Goal: Task Accomplishment & Management: Complete application form

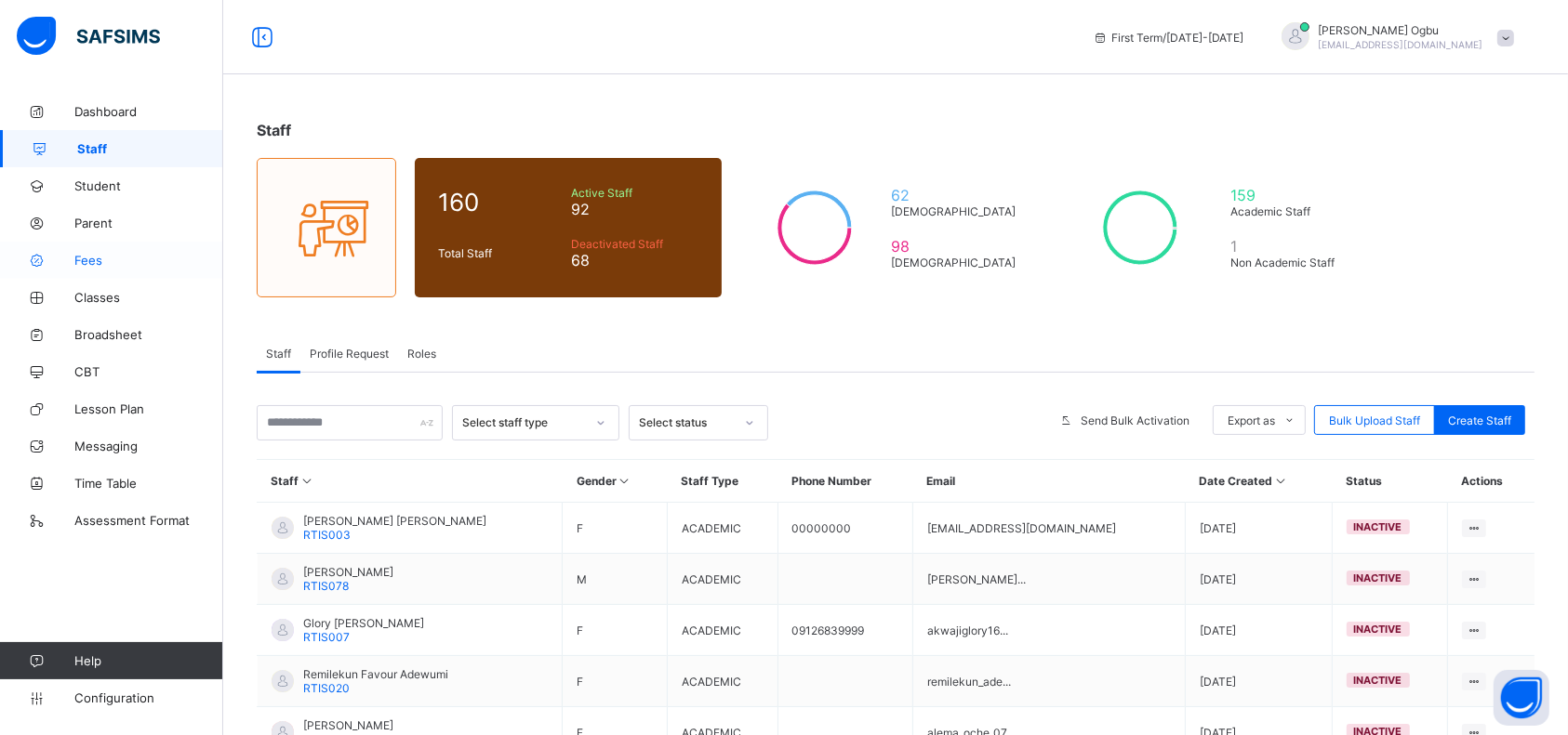
click at [112, 260] on span "Fees" at bounding box center [149, 259] width 149 height 15
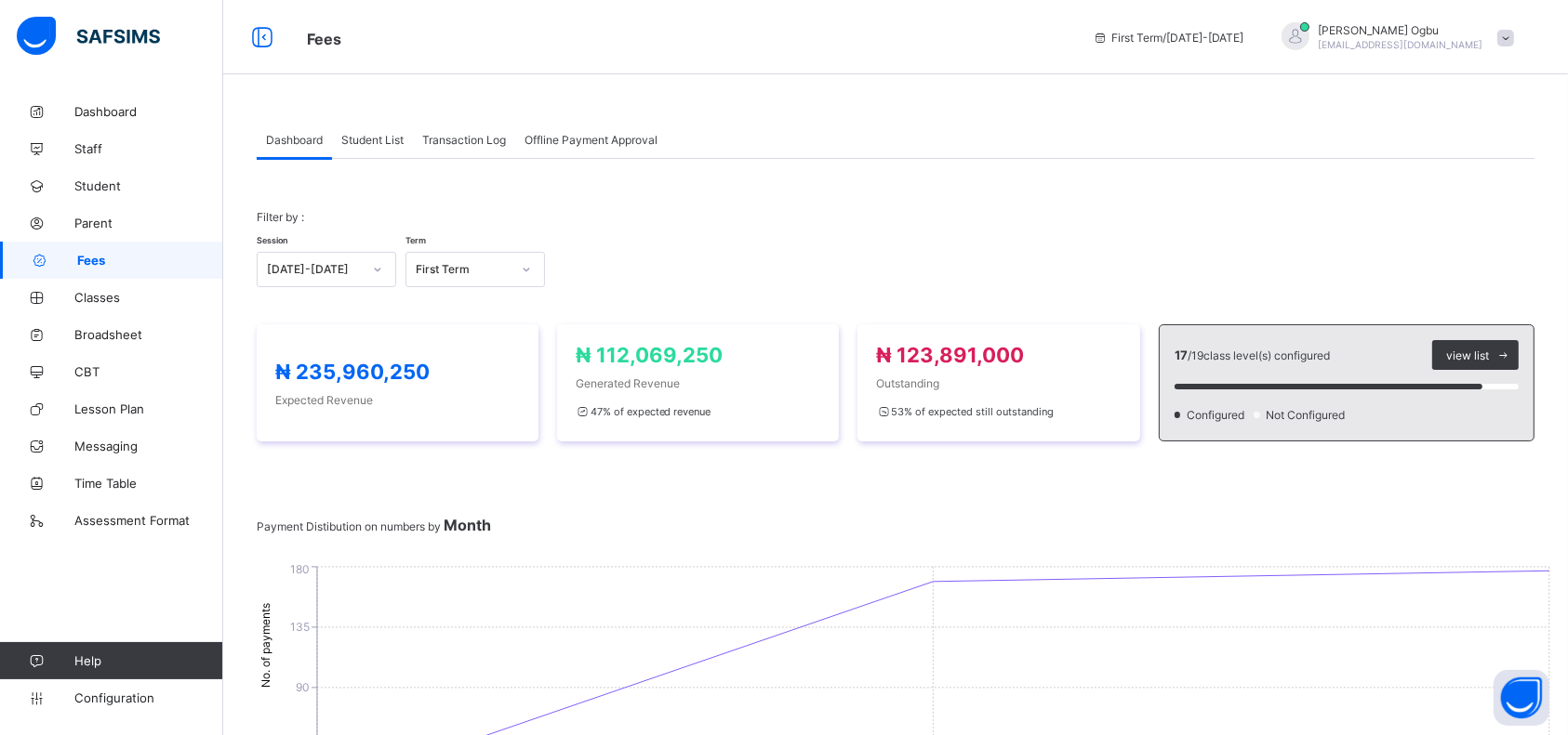
click at [455, 135] on span "Transaction Log" at bounding box center [463, 140] width 84 height 14
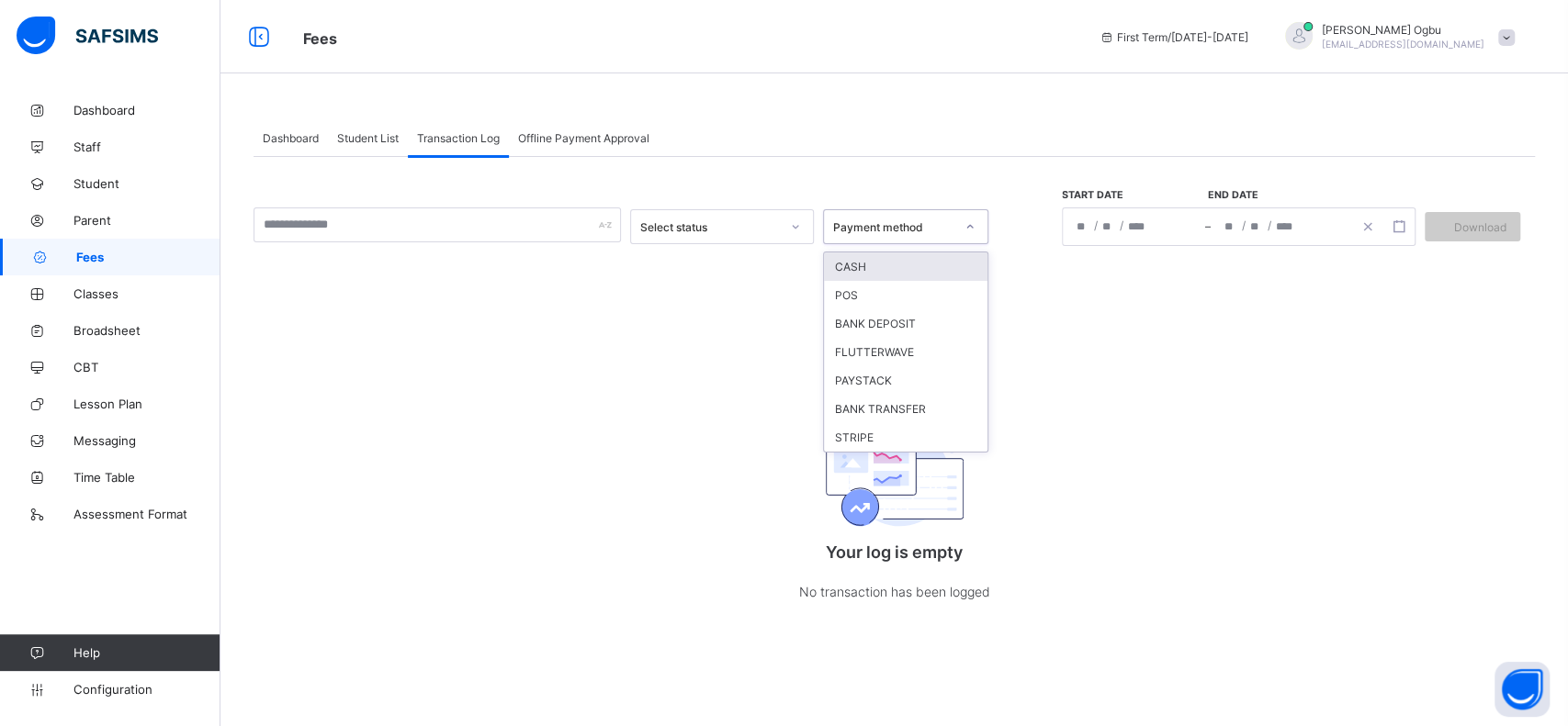
click at [901, 241] on div "Payment method" at bounding box center [905, 226] width 165 height 35
click at [373, 141] on span "Student List" at bounding box center [368, 138] width 61 height 13
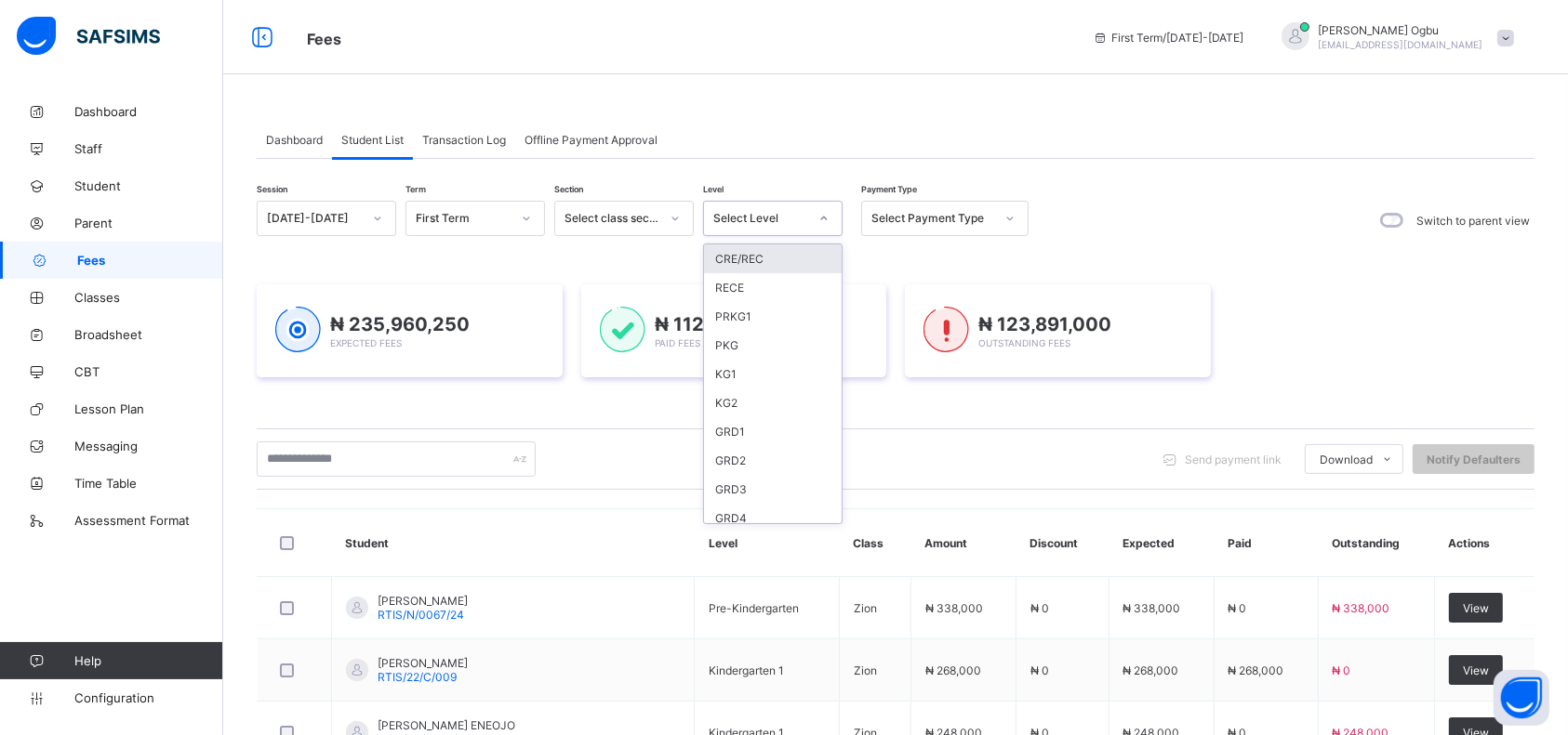
click at [783, 232] on div "Select Level" at bounding box center [773, 218] width 140 height 35
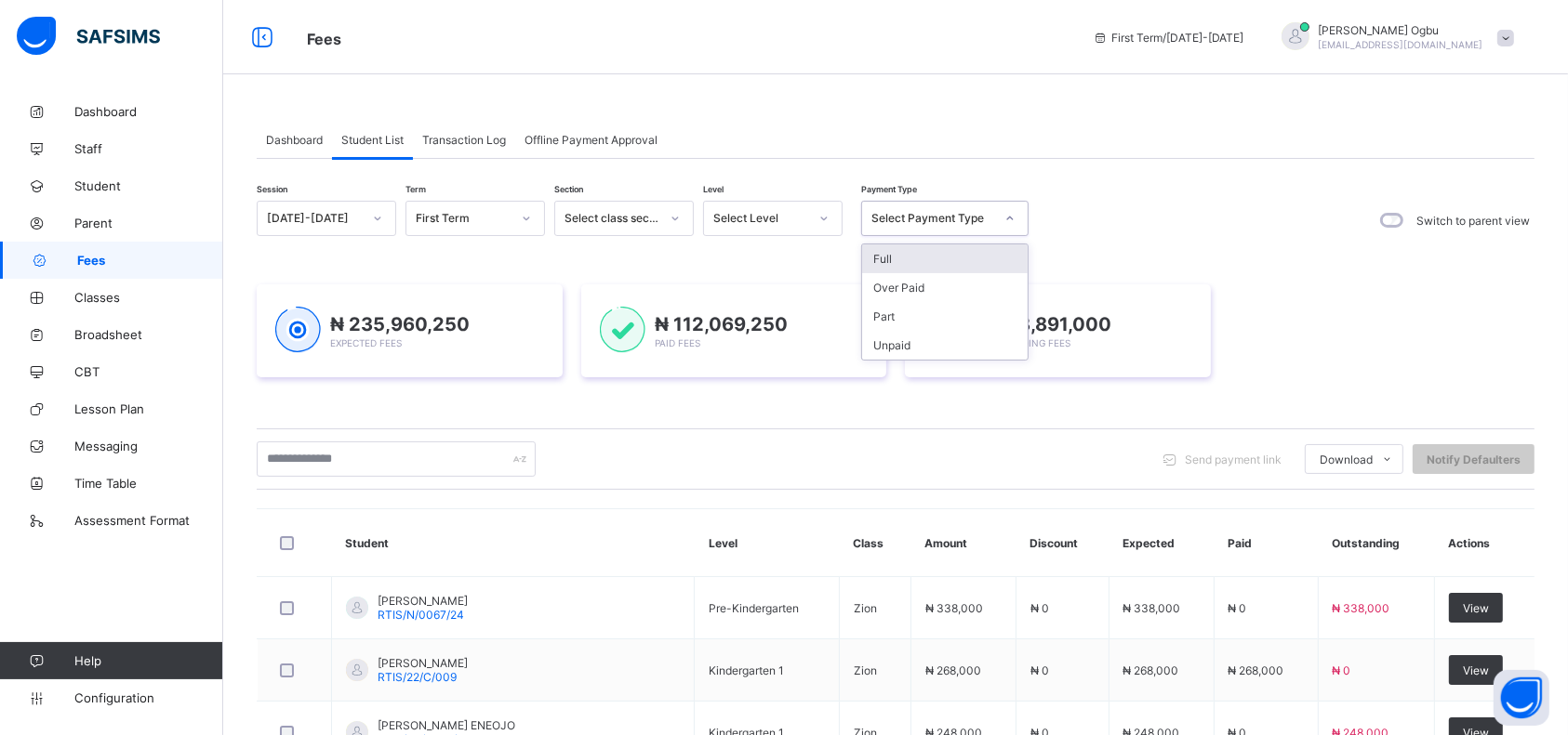
click at [949, 212] on div "Select Payment Type" at bounding box center [933, 218] width 122 height 14
click at [912, 269] on div "Full" at bounding box center [944, 259] width 165 height 29
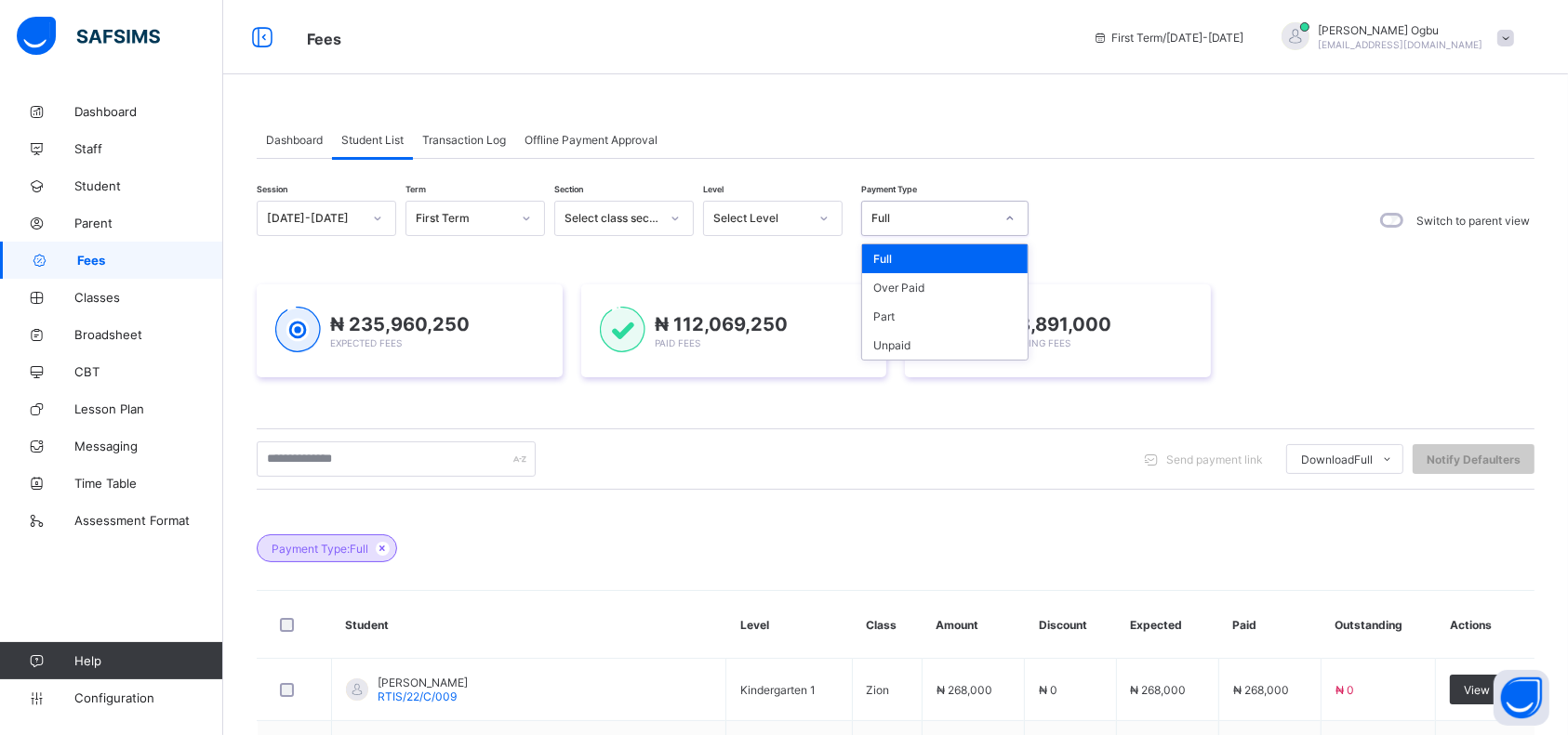
click at [925, 227] on div "Full" at bounding box center [927, 218] width 130 height 26
click at [896, 317] on div "Part" at bounding box center [944, 317] width 165 height 29
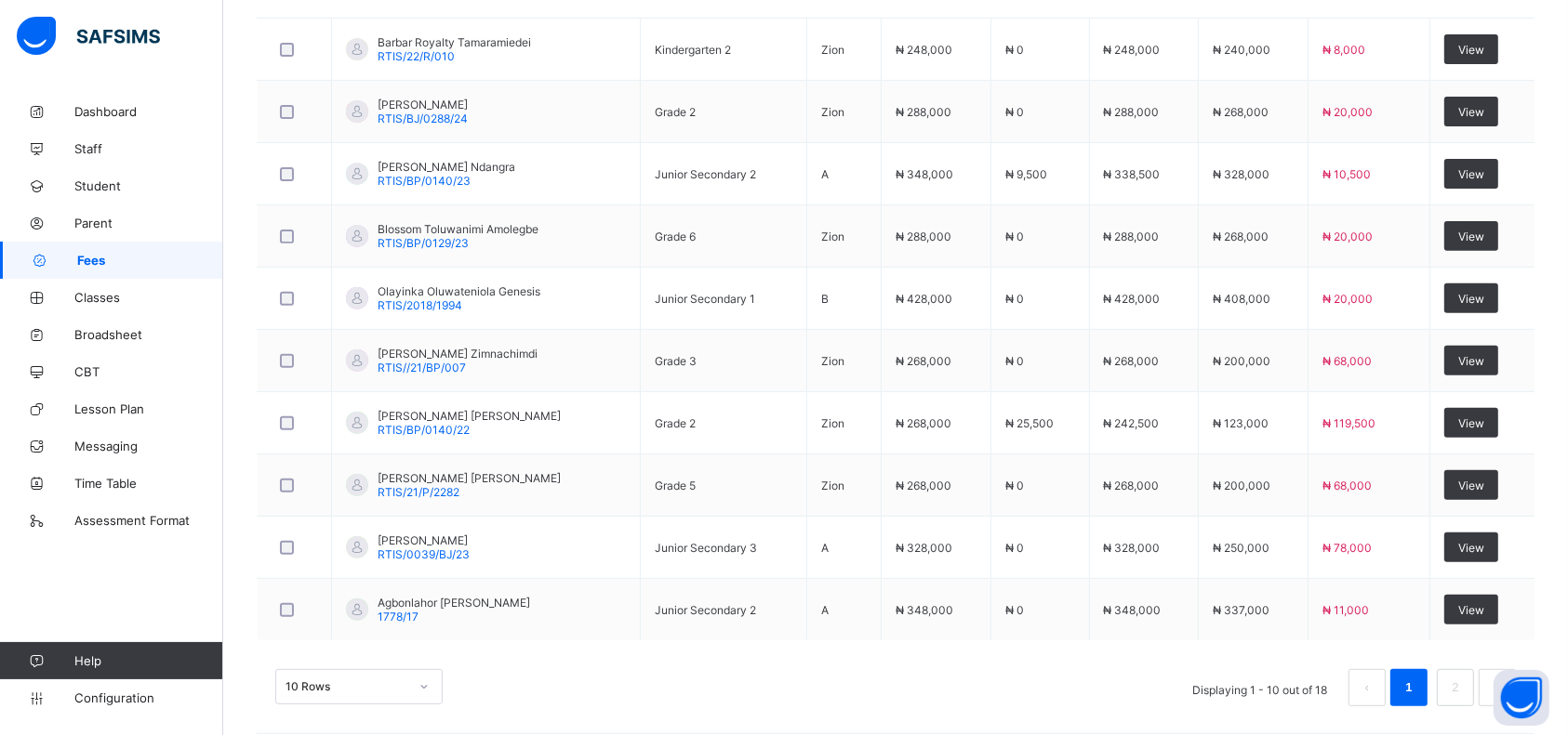
scroll to position [656, 0]
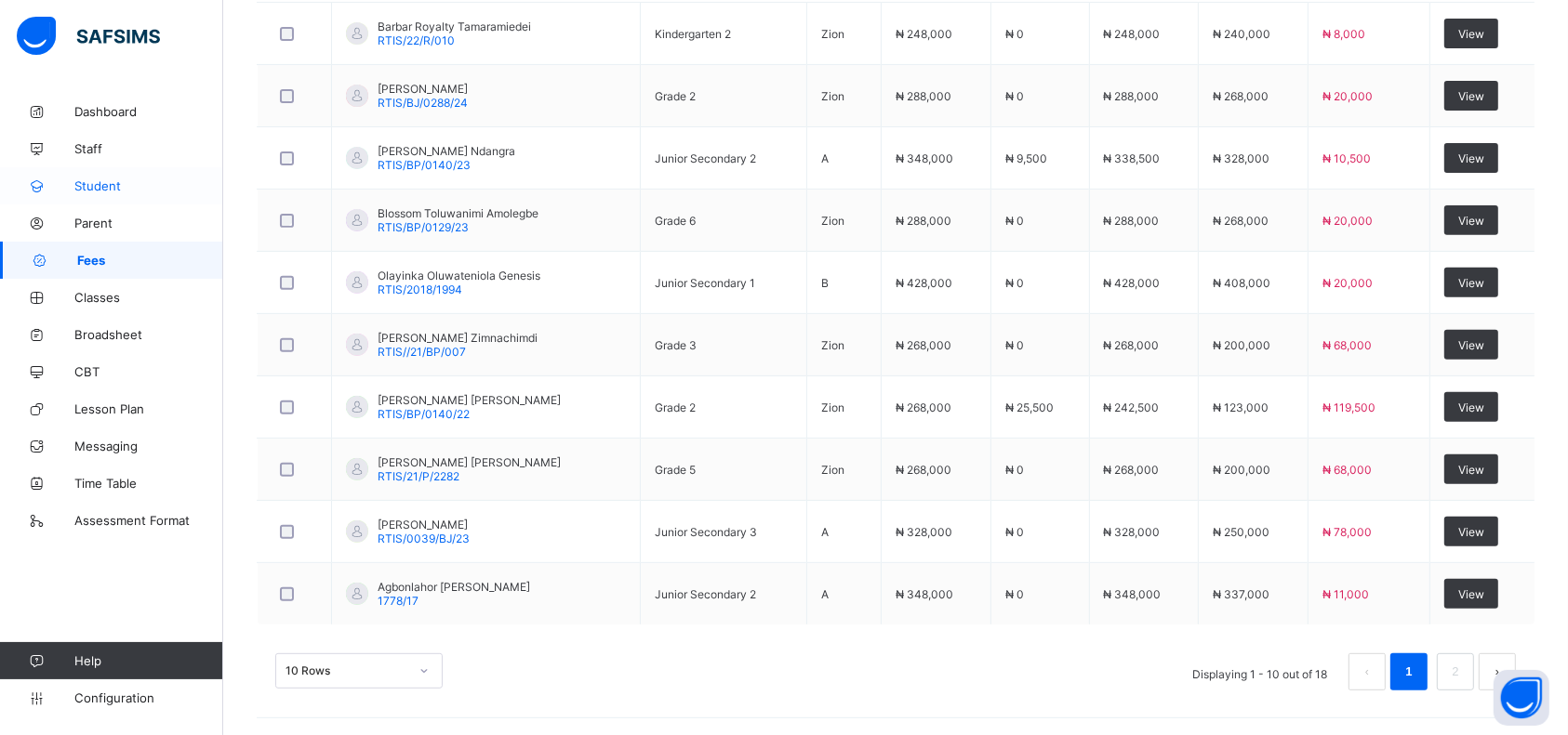
click at [103, 187] on span "Student" at bounding box center [149, 185] width 149 height 15
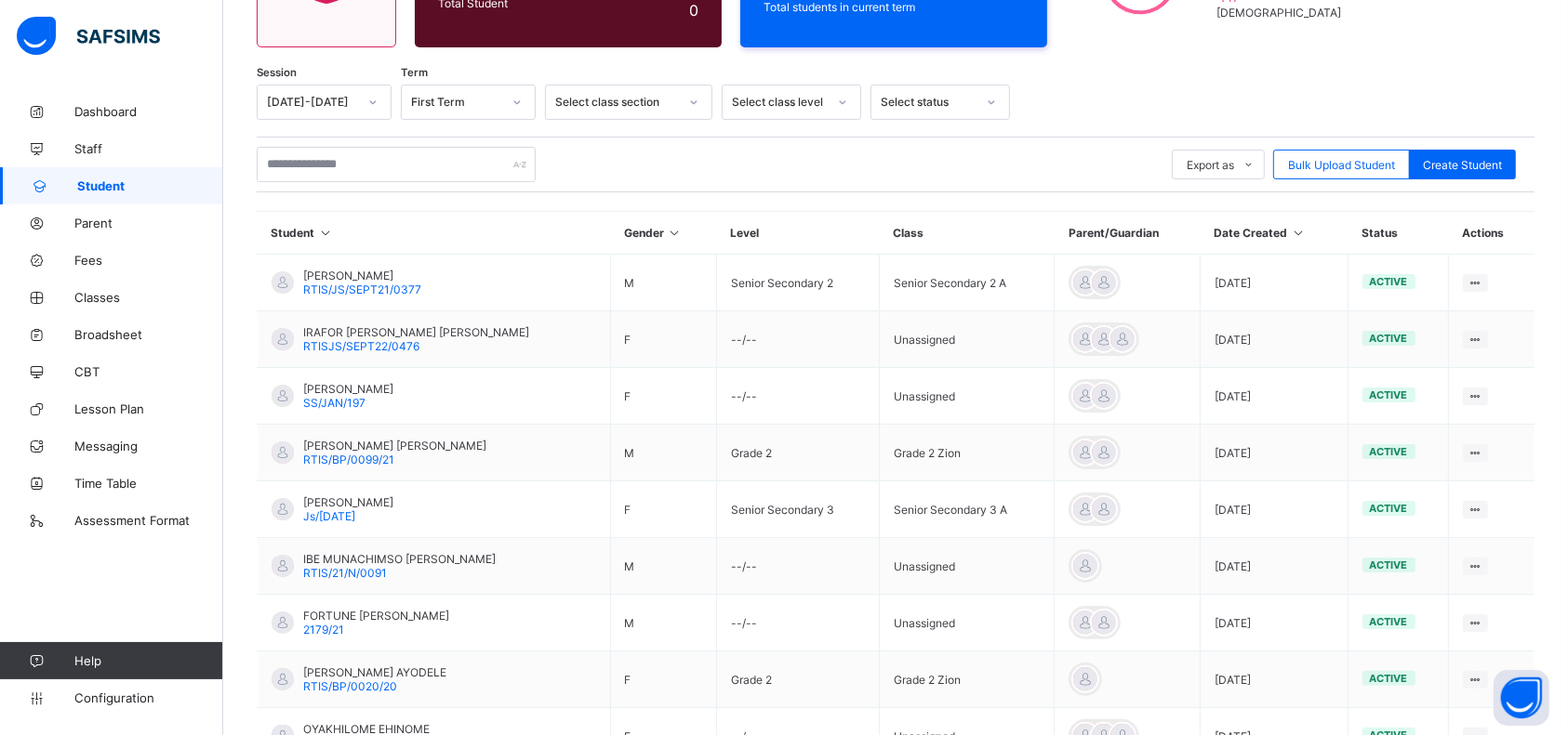
scroll to position [242, 0]
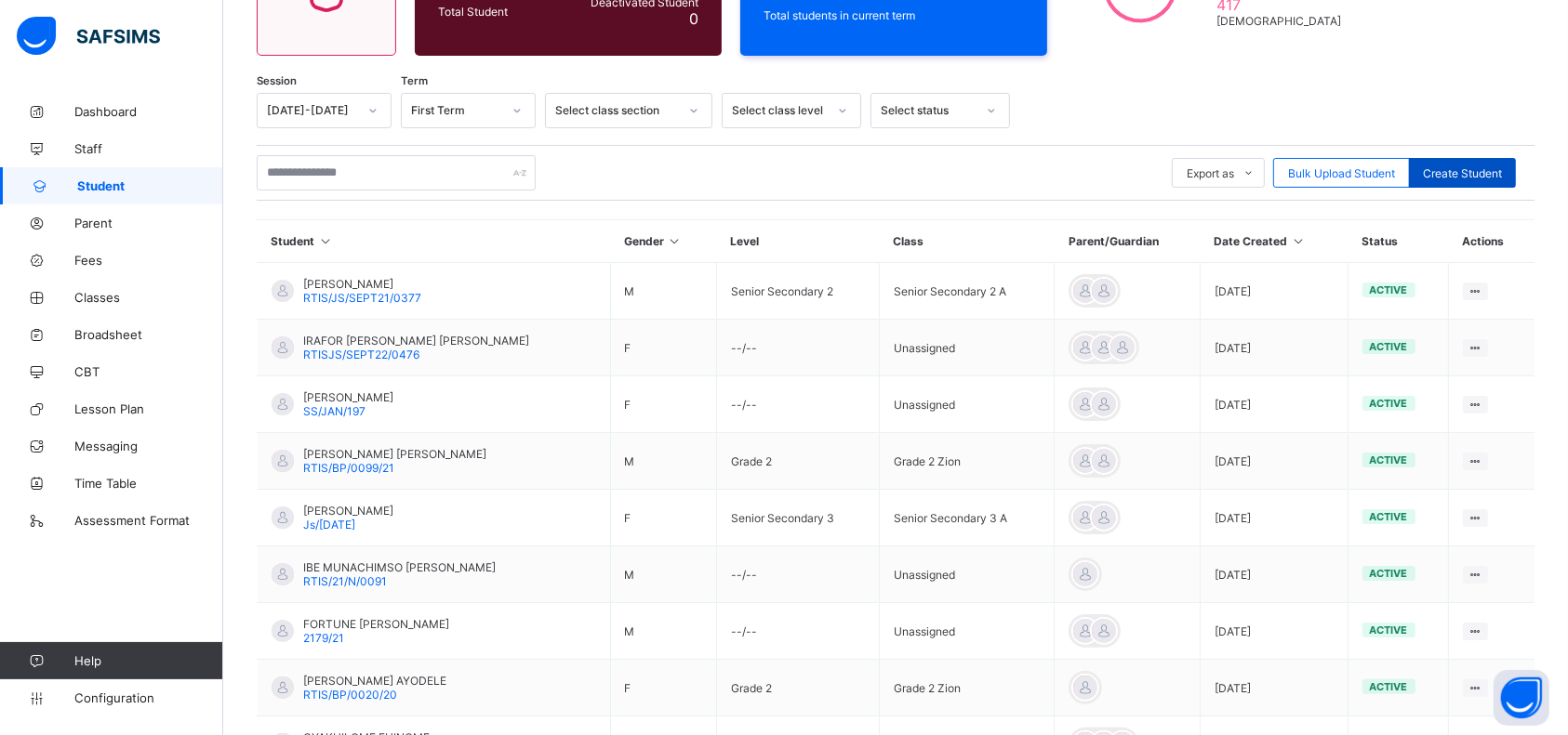
click at [1472, 174] on span "Create Student" at bounding box center [1461, 173] width 79 height 14
select select "**"
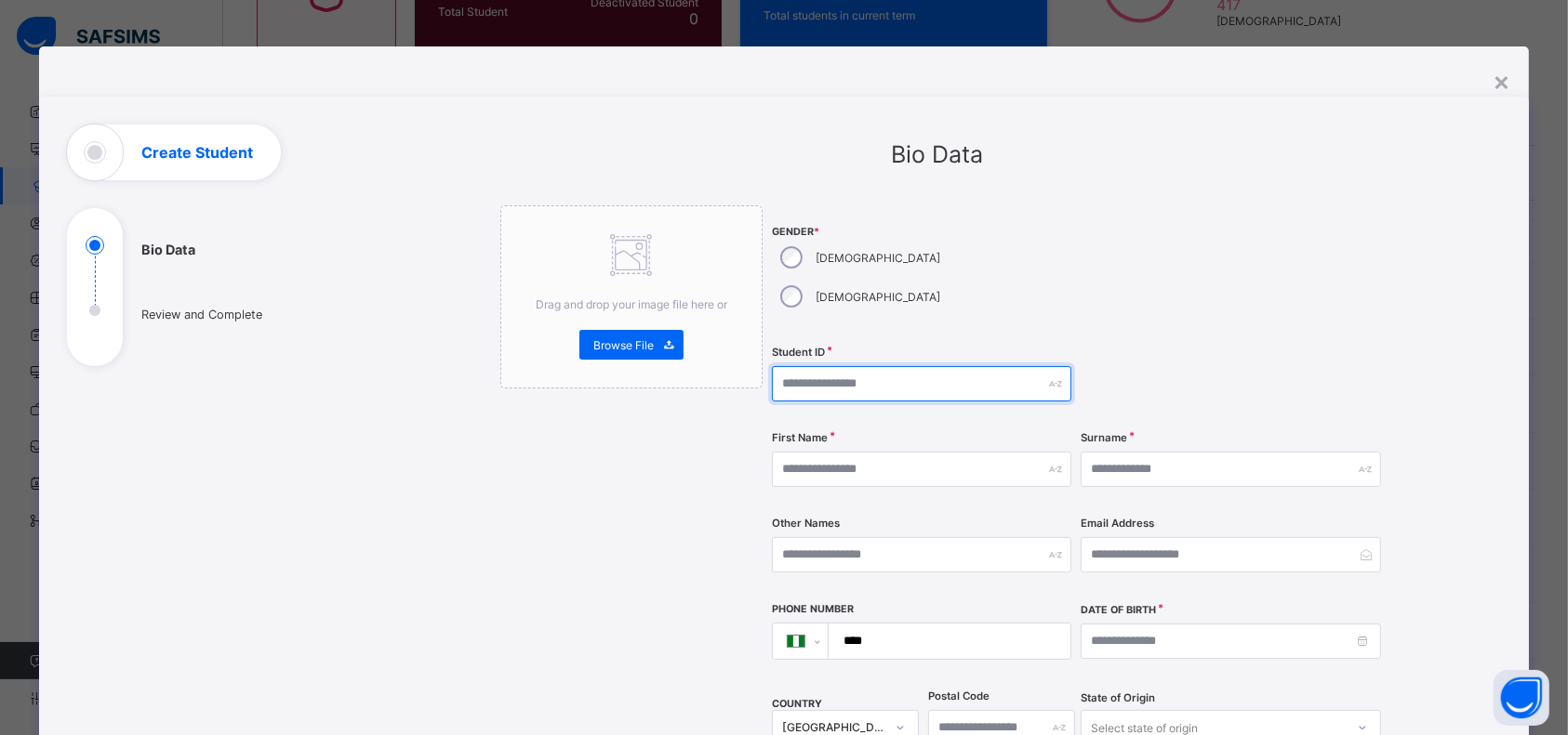
click at [787, 366] on input "text" at bounding box center [921, 384] width 299 height 35
paste input "**********"
type input "**********"
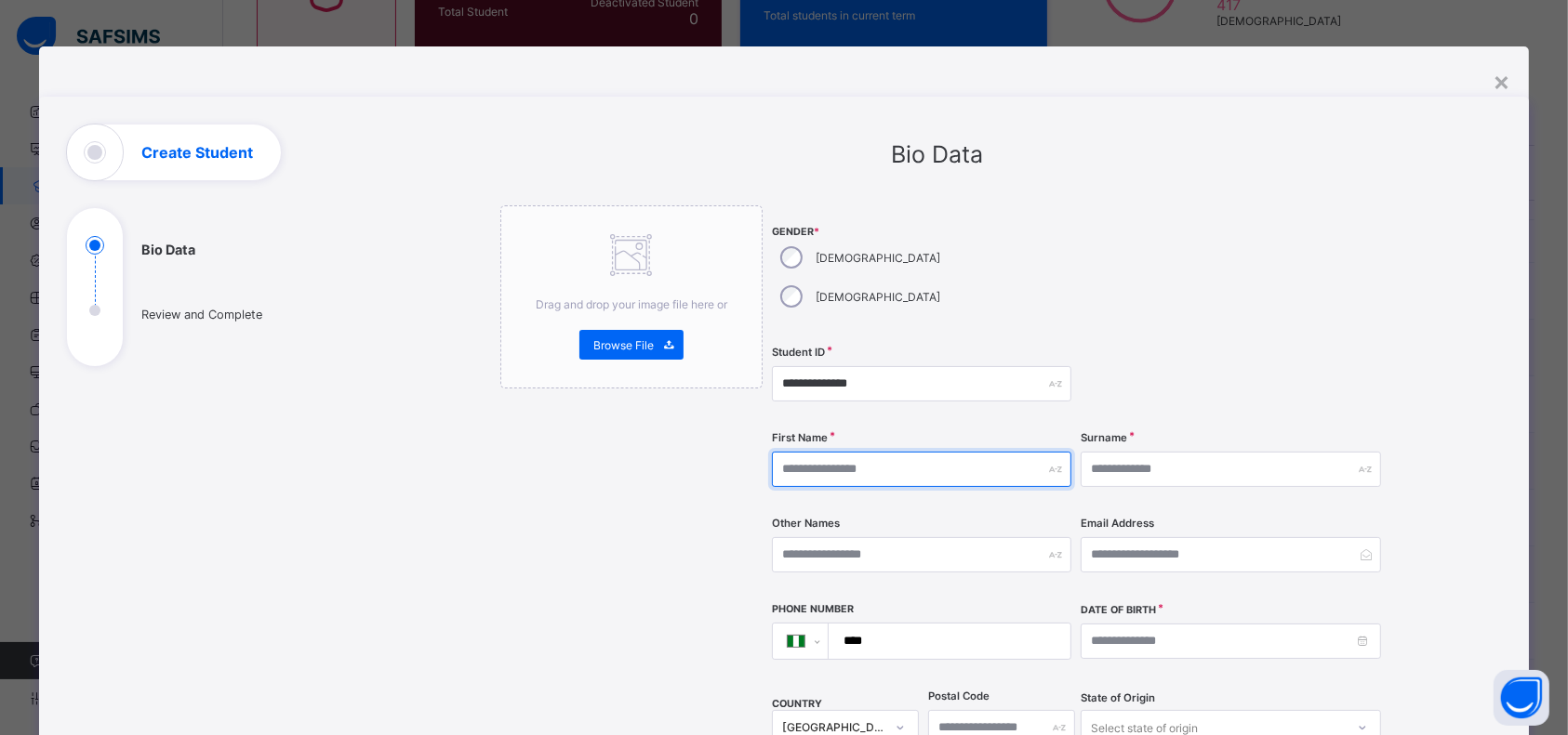
click at [812, 451] on input "text" at bounding box center [921, 469] width 299 height 35
click at [1461, 471] on div "**********" at bounding box center [937, 703] width 1127 height 1157
click at [913, 451] on input "text" at bounding box center [921, 469] width 299 height 35
type input "*********"
click at [1406, 463] on div "**********" at bounding box center [937, 703] width 1127 height 1157
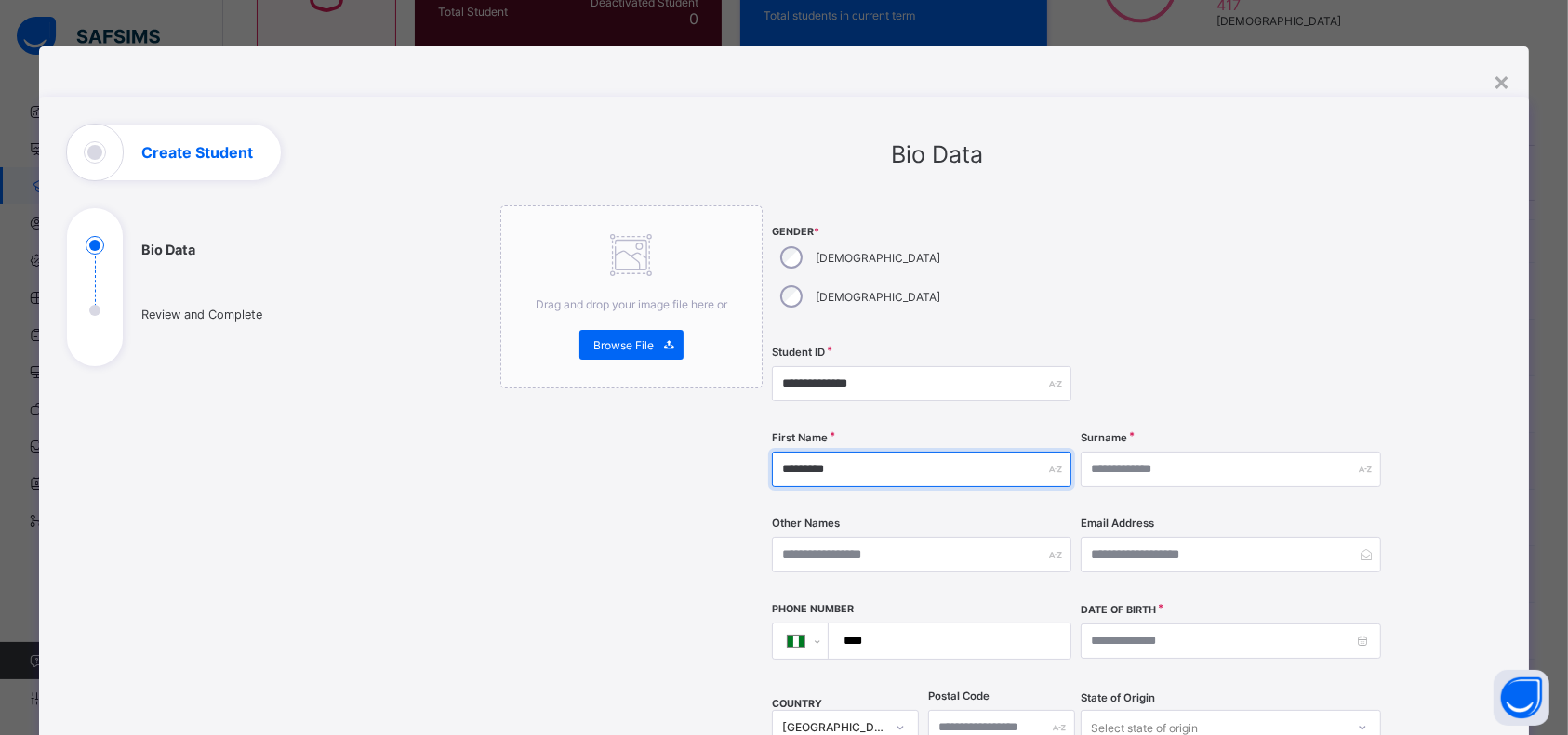
drag, startPoint x: 873, startPoint y: 437, endPoint x: 617, endPoint y: 432, distance: 256.0
click at [617, 432] on div "**********" at bounding box center [937, 736] width 874 height 1061
type input "********"
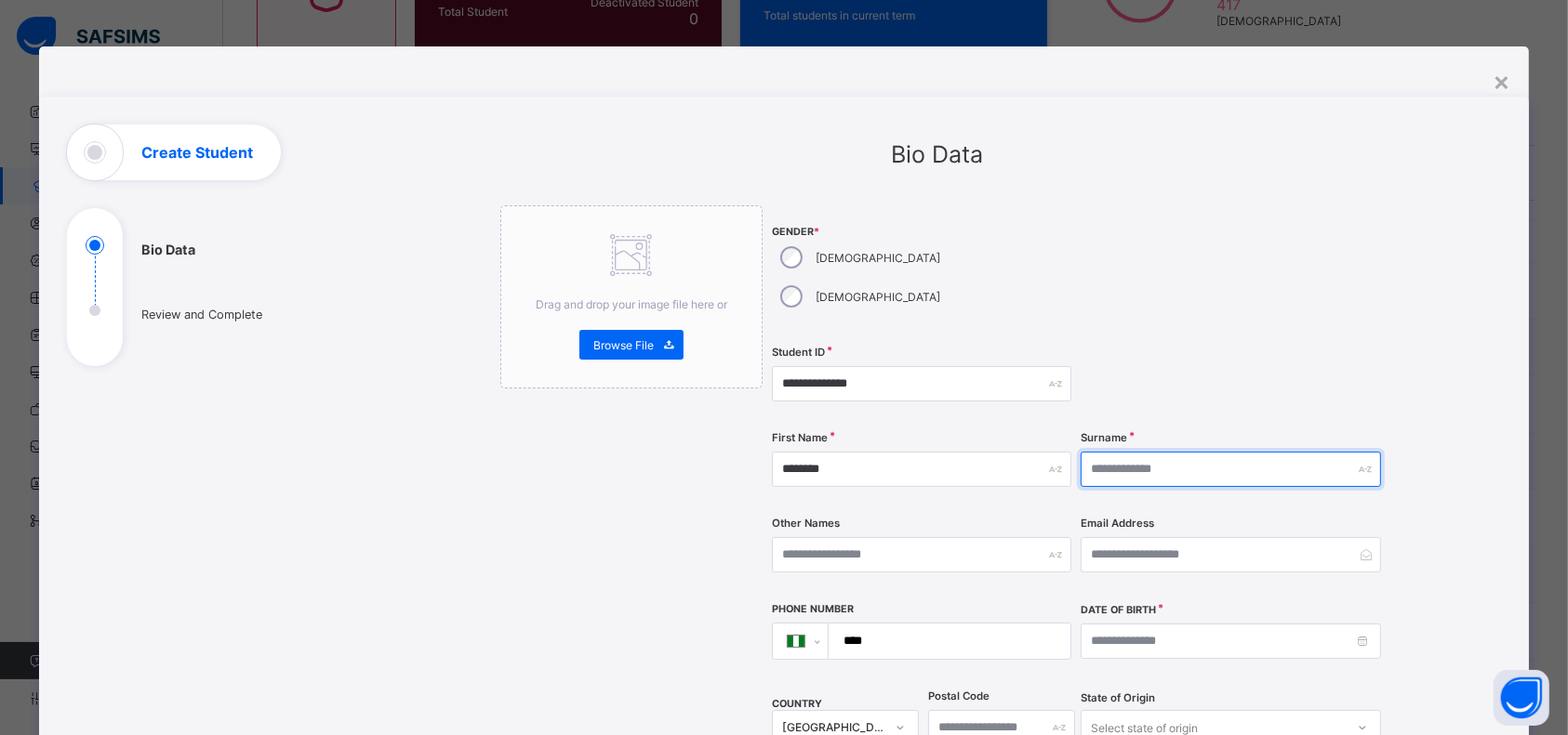
click at [1134, 451] on input "text" at bounding box center [1230, 469] width 299 height 35
paste input "*********"
type input "*********"
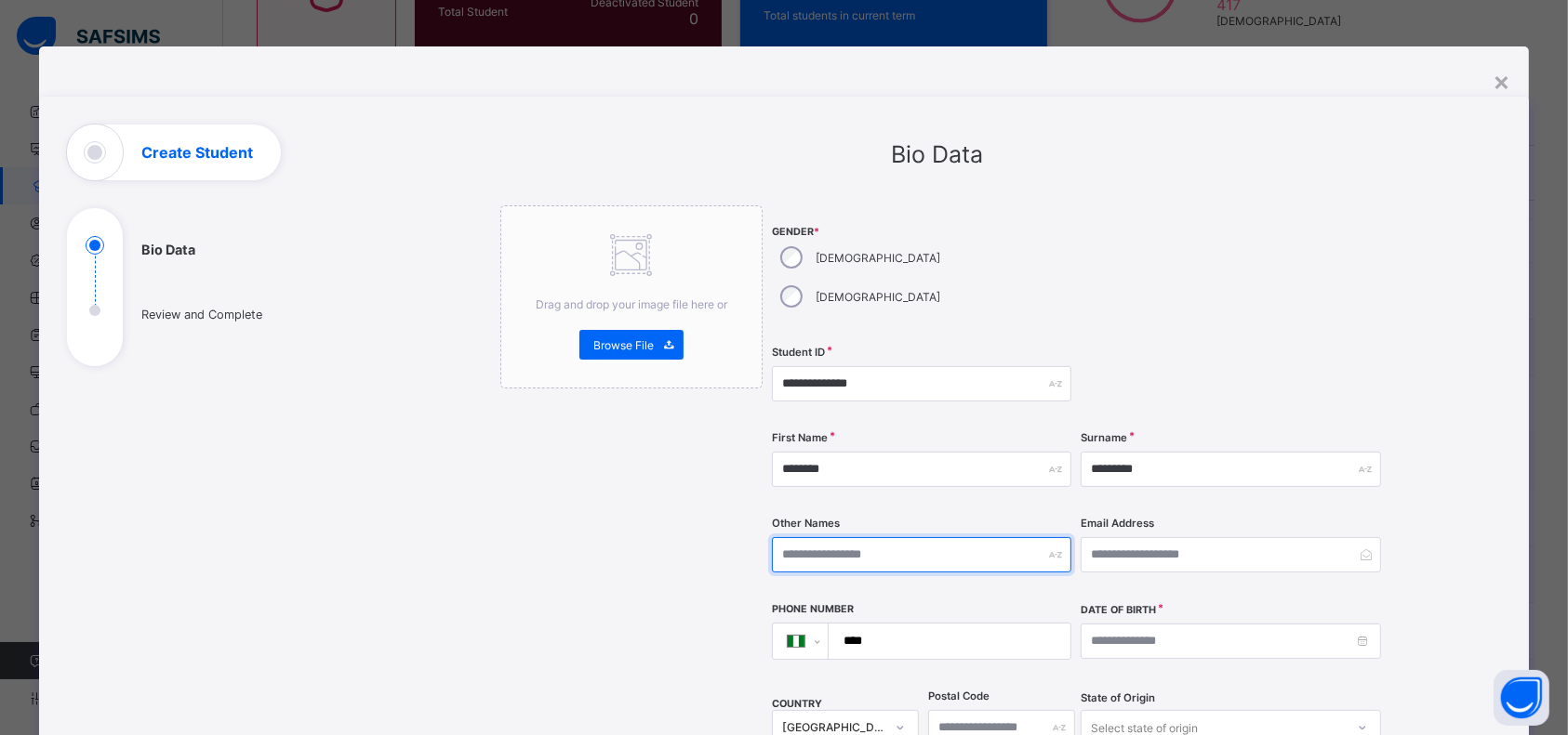
click at [914, 537] on input "text" at bounding box center [921, 554] width 299 height 35
type input "*****"
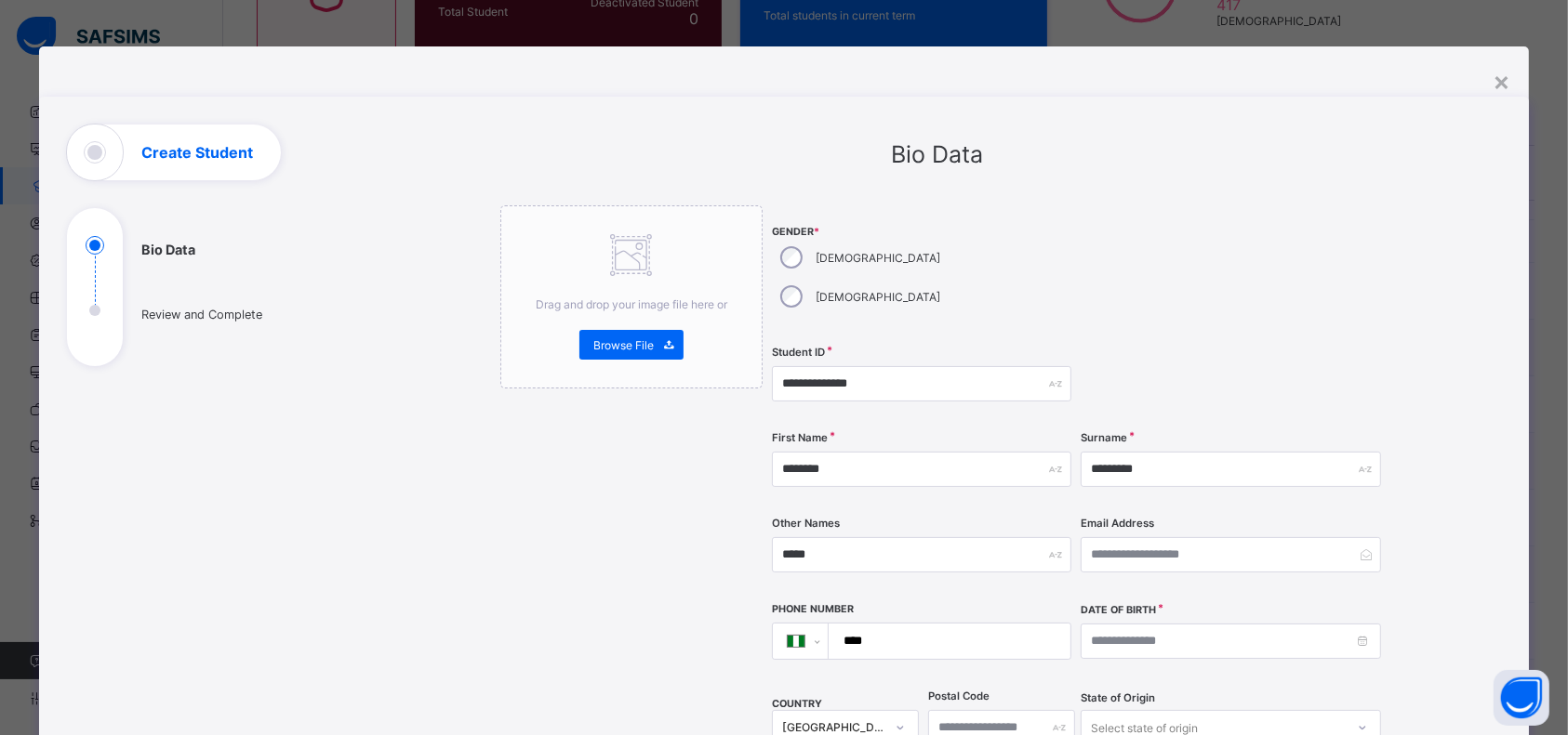
click at [1467, 450] on div "**********" at bounding box center [937, 703] width 1127 height 1157
click at [1129, 537] on input "email" at bounding box center [1230, 554] width 299 height 35
click at [1108, 623] on input at bounding box center [1230, 641] width 299 height 35
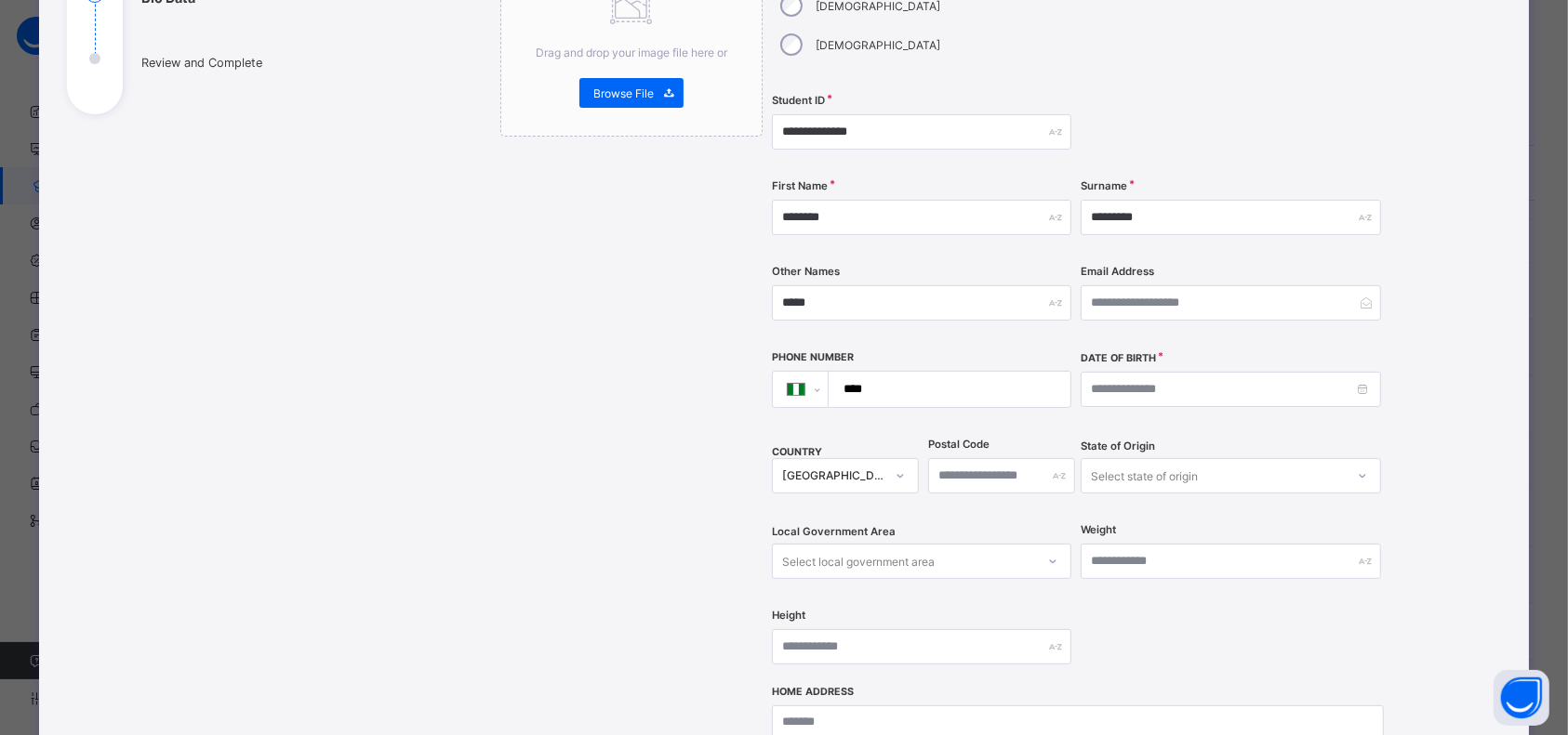
scroll to position [253, 0]
click at [1154, 370] on input at bounding box center [1230, 387] width 299 height 35
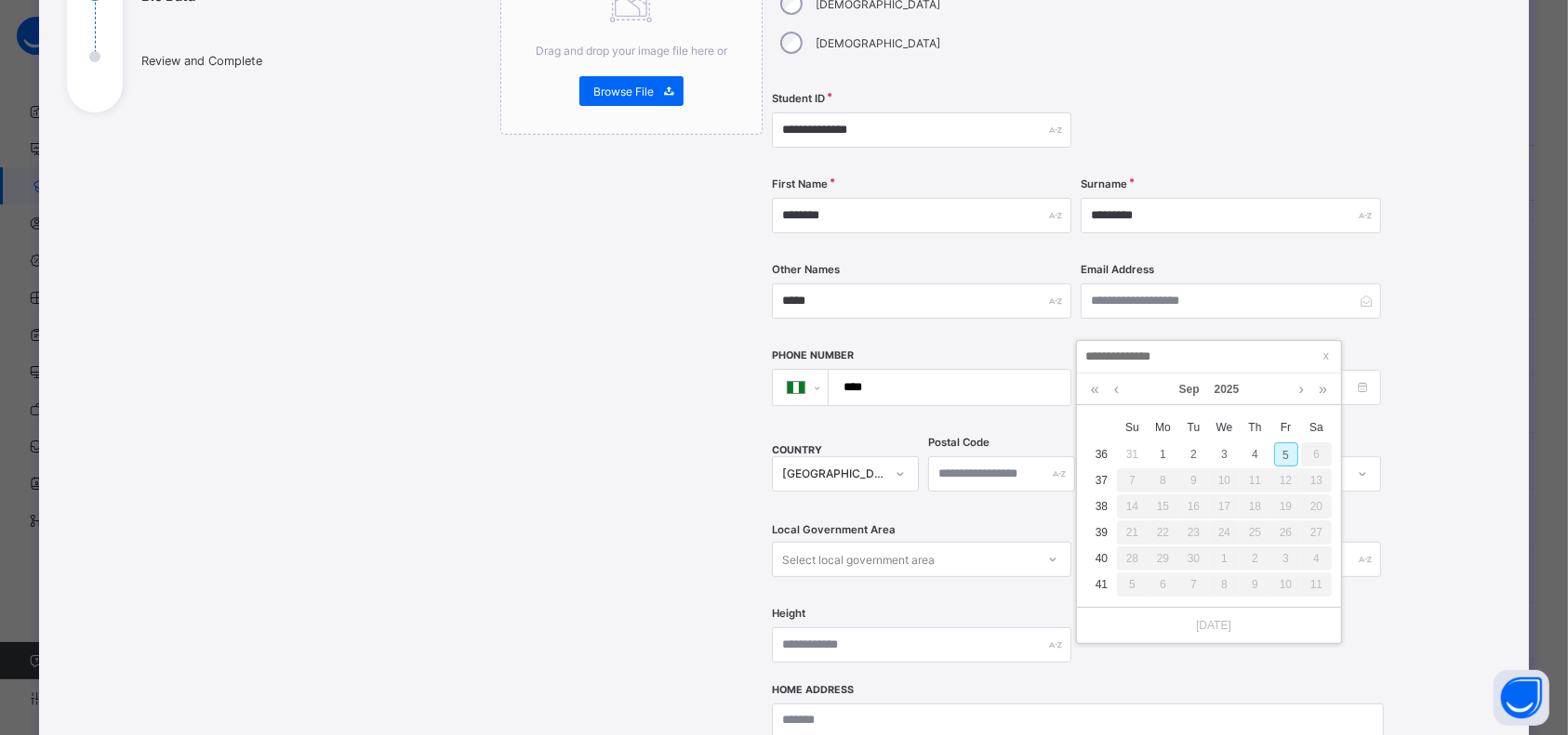
click at [1108, 391] on div "[DATE]" at bounding box center [1209, 389] width 246 height 32
click at [1094, 393] on link at bounding box center [1095, 389] width 17 height 32
click at [1197, 384] on link "Sep" at bounding box center [1189, 389] width 35 height 32
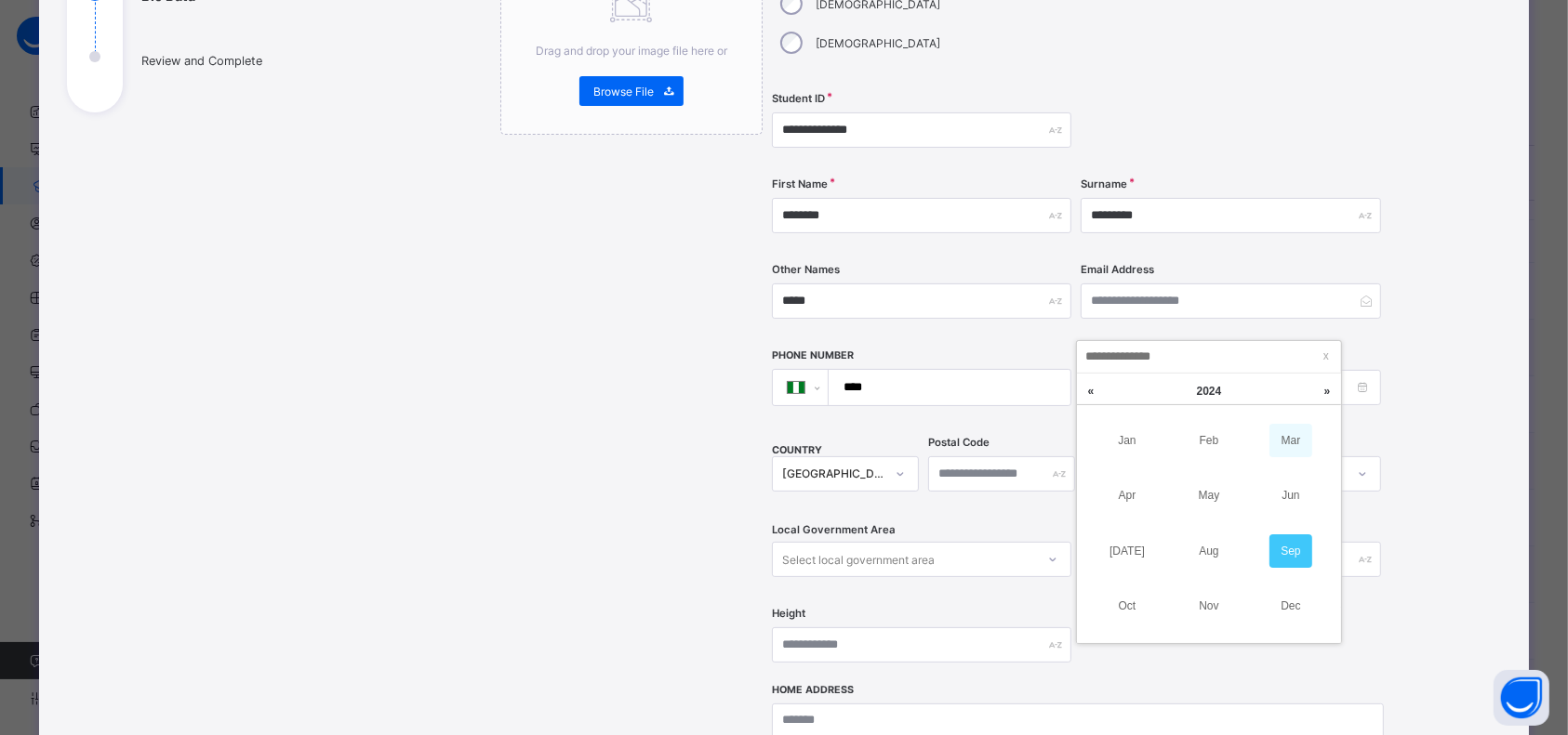
click at [1294, 450] on link "Mar" at bounding box center [1290, 440] width 43 height 33
click at [1132, 569] on div "24" at bounding box center [1132, 558] width 24 height 24
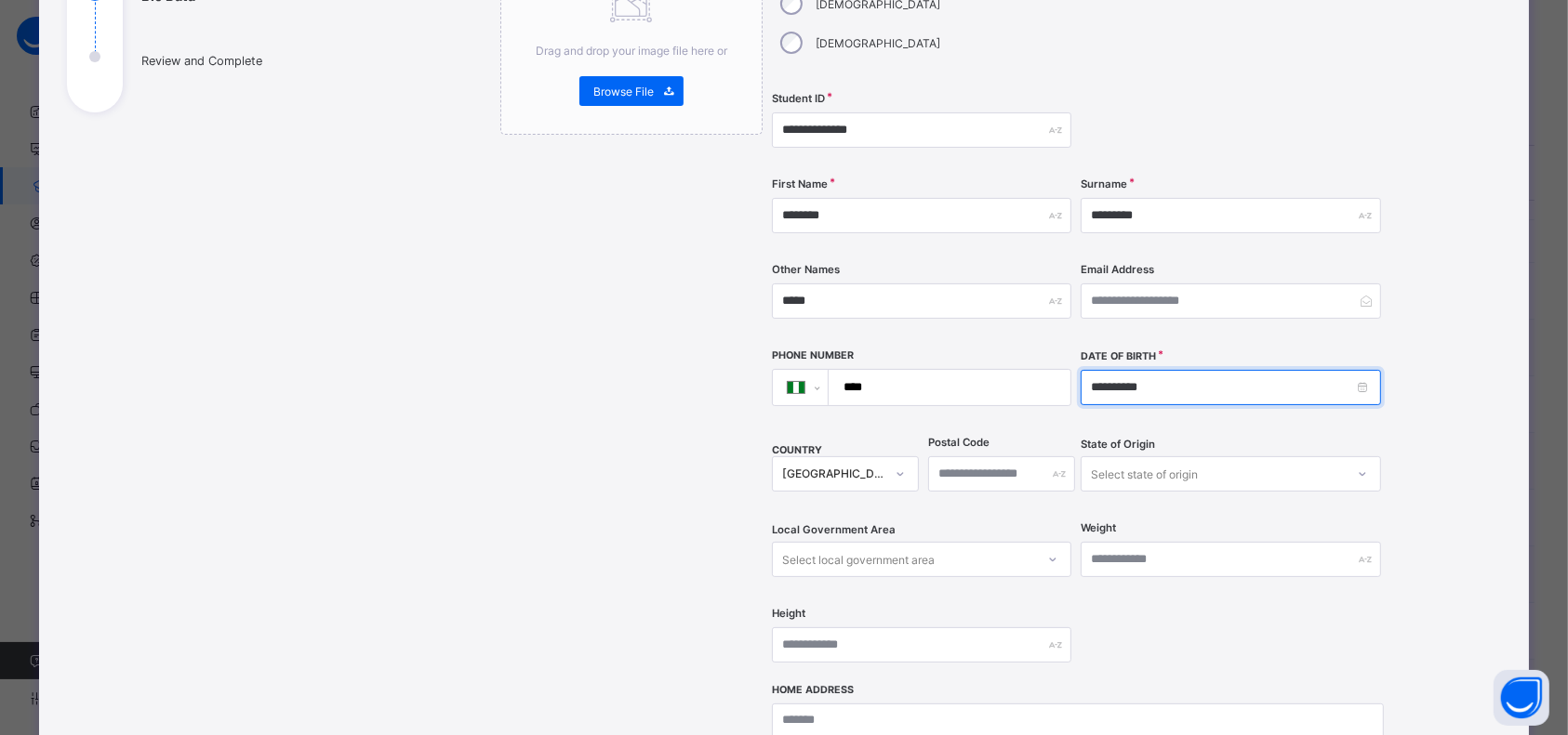
click at [1098, 370] on input "**********" at bounding box center [1230, 387] width 299 height 35
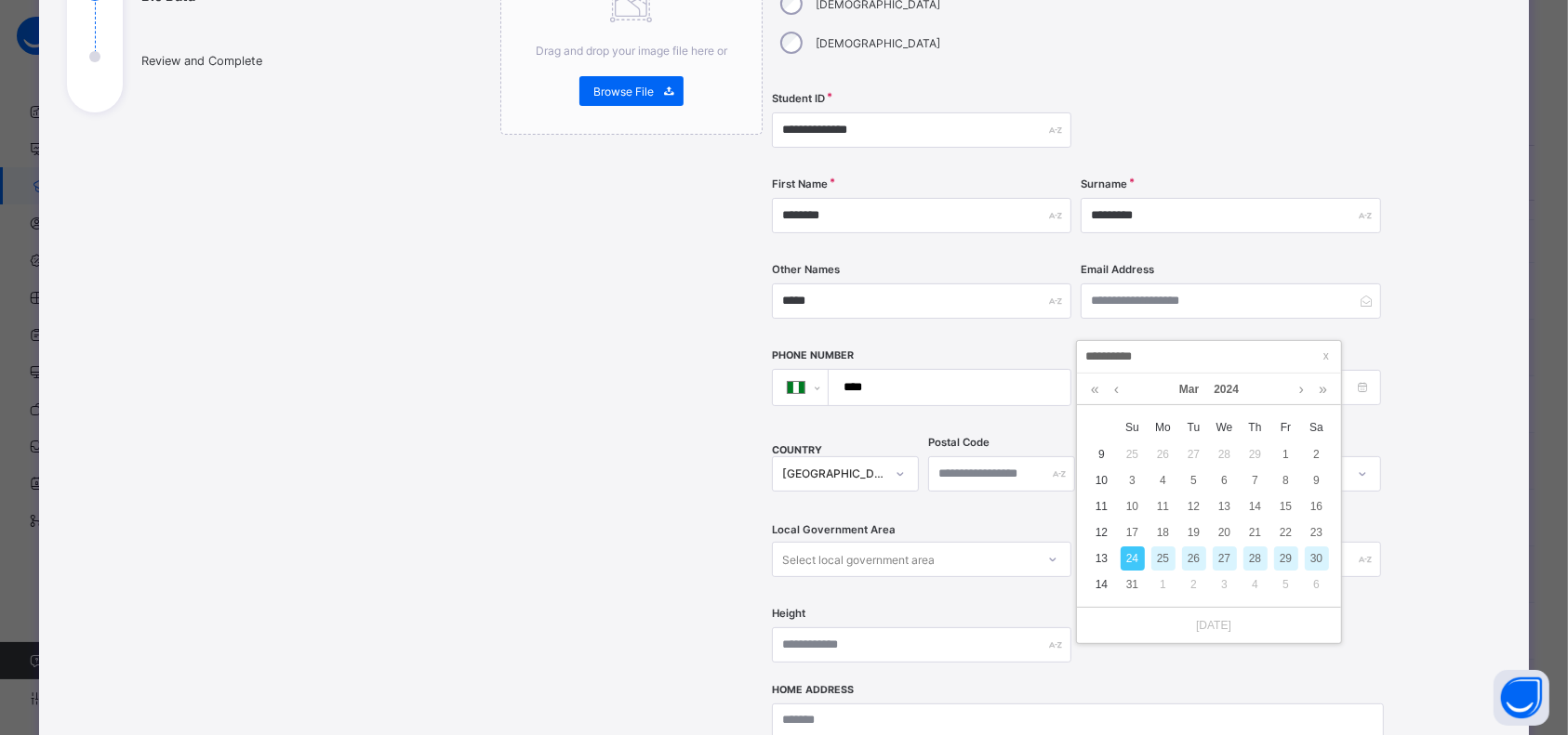
type input "**********"
click at [1201, 558] on div "26" at bounding box center [1193, 558] width 24 height 24
type input "**********"
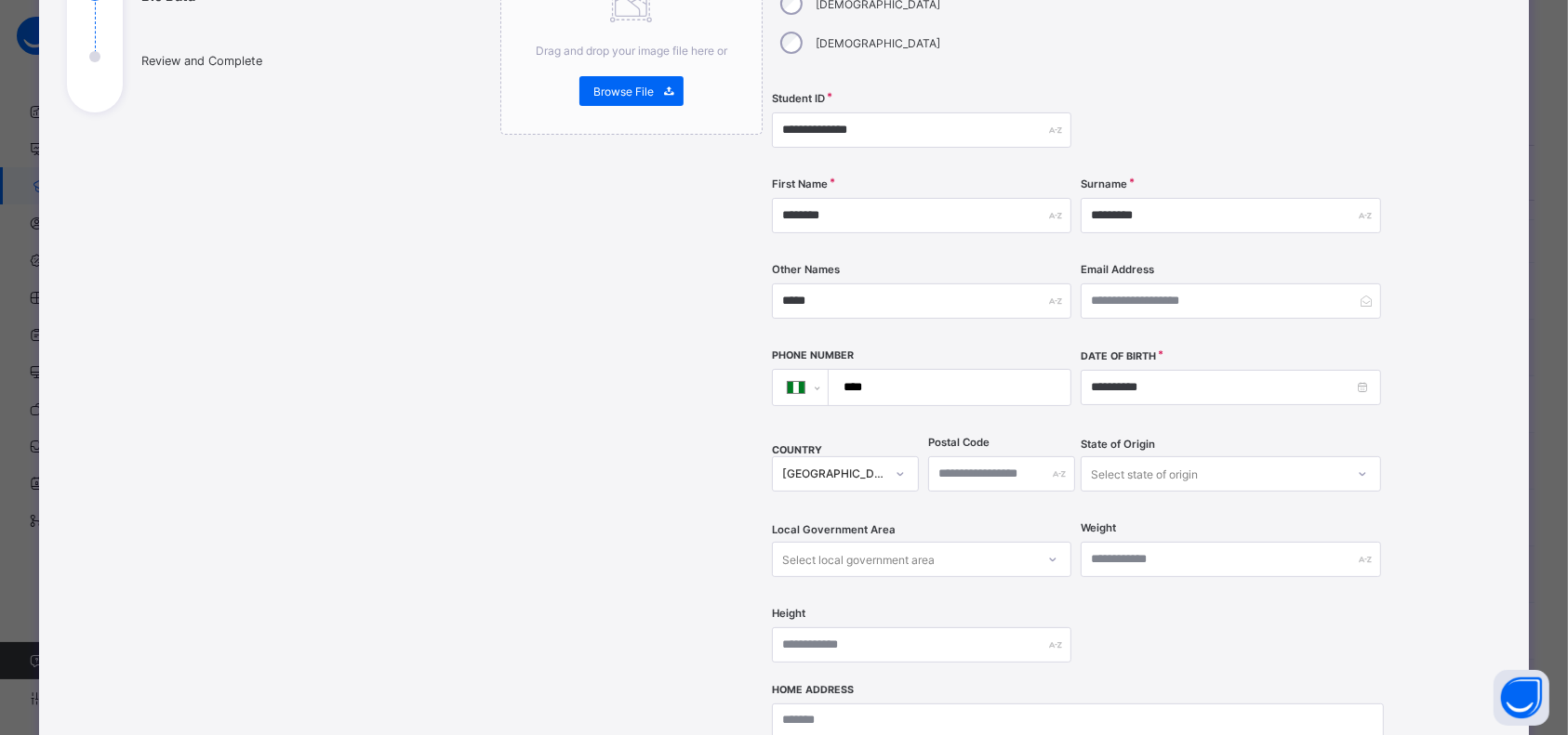
click at [1201, 340] on div "[DATE] x Su Mo Tu We Th Fr Sa 9 25 26 27 28 29 1 2 10 3 4 5 6 7 8 9 11 10 11 12…" at bounding box center [1209, 340] width 264 height 0
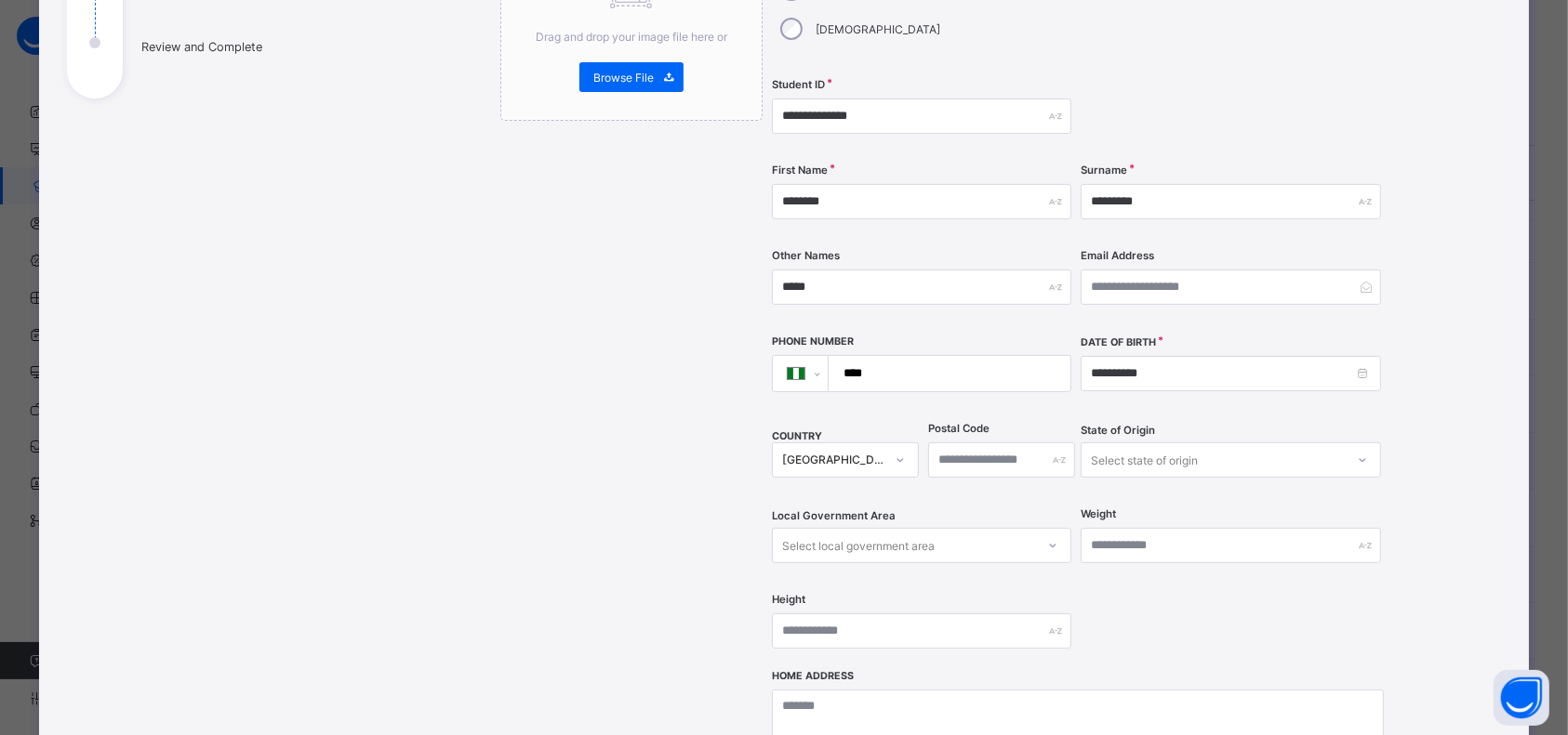
click at [1146, 443] on div "Select state of origin" at bounding box center [1230, 460] width 299 height 35
click at [1452, 469] on div "**********" at bounding box center [937, 436] width 1127 height 1157
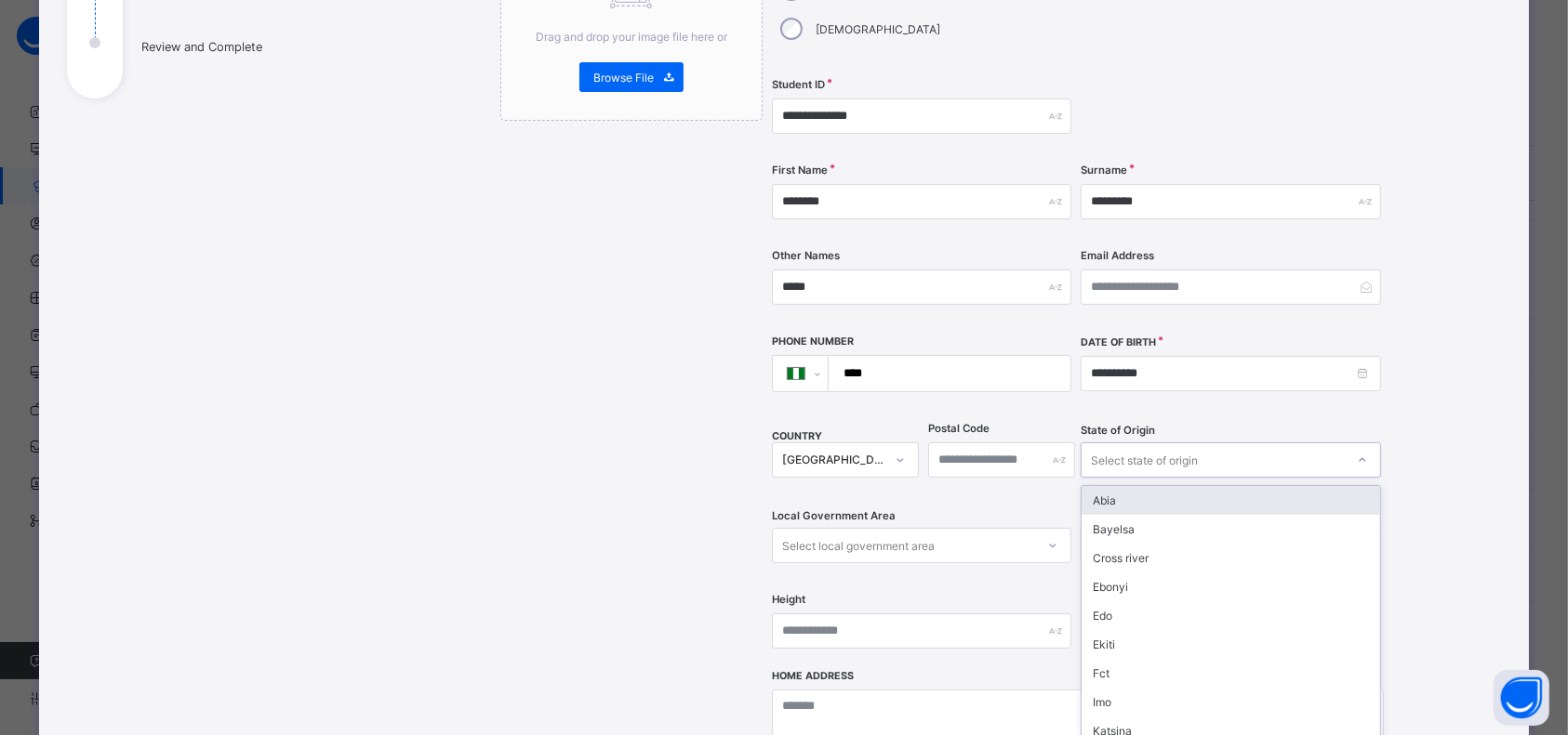
click at [1180, 443] on div "Select state of origin" at bounding box center [1144, 460] width 107 height 35
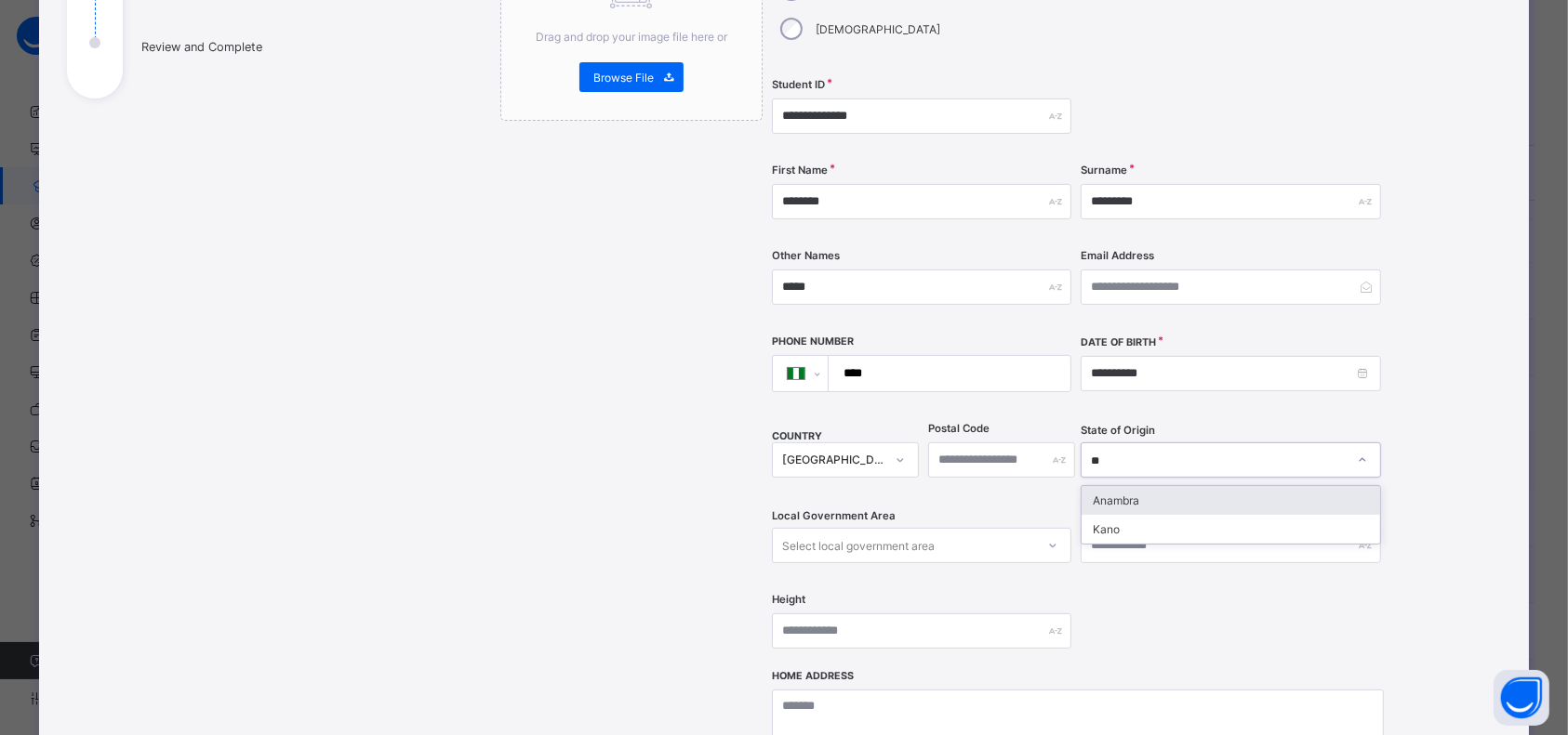
type input "***"
click at [1176, 486] on div "Anambra" at bounding box center [1230, 501] width 297 height 29
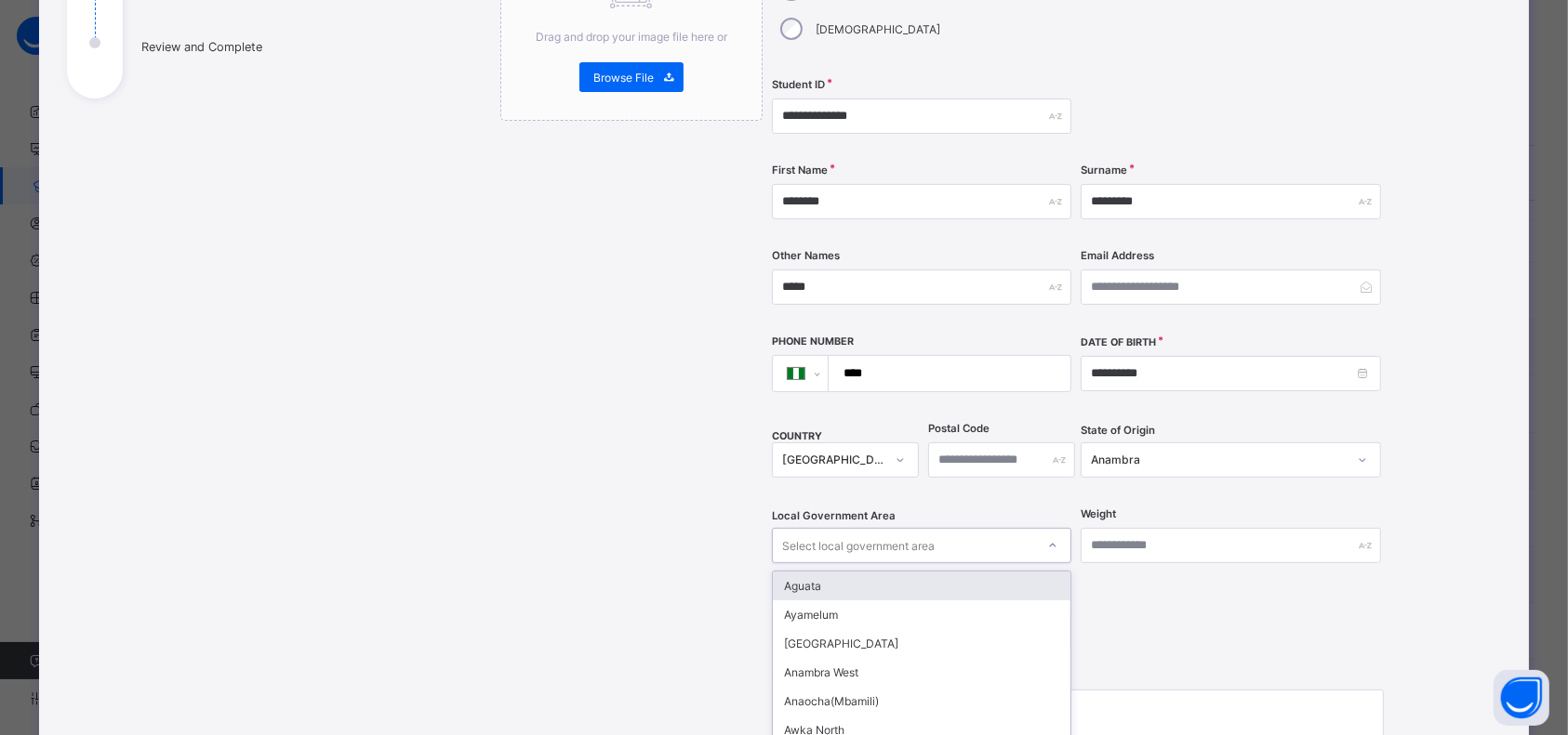
scroll to position [354, 0]
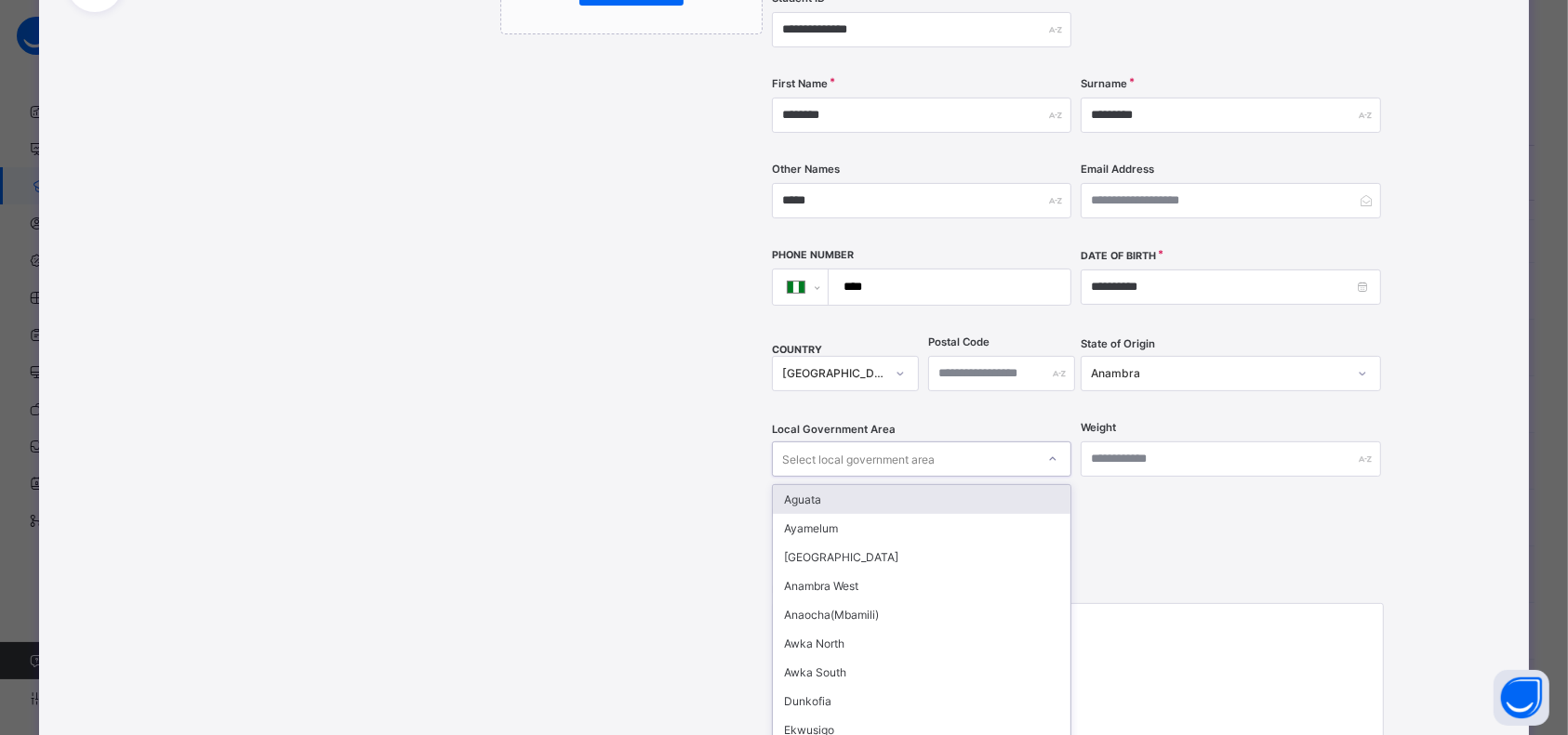
click at [1049, 477] on div "option Aguata focused, 1 of 21. 21 results available. Use Up and Down to choose…" at bounding box center [921, 459] width 299 height 35
type input "**"
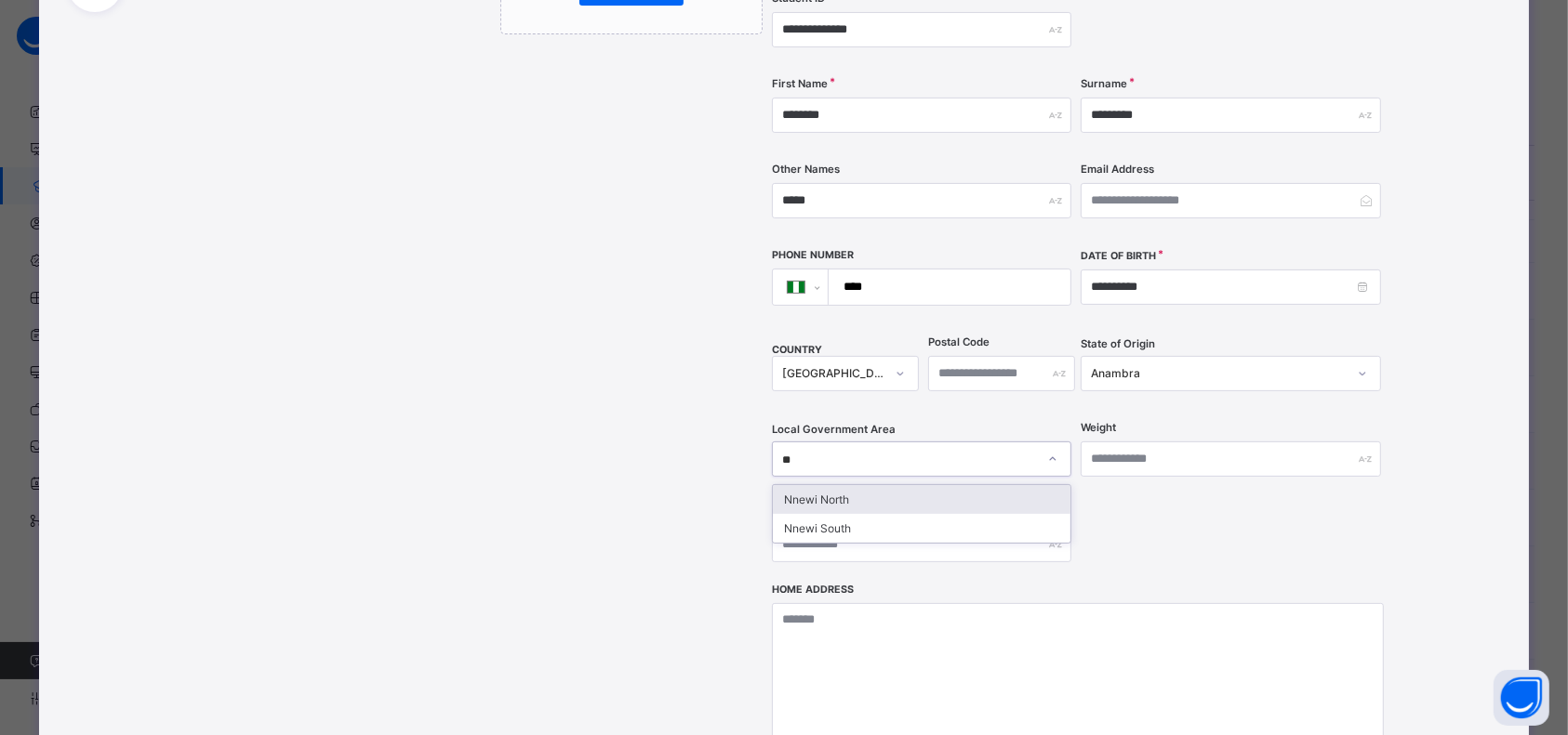
click at [876, 485] on div "Nnewi North" at bounding box center [921, 500] width 297 height 29
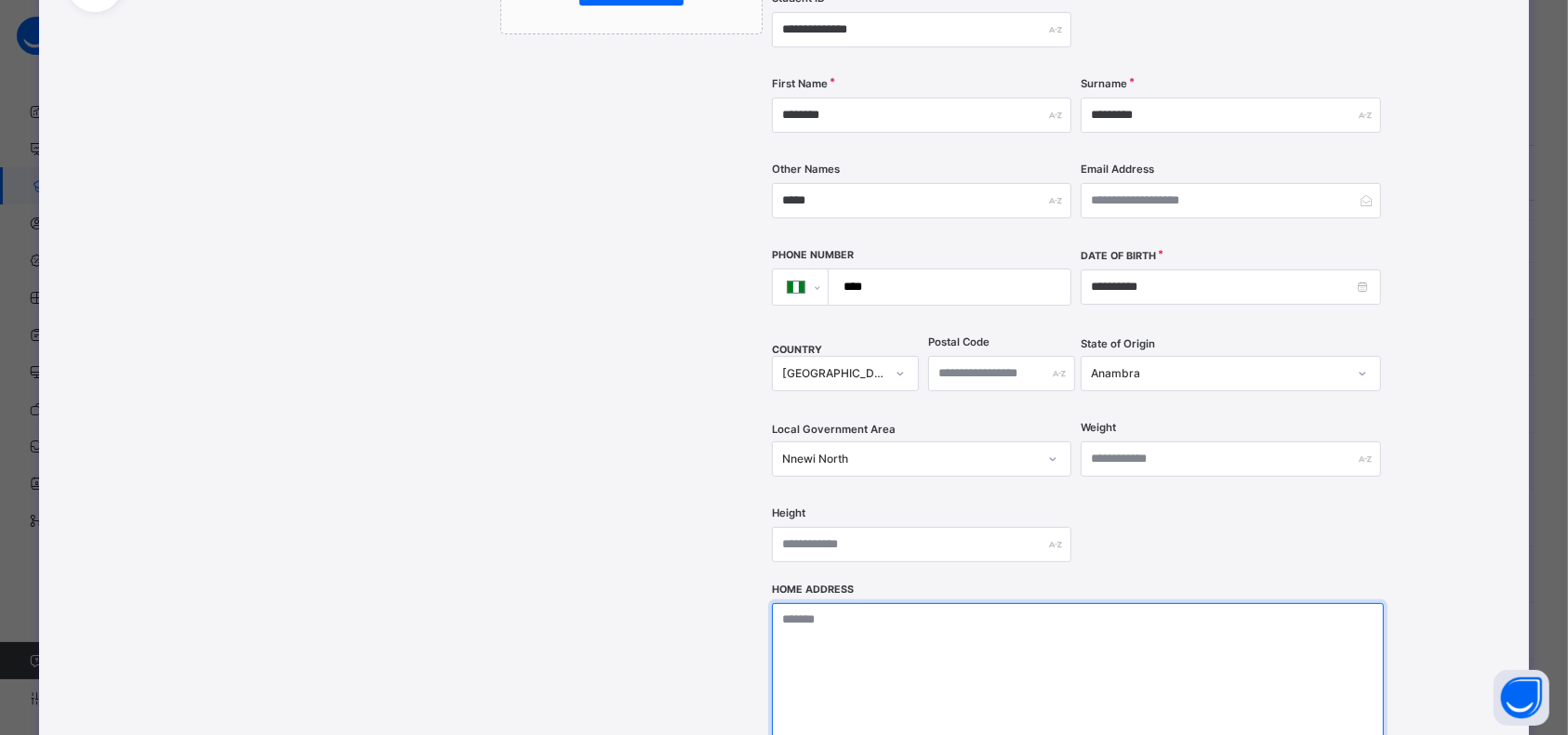
click at [1051, 719] on textarea at bounding box center [1077, 695] width 612 height 185
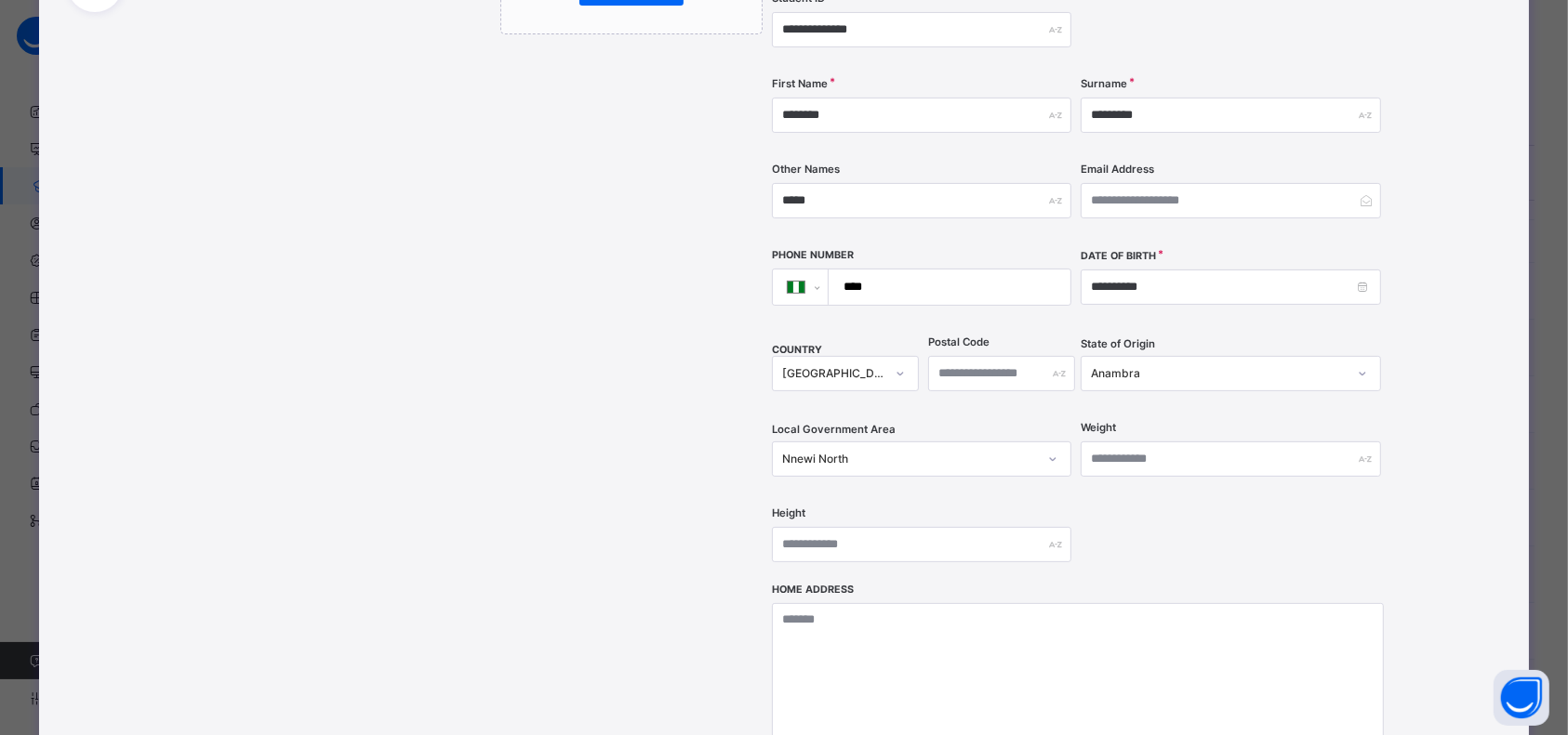
click at [1449, 390] on div "**********" at bounding box center [937, 350] width 1127 height 1157
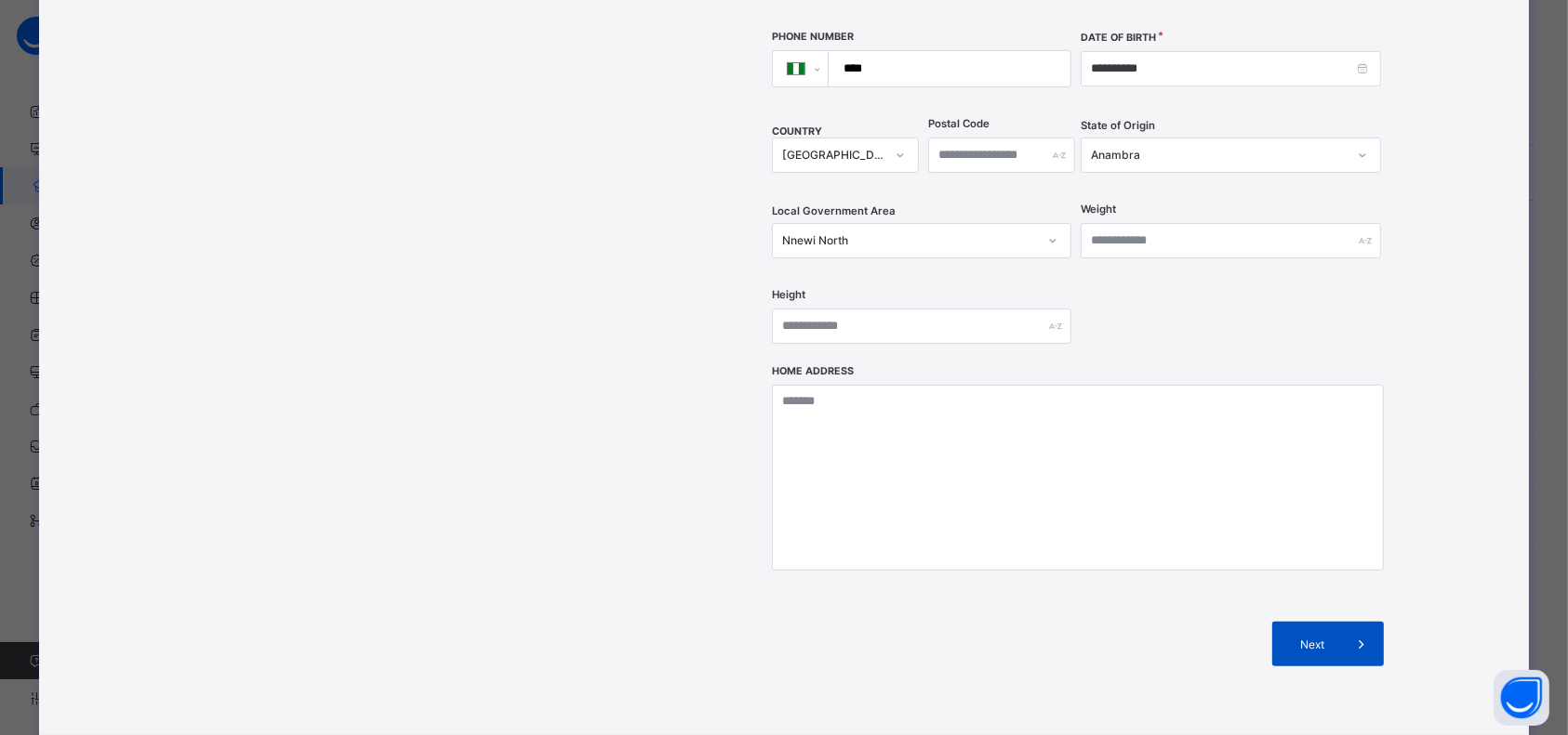
click at [1331, 638] on span "Next" at bounding box center [1312, 645] width 53 height 14
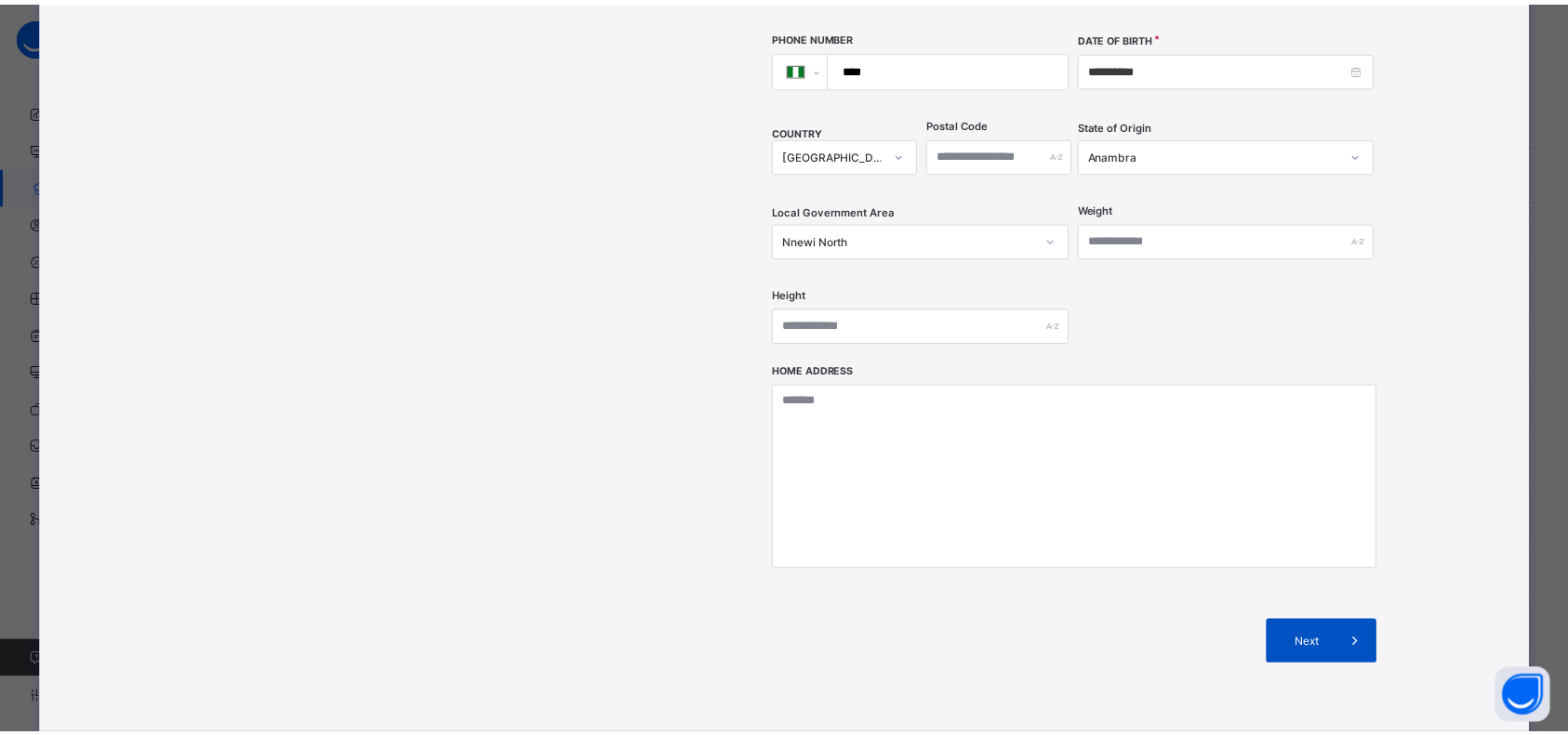
scroll to position [220, 0]
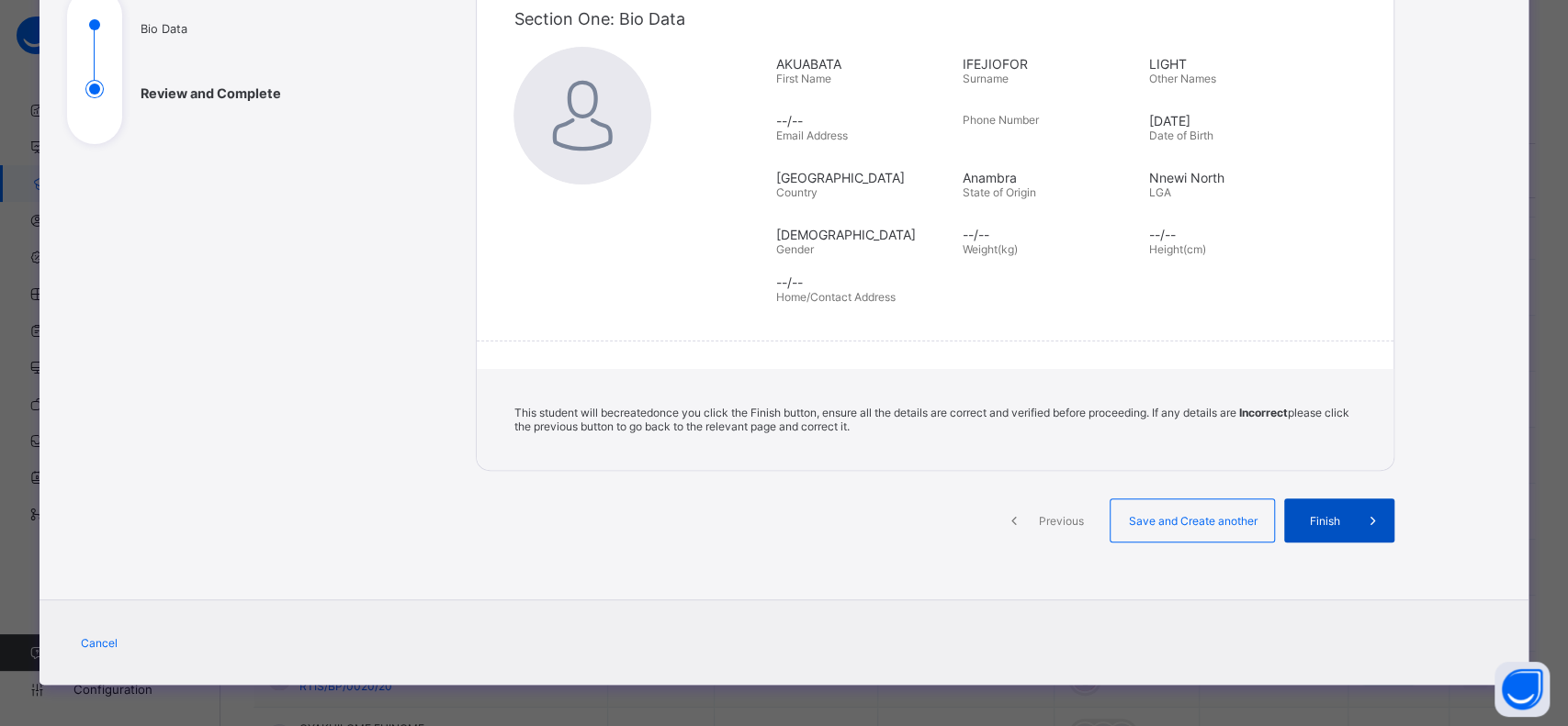
click at [1314, 528] on div "Finish" at bounding box center [1339, 521] width 110 height 44
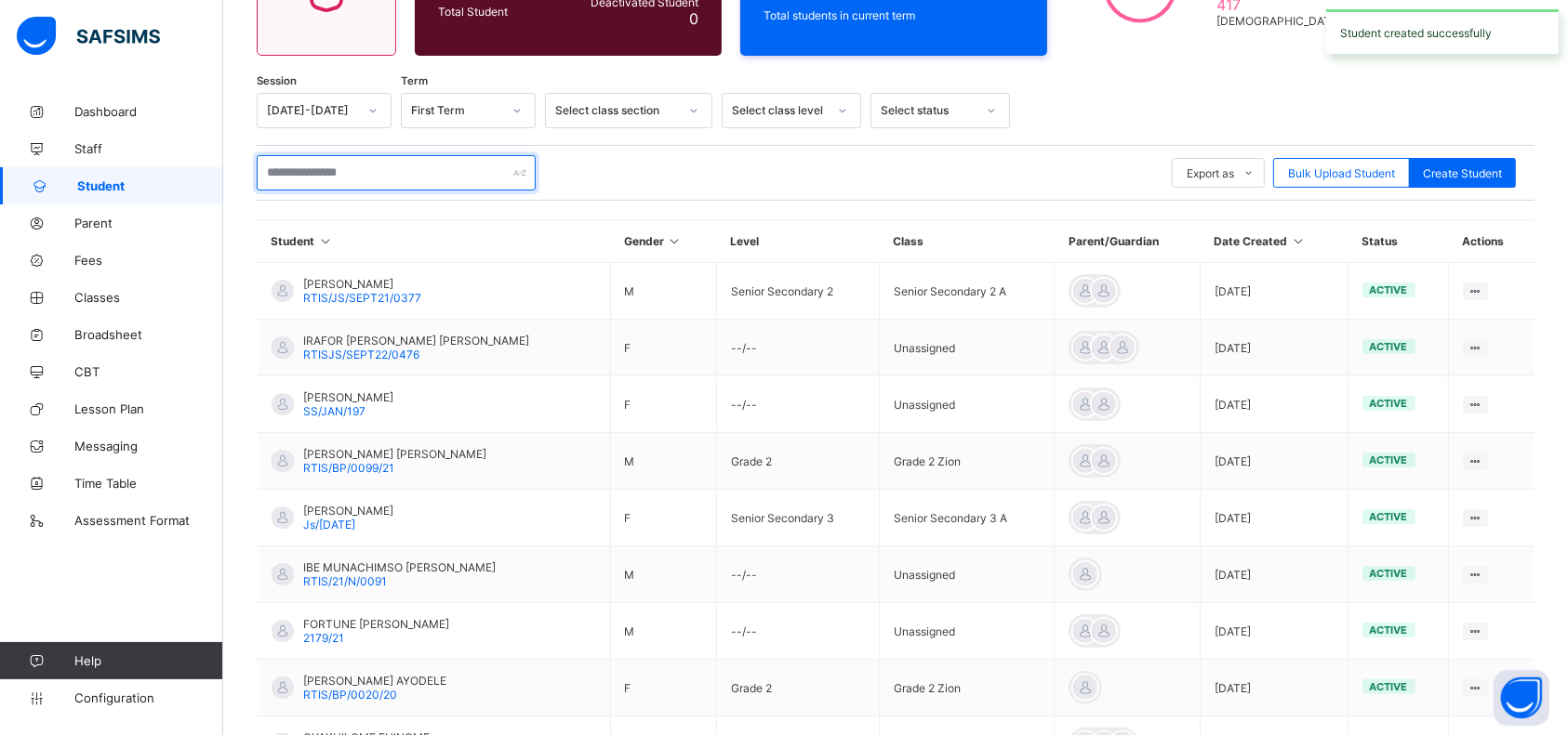
click at [392, 170] on input "text" at bounding box center [395, 173] width 279 height 35
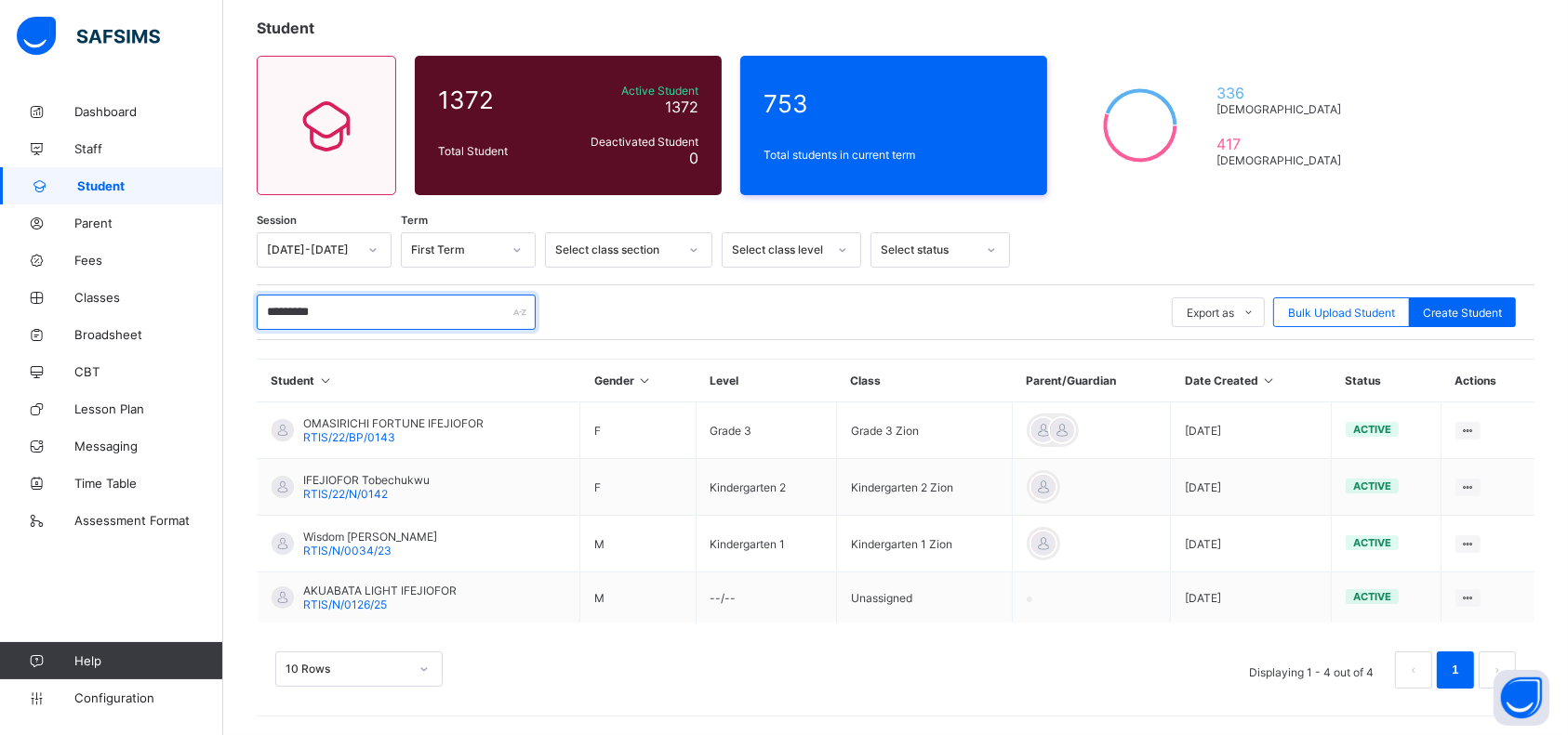
scroll to position [97, 0]
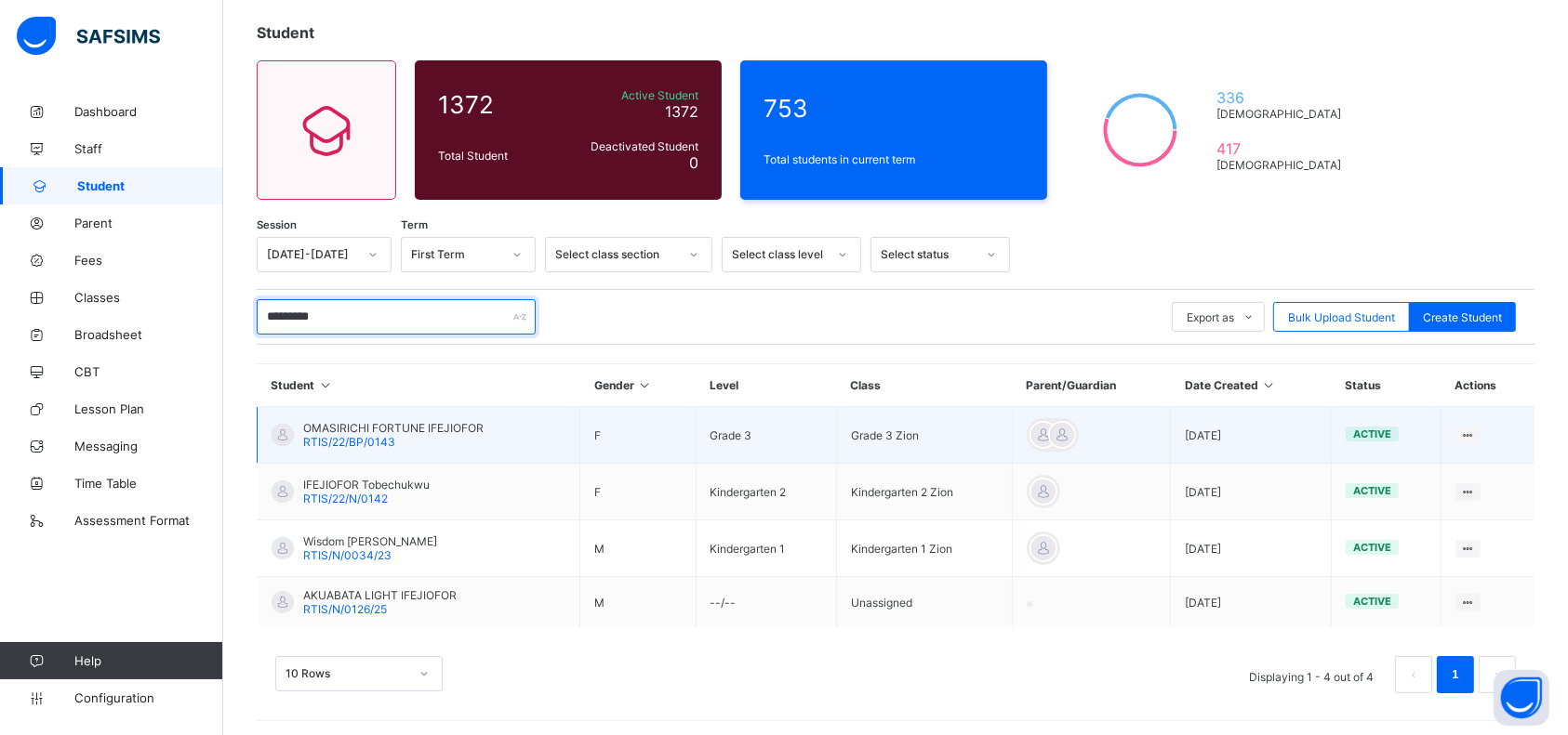
type input "*********"
click at [387, 437] on span "RTIS/22/BP/0143" at bounding box center [349, 442] width 92 height 14
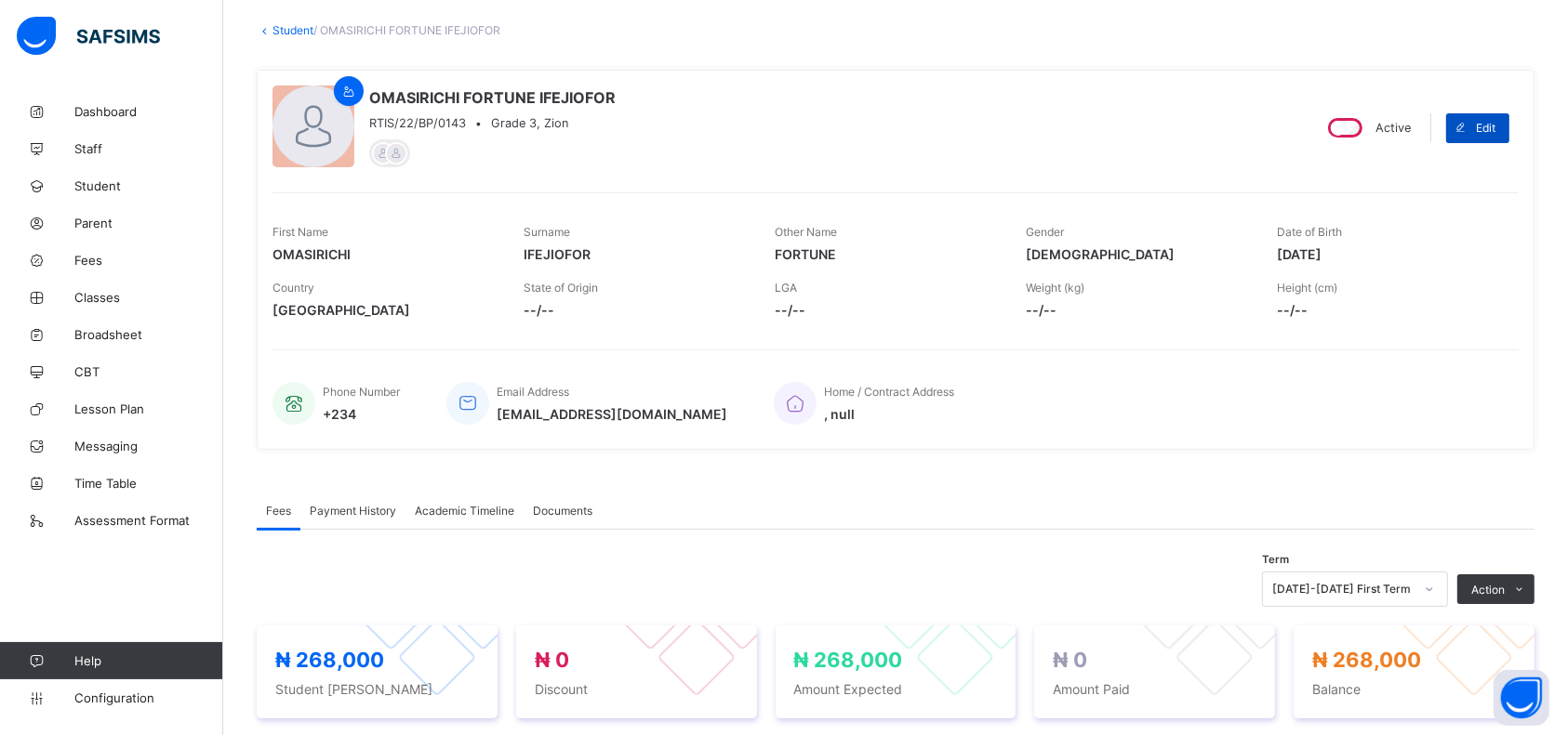
click at [1495, 128] on span "Edit" at bounding box center [1485, 127] width 19 height 14
select select "**"
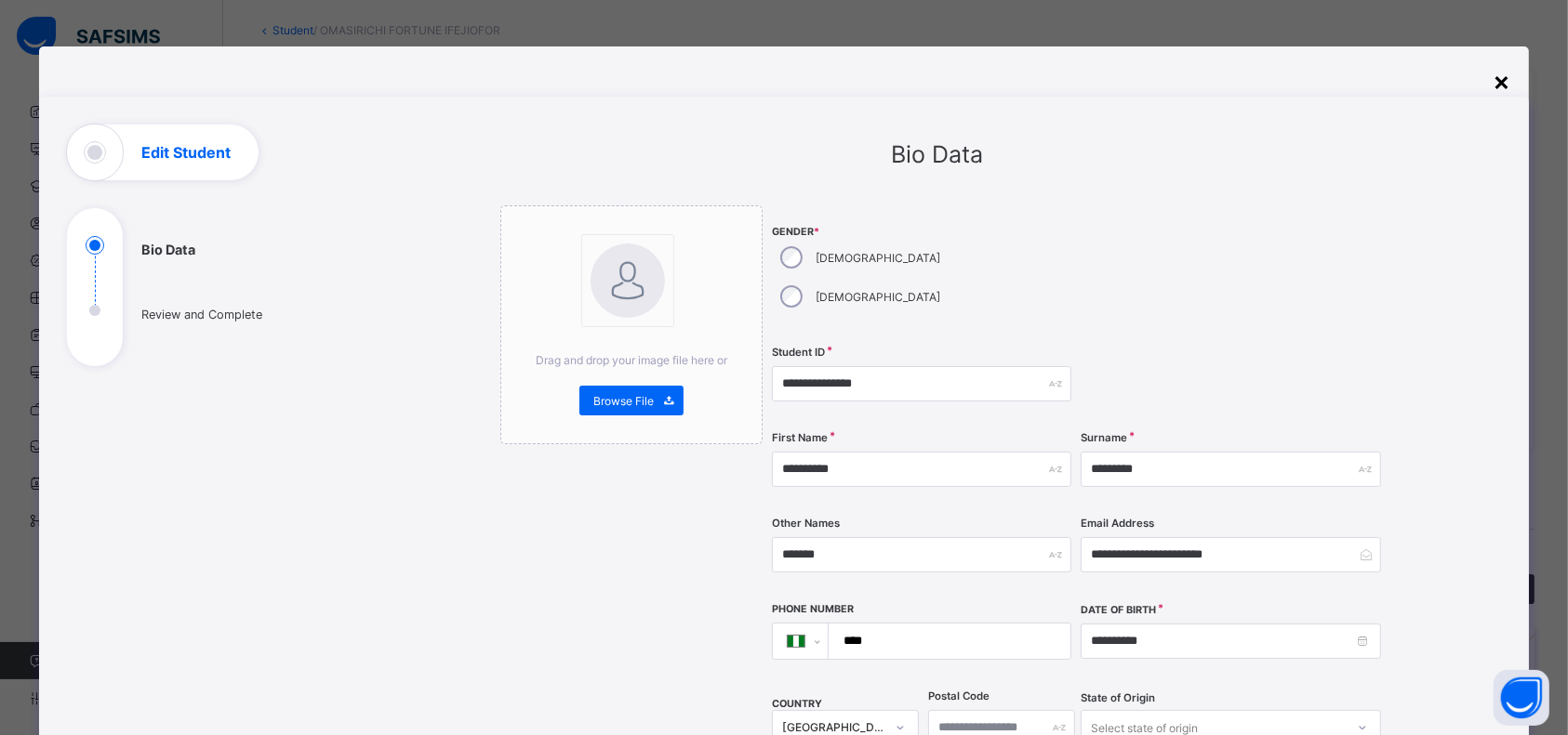
click at [1510, 79] on div "×" at bounding box center [1501, 81] width 17 height 32
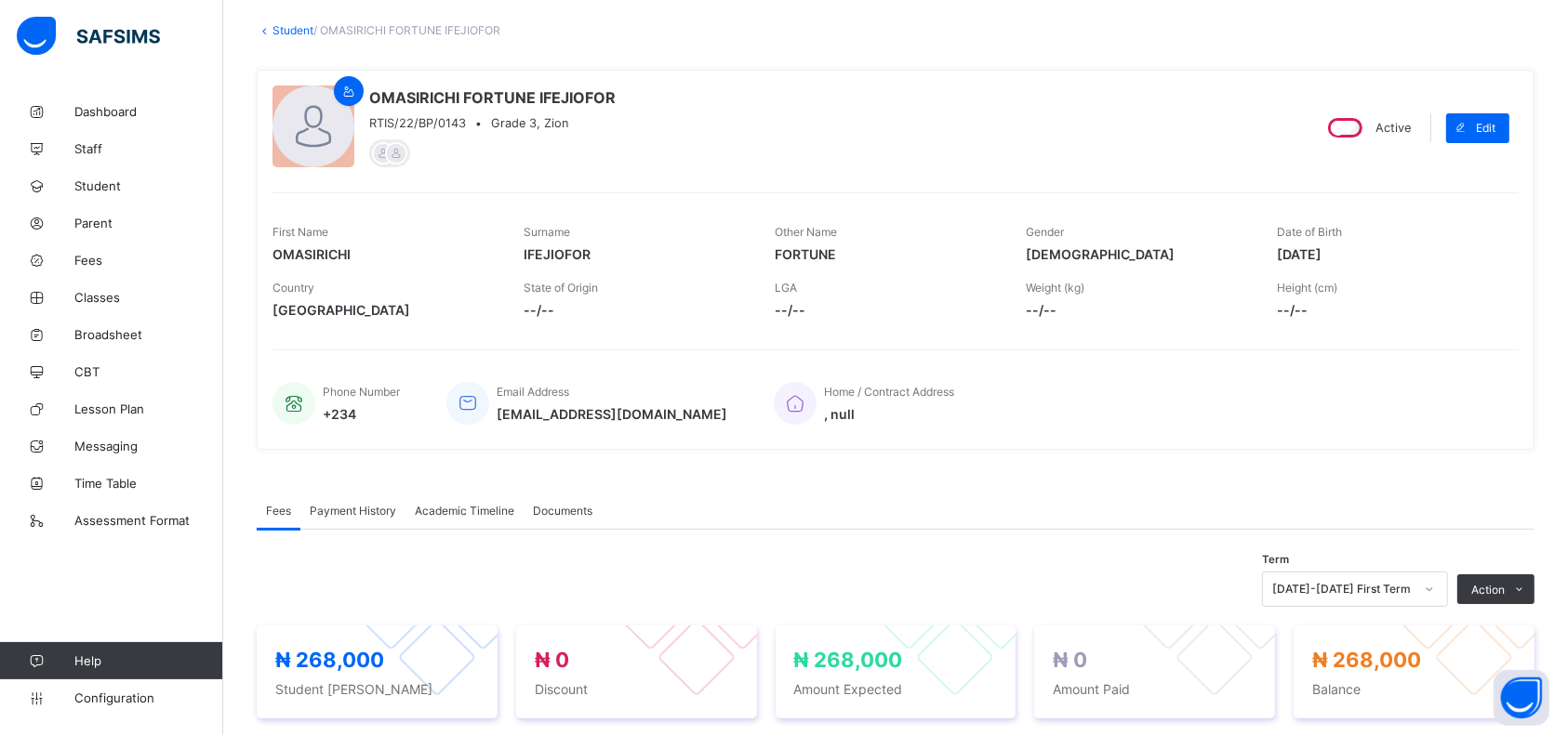
click at [831, 263] on div "Other Name FORTUNE" at bounding box center [886, 243] width 223 height 55
click at [287, 28] on link "Student" at bounding box center [292, 30] width 41 height 14
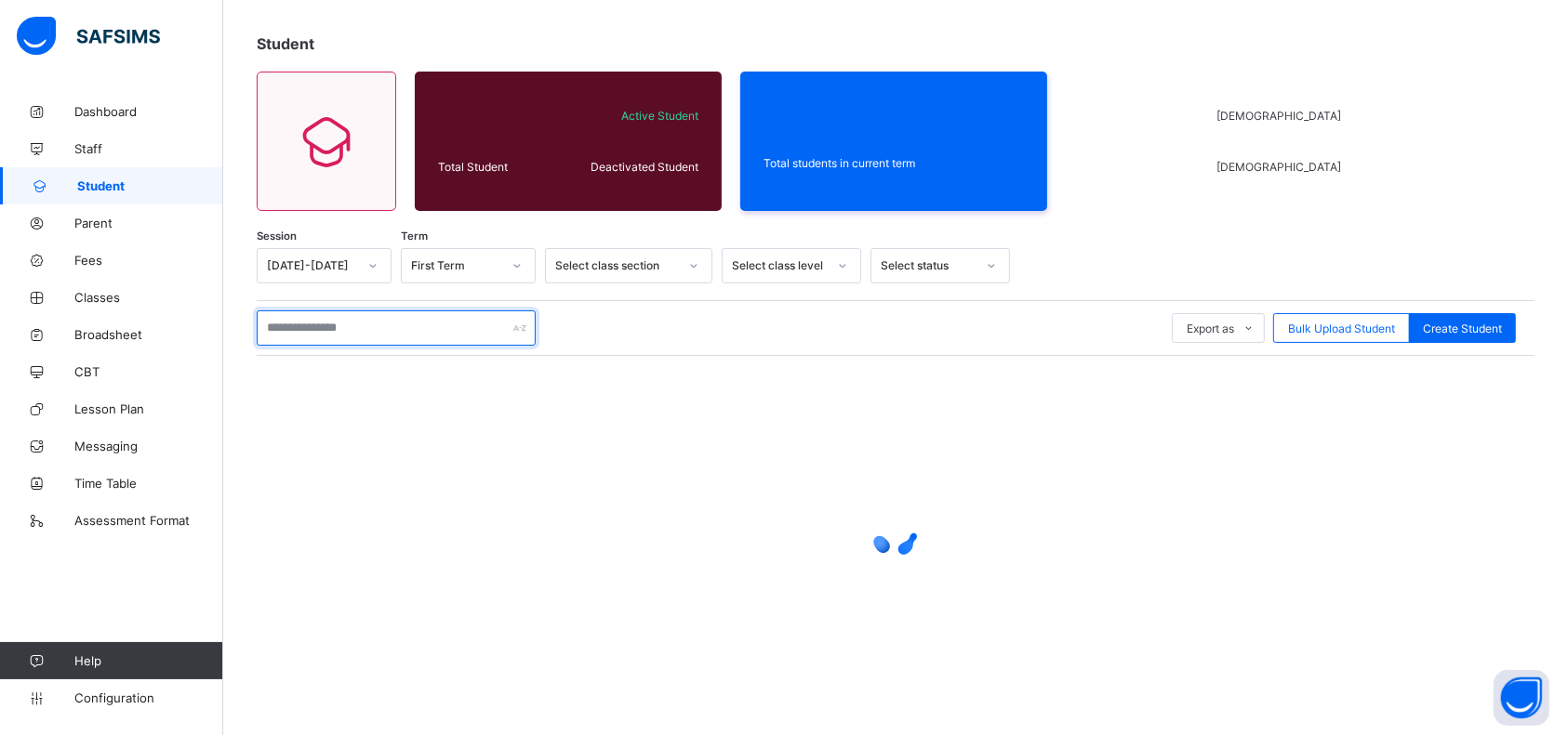
click at [406, 319] on input "text" at bounding box center [395, 328] width 279 height 35
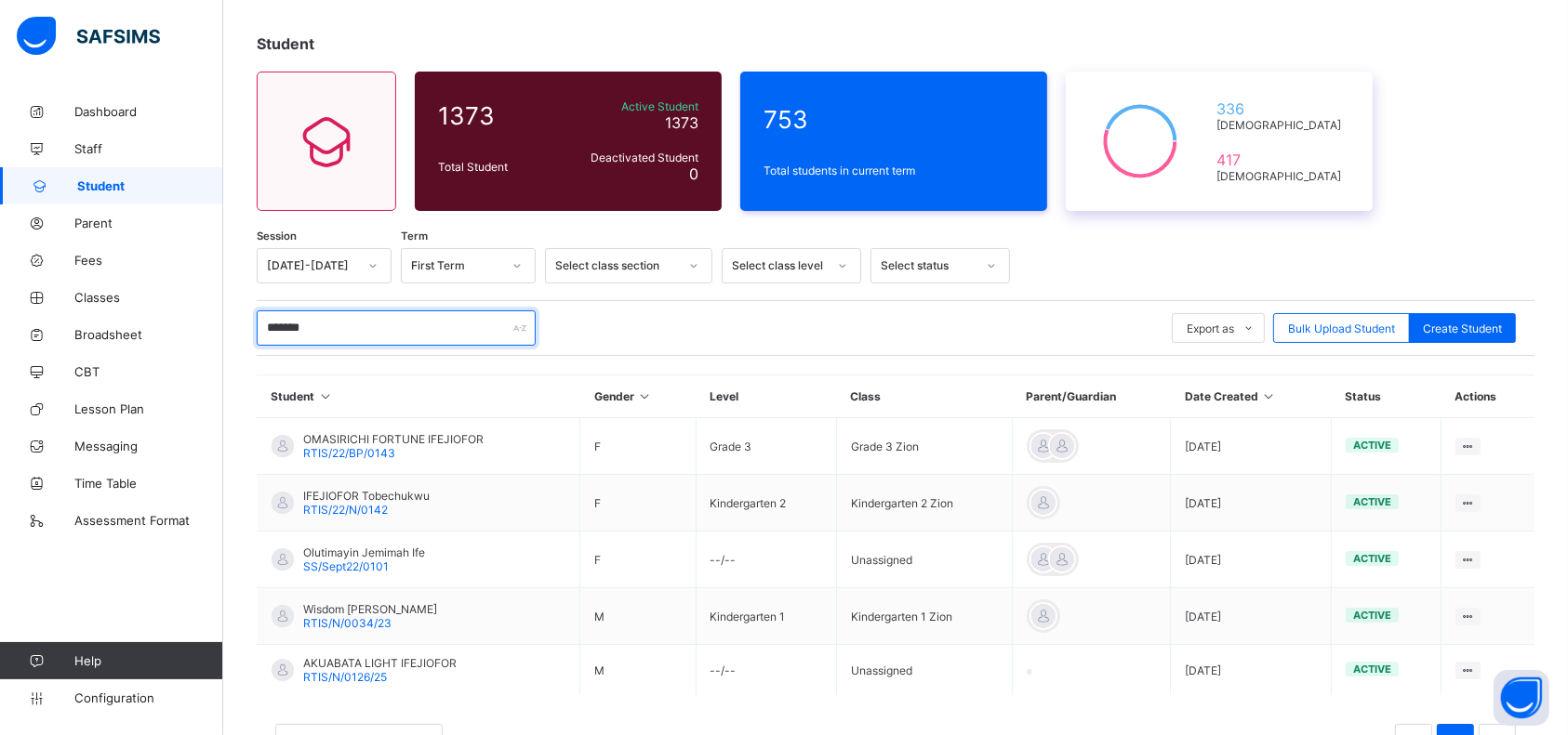
scroll to position [97, 0]
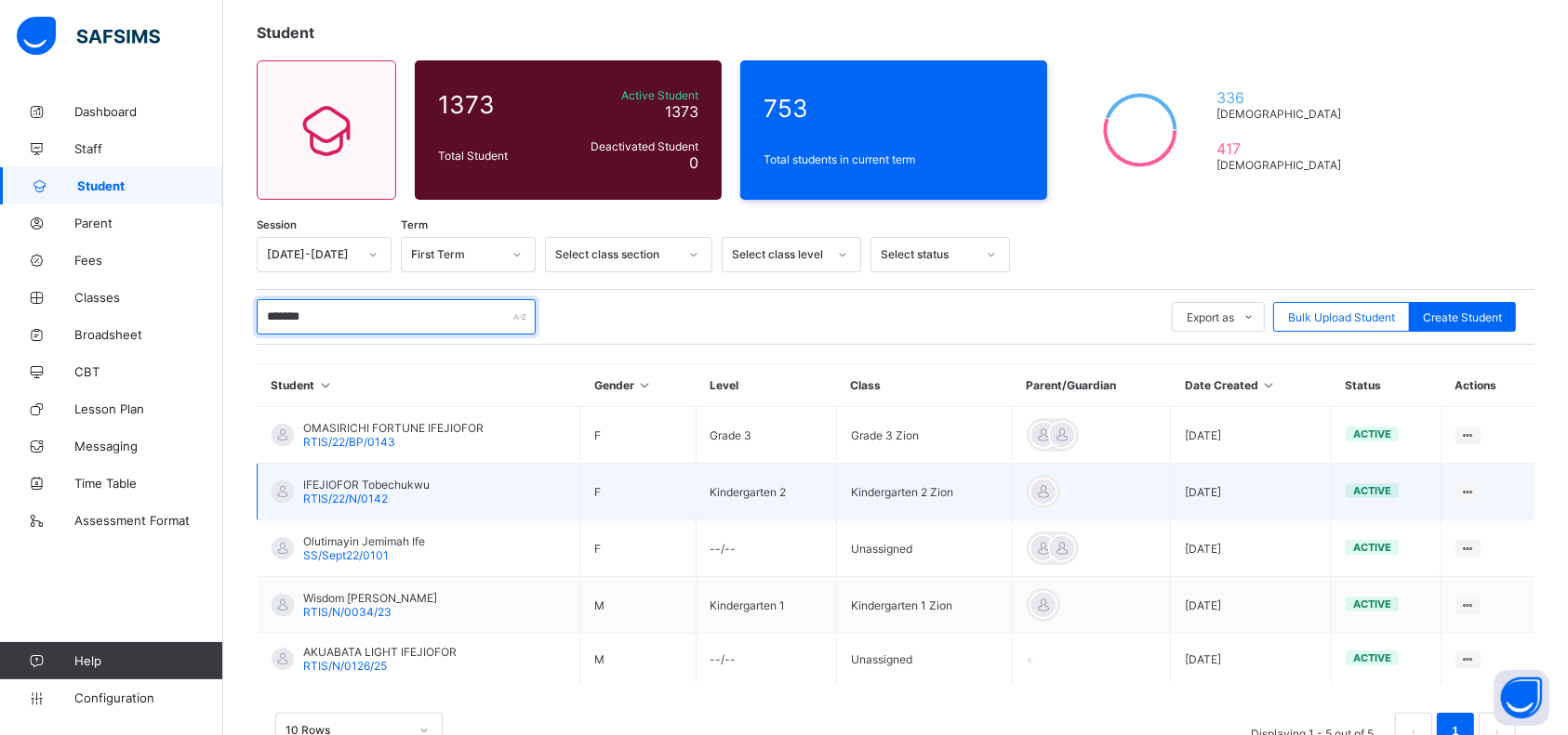
type input "*******"
click at [350, 496] on span "RTIS/22/N/0142" at bounding box center [345, 498] width 85 height 14
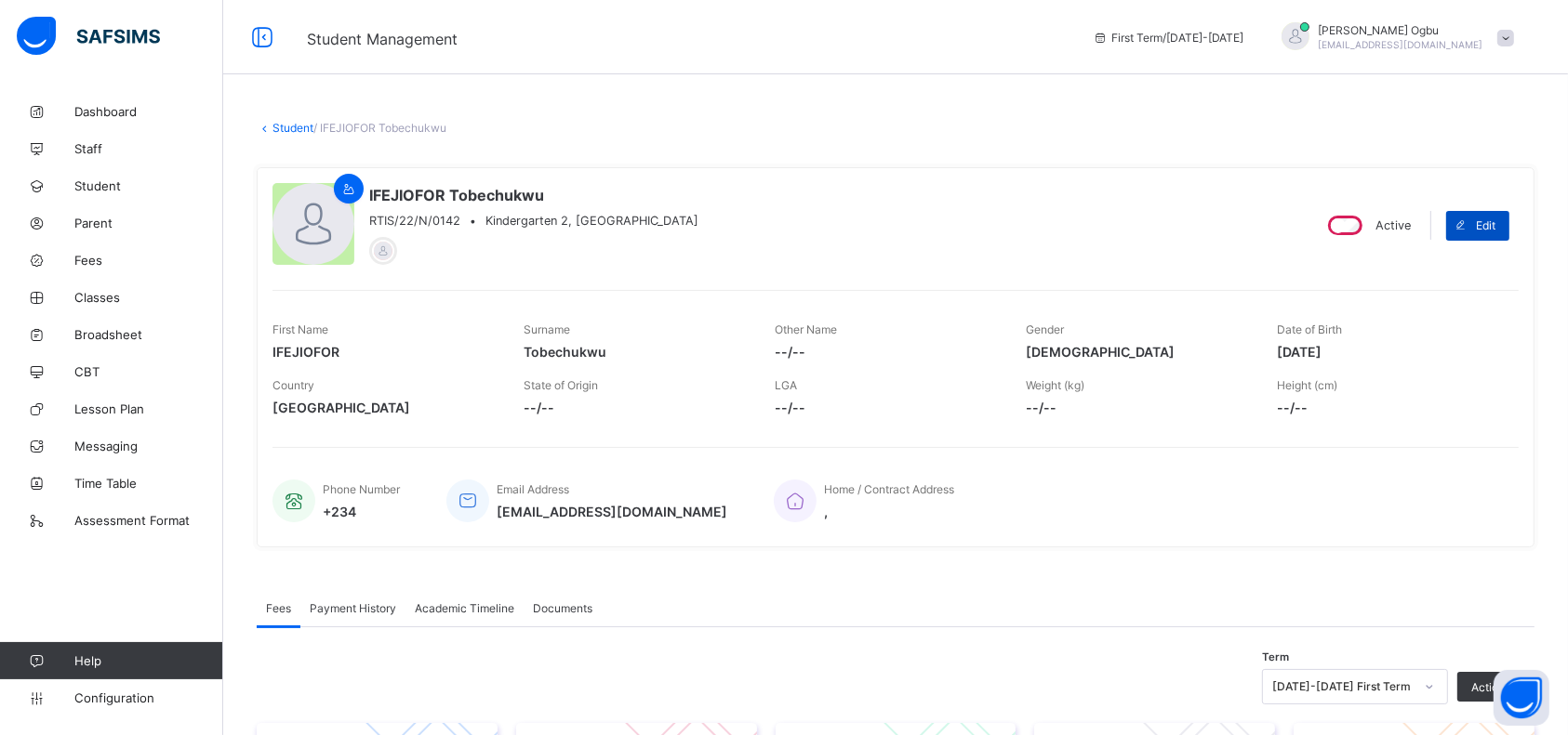
click at [1496, 214] on div "Edit" at bounding box center [1477, 225] width 63 height 30
select select "**"
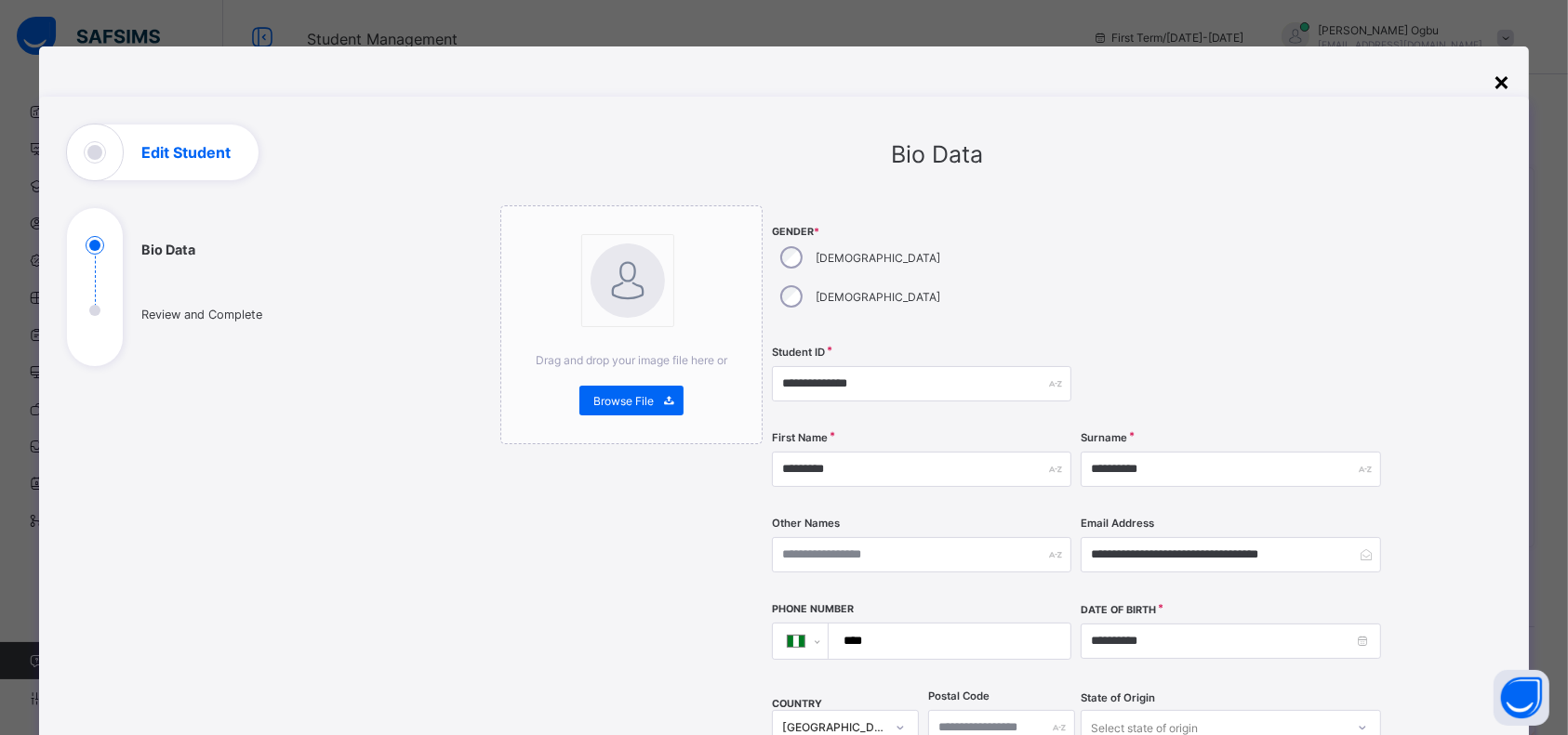
click at [1505, 70] on div "×" at bounding box center [1501, 81] width 17 height 32
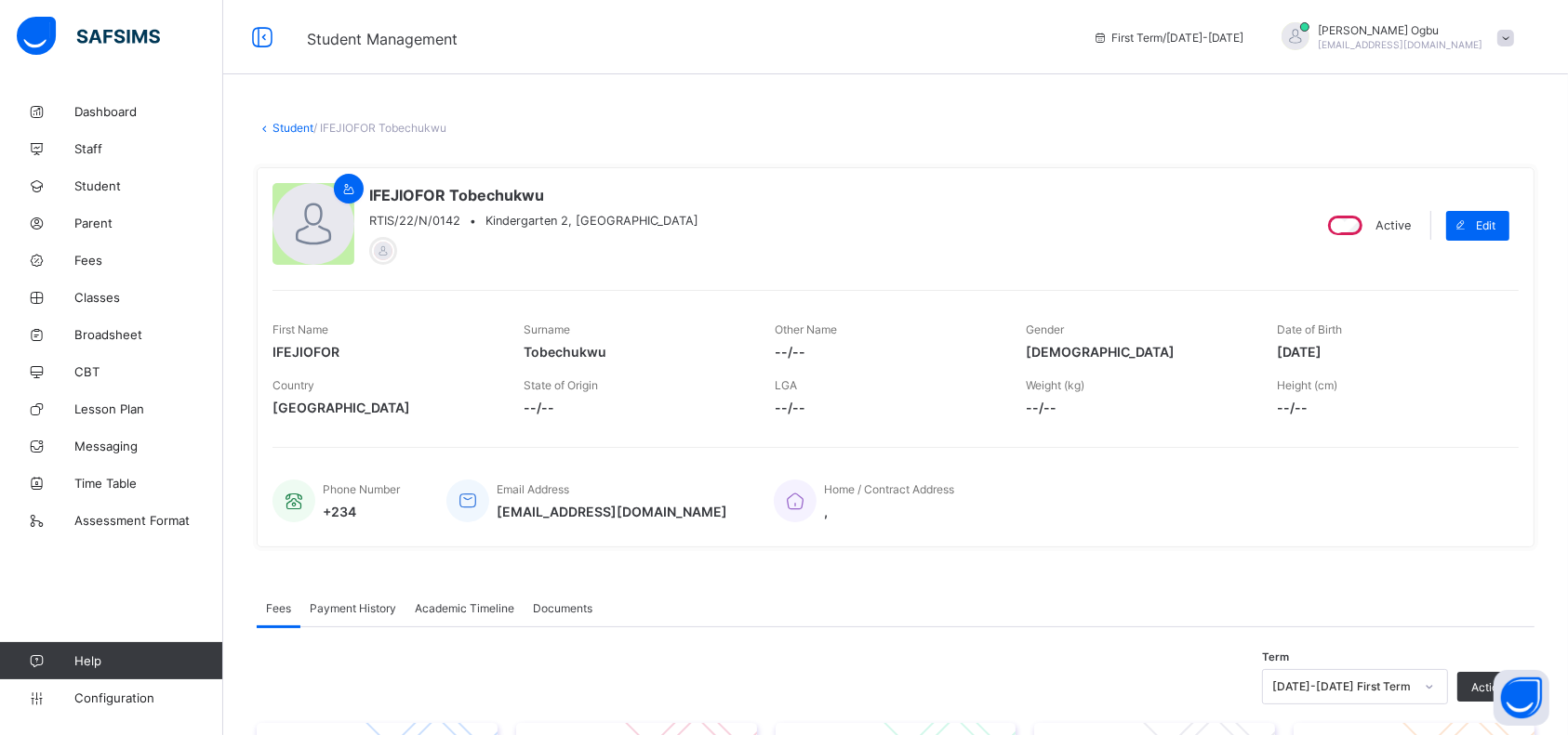
click at [1464, 484] on div "Home / Contract Address ," at bounding box center [1136, 500] width 726 height 61
click at [289, 126] on link "Student" at bounding box center [292, 127] width 41 height 14
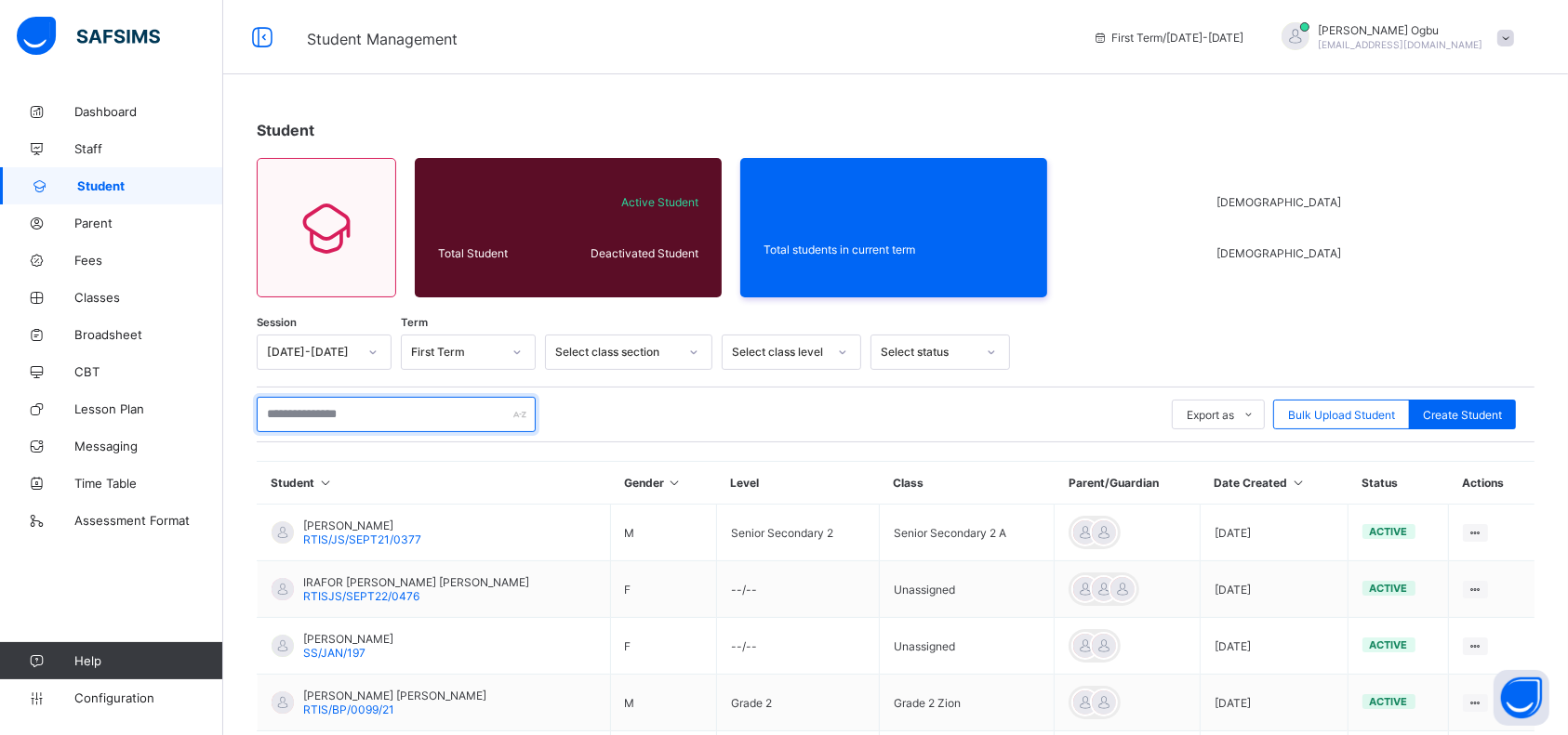
click at [332, 415] on input "text" at bounding box center [395, 415] width 279 height 35
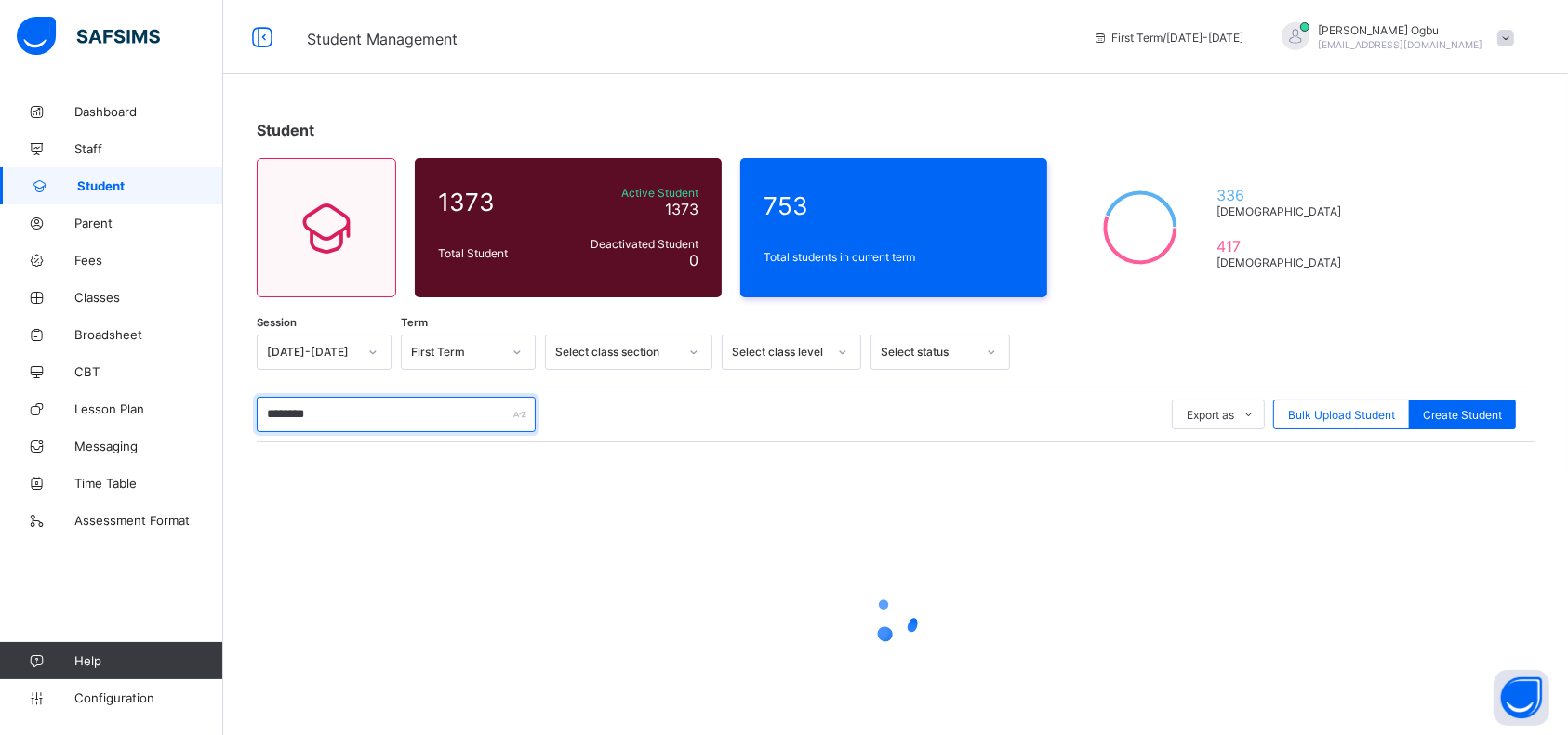
type input "*********"
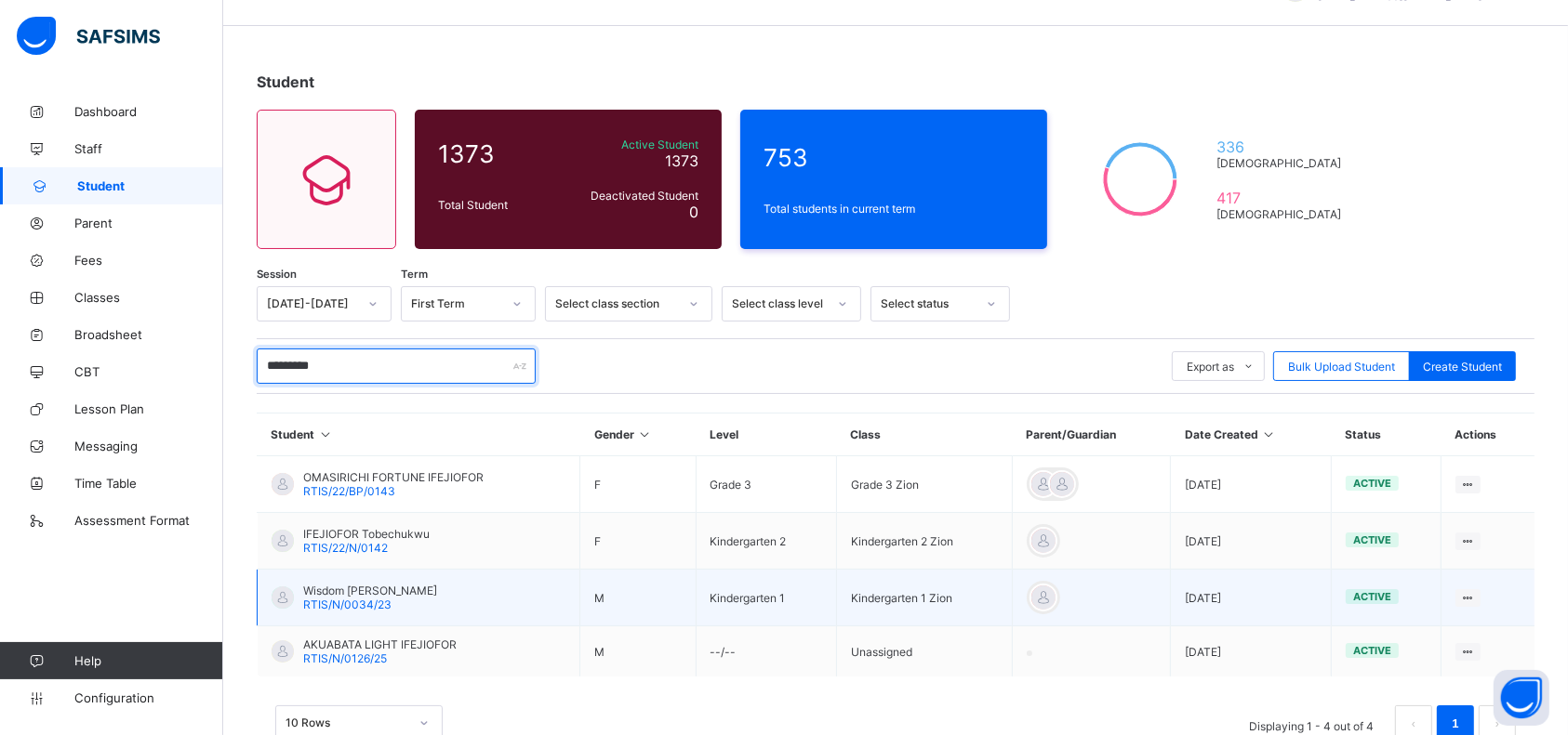
scroll to position [97, 0]
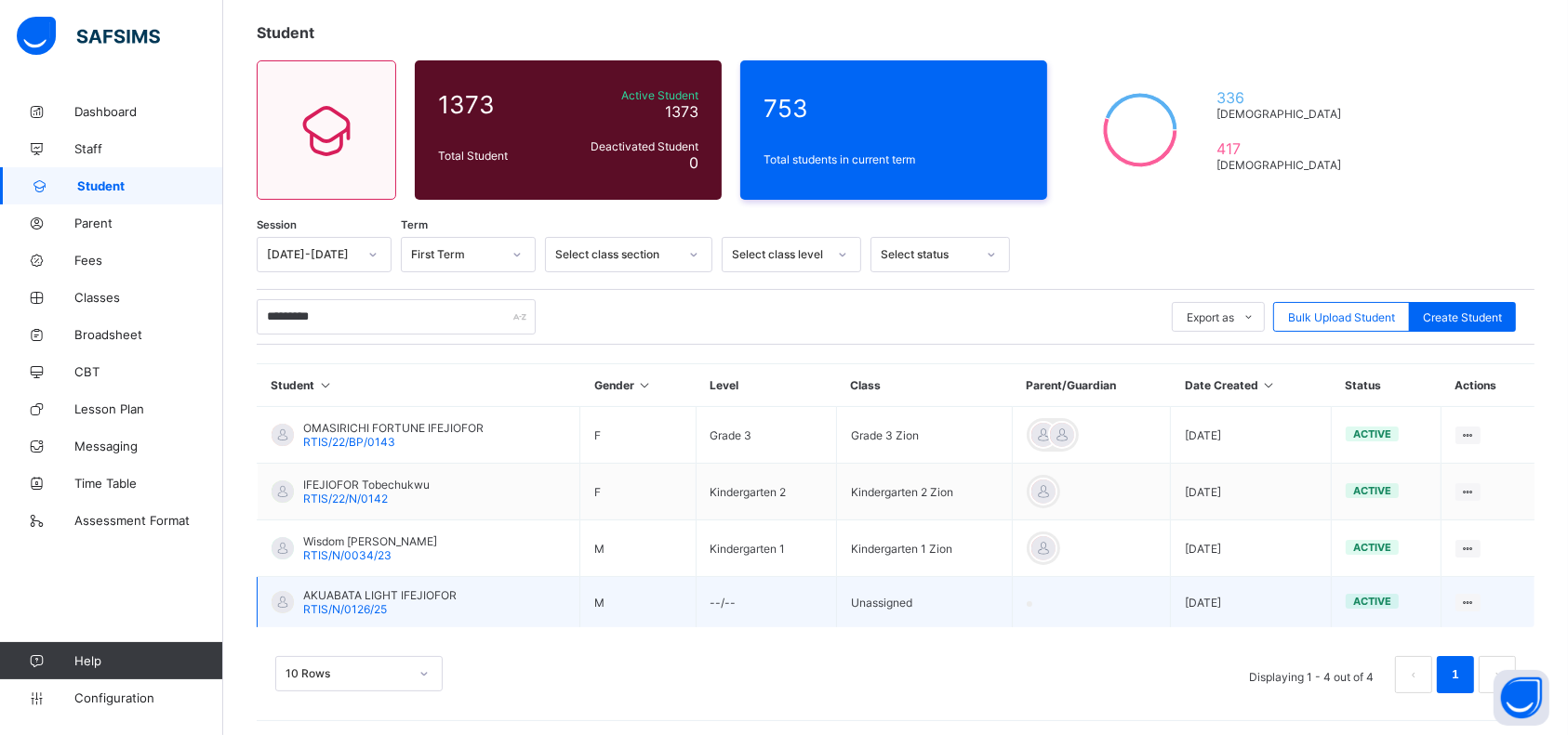
click at [335, 605] on span "RTIS/N/0126/25" at bounding box center [345, 609] width 84 height 14
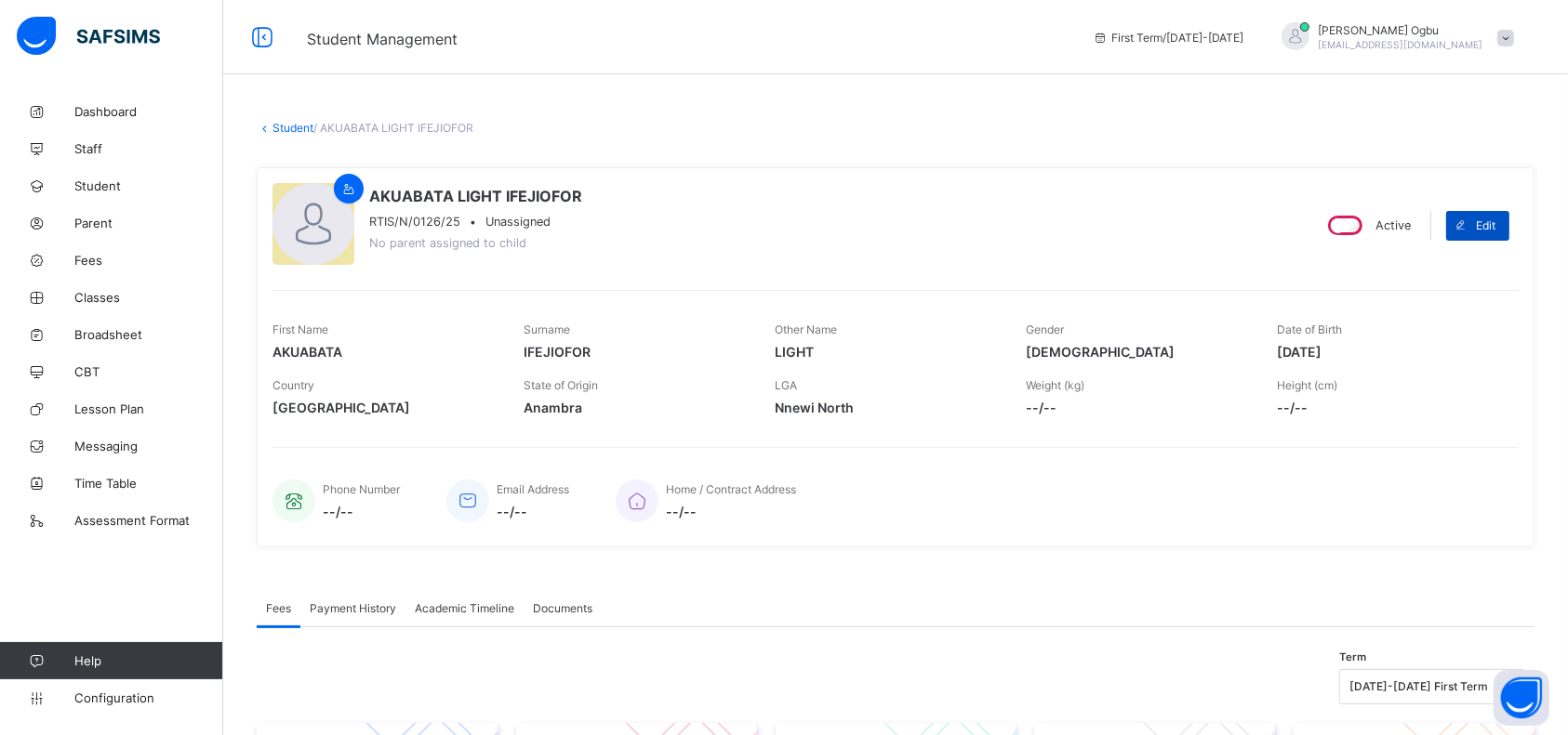
click at [1495, 218] on span "Edit" at bounding box center [1485, 225] width 19 height 14
select select "**"
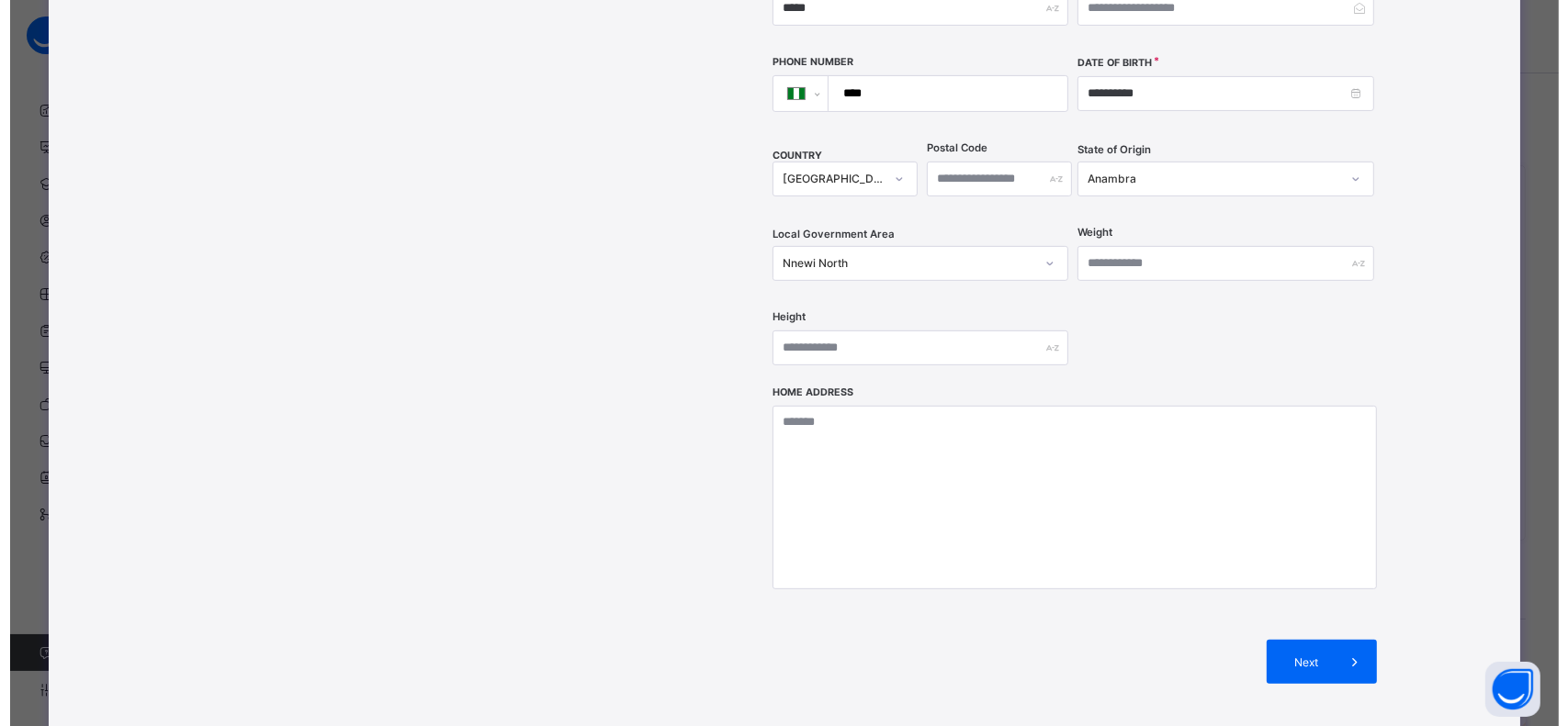
scroll to position [541, 0]
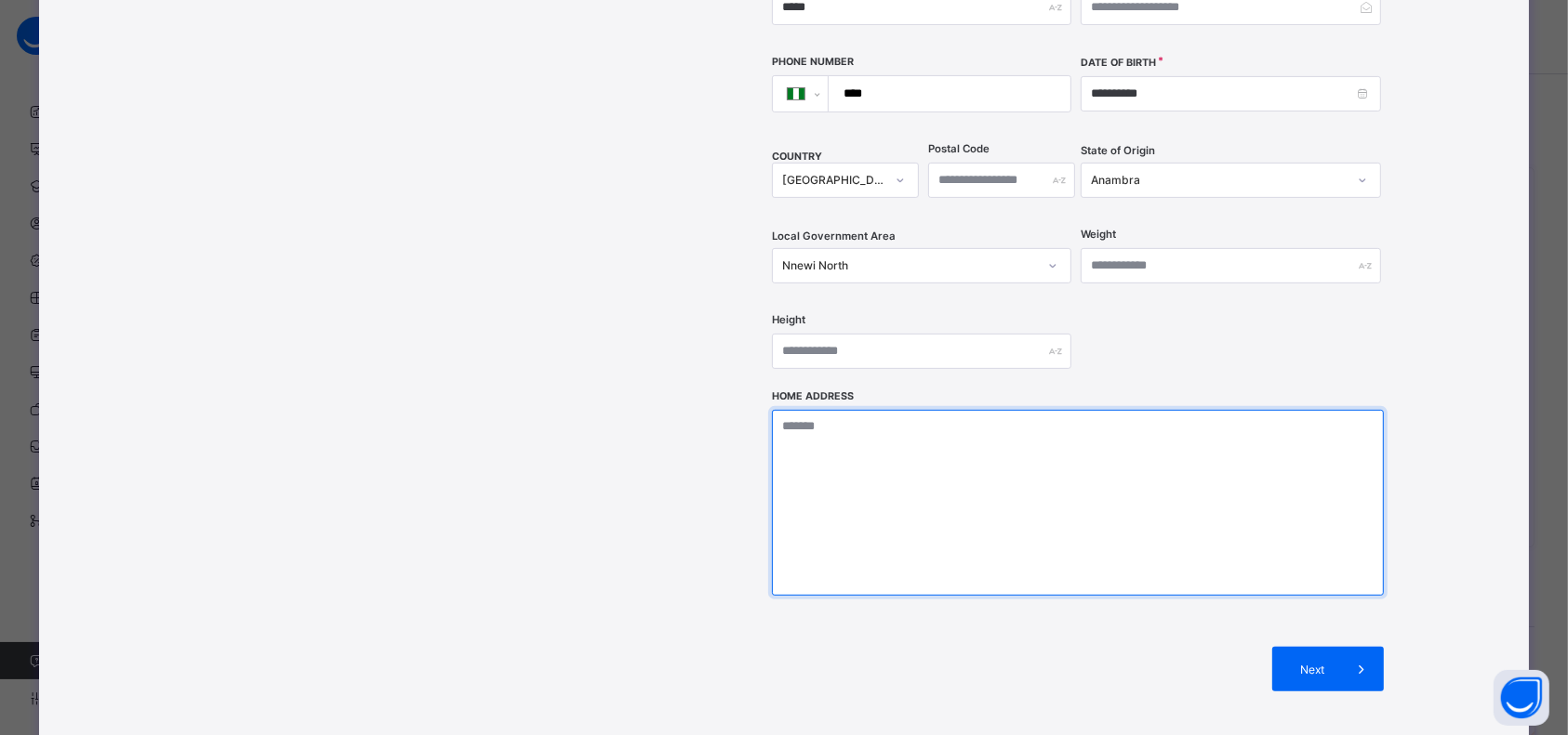
click at [1028, 449] on textarea at bounding box center [1077, 502] width 612 height 185
type textarea "**********"
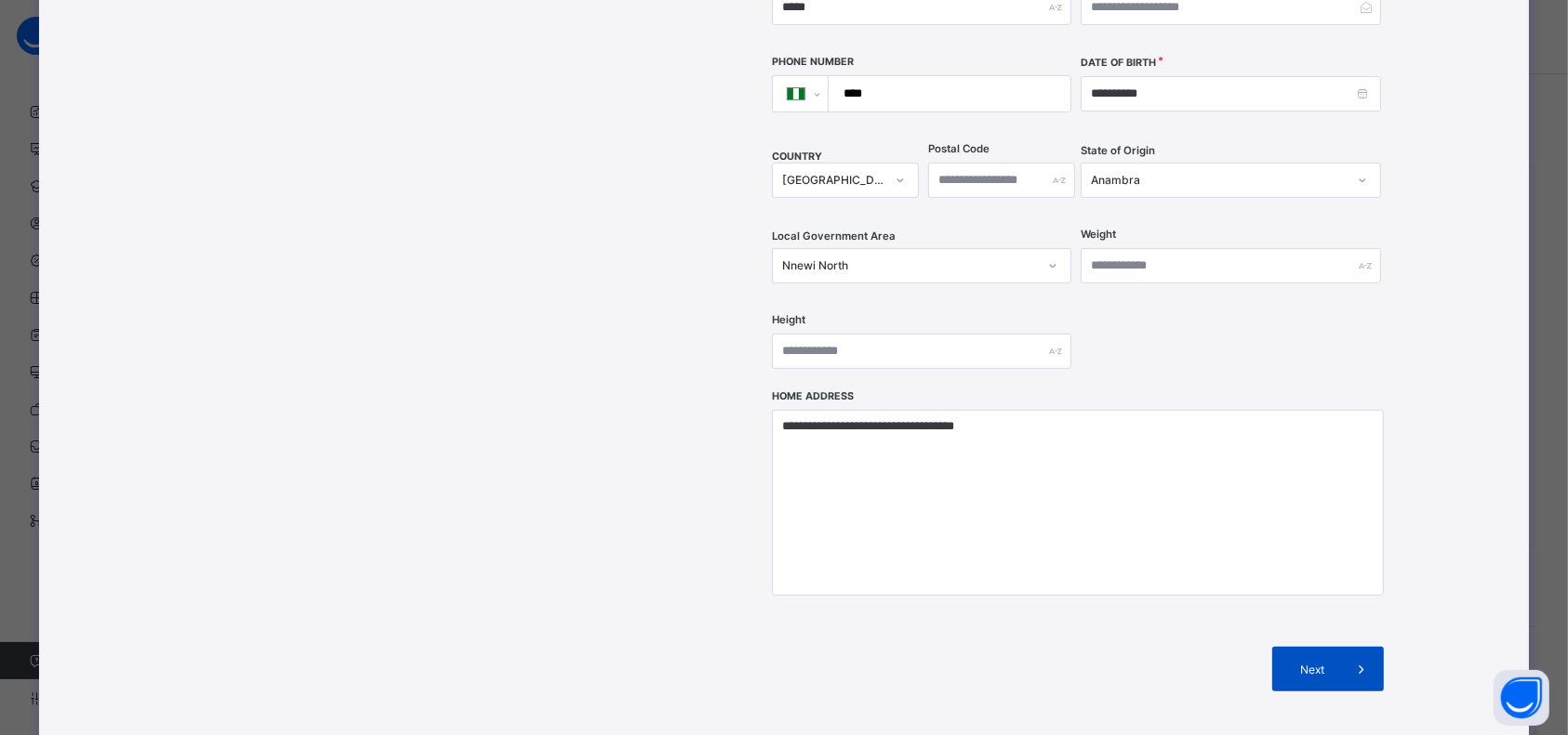
click at [1320, 662] on span "Next" at bounding box center [1312, 669] width 53 height 14
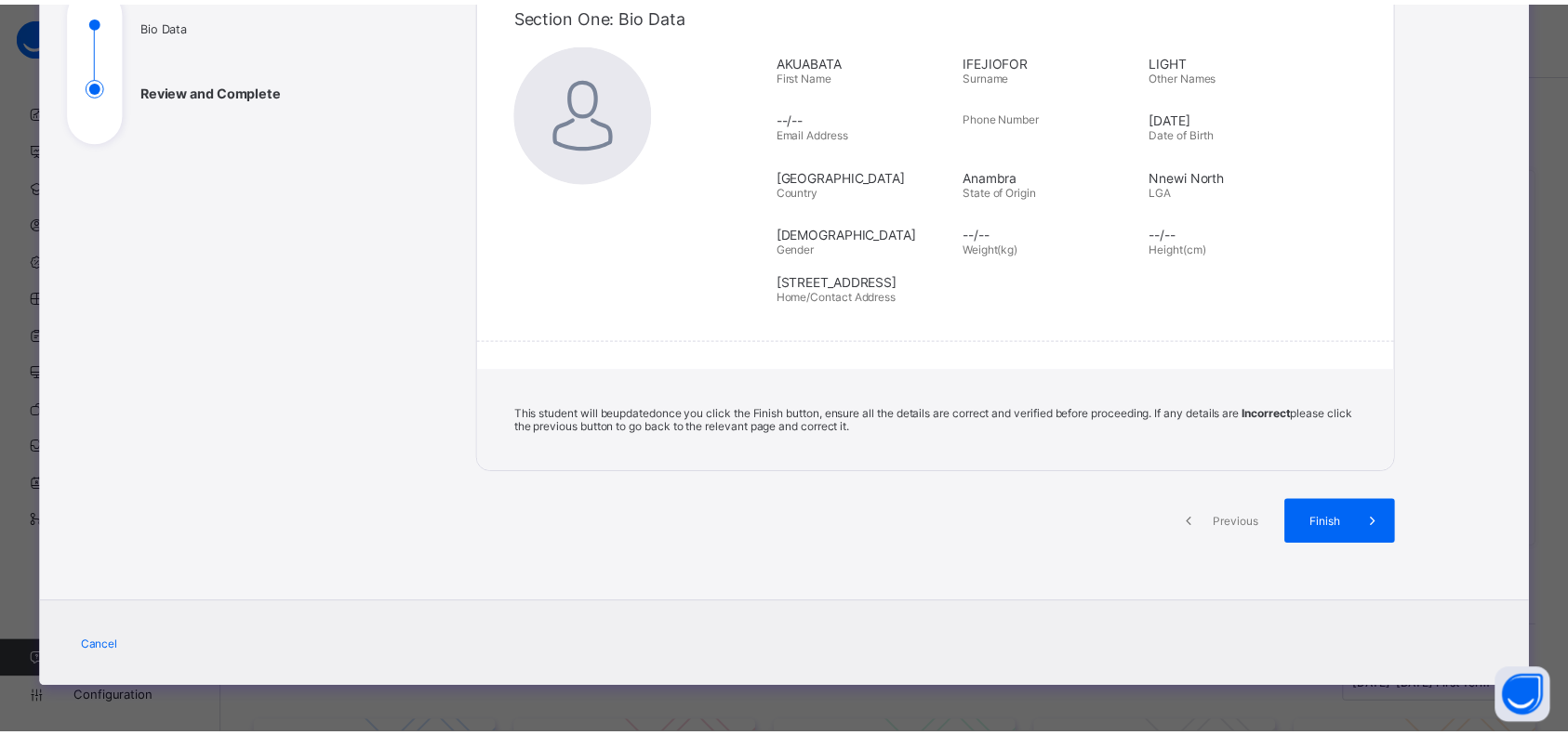
scroll to position [220, 0]
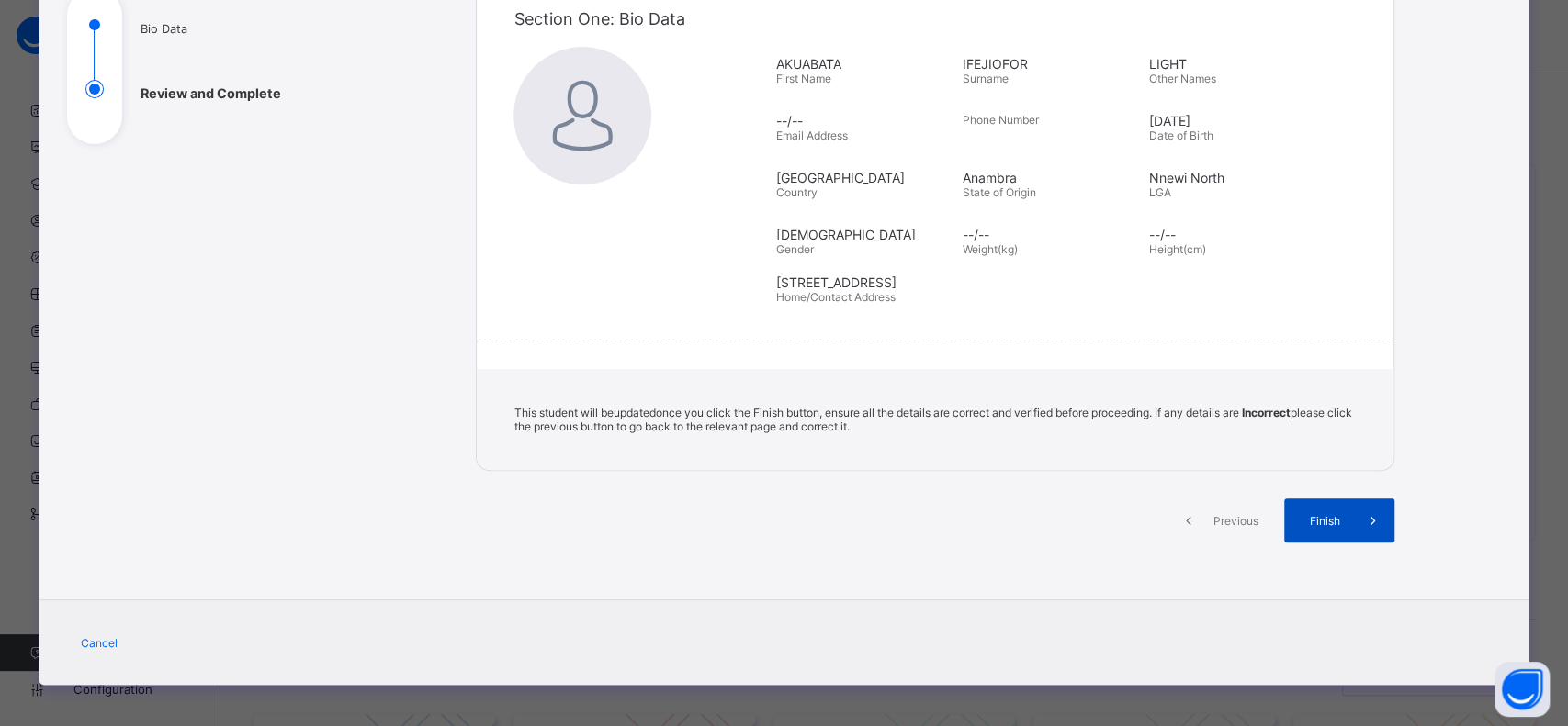
click at [1316, 499] on div "Finish" at bounding box center [1339, 521] width 110 height 44
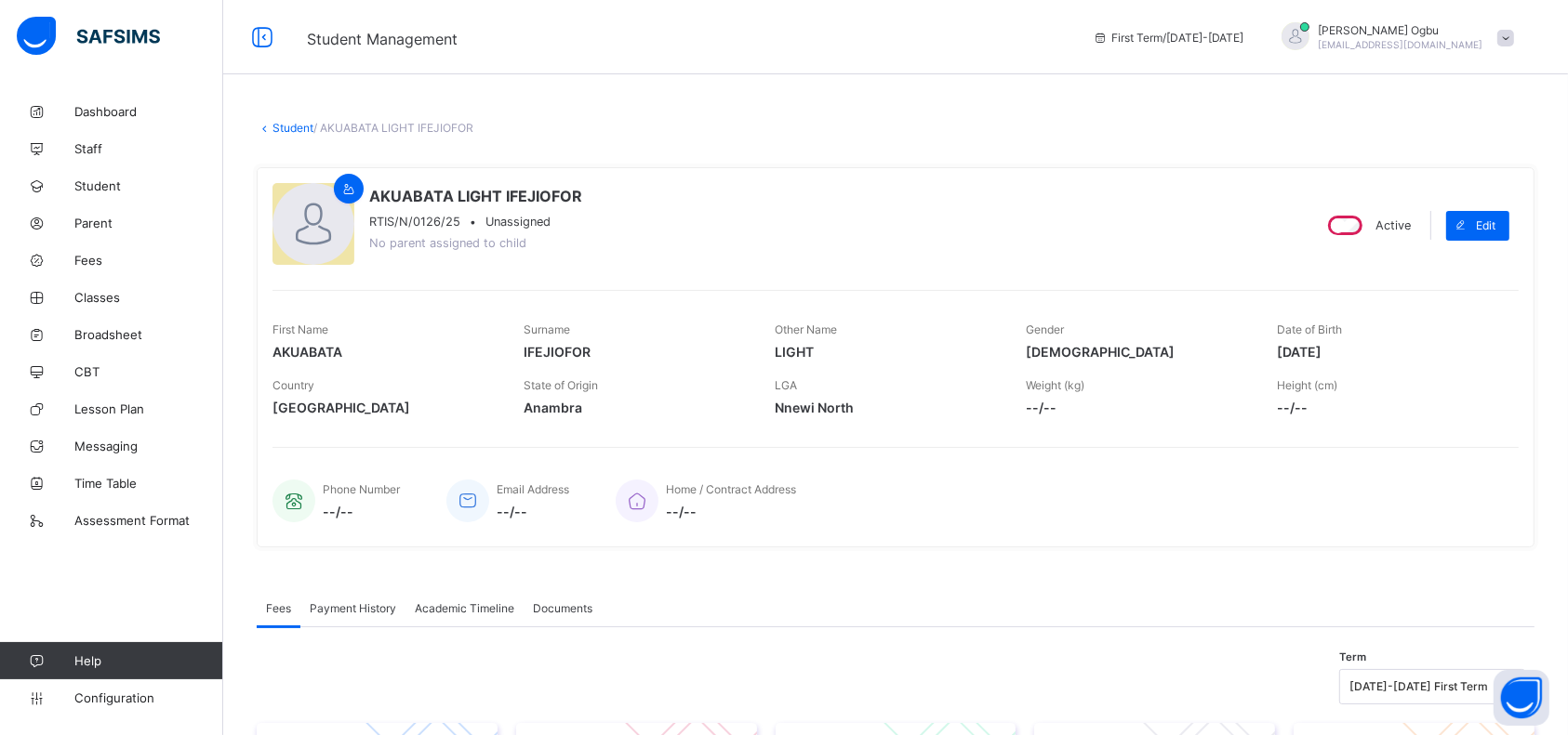
click at [1451, 501] on div "Home / Contract Address --/--" at bounding box center [1058, 500] width 884 height 61
click at [93, 300] on span "Classes" at bounding box center [149, 297] width 149 height 15
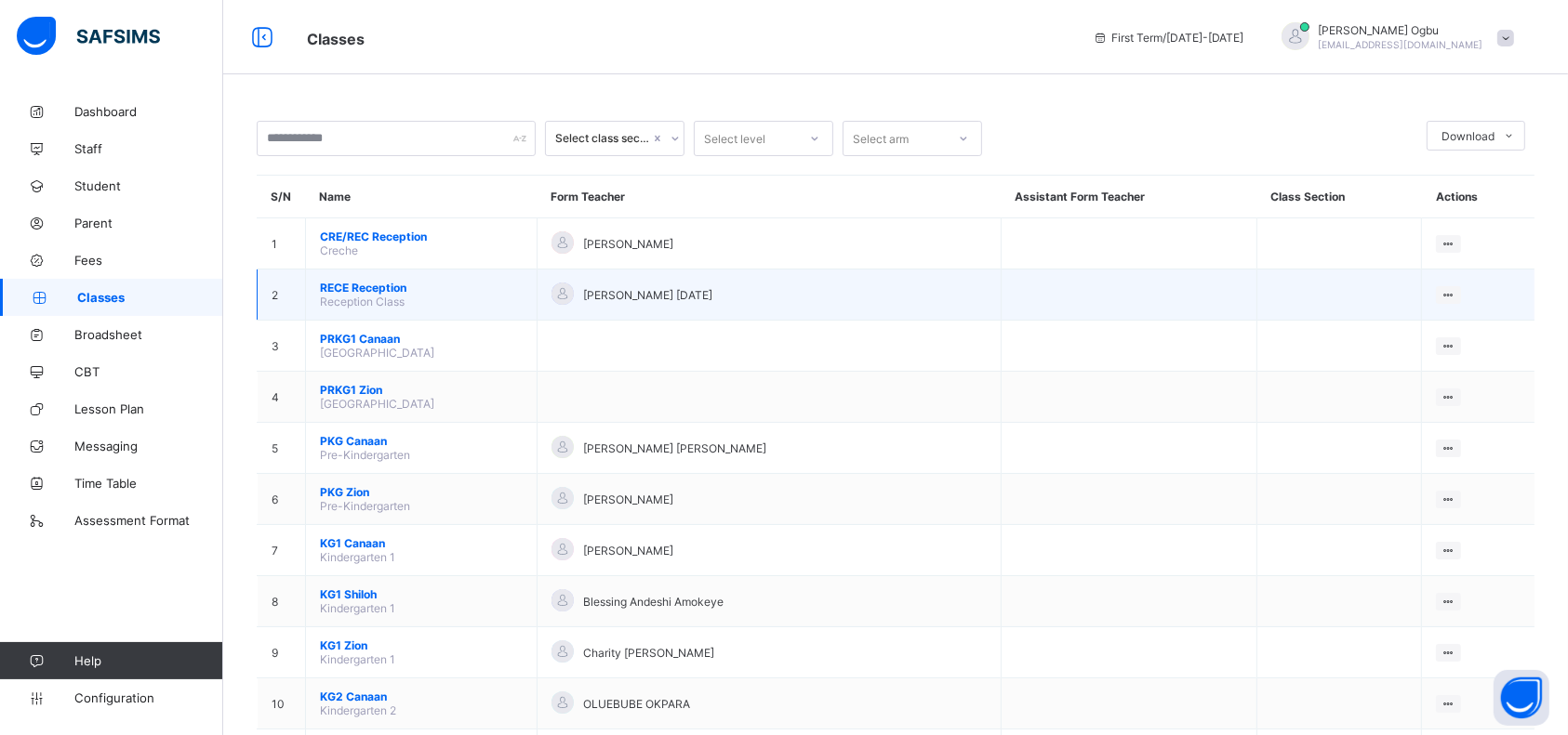
click at [349, 281] on span "RECE Reception" at bounding box center [421, 287] width 203 height 14
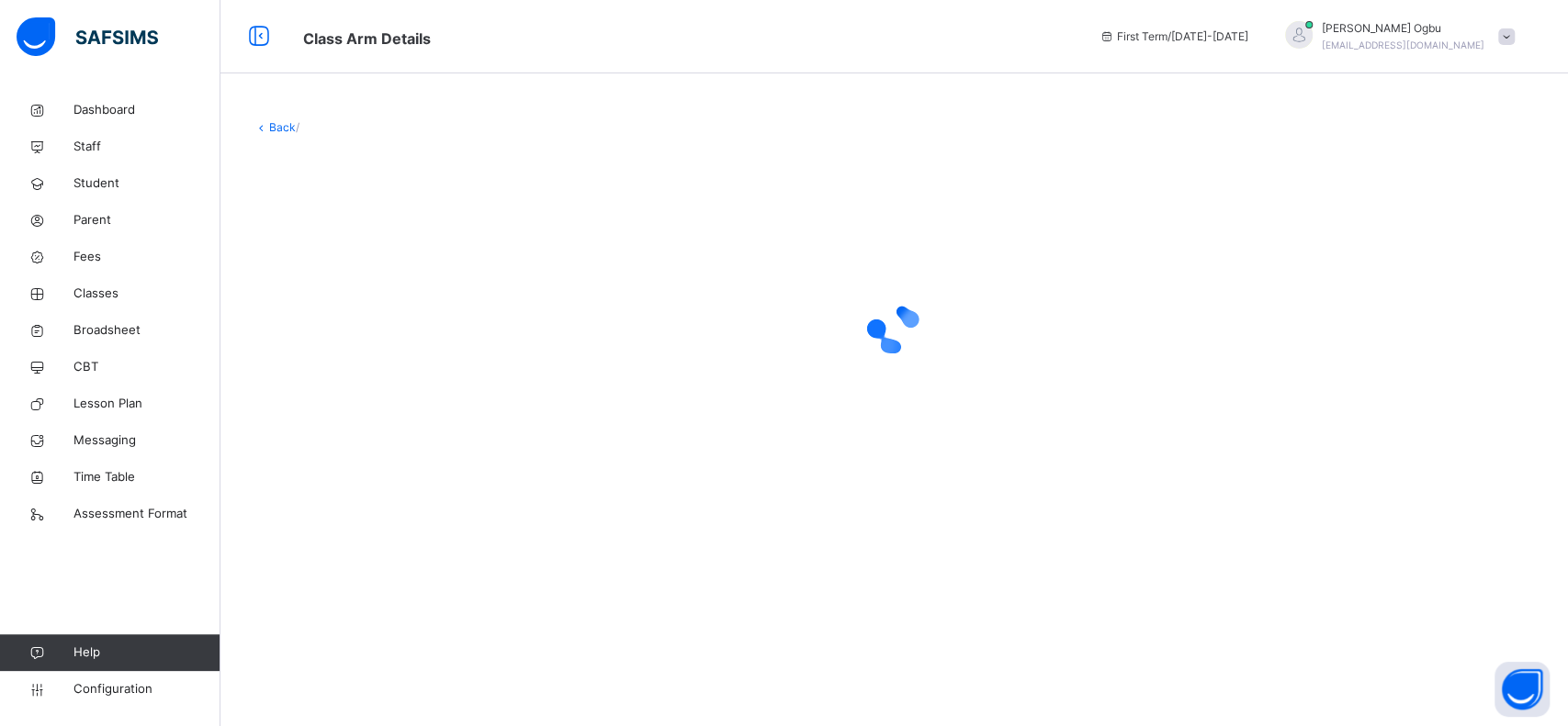
click at [344, 275] on div at bounding box center [893, 329] width 1281 height 349
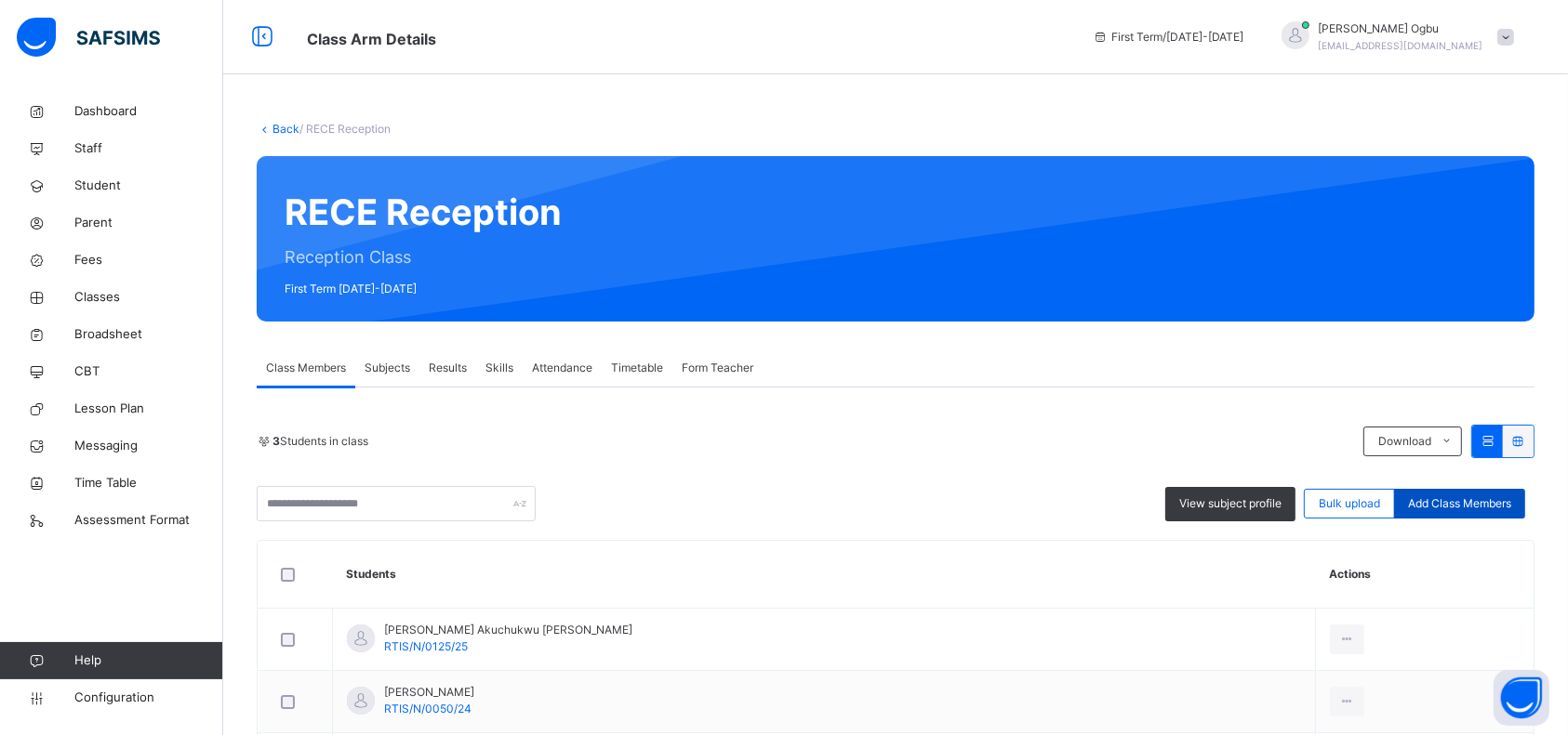
click at [1465, 501] on span "Add Class Members" at bounding box center [1459, 503] width 103 height 17
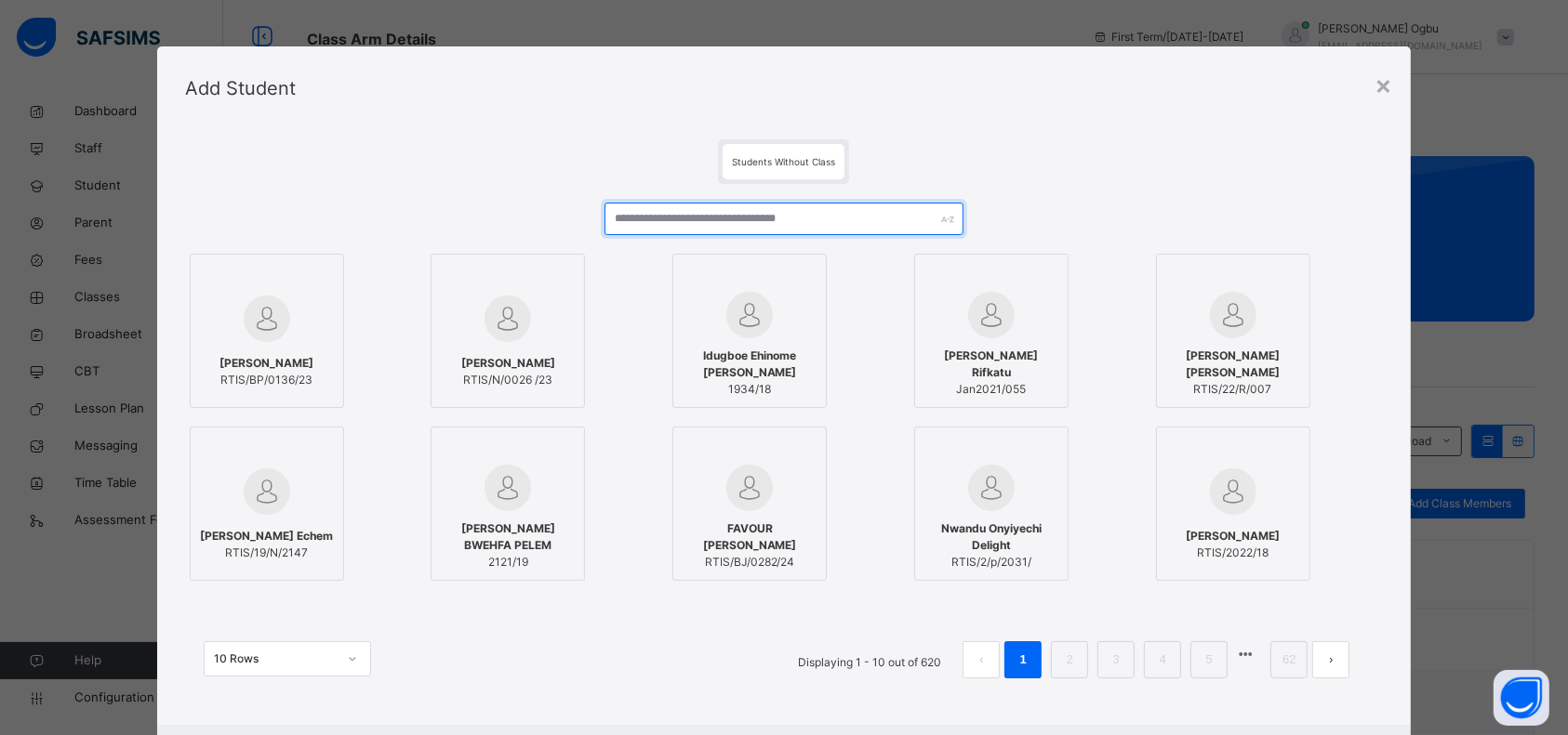
click at [875, 216] on input "text" at bounding box center [784, 218] width 359 height 32
click at [349, 279] on div "Olive [PERSON_NAME] RTIS/BP/0136/23" at bounding box center [301, 330] width 223 height 154
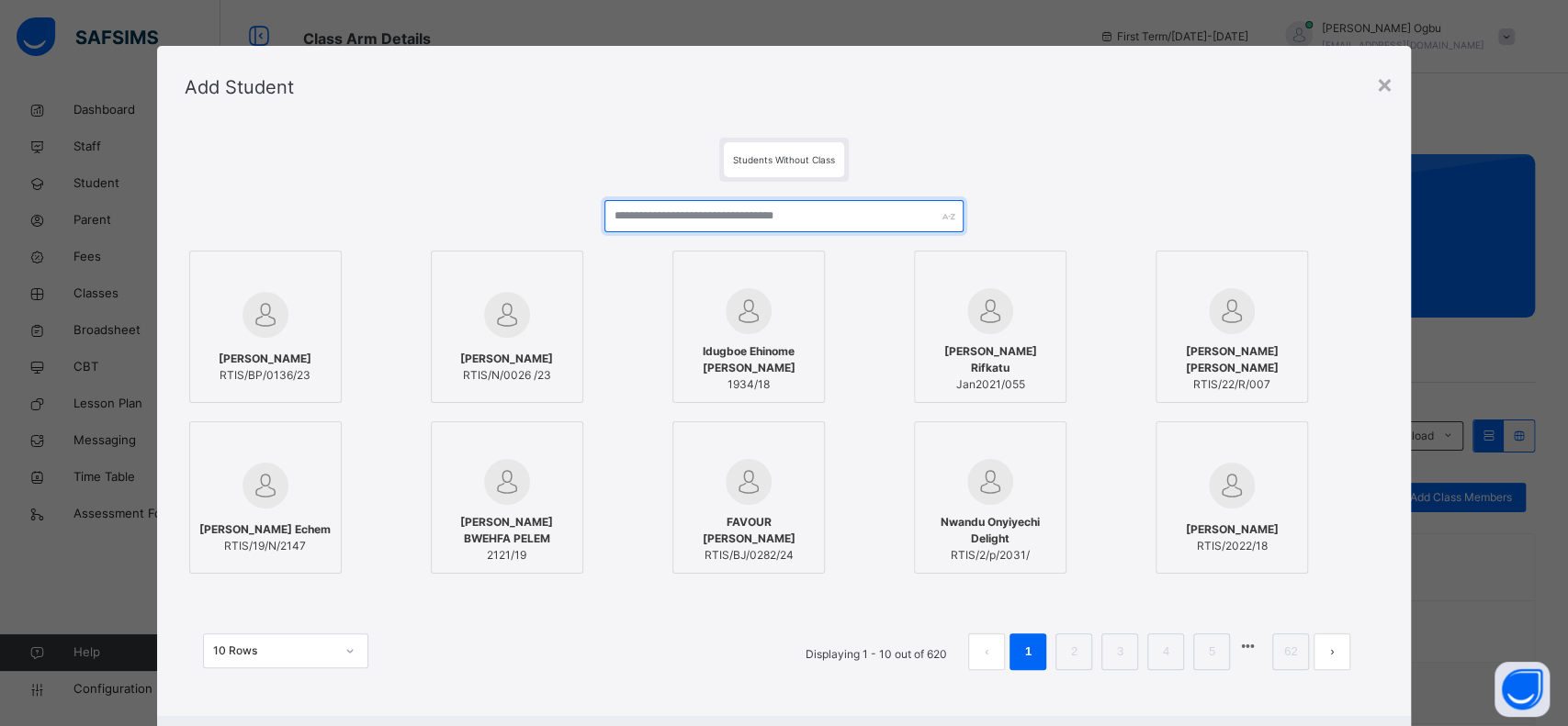
click at [845, 216] on input "text" at bounding box center [784, 216] width 360 height 32
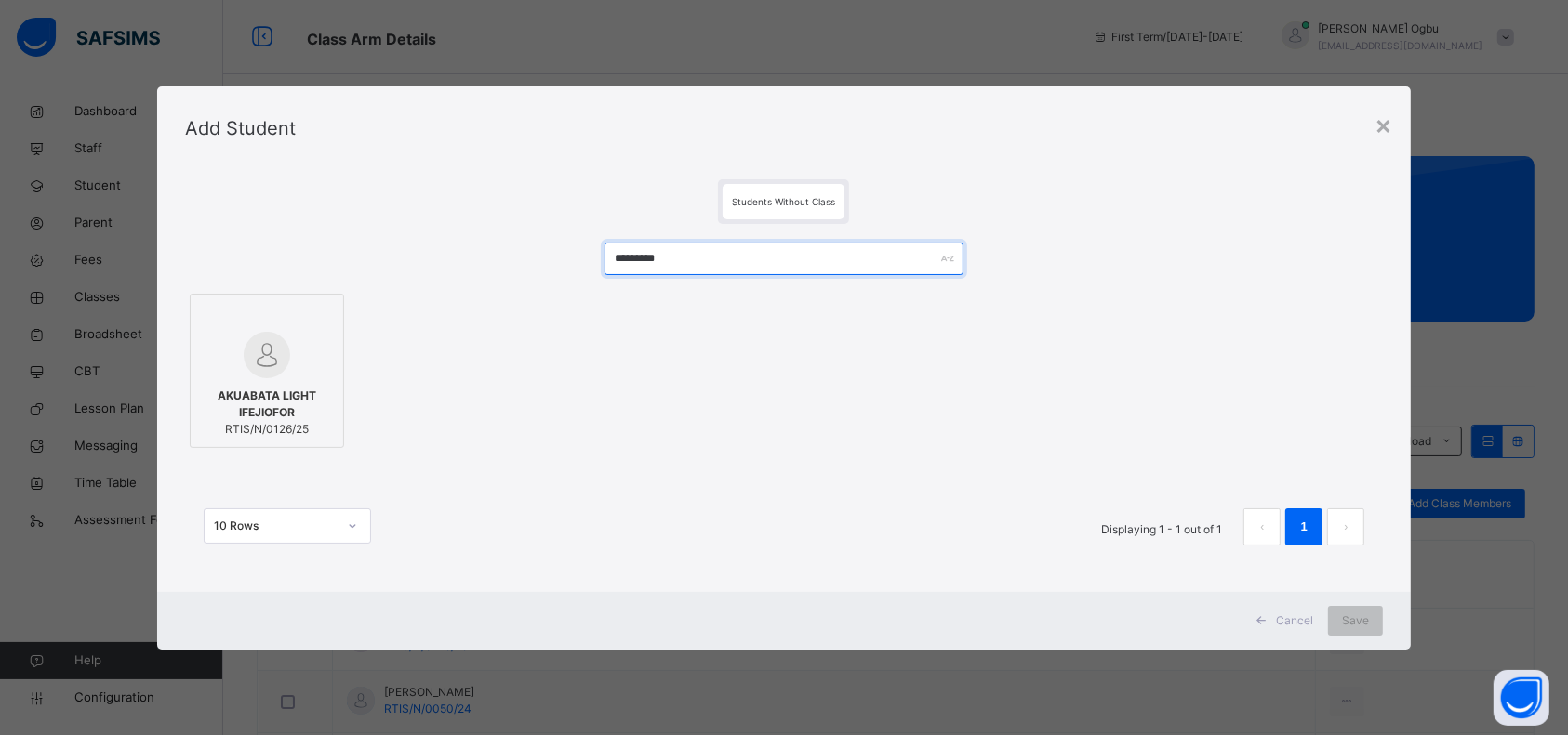
type input "*********"
click at [217, 403] on span "AKUABATA LIGHT IFEJIOFOR" at bounding box center [267, 404] width 134 height 33
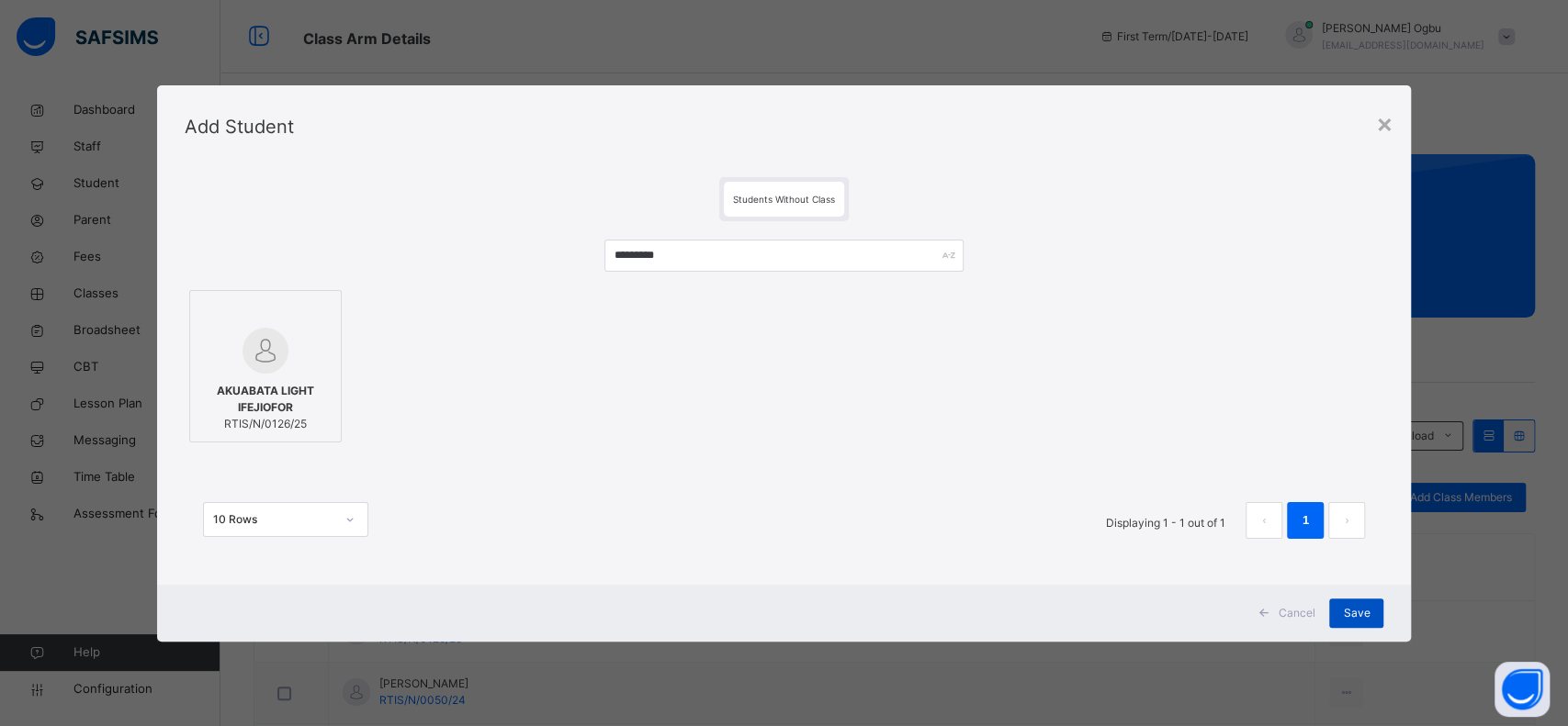
click at [1348, 610] on span "Save" at bounding box center [1356, 613] width 27 height 16
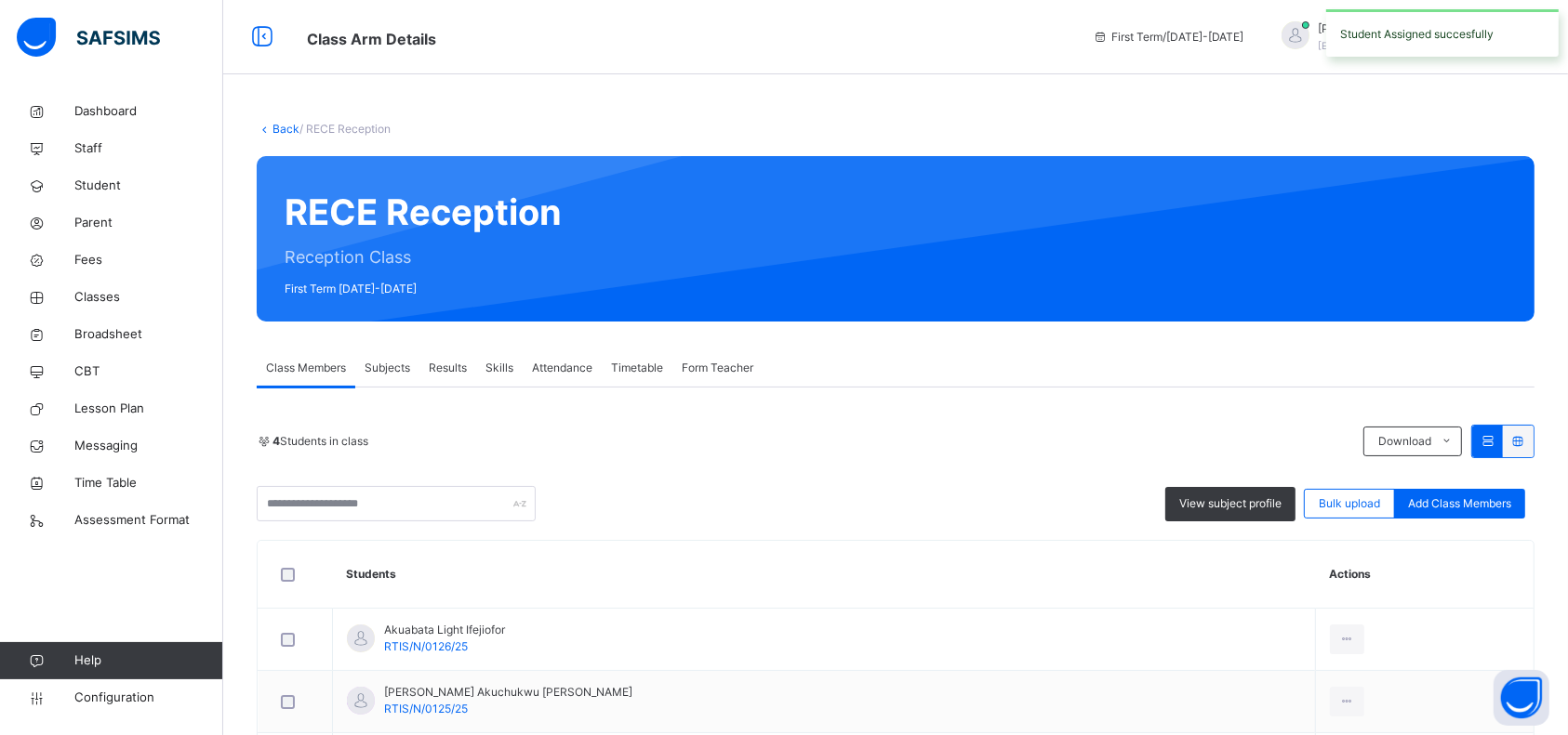
click at [289, 121] on link "Back" at bounding box center [286, 128] width 27 height 14
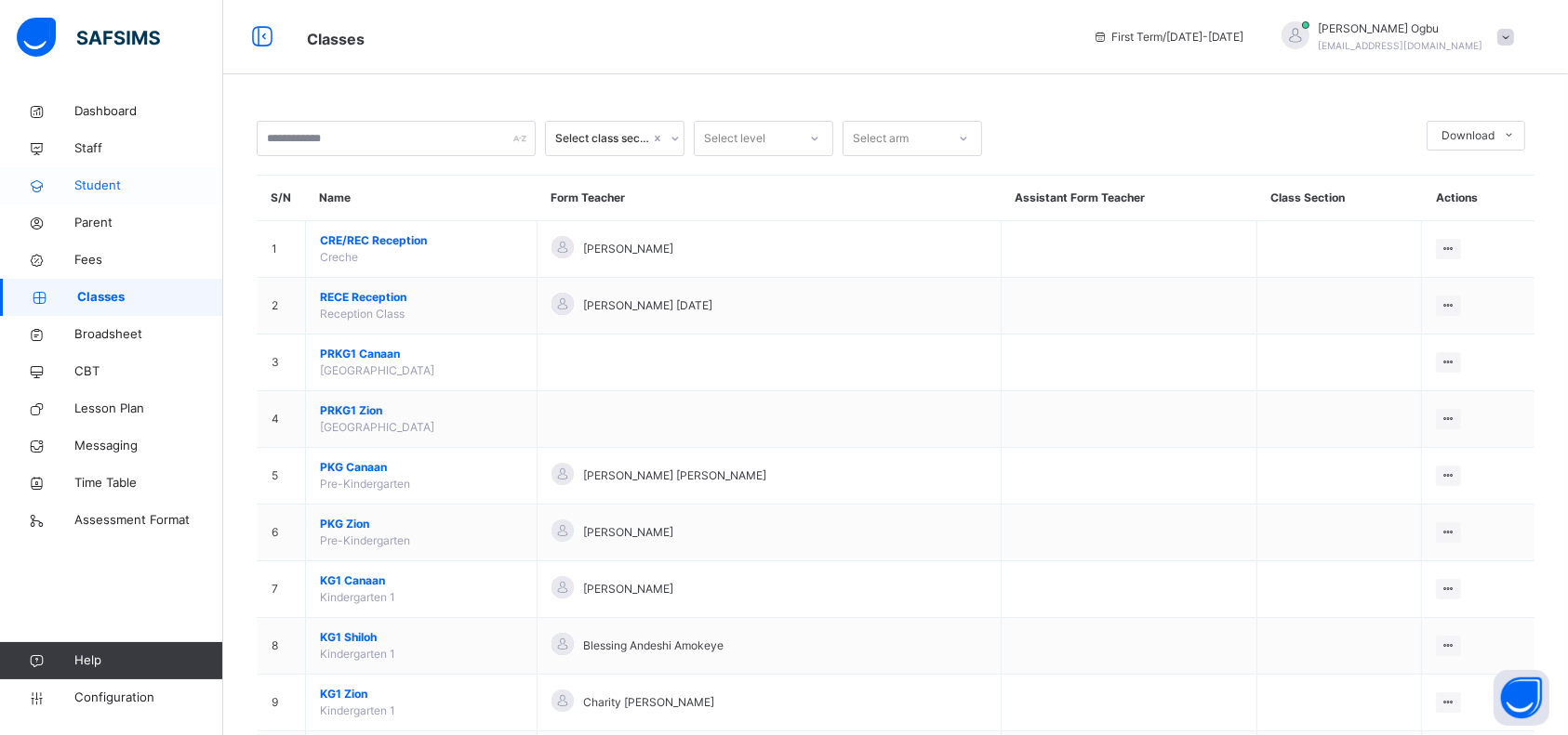
click at [104, 184] on span "Student" at bounding box center [149, 185] width 149 height 18
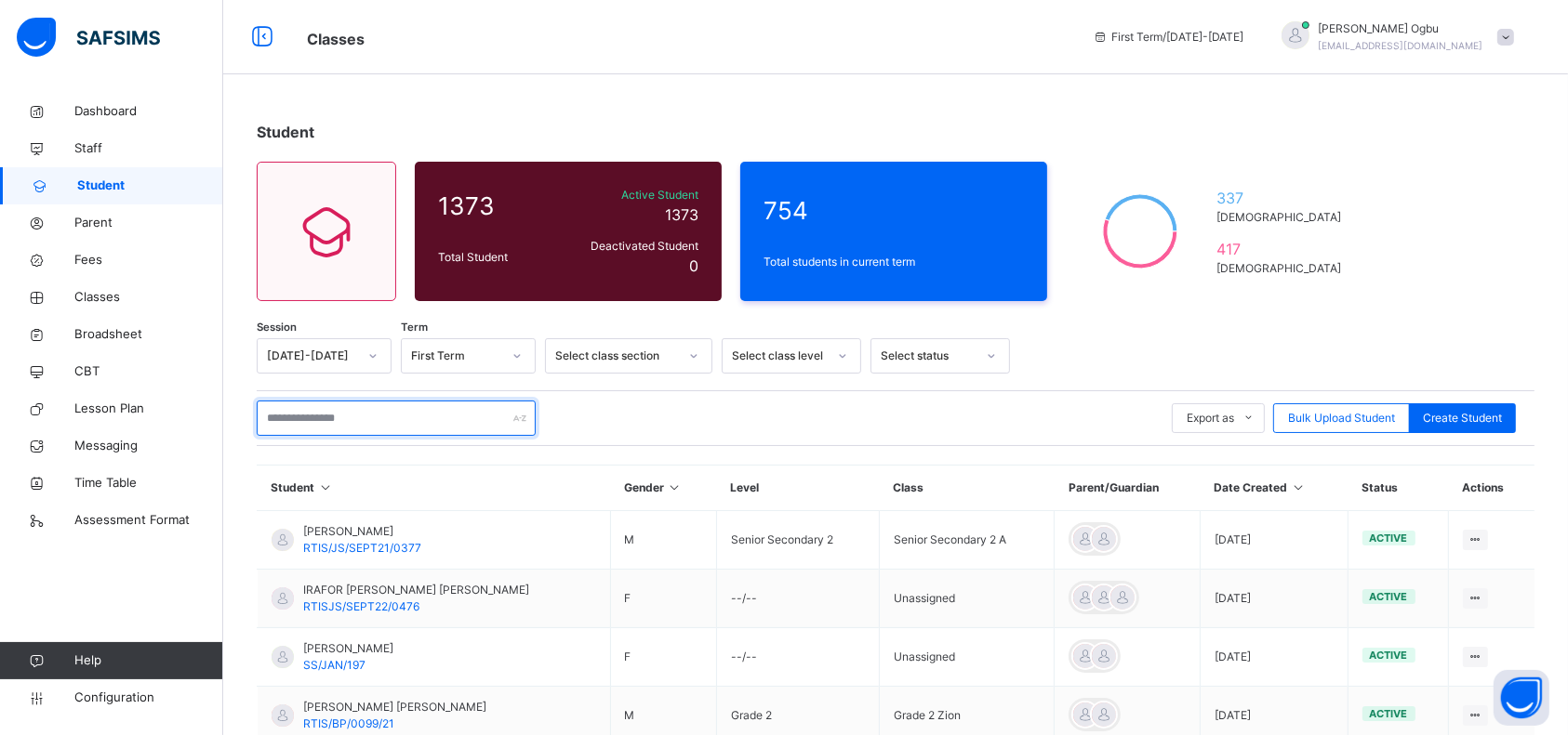
click at [324, 409] on input "text" at bounding box center [395, 418] width 279 height 35
type input "*********"
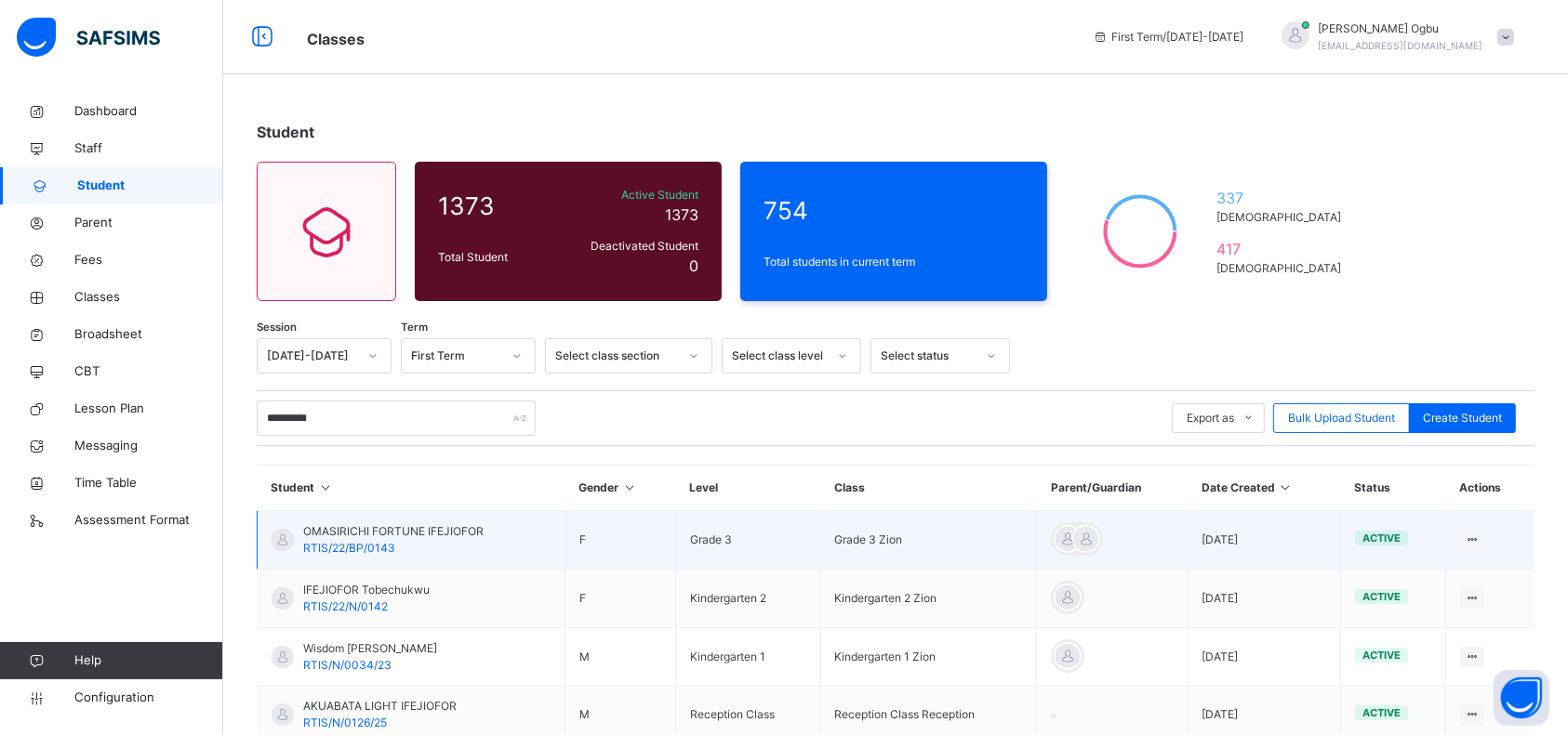
click at [410, 550] on div "OMASIRICHI FORTUNE IFEJIOFOR RTIS/22/BP/0143" at bounding box center [393, 540] width 181 height 33
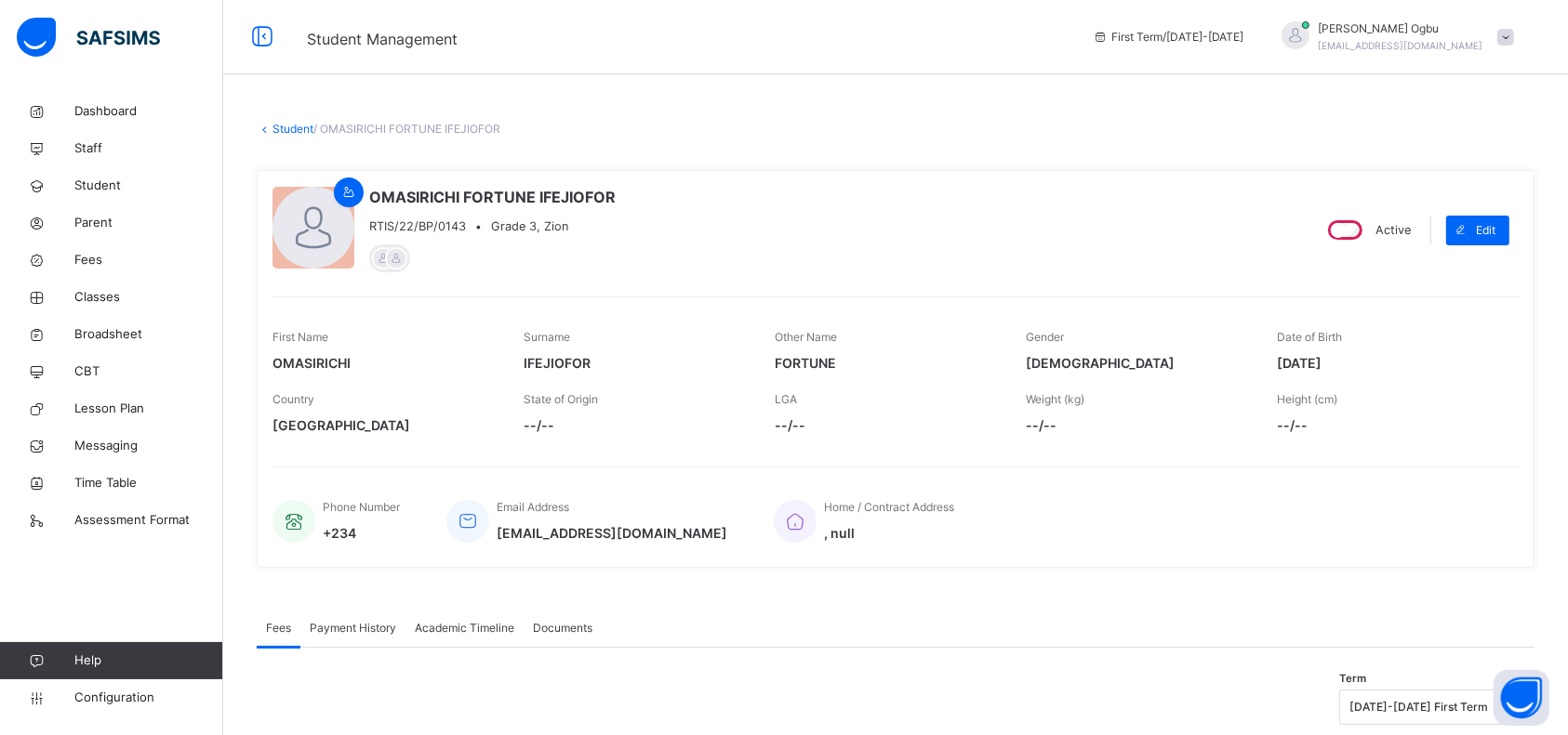
click at [1014, 538] on div "Home / Contract Address , null" at bounding box center [1136, 520] width 726 height 62
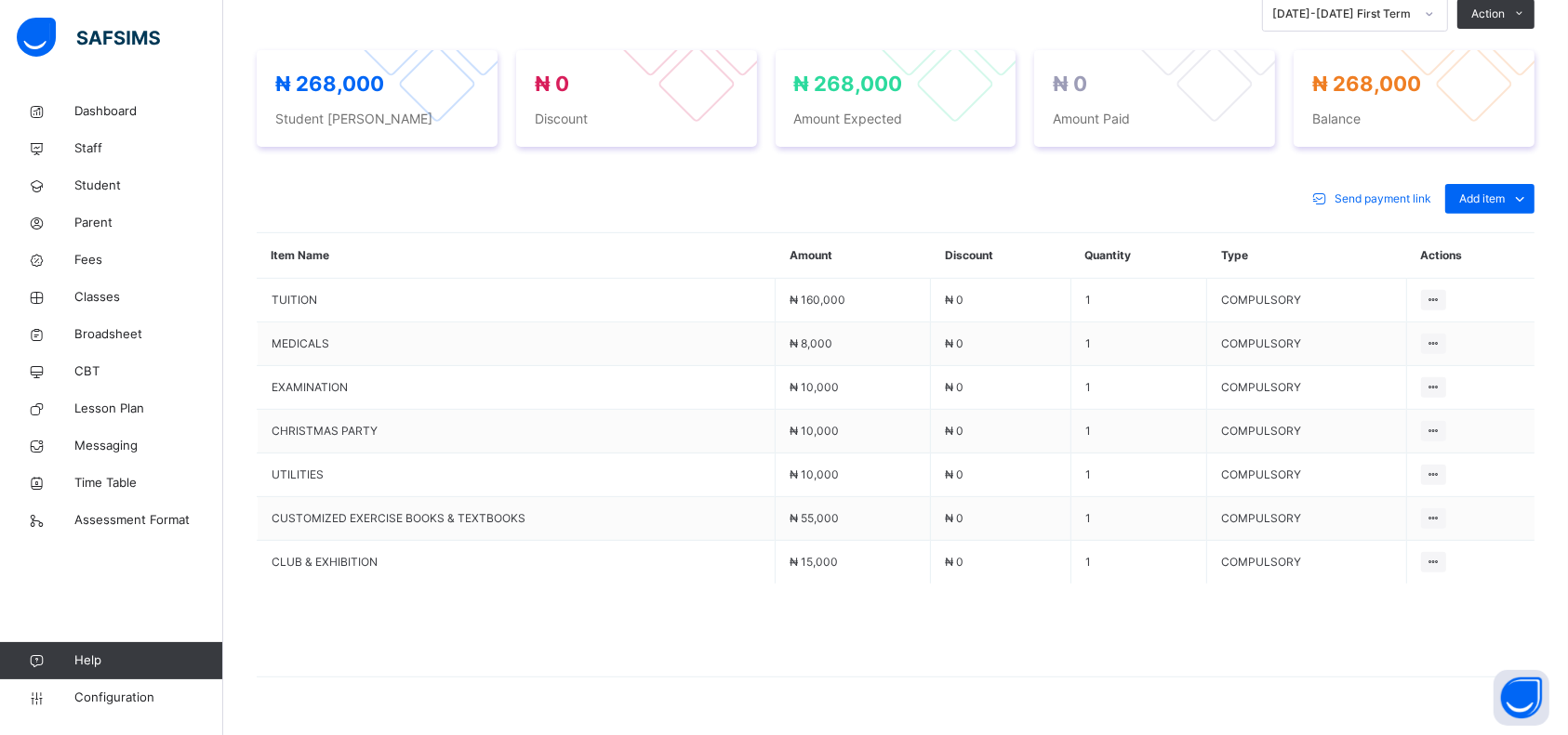
scroll to position [694, 0]
click at [1482, 239] on div "Optional items" at bounding box center [1488, 239] width 75 height 18
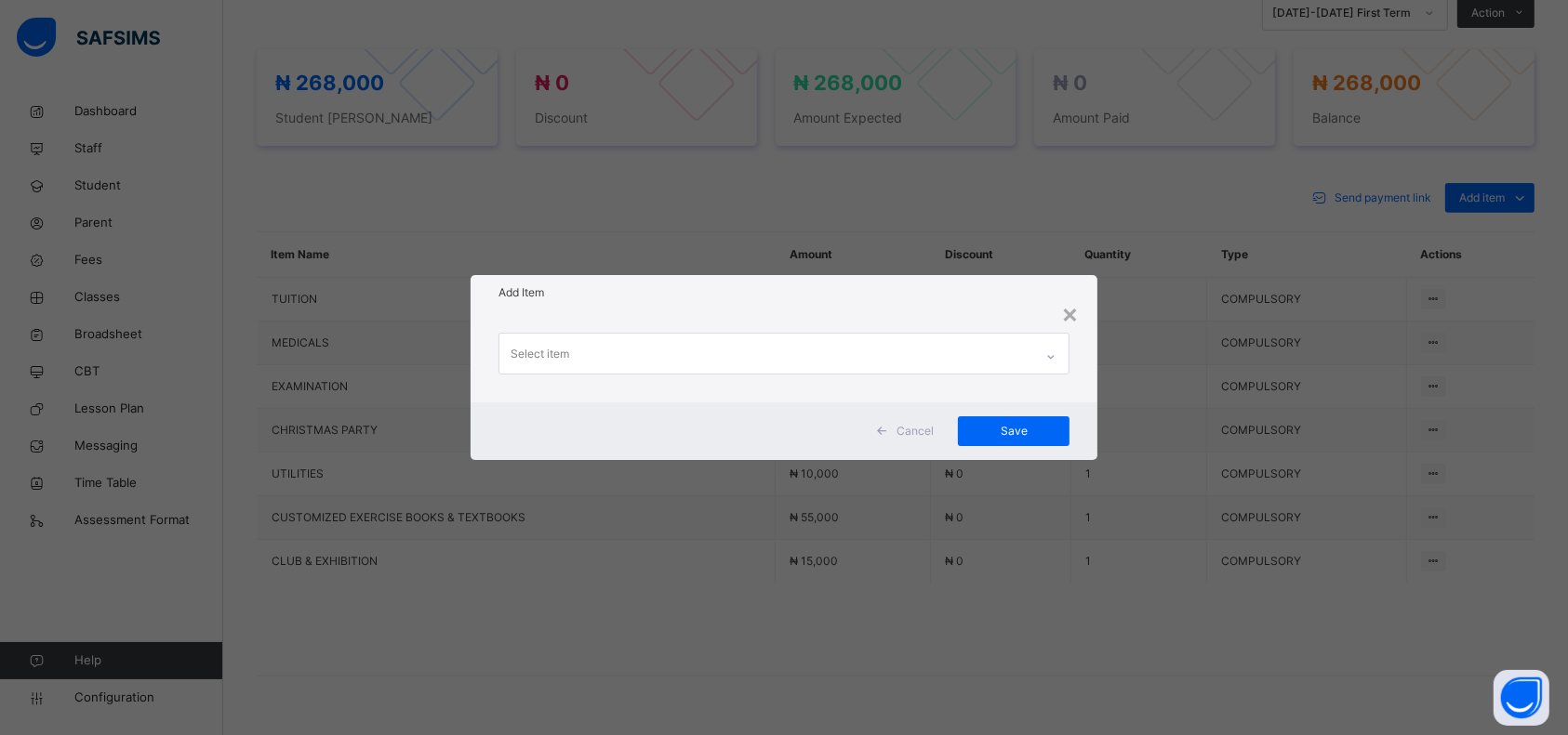
click at [890, 356] on div "Select item" at bounding box center [766, 353] width 533 height 39
click at [873, 327] on div "Select item" at bounding box center [783, 356] width 627 height 91
click at [919, 424] on span "Cancel" at bounding box center [915, 430] width 37 height 17
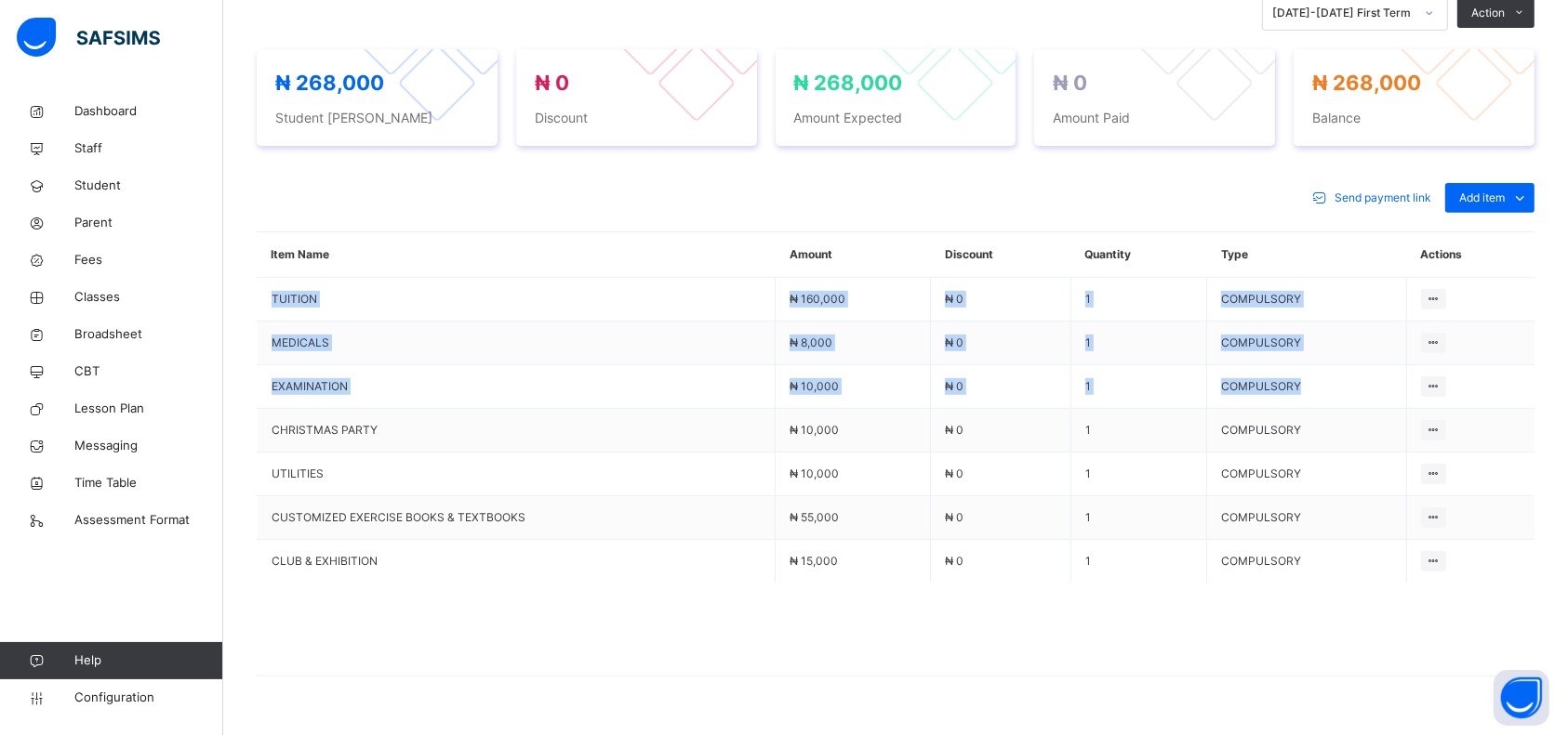
drag, startPoint x: 1551, startPoint y: 376, endPoint x: 1487, endPoint y: 262, distance: 130.7
click at [1487, 262] on table "Item Name Amount Discount Quantity Type Actions TUITION ₦ 160,000 ₦ 0 1 COMPULS…" at bounding box center [895, 407] width 1278 height 351
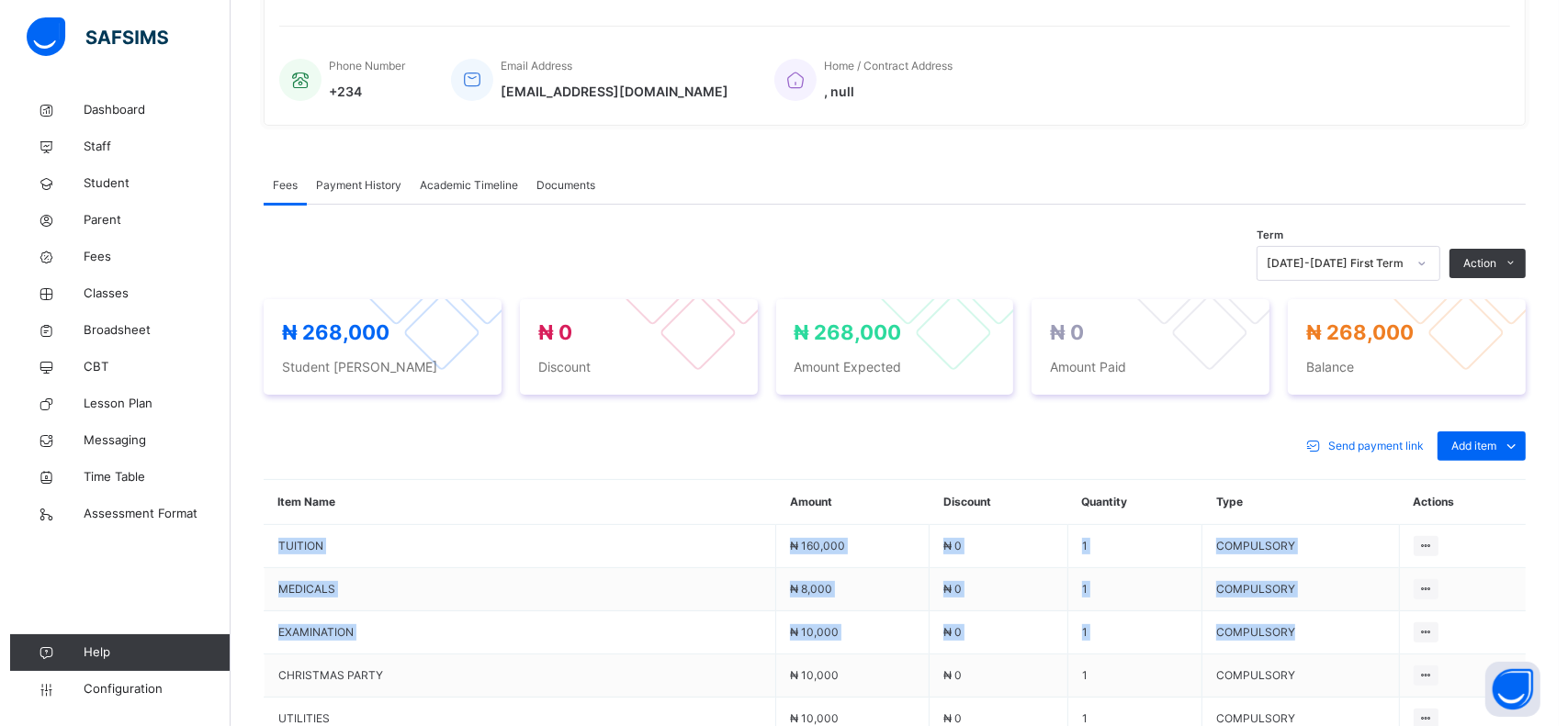
scroll to position [433, 0]
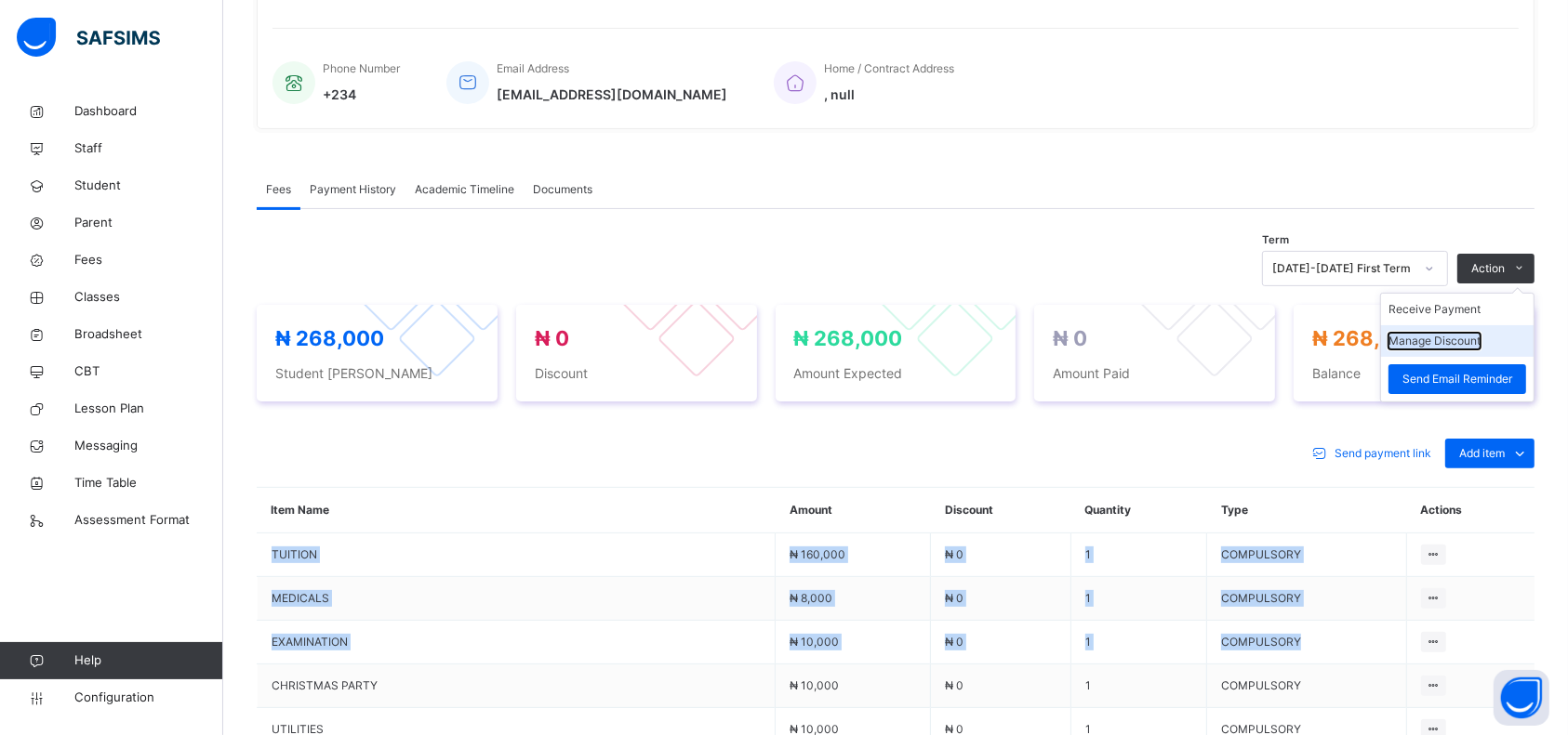
click at [1449, 335] on button "Manage Discount" at bounding box center [1434, 341] width 92 height 17
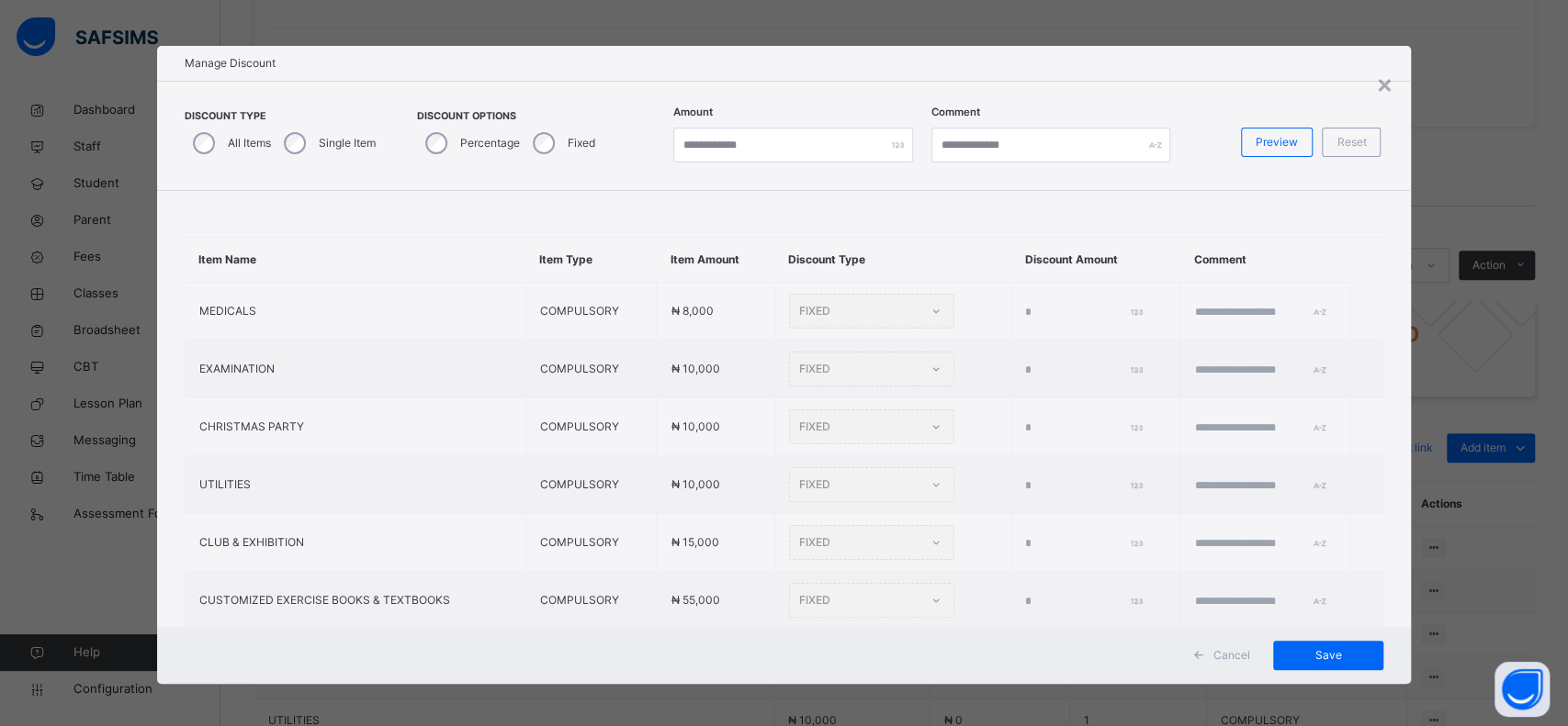
click at [337, 143] on label "Single Item" at bounding box center [346, 143] width 57 height 16
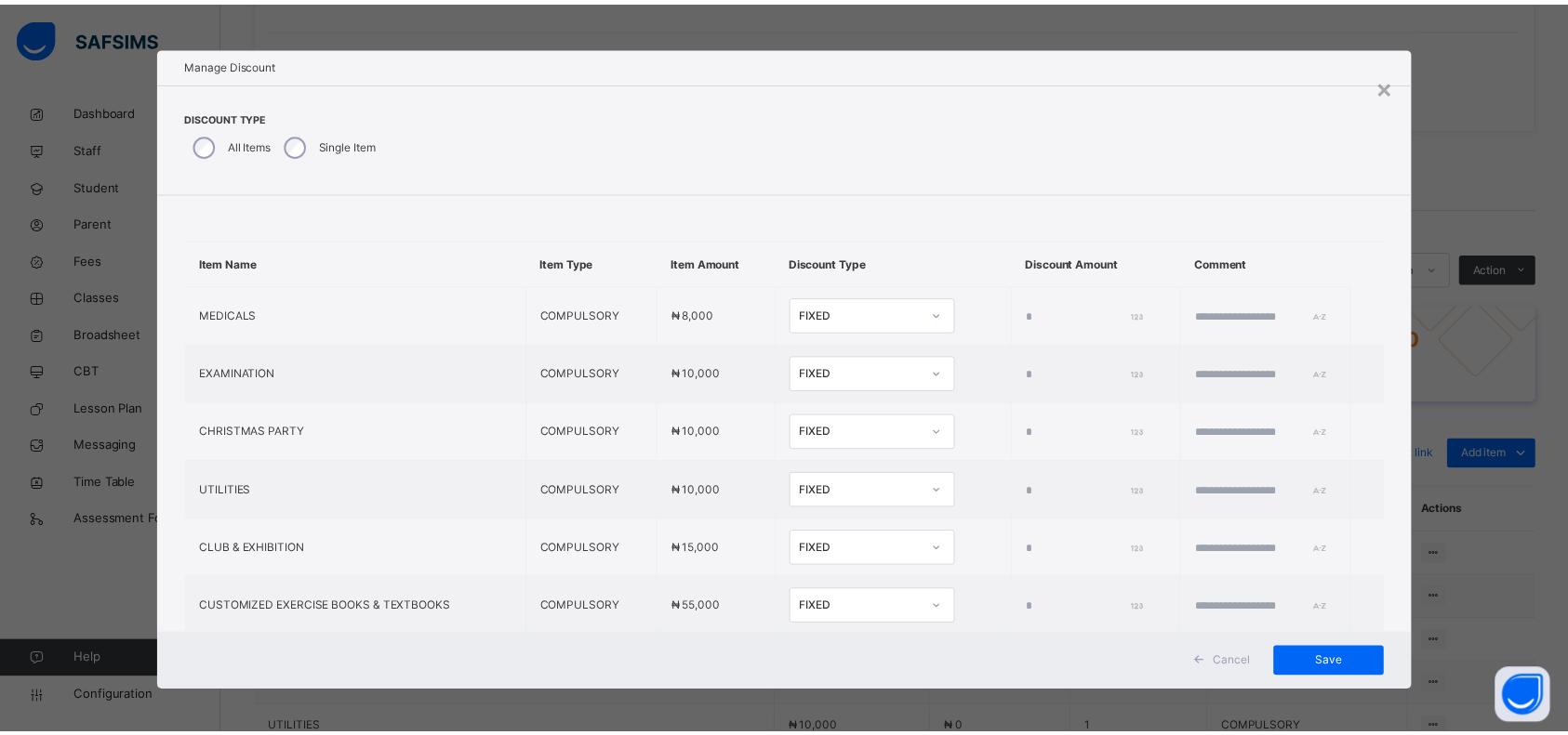
scroll to position [126, 0]
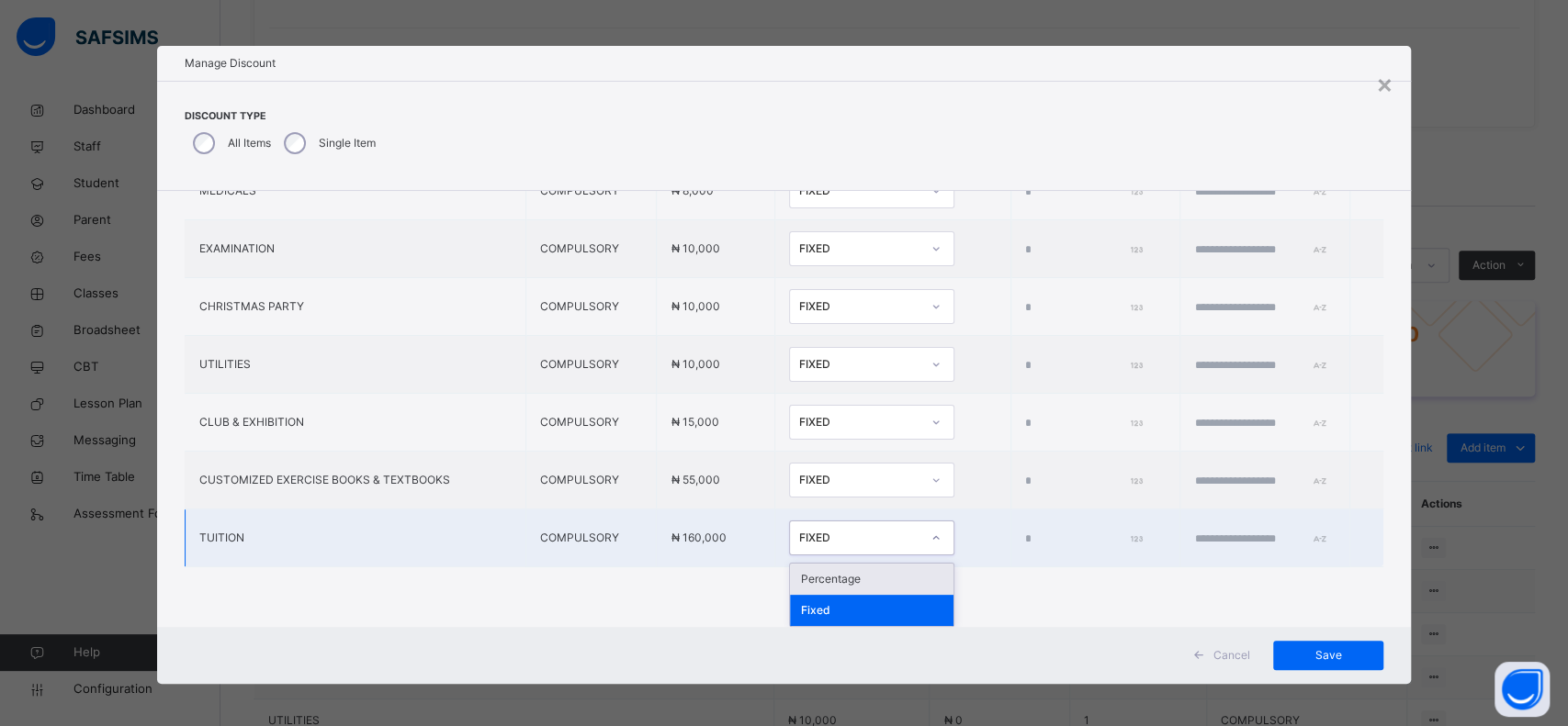
click at [799, 529] on div "FIXED" at bounding box center [860, 537] width 121 height 16
click at [790, 574] on div "Percentage" at bounding box center [871, 579] width 163 height 32
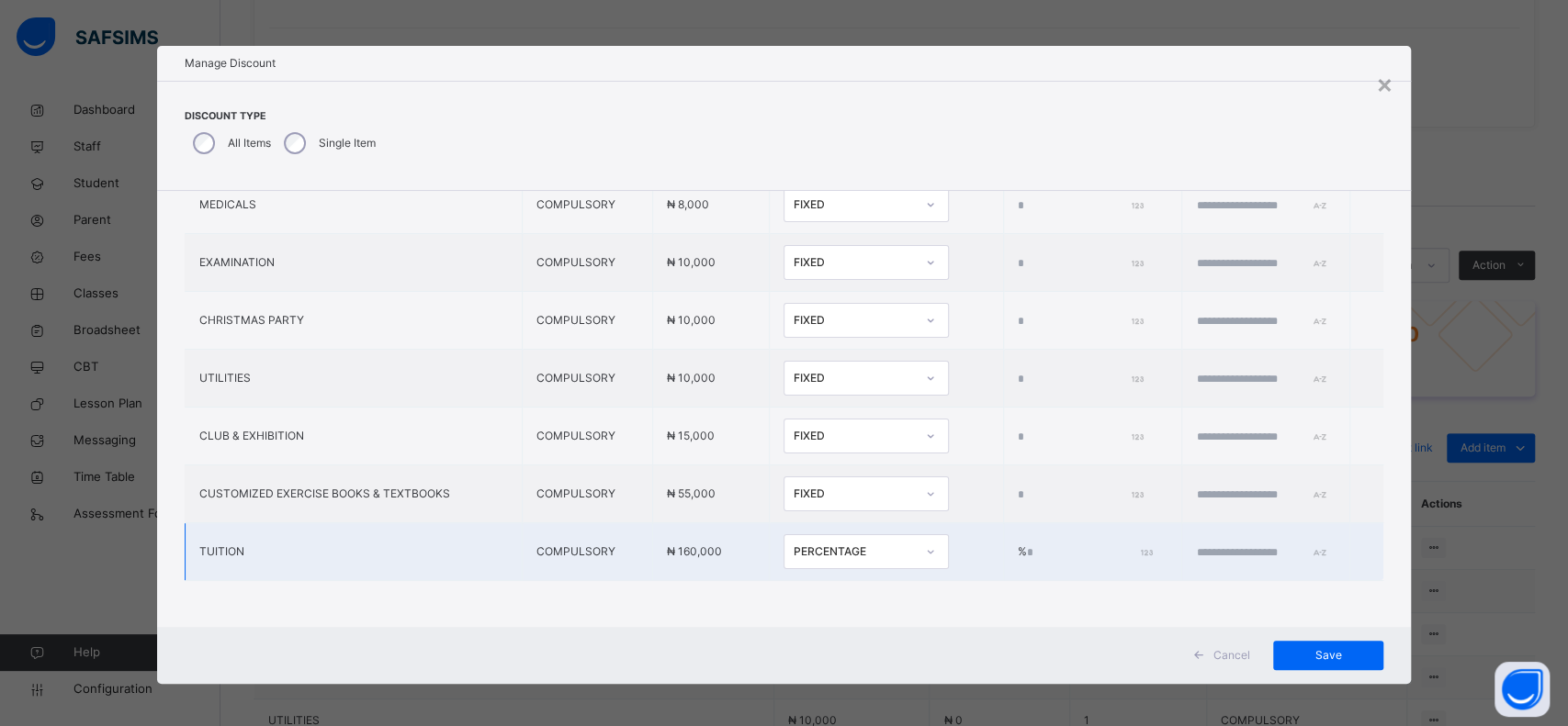
click at [1027, 545] on input "*" at bounding box center [1087, 552] width 122 height 16
type input "*"
click at [1196, 545] on input "text" at bounding box center [1250, 552] width 110 height 16
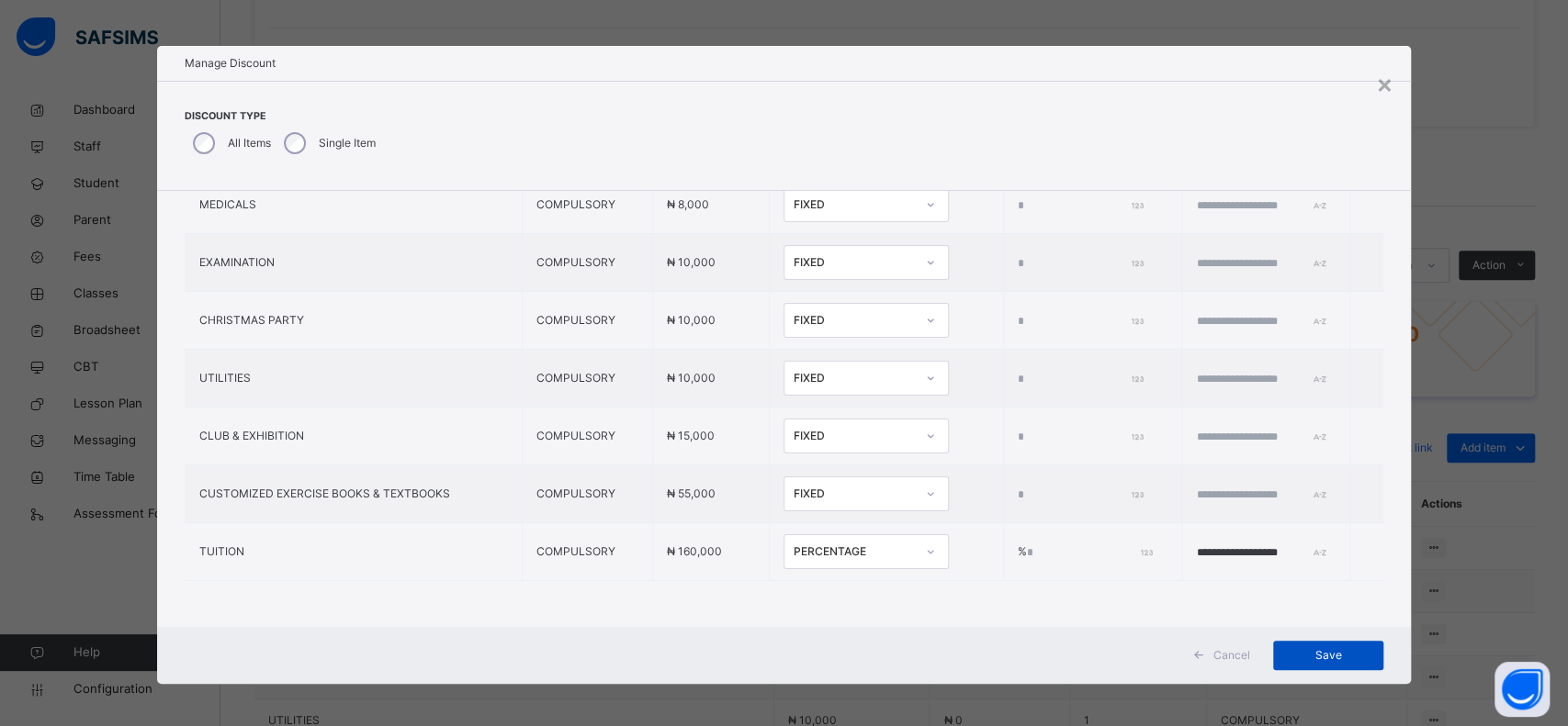
type input "**********"
click at [1300, 653] on span "Save" at bounding box center [1328, 655] width 83 height 16
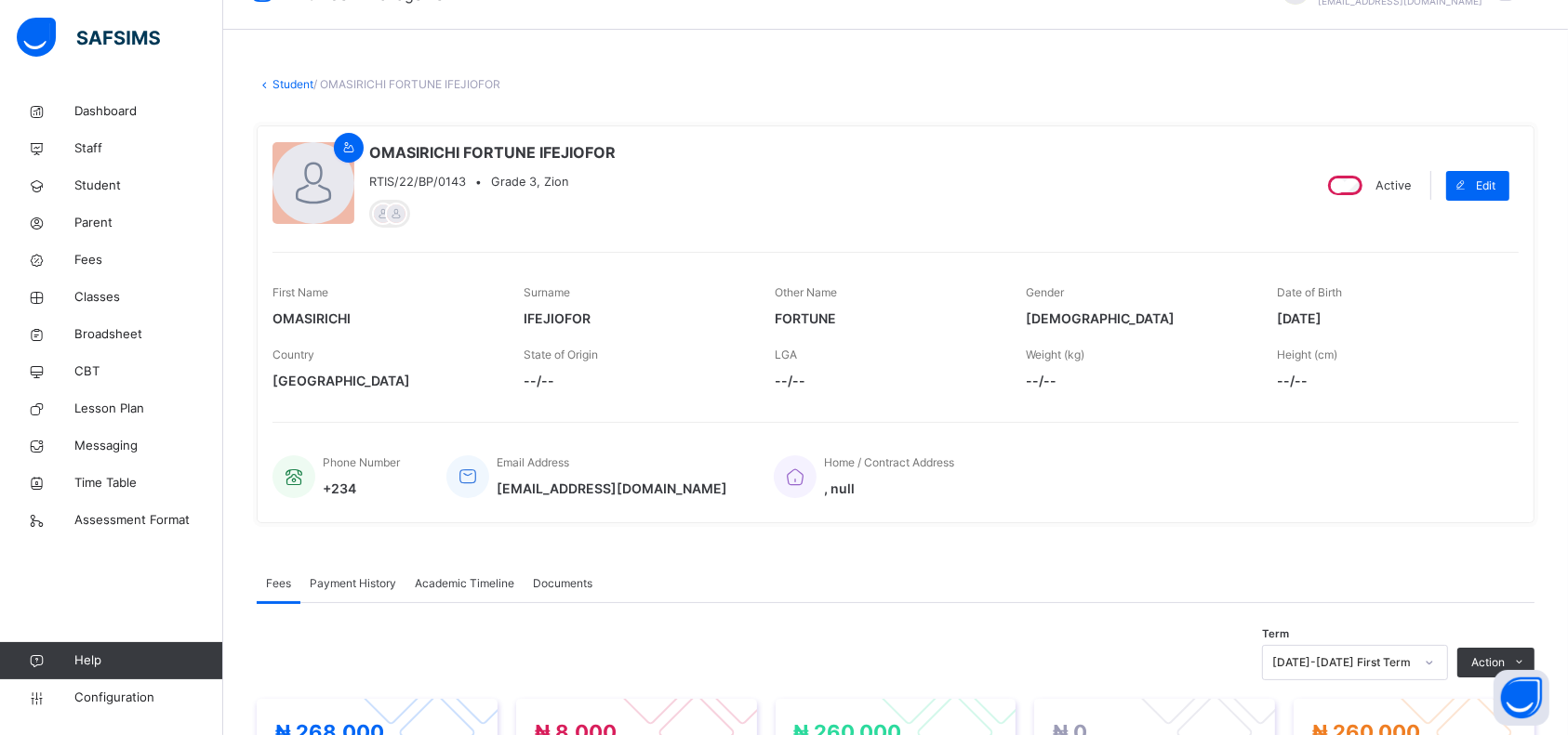
scroll to position [0, 0]
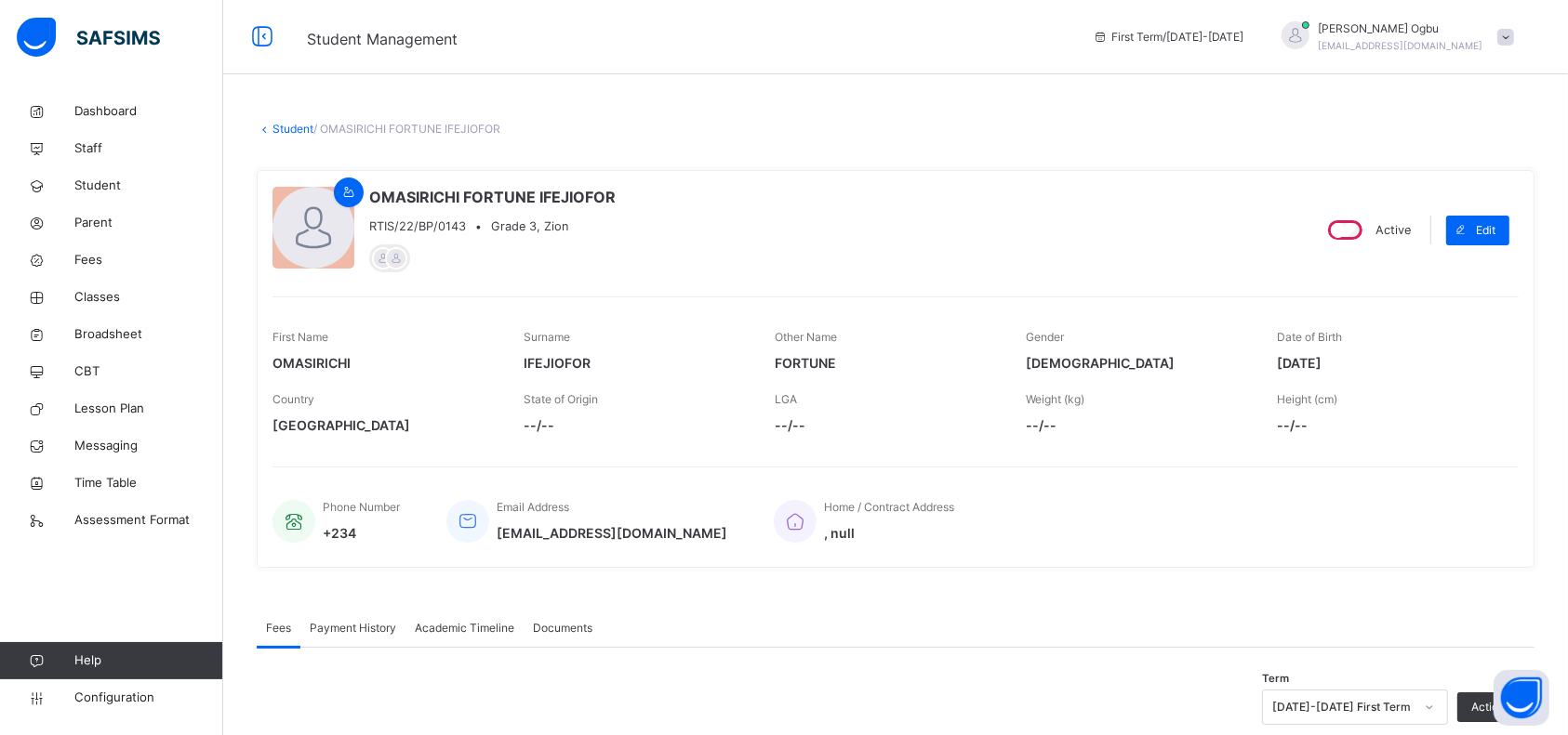
click at [290, 133] on link "Student" at bounding box center [292, 128] width 41 height 14
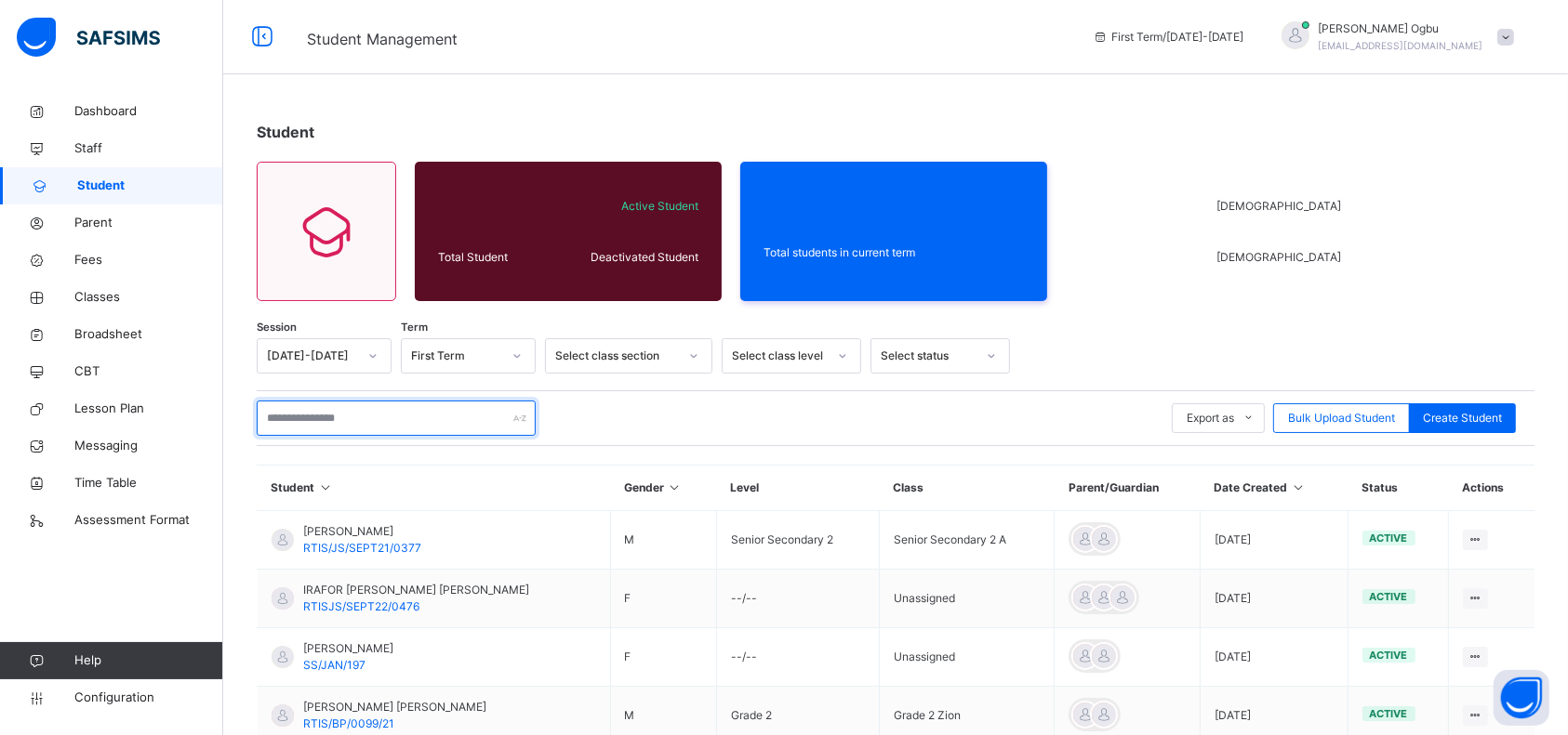
click at [310, 417] on input "text" at bounding box center [395, 418] width 279 height 35
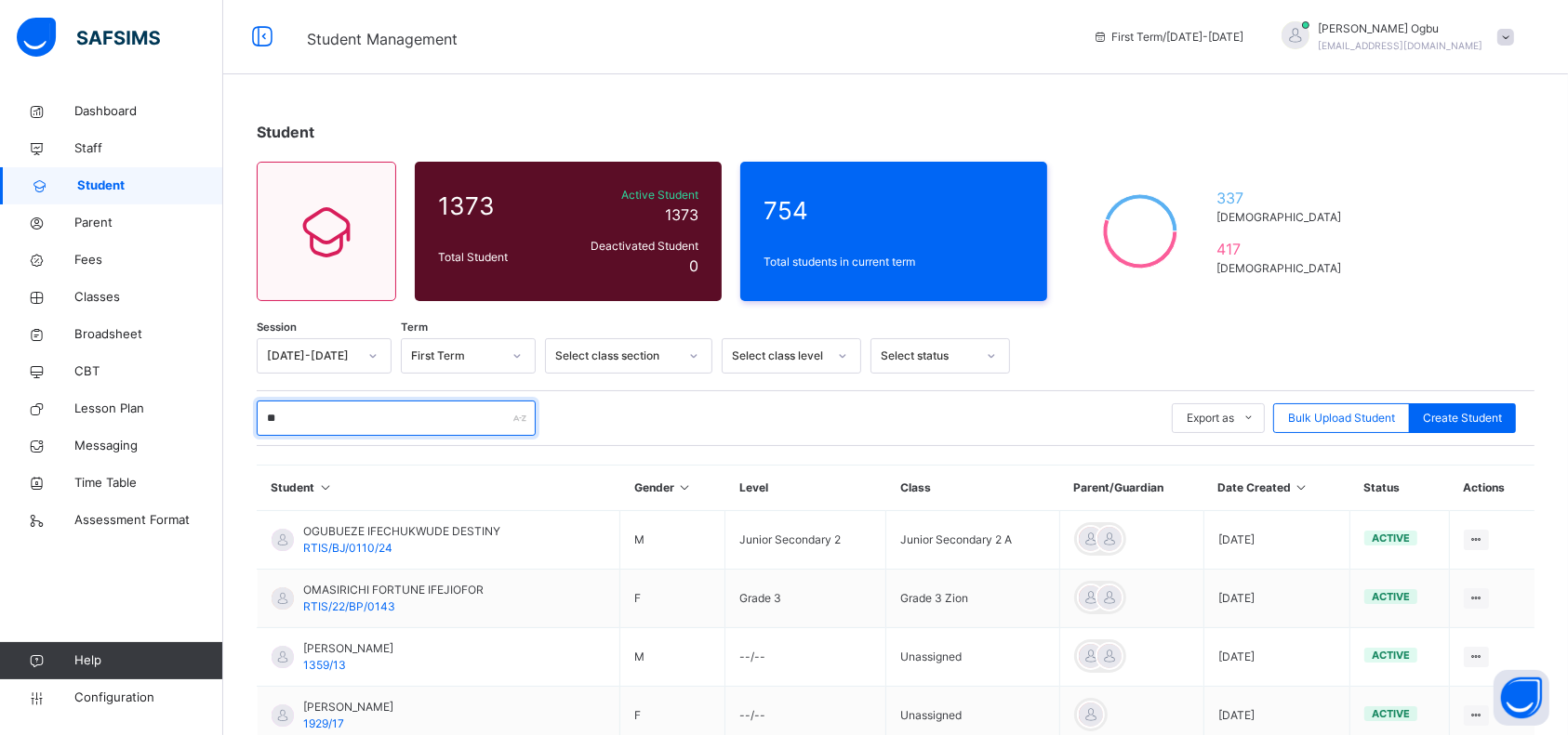
type input "*********"
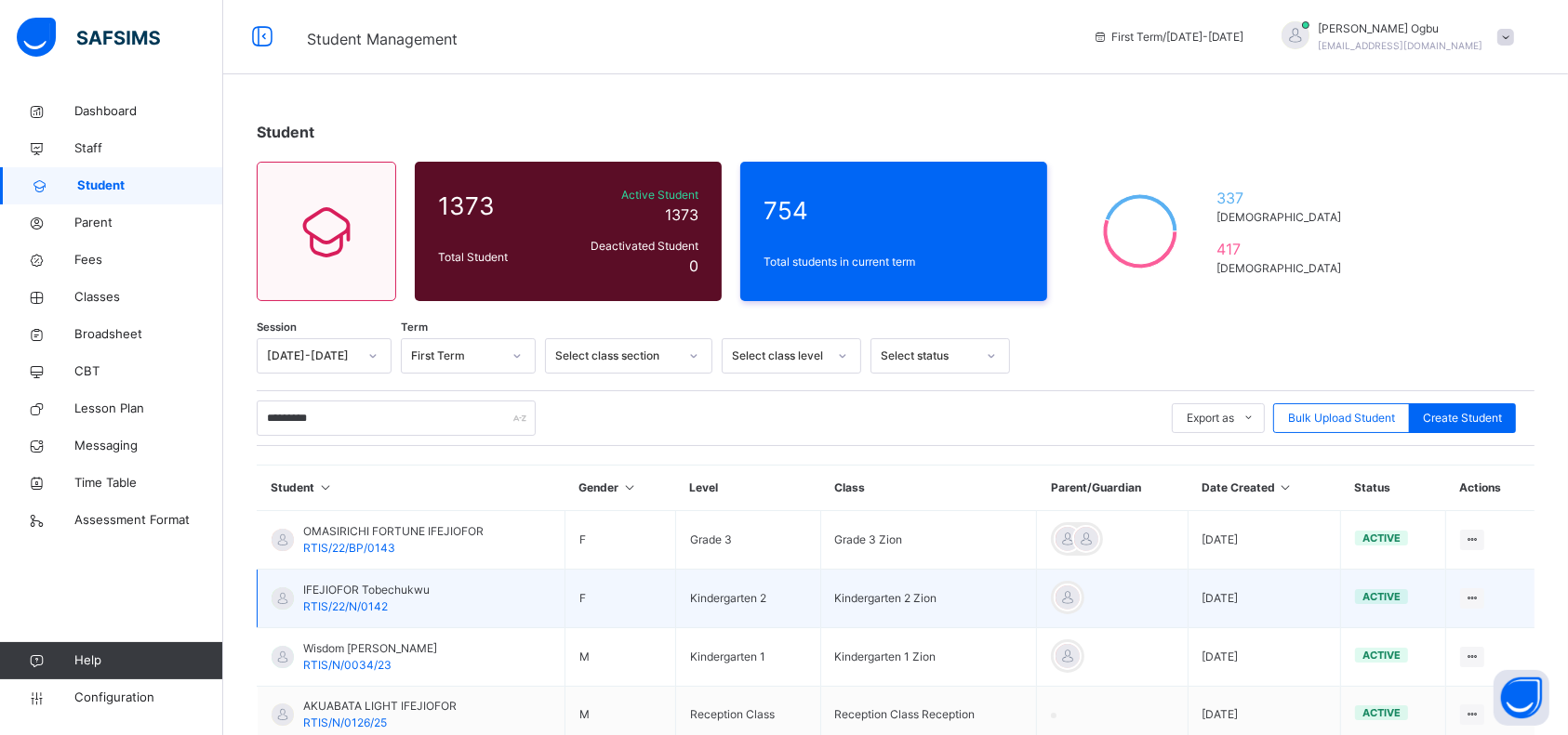
click at [356, 597] on div "IFEJIOFOR Tobechukwu RTIS/22/N/0142" at bounding box center [366, 598] width 126 height 33
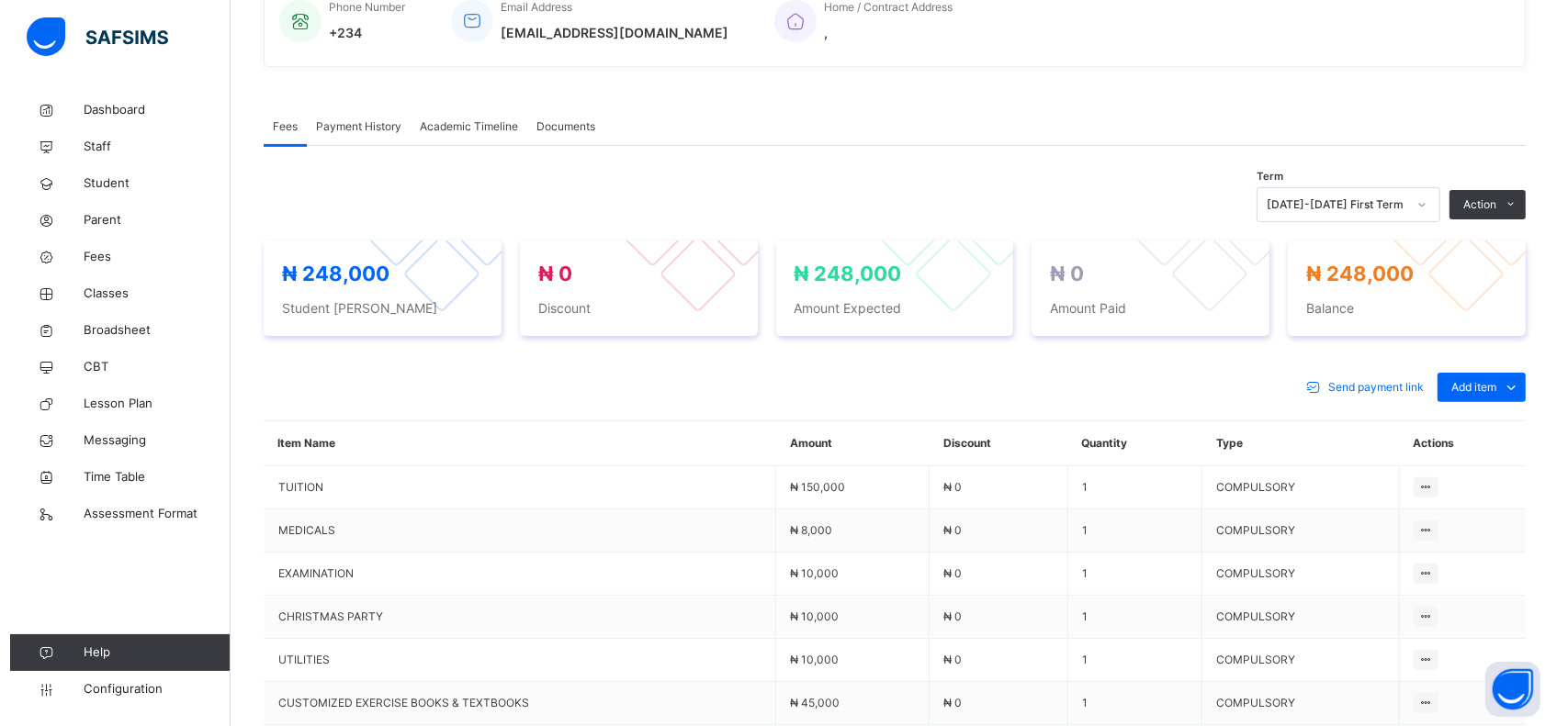
scroll to position [493, 0]
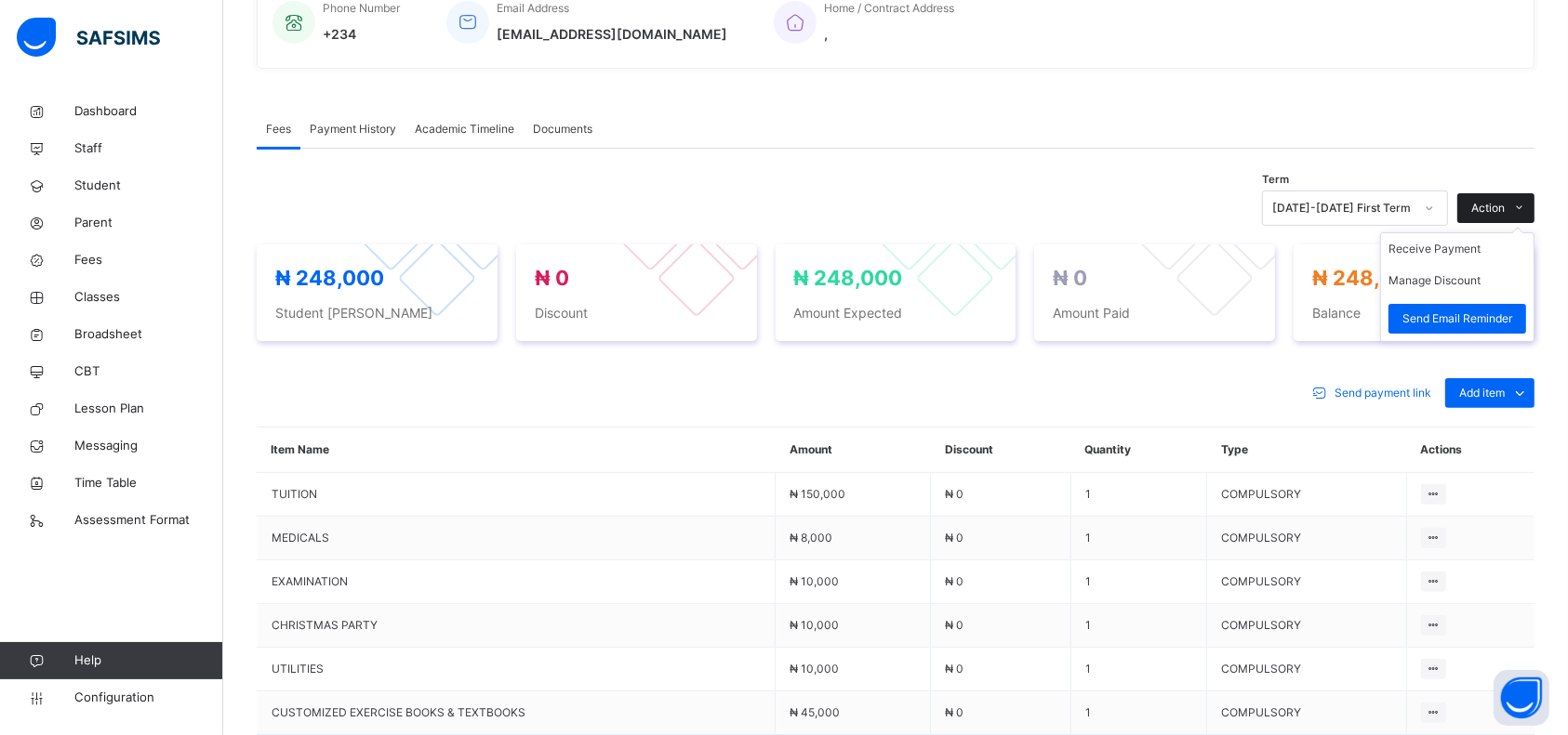
click at [1511, 197] on div "Action" at bounding box center [1495, 208] width 77 height 30
click at [1449, 276] on button "Manage Discount" at bounding box center [1434, 280] width 92 height 17
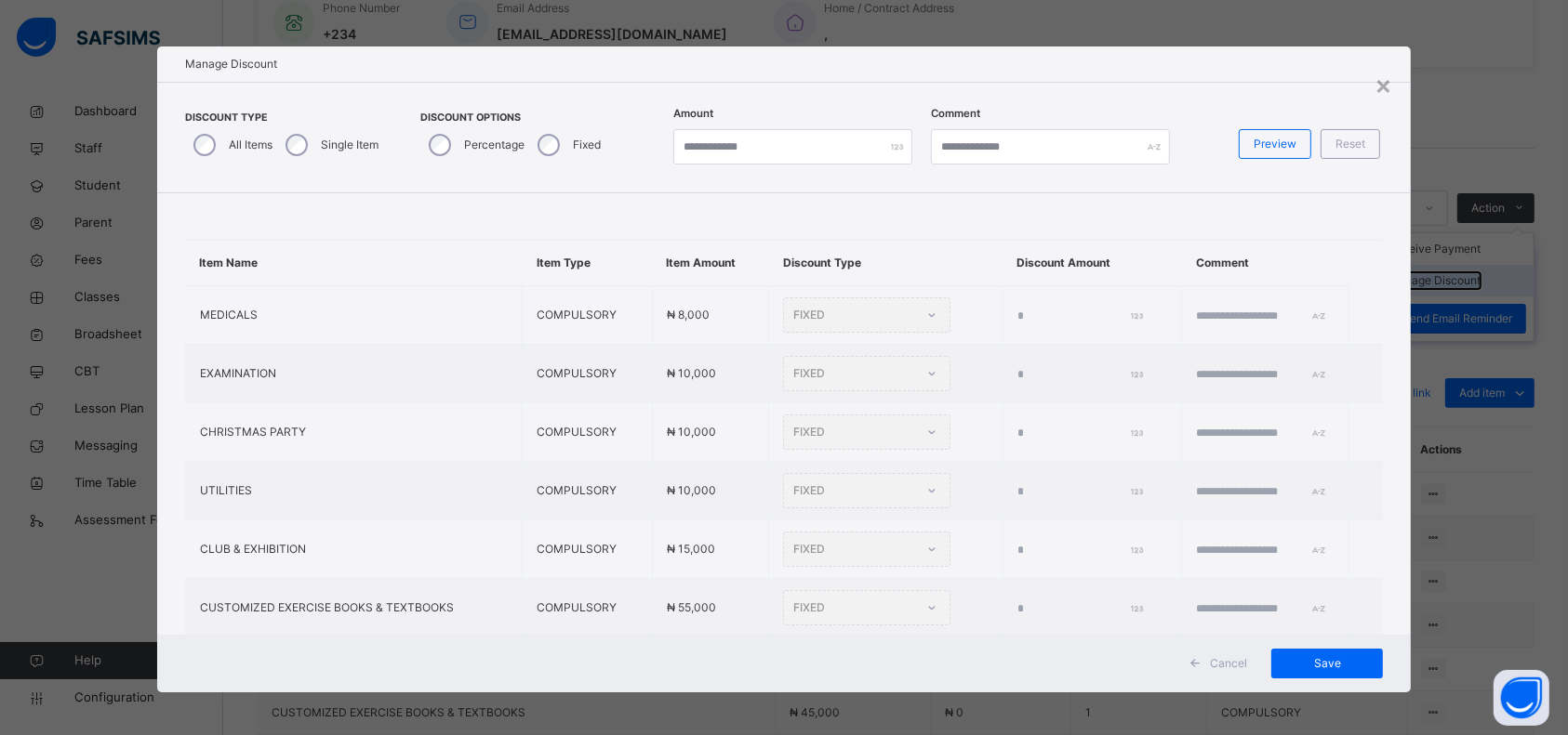
type input "*"
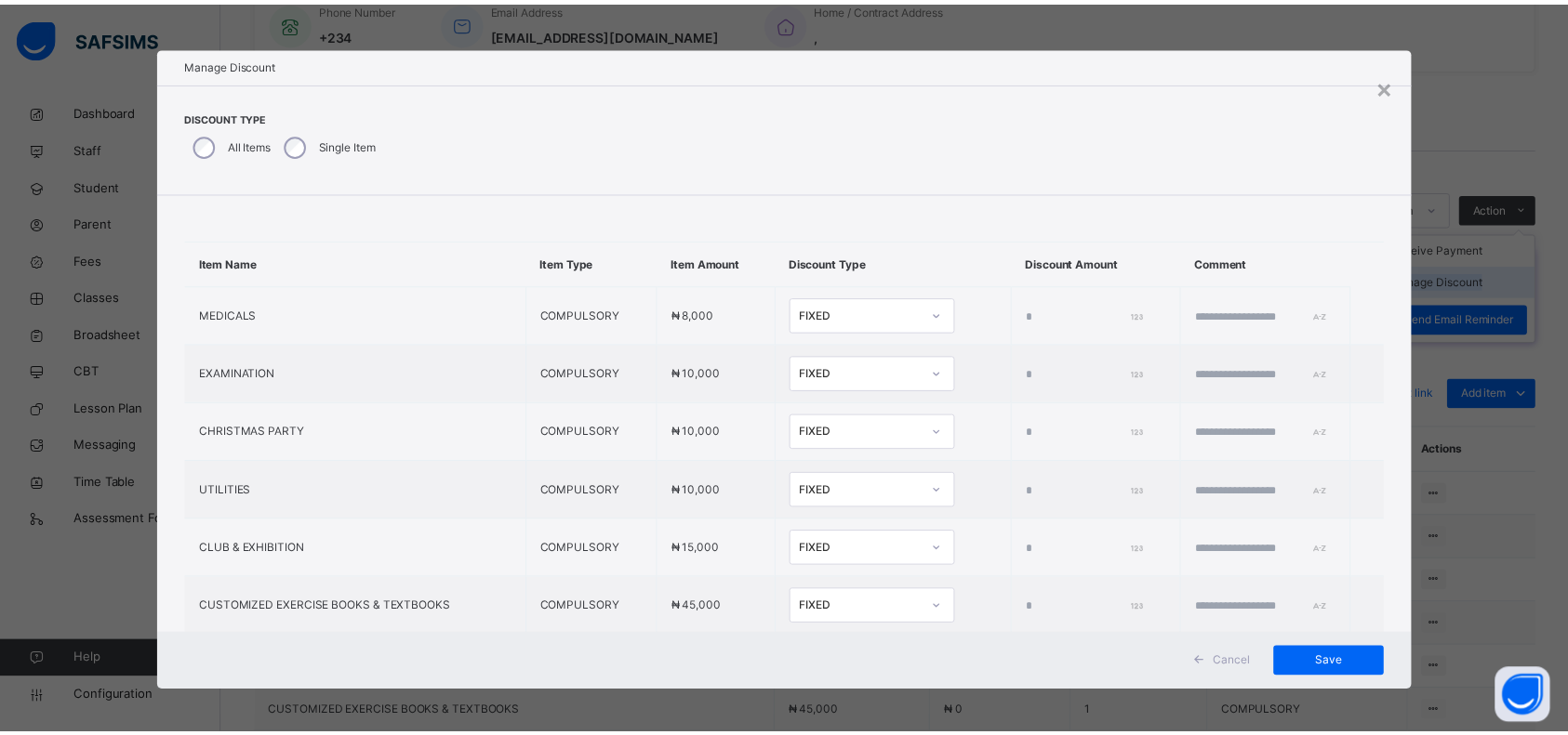
scroll to position [126, 0]
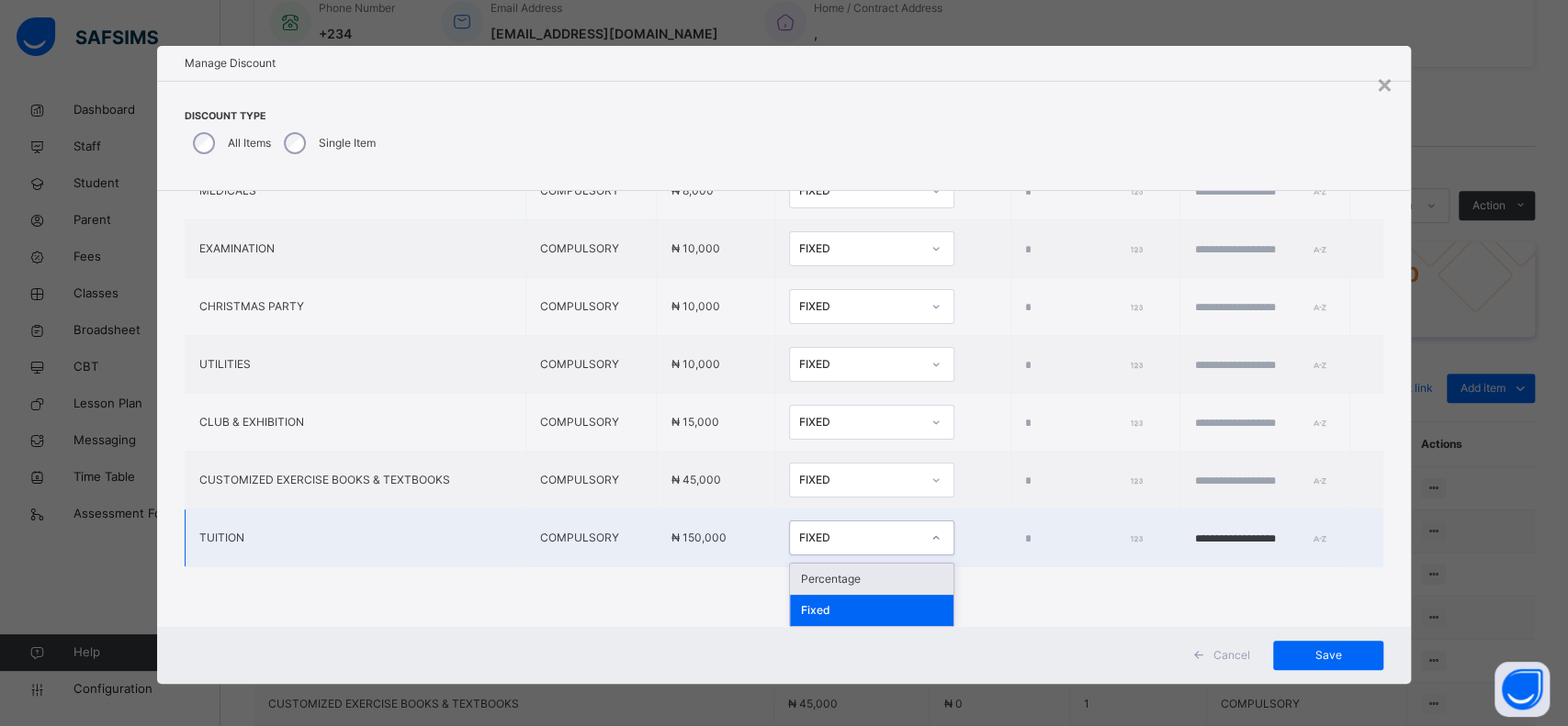
click at [790, 572] on div "Percentage" at bounding box center [871, 579] width 163 height 32
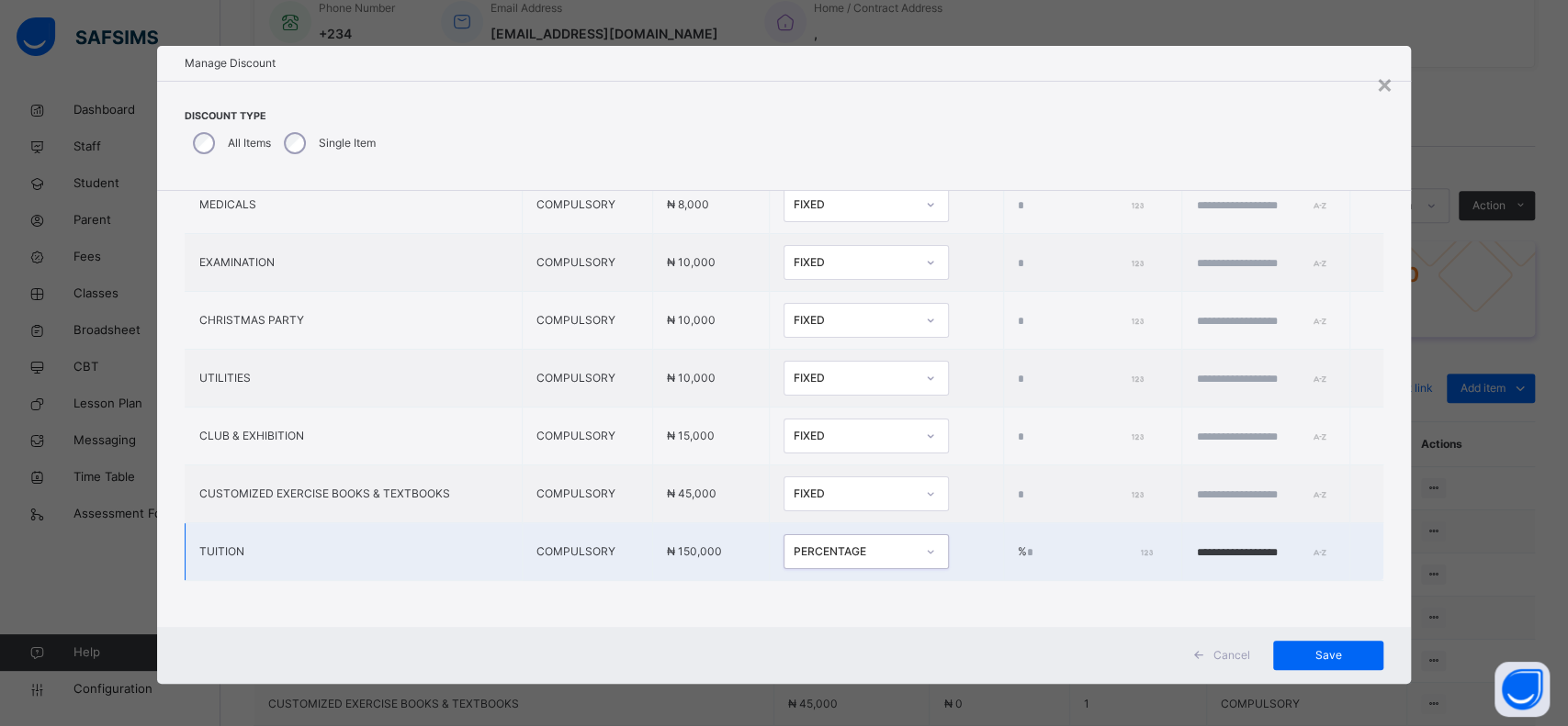
click at [1027, 545] on input "*" at bounding box center [1087, 552] width 122 height 16
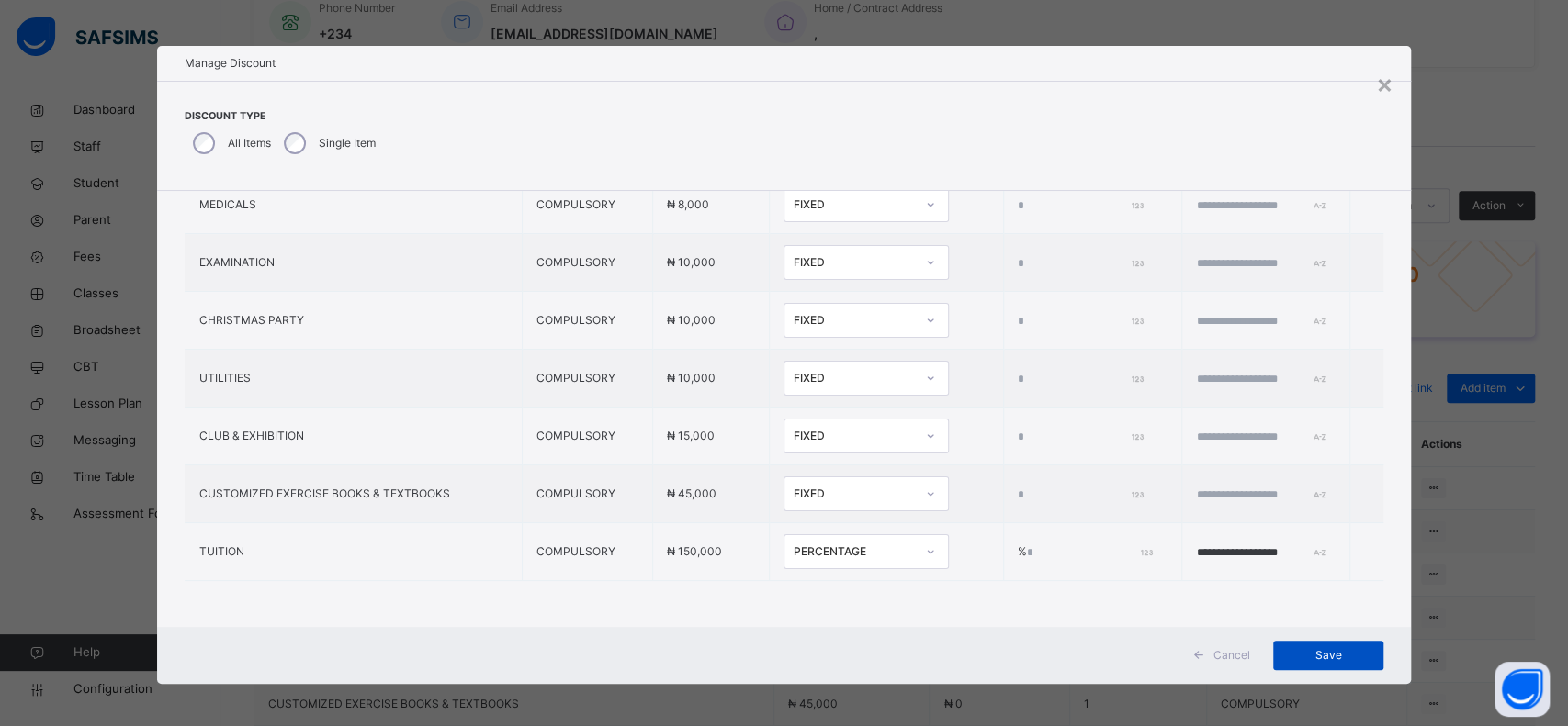
type input "*"
click at [1317, 651] on span "Save" at bounding box center [1328, 655] width 83 height 16
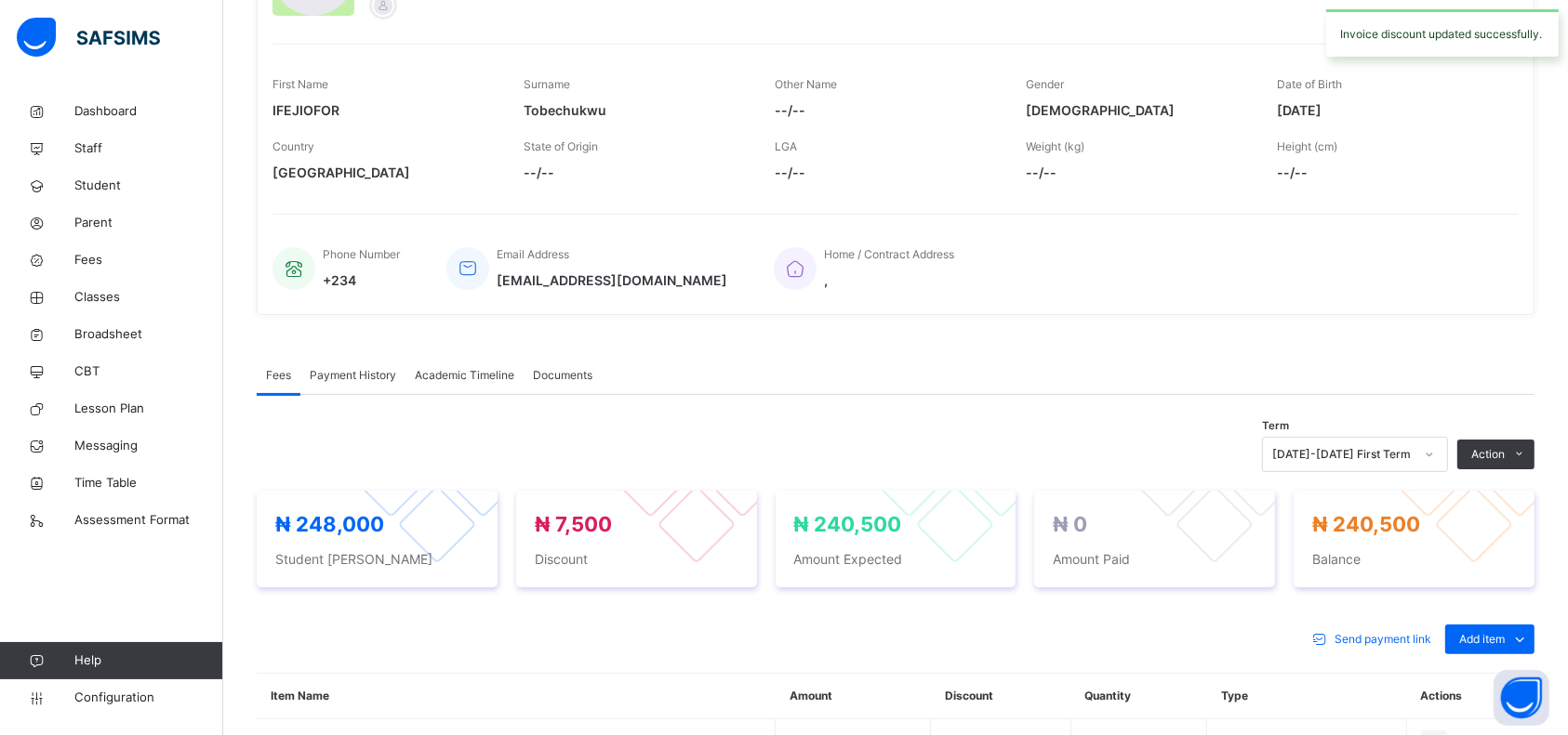
scroll to position [0, 0]
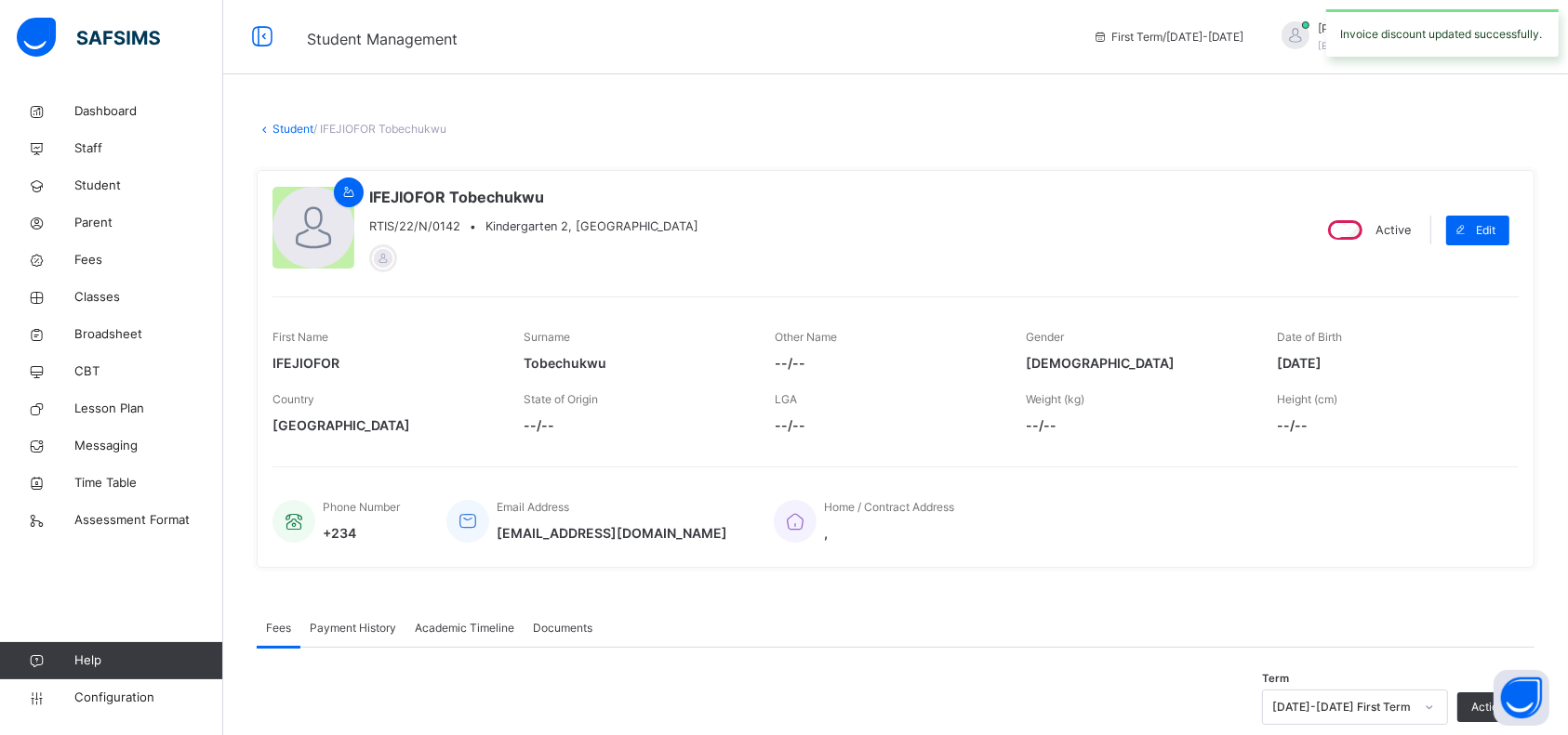
click at [299, 123] on link "Student" at bounding box center [292, 128] width 41 height 14
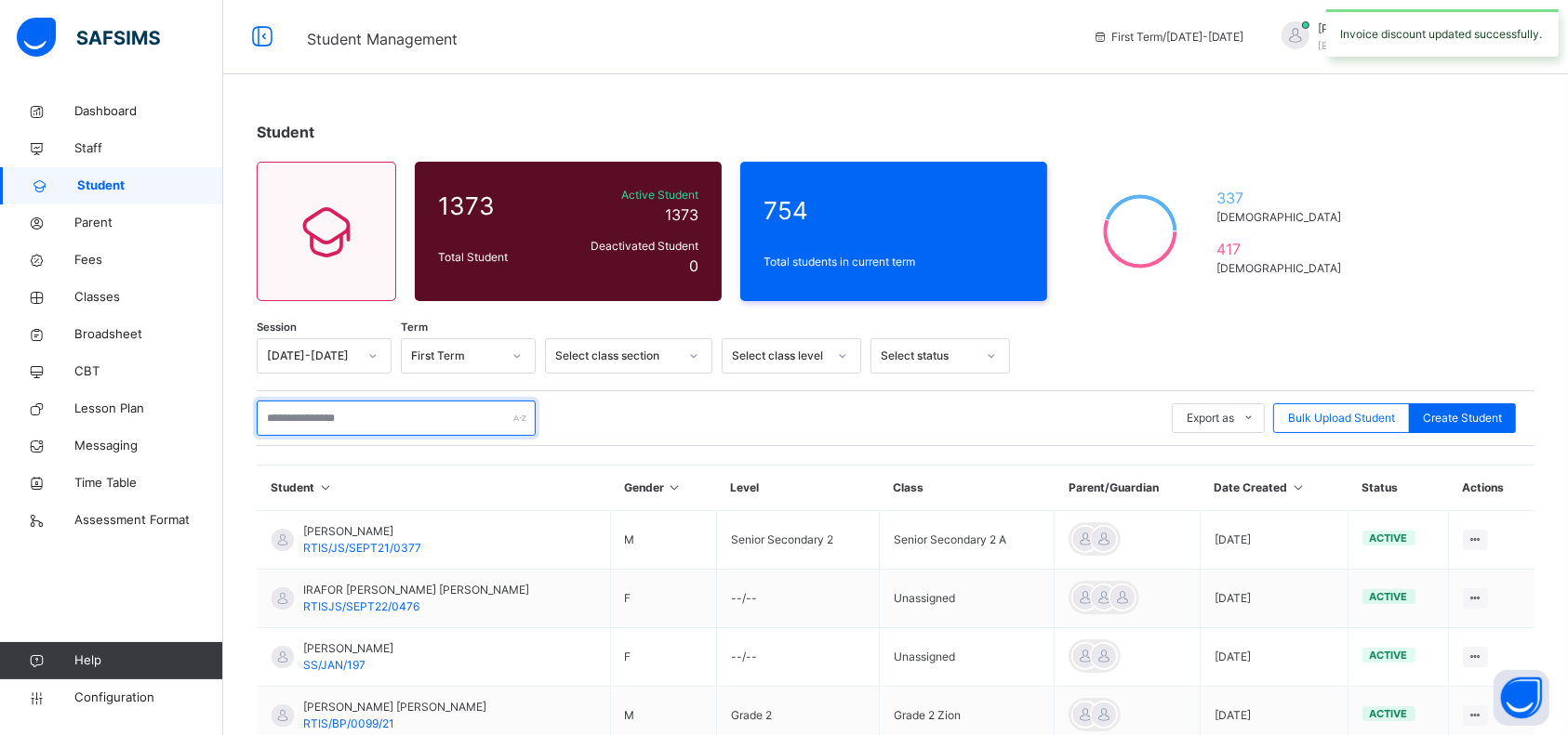
click at [326, 419] on input "text" at bounding box center [395, 418] width 279 height 35
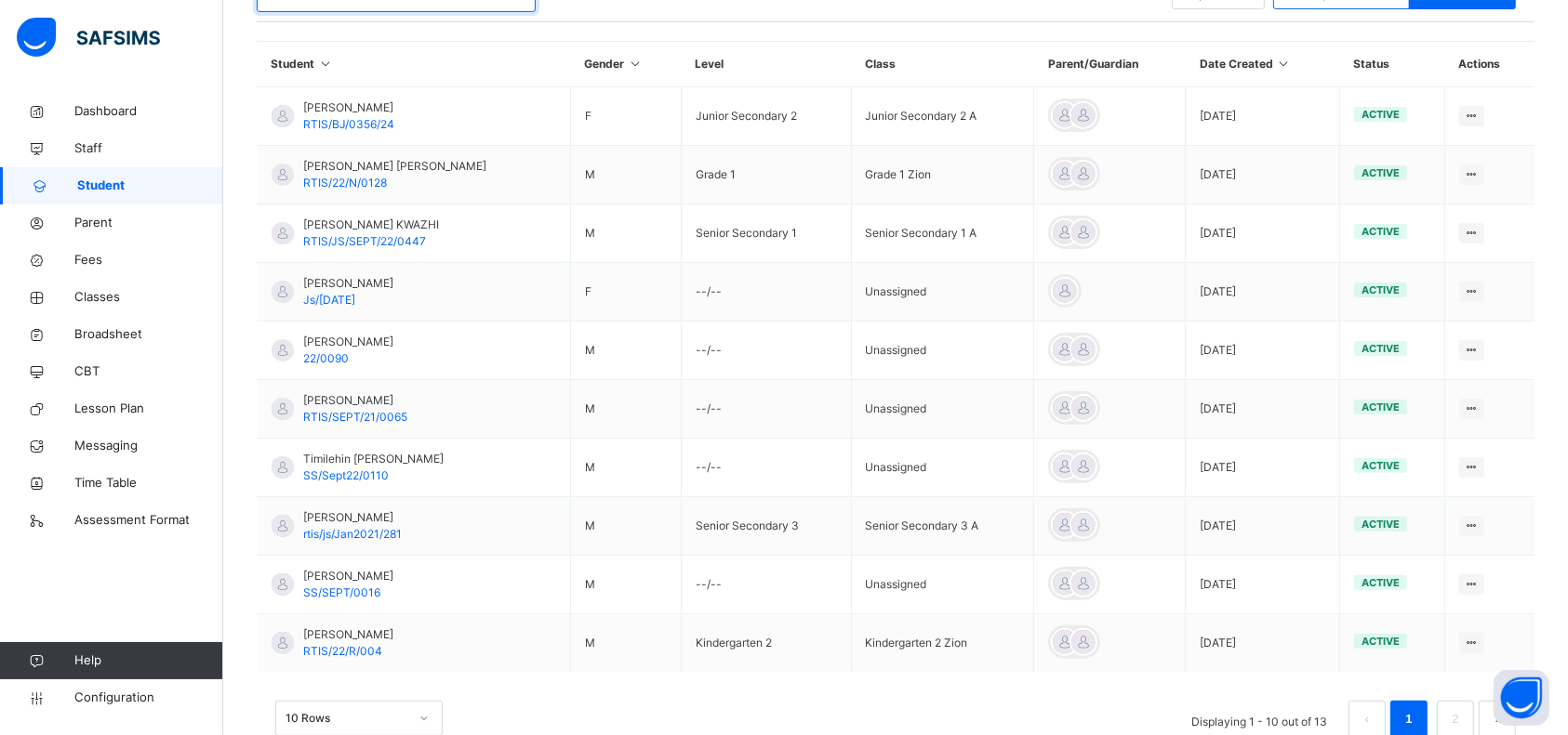
scroll to position [455, 0]
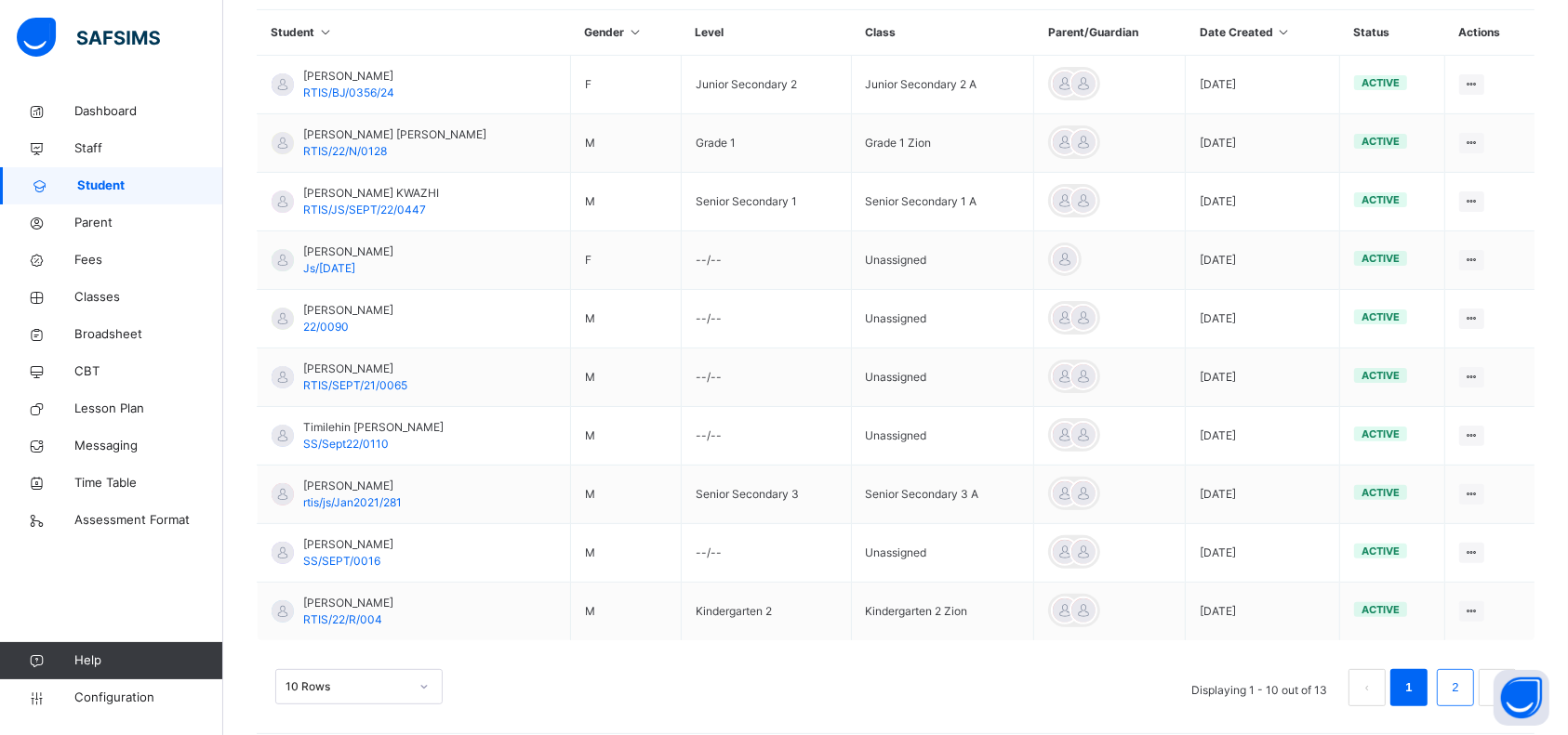
type input "**********"
click at [1463, 682] on link "2" at bounding box center [1454, 687] width 17 height 24
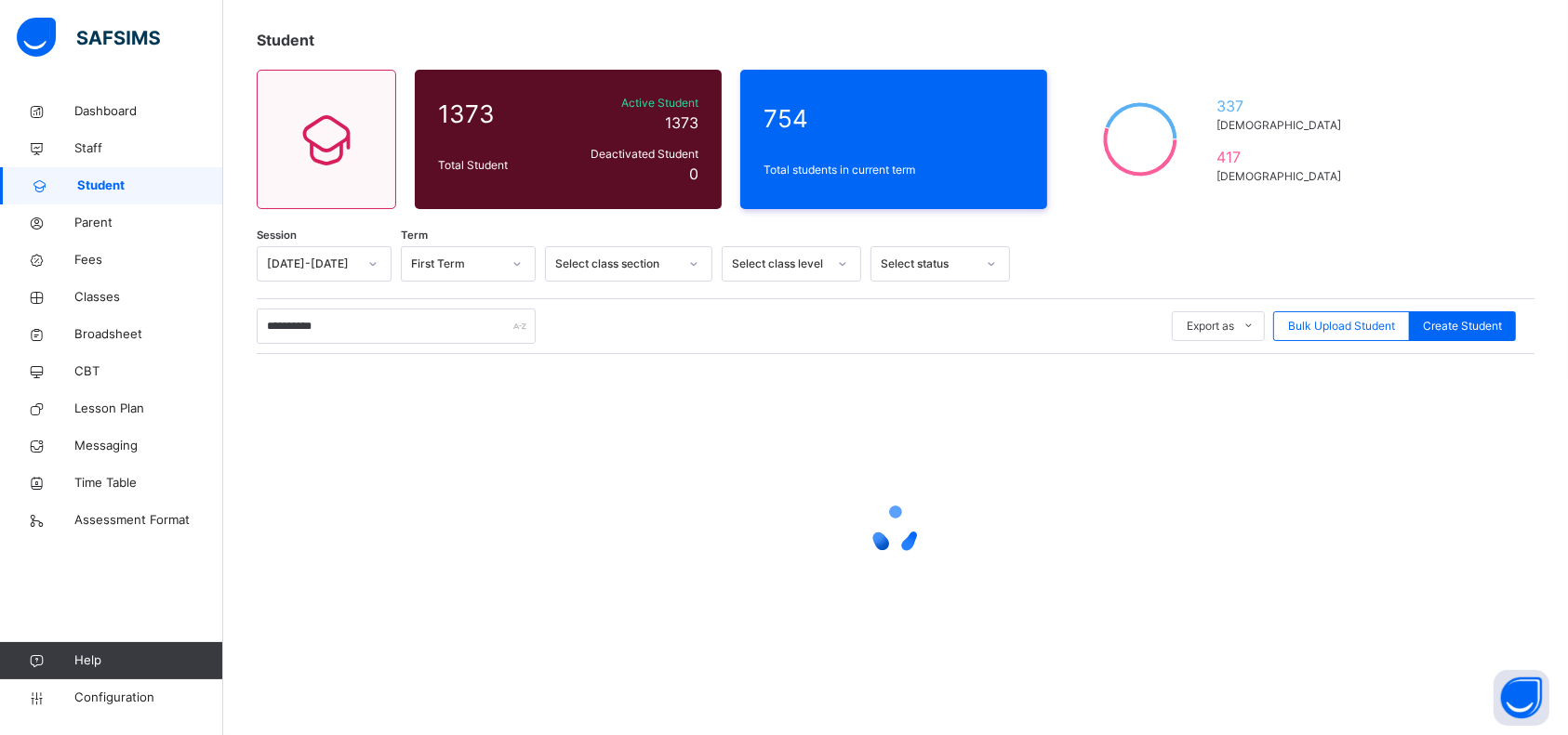
scroll to position [0, 0]
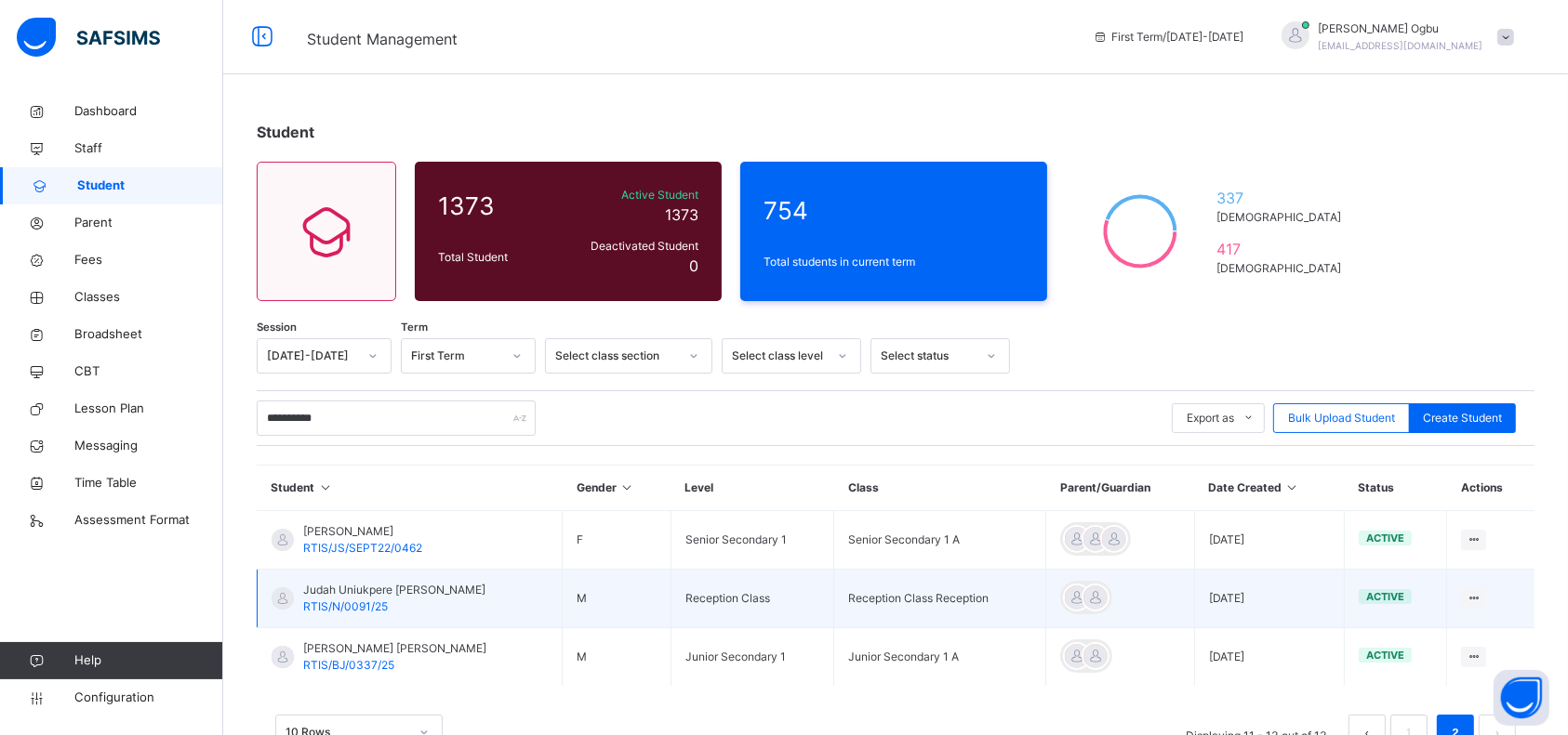
click at [340, 585] on span "Judah Uniukpere [PERSON_NAME]" at bounding box center [394, 589] width 183 height 17
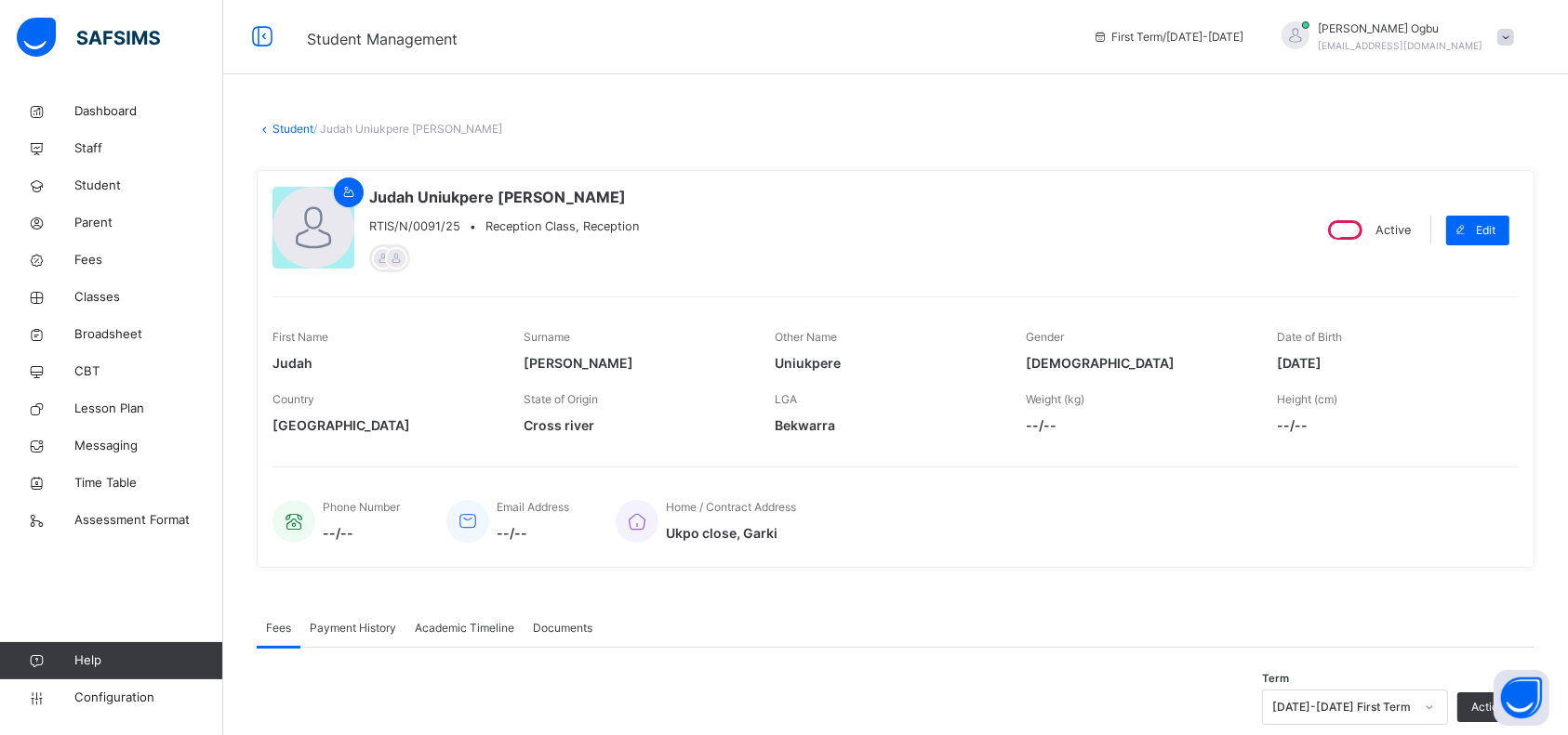
scroll to position [561, 0]
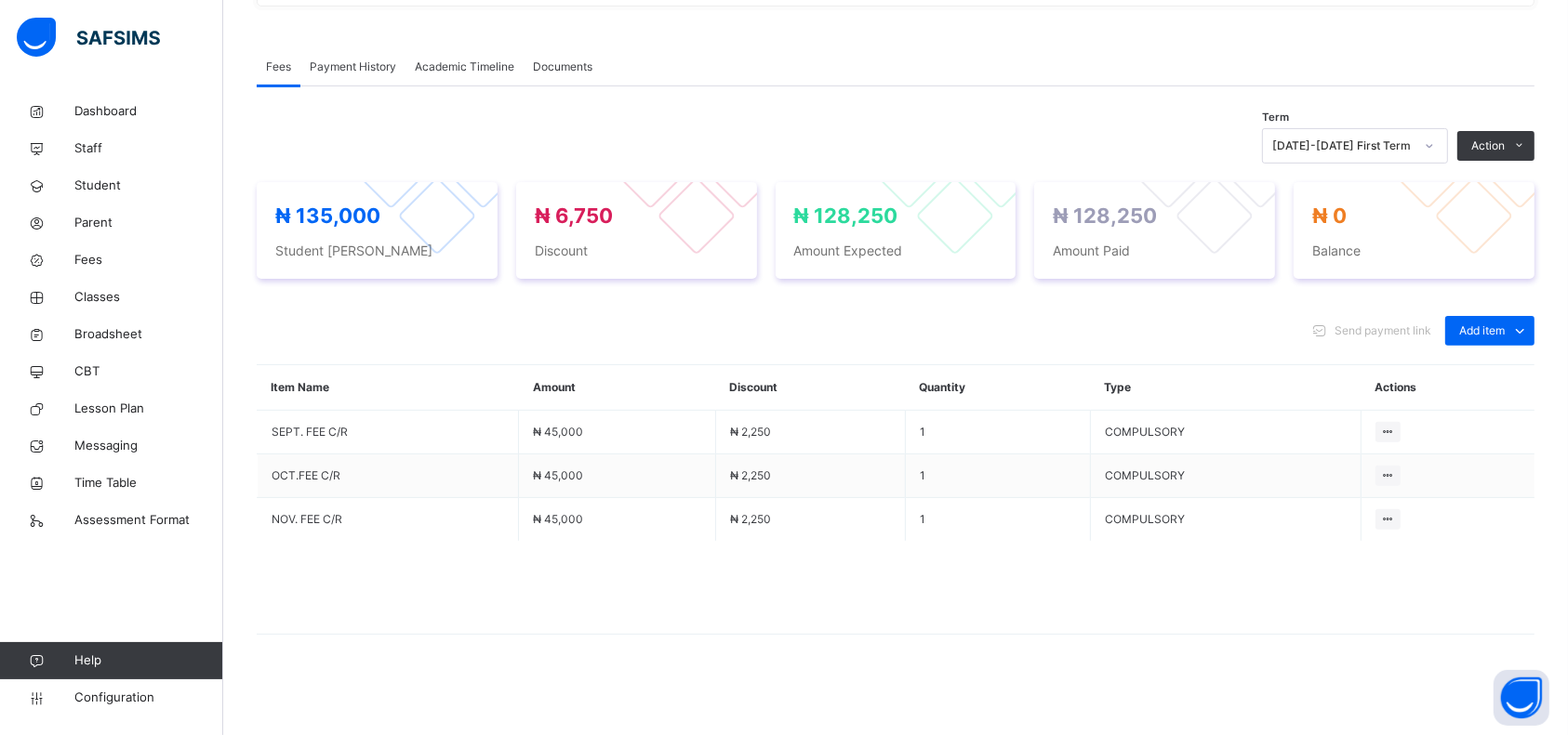
click at [335, 375] on th "Item Name" at bounding box center [388, 387] width 261 height 46
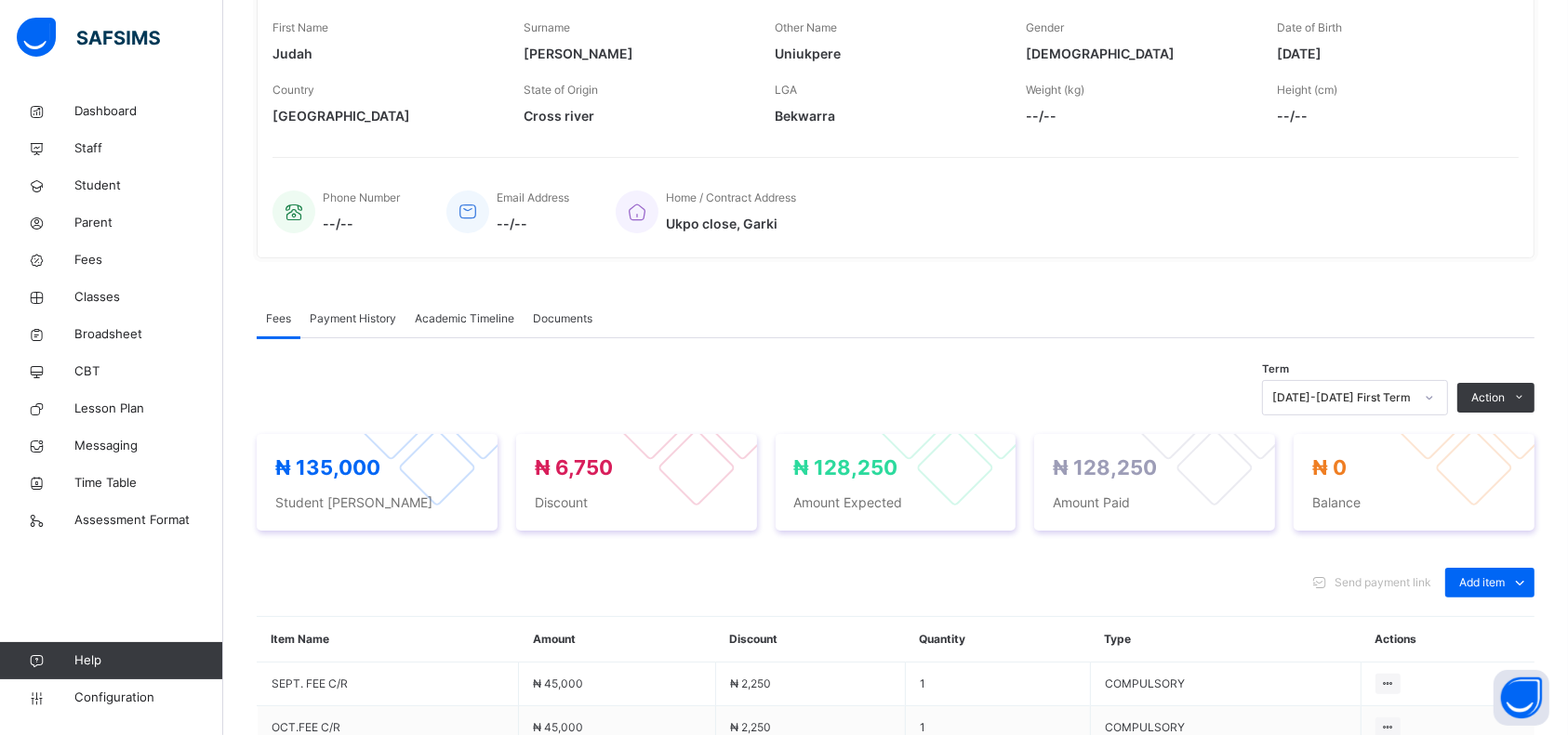
scroll to position [0, 0]
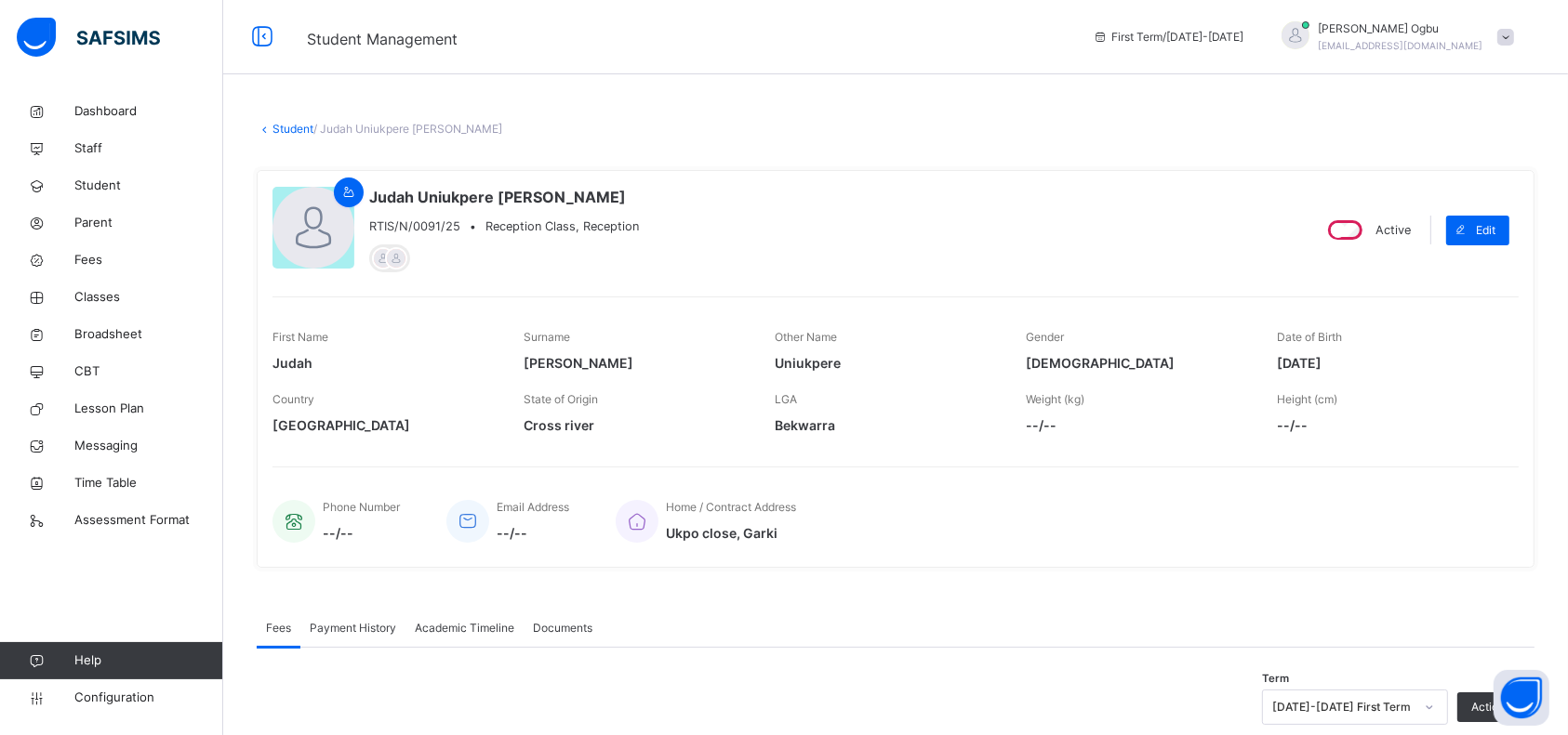
click at [282, 129] on link "Student" at bounding box center [292, 128] width 41 height 14
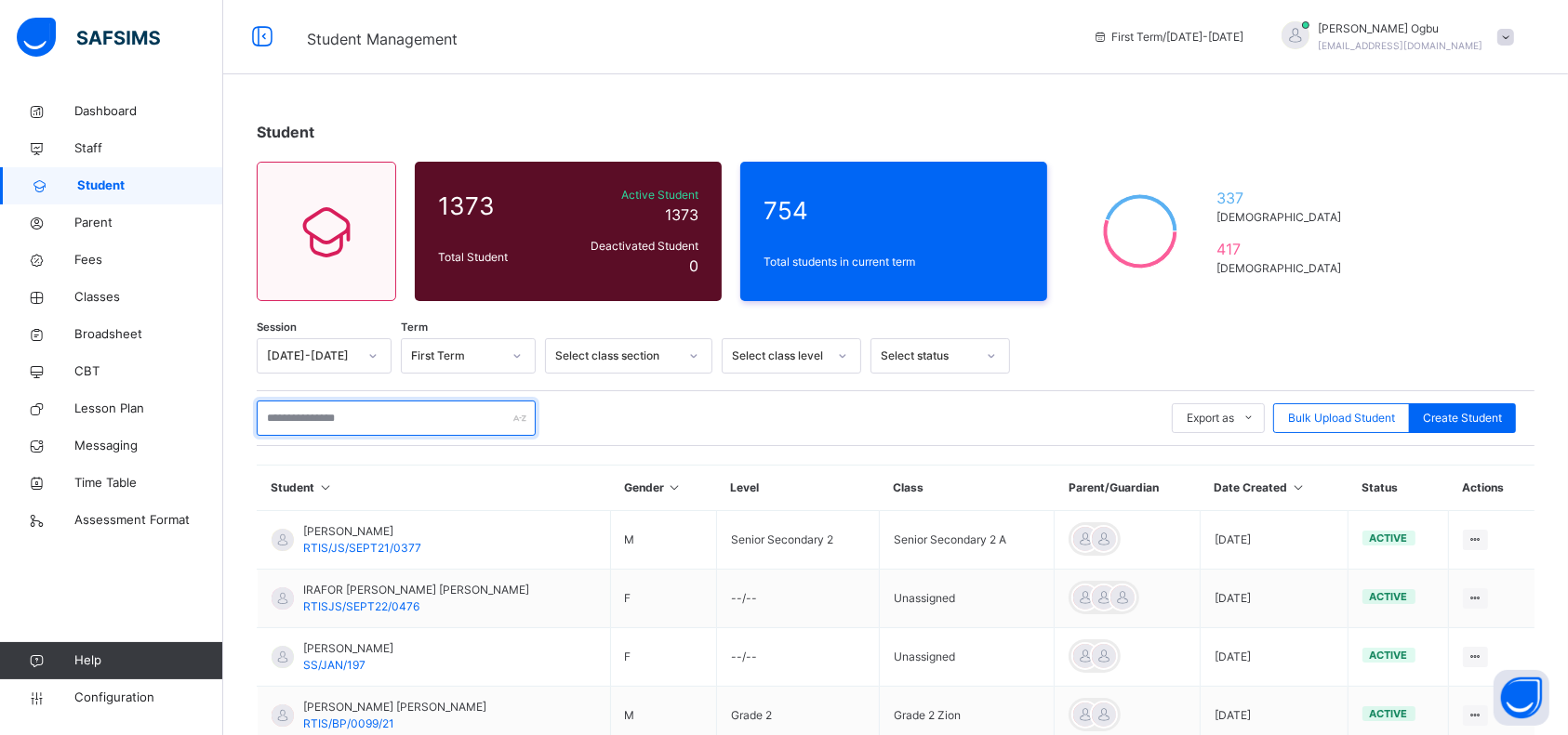
click at [316, 419] on input "text" at bounding box center [395, 418] width 279 height 35
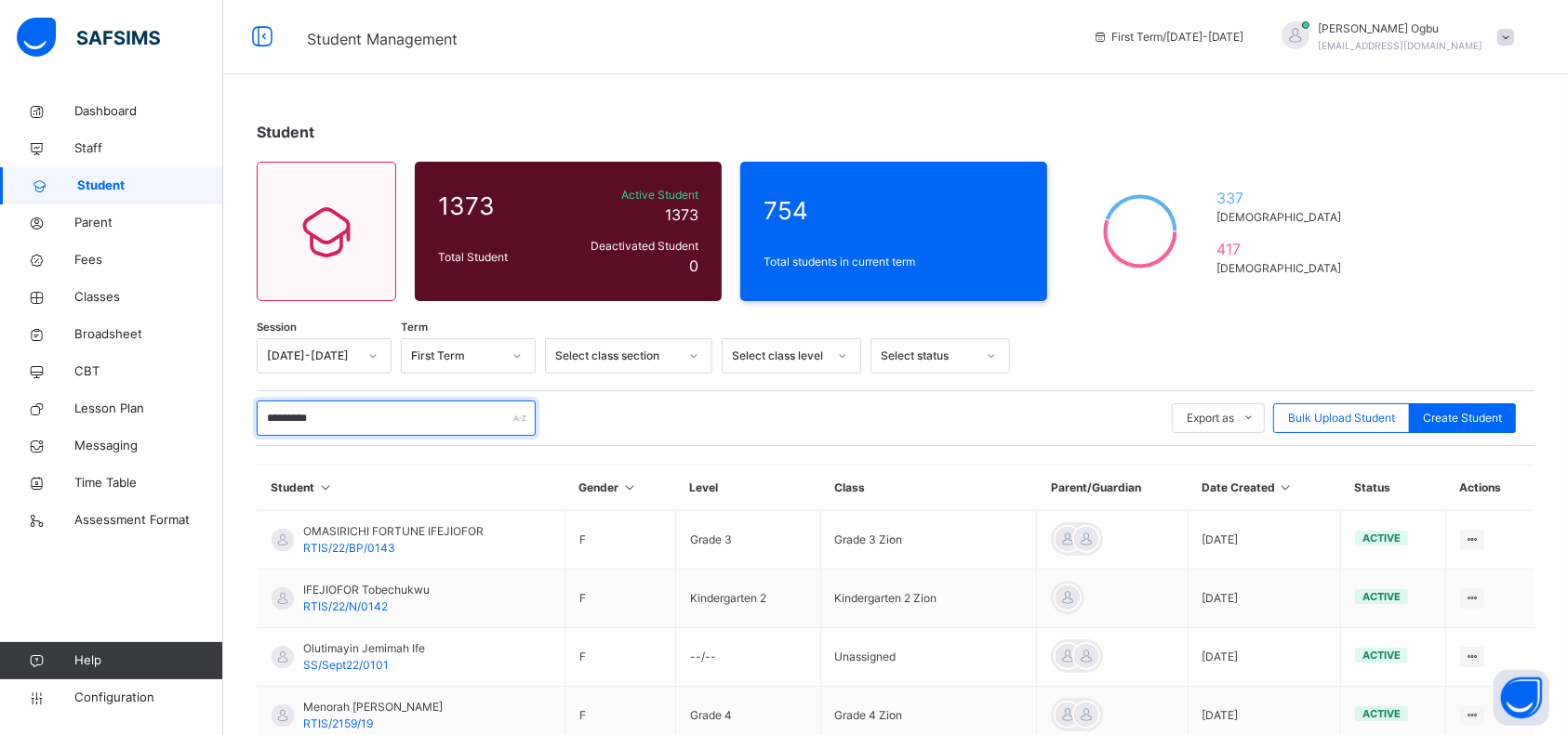
type input "*********"
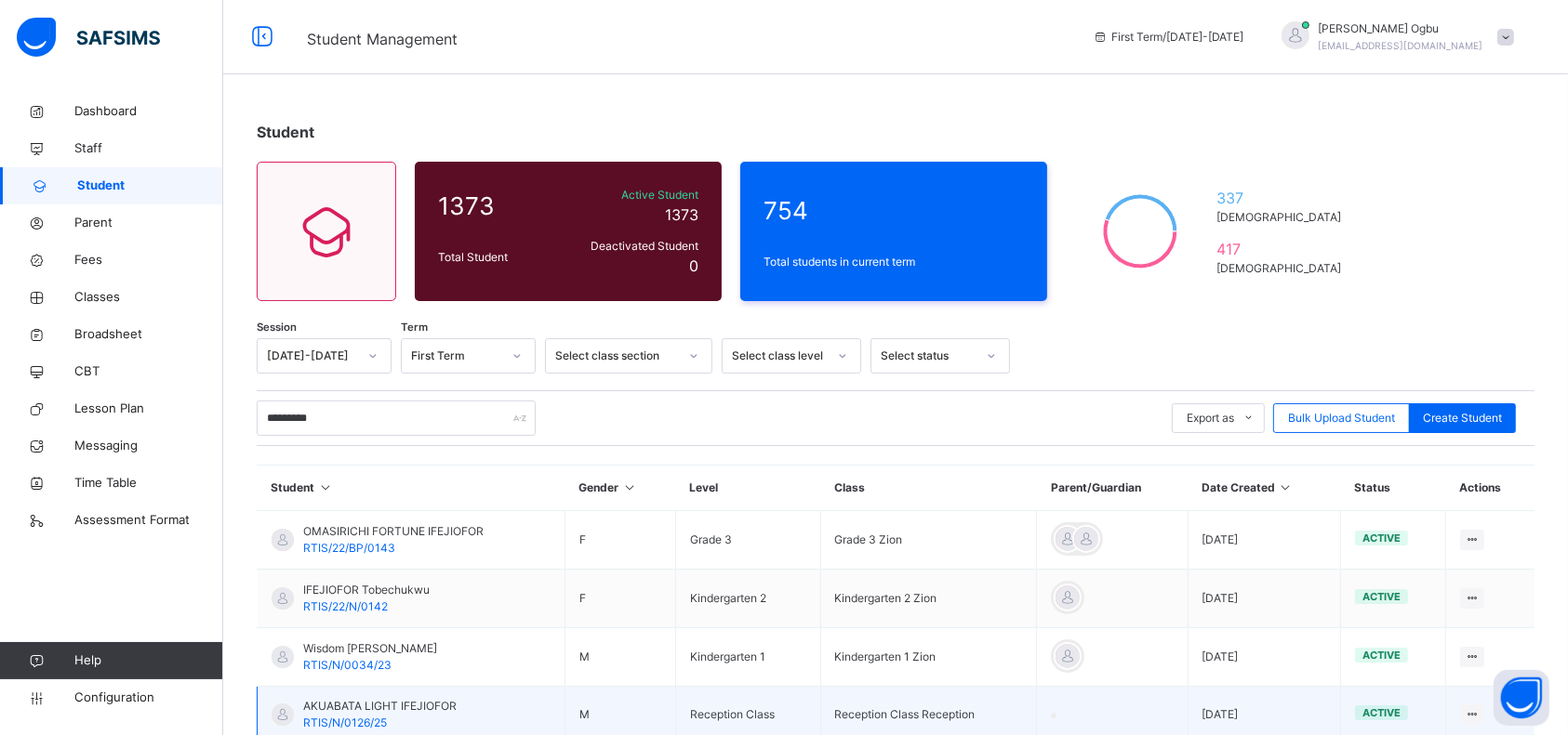
click at [335, 708] on span "AKUABATA LIGHT IFEJIOFOR" at bounding box center [380, 706] width 153 height 17
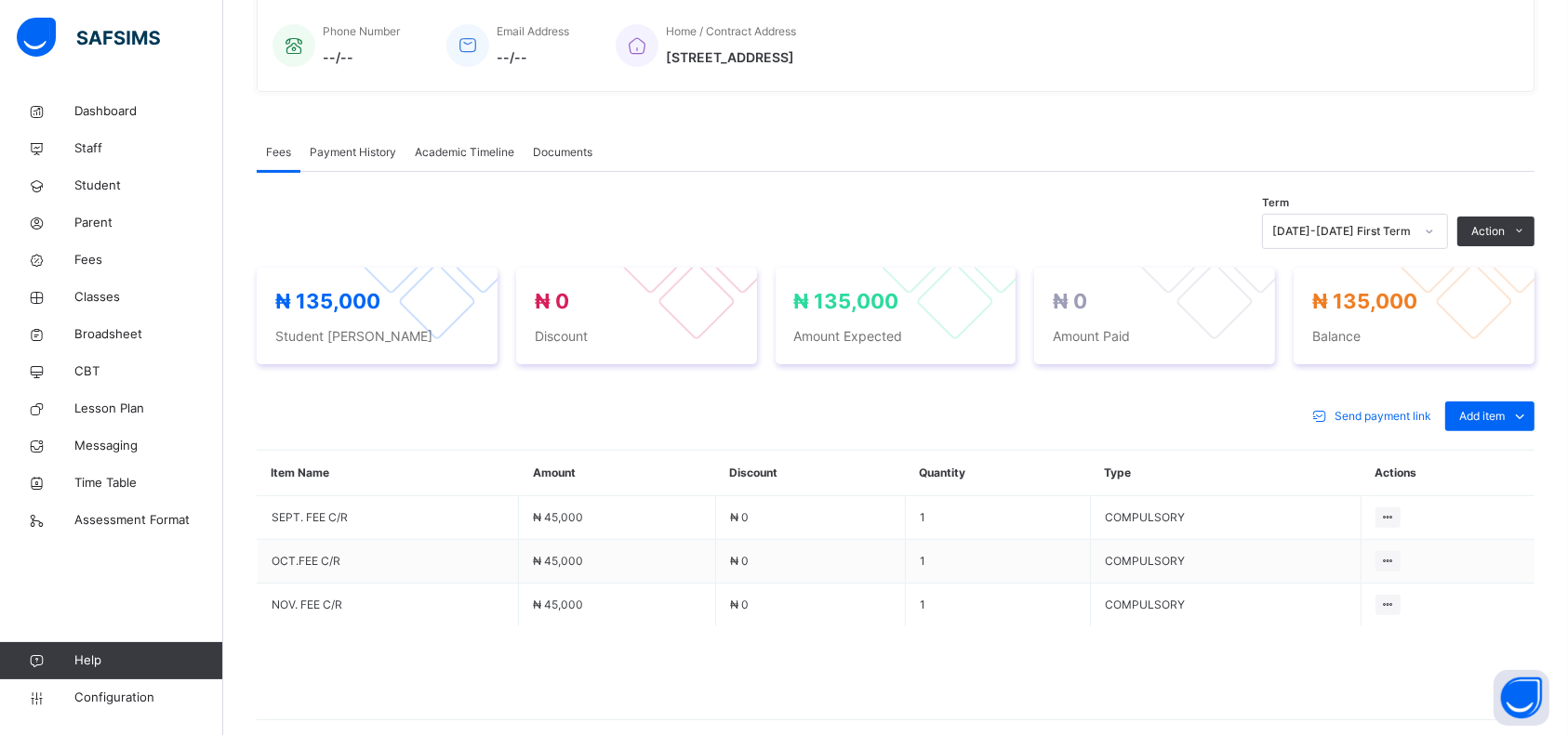
scroll to position [562, 0]
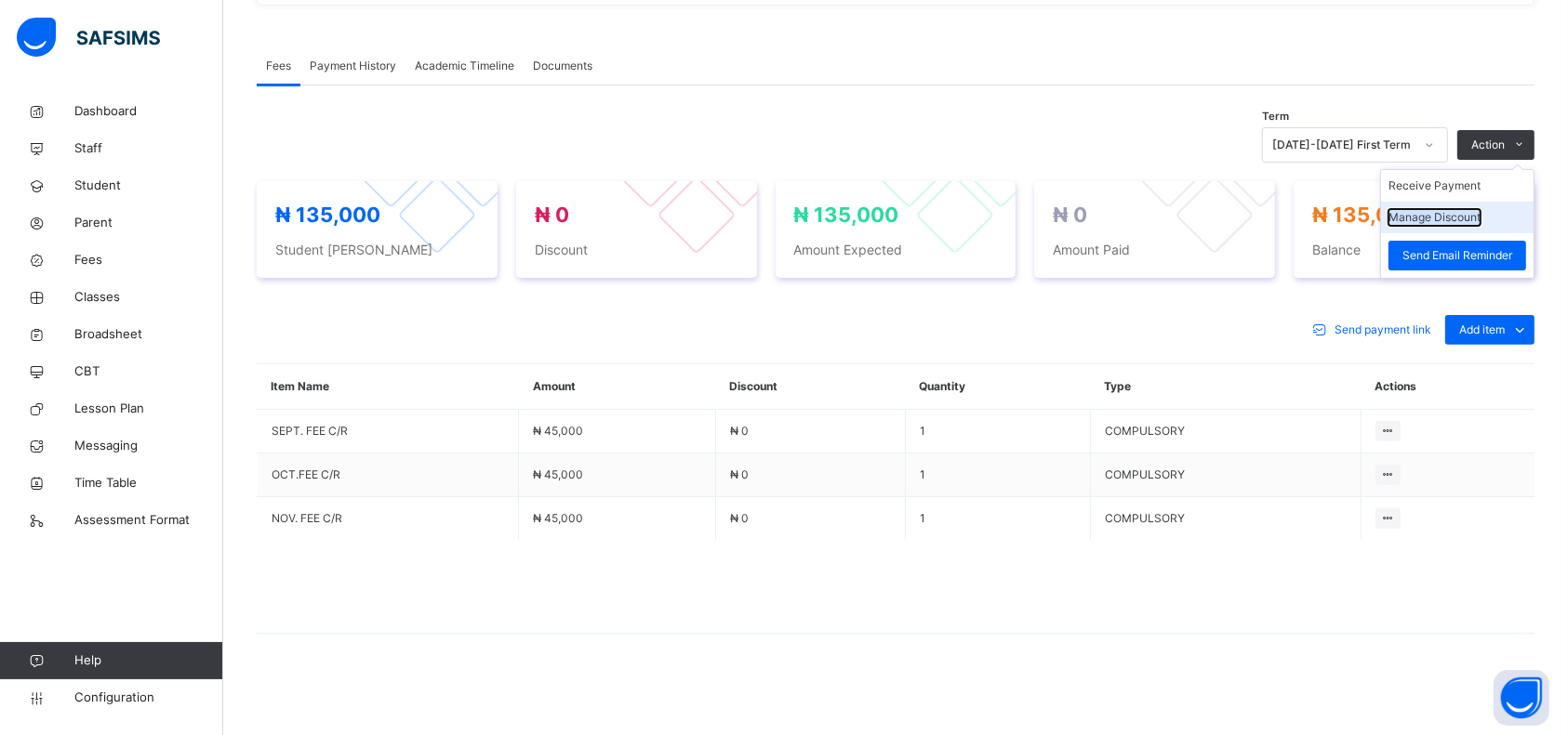
click at [1481, 209] on button "Manage Discount" at bounding box center [1434, 217] width 92 height 17
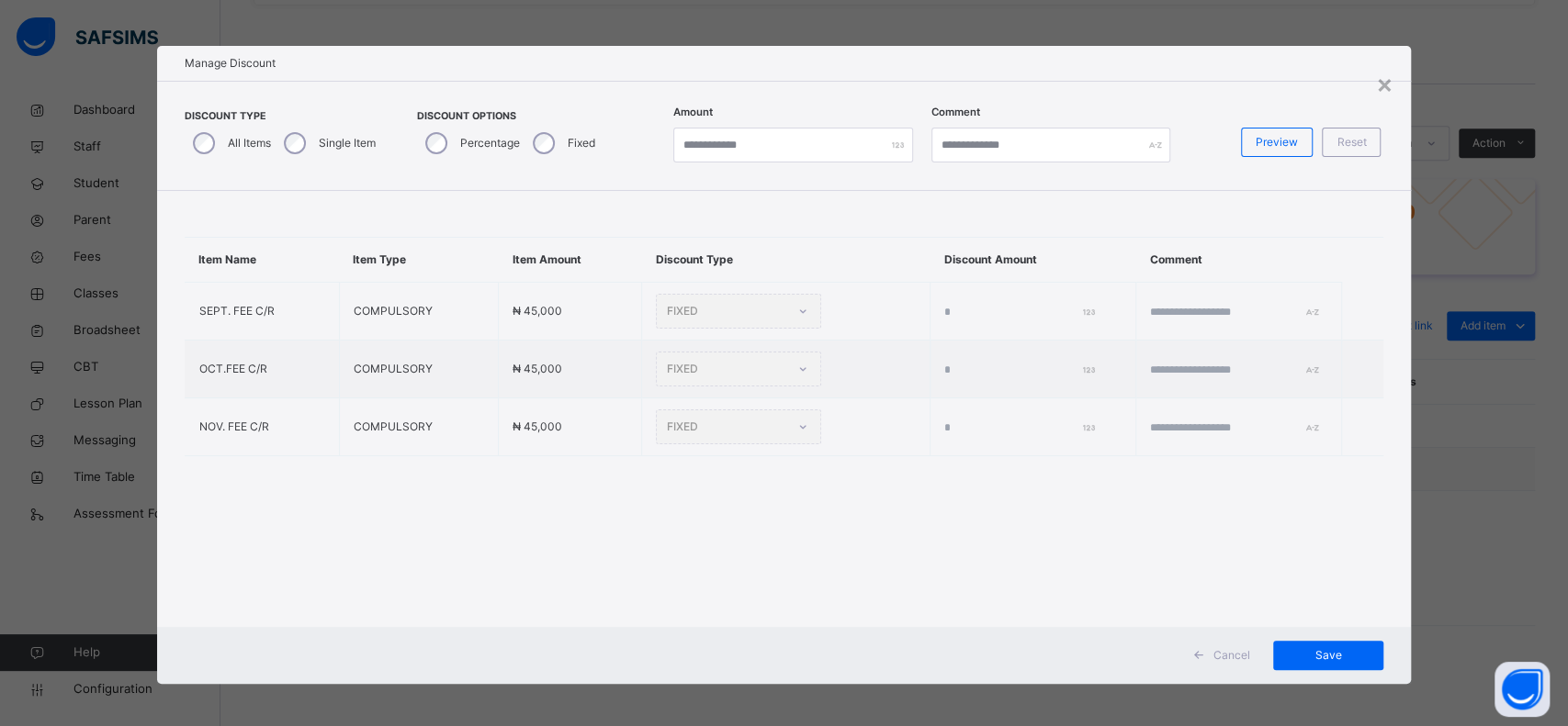
click at [326, 138] on label "Single Item" at bounding box center [346, 143] width 57 height 16
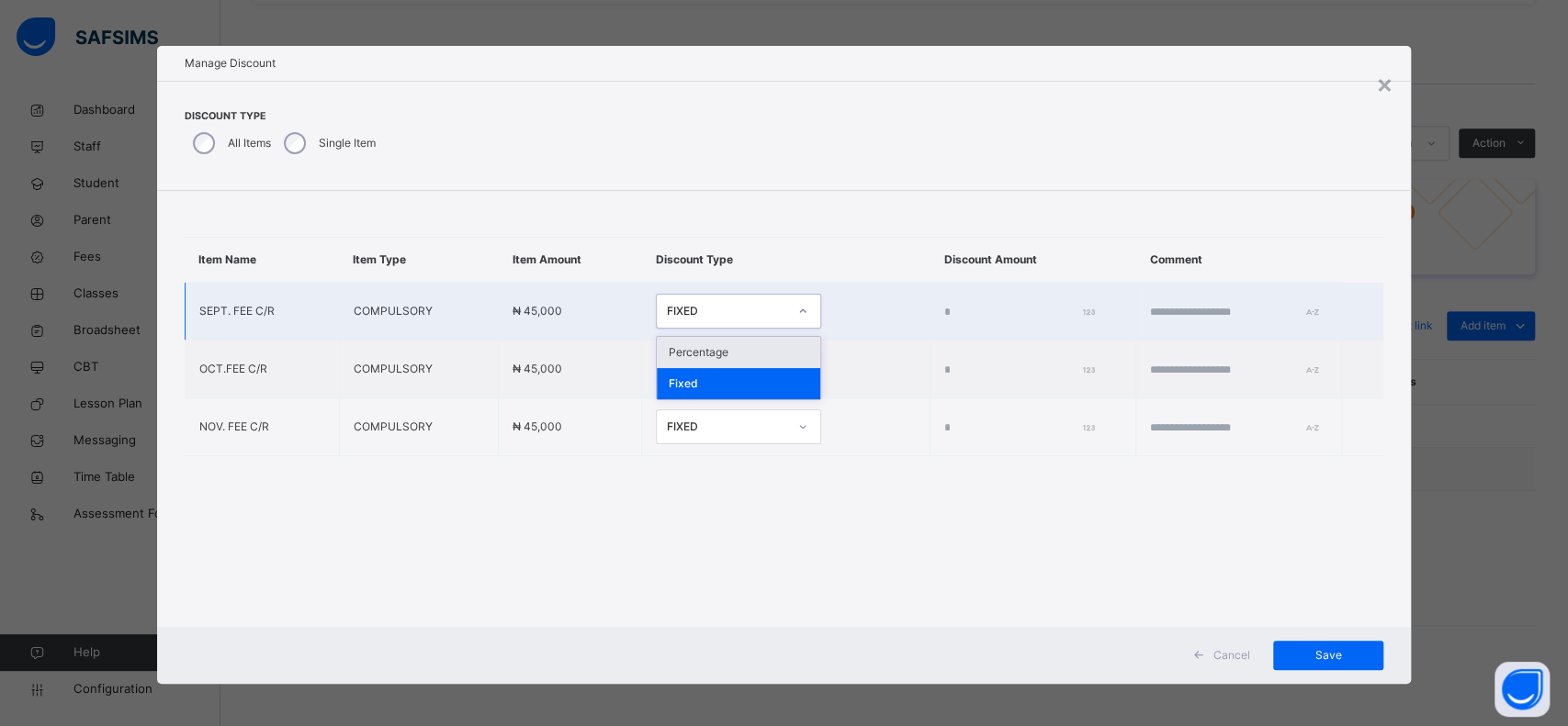
click at [683, 307] on div "FIXED" at bounding box center [726, 311] width 121 height 16
click at [691, 361] on div "Percentage" at bounding box center [738, 352] width 163 height 32
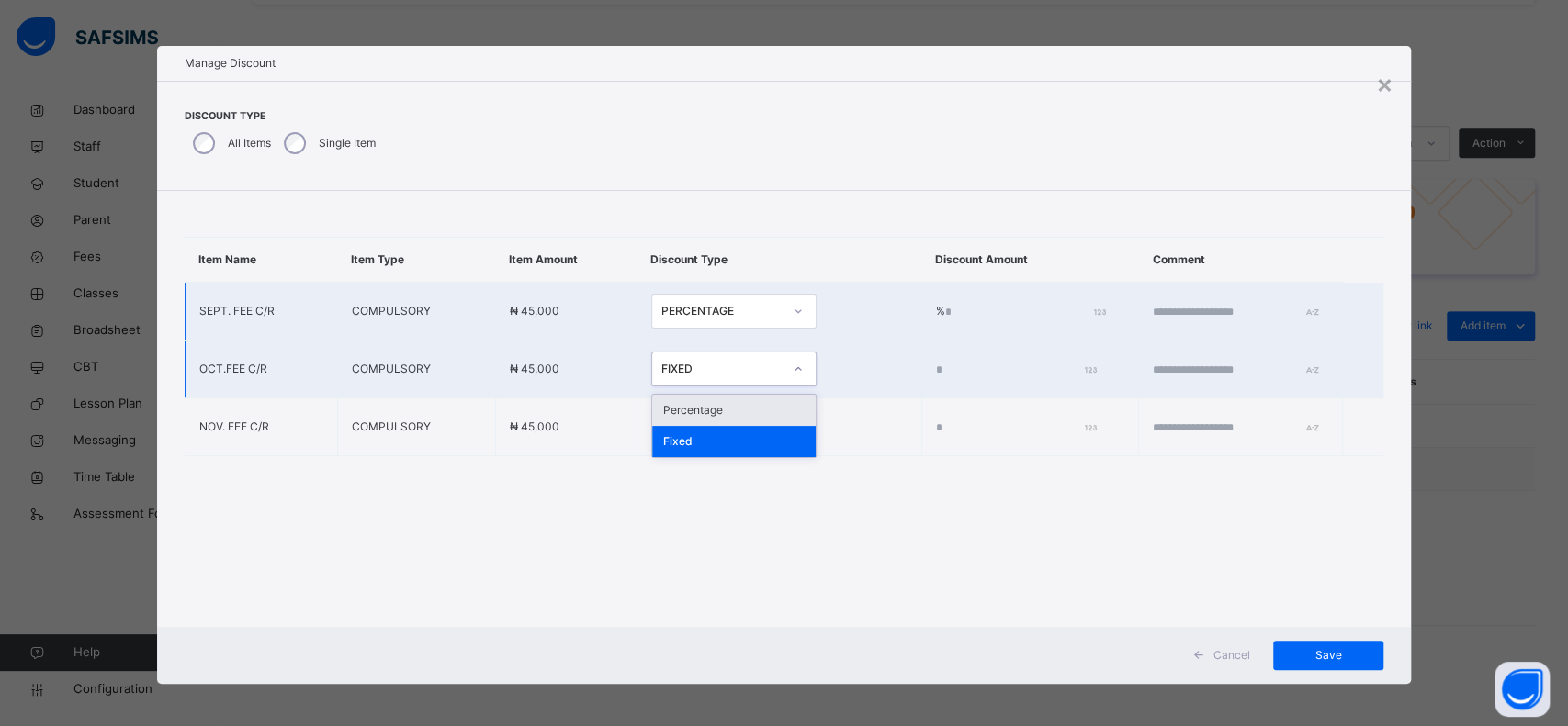
click at [690, 375] on div "FIXED" at bounding box center [722, 368] width 121 height 16
click at [684, 415] on div "Percentage" at bounding box center [733, 410] width 163 height 32
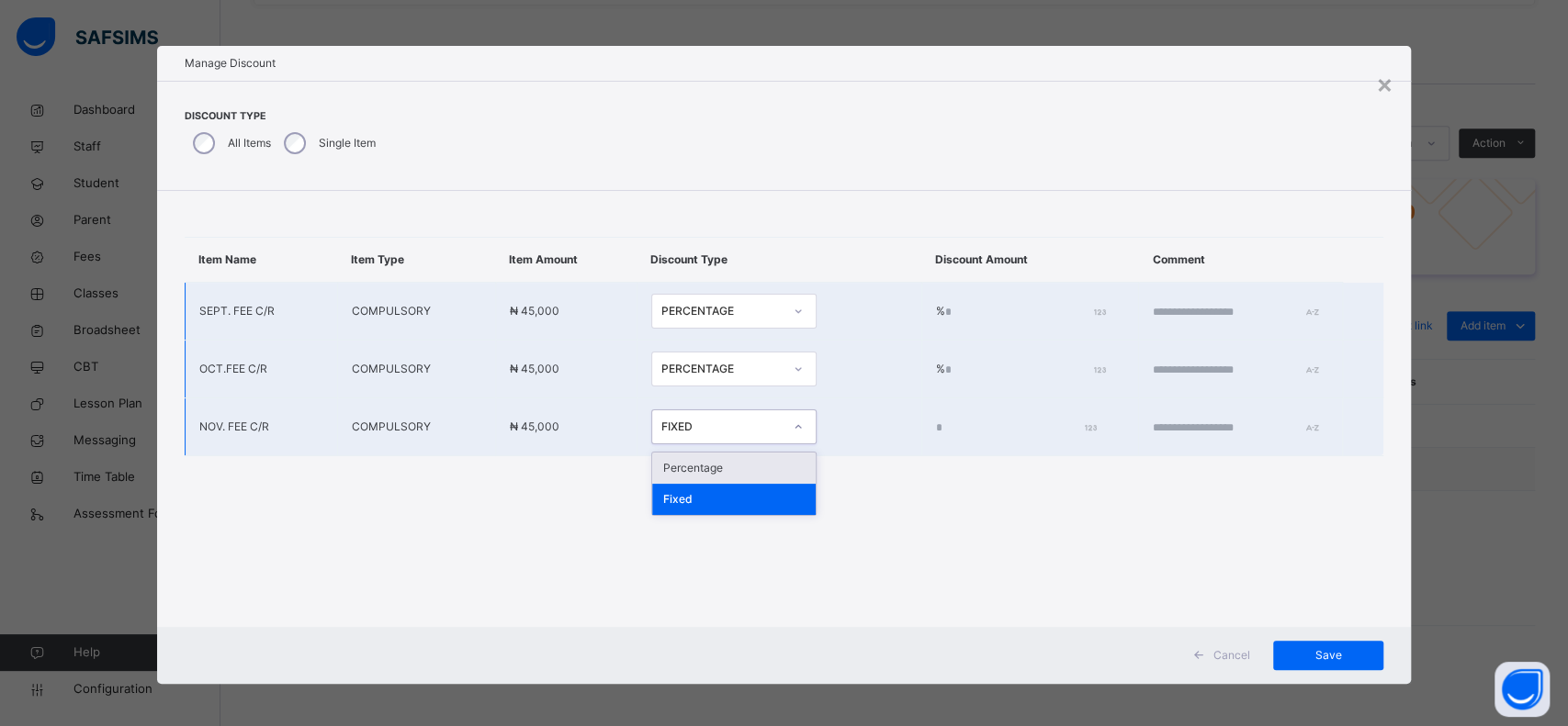
click at [683, 423] on div "FIXED" at bounding box center [722, 426] width 121 height 16
click at [675, 469] on div "Percentage" at bounding box center [733, 468] width 163 height 32
click at [945, 309] on input "*" at bounding box center [1021, 312] width 153 height 16
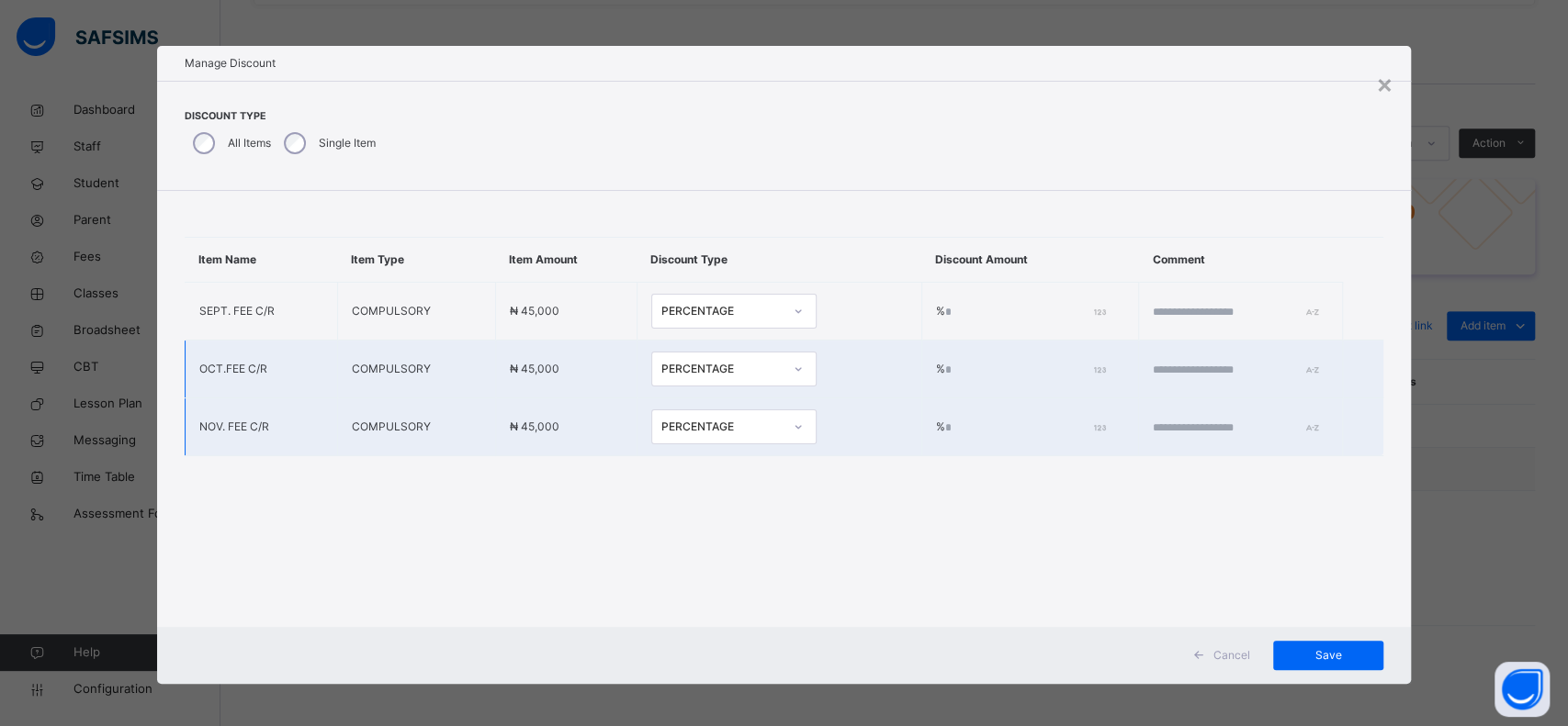
type input "*"
click at [945, 366] on input "*" at bounding box center [1021, 369] width 153 height 16
type input "*"
click at [945, 422] on input "*" at bounding box center [1021, 427] width 153 height 16
type input "*"
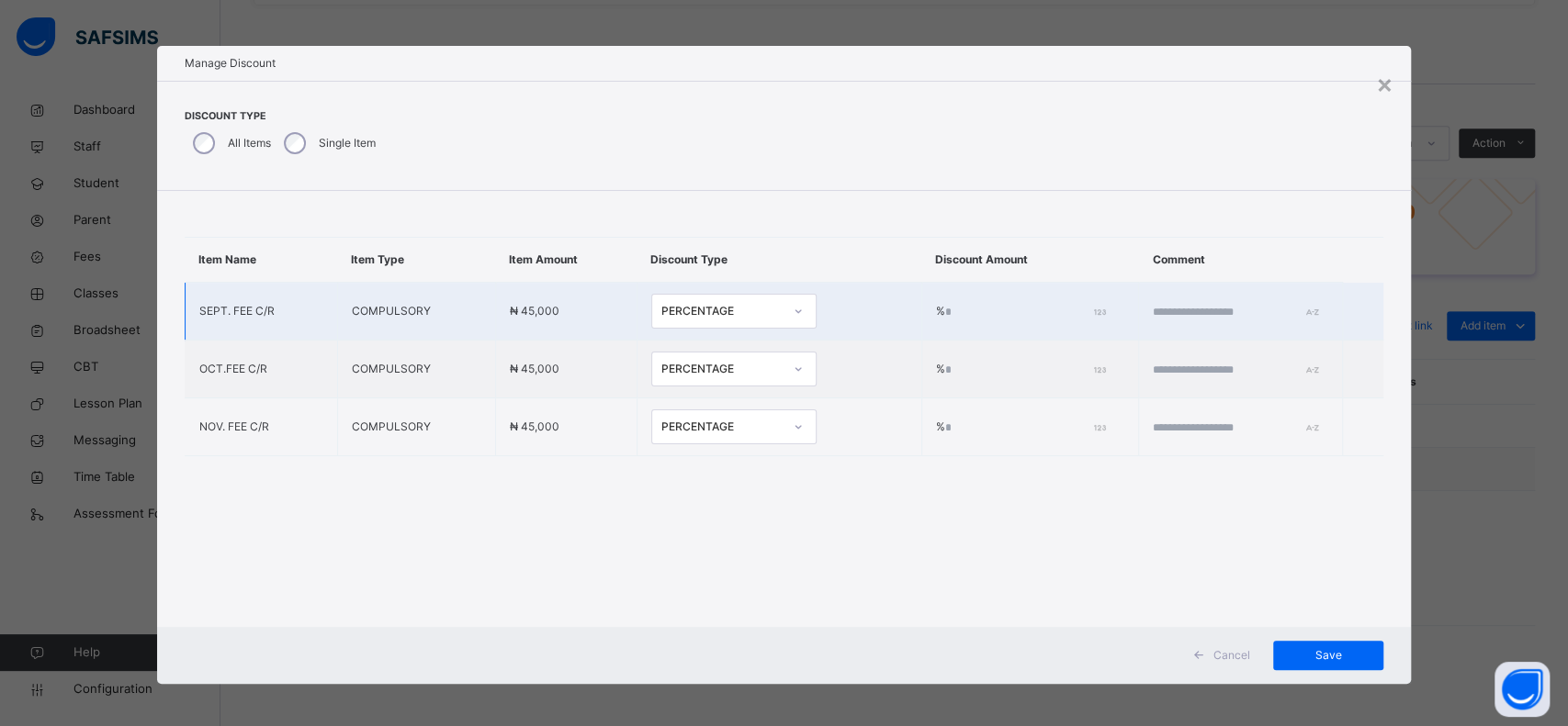
type input "*"
click at [1152, 305] on input "text" at bounding box center [1207, 312] width 110 height 16
drag, startPoint x: 1201, startPoint y: 317, endPoint x: 1047, endPoint y: 319, distance: 154.0
click at [1047, 319] on tr "**********" at bounding box center [783, 312] width 1199 height 58
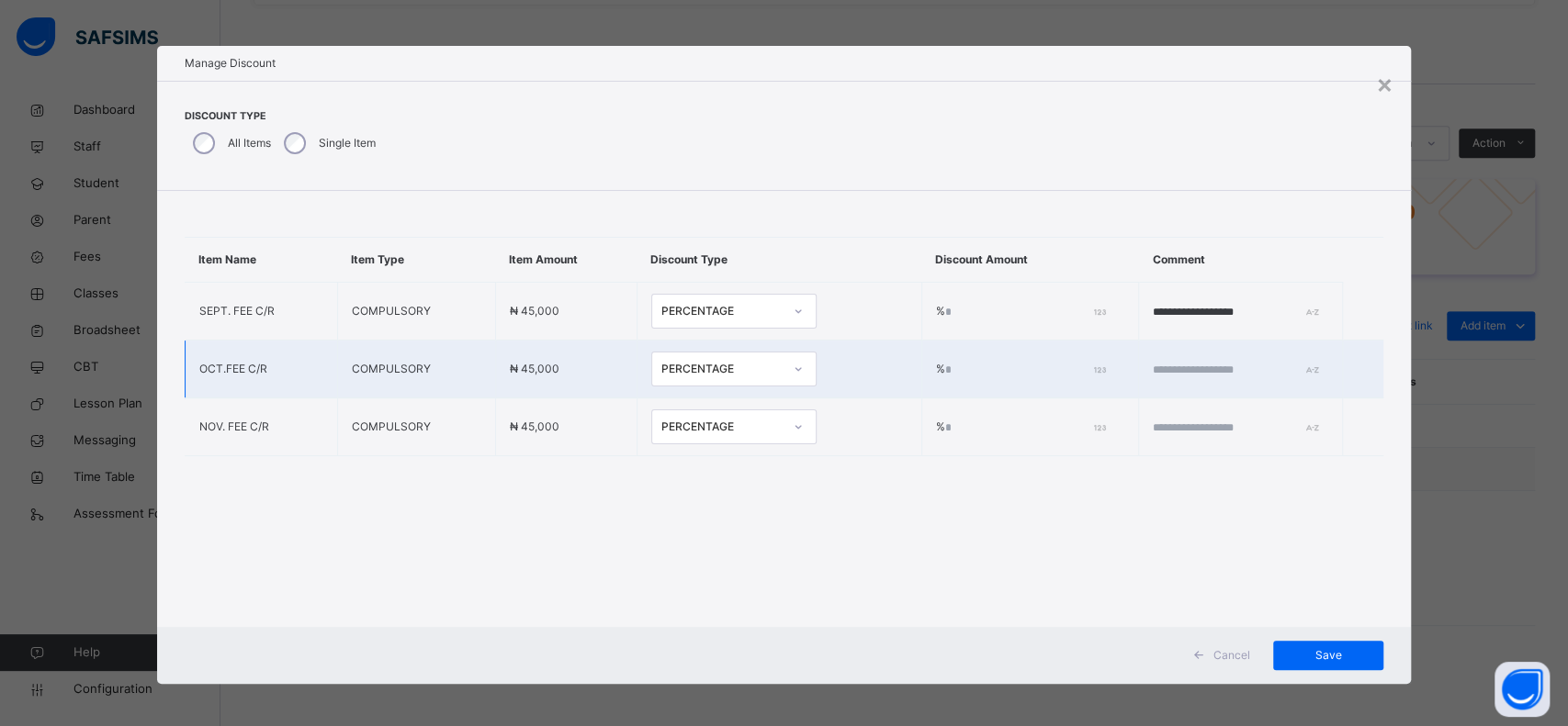
type input "**********"
click at [1139, 357] on td at bounding box center [1241, 369] width 203 height 58
click at [1139, 377] on td at bounding box center [1241, 369] width 203 height 58
click at [1152, 369] on input "text" at bounding box center [1207, 369] width 110 height 16
paste input "**********"
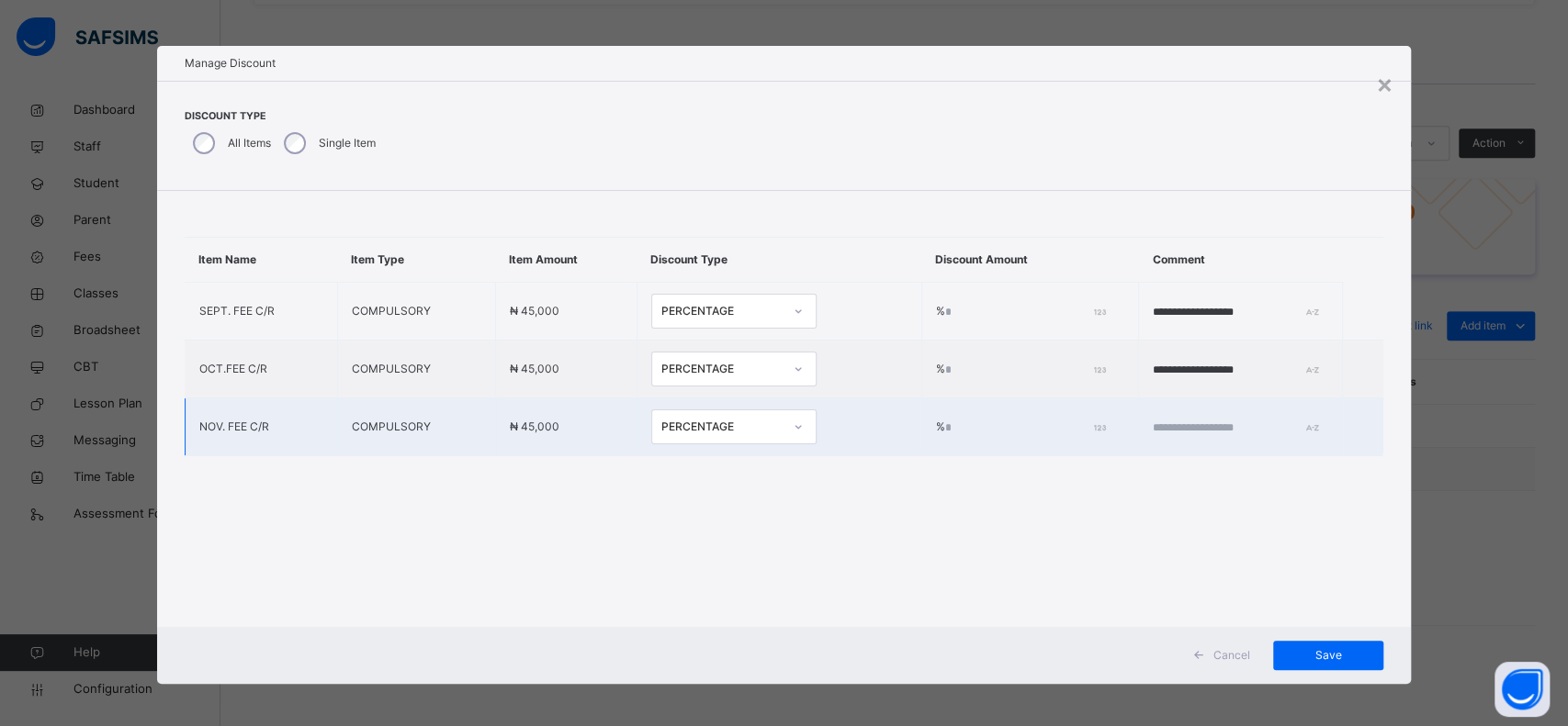
type input "**********"
click at [1152, 434] on input "text" at bounding box center [1207, 427] width 110 height 16
paste input "**********"
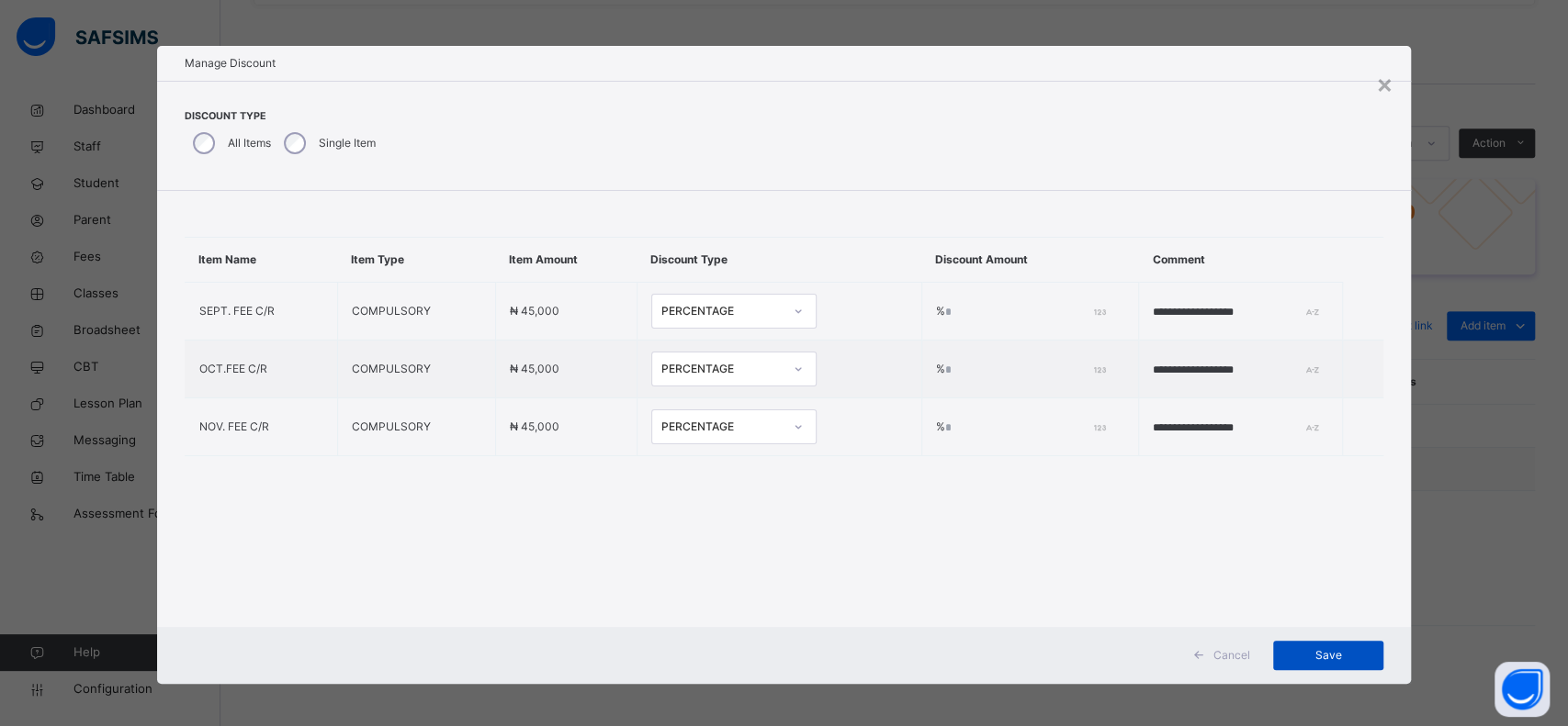
type input "**********"
click at [1315, 647] on span "Save" at bounding box center [1328, 655] width 83 height 16
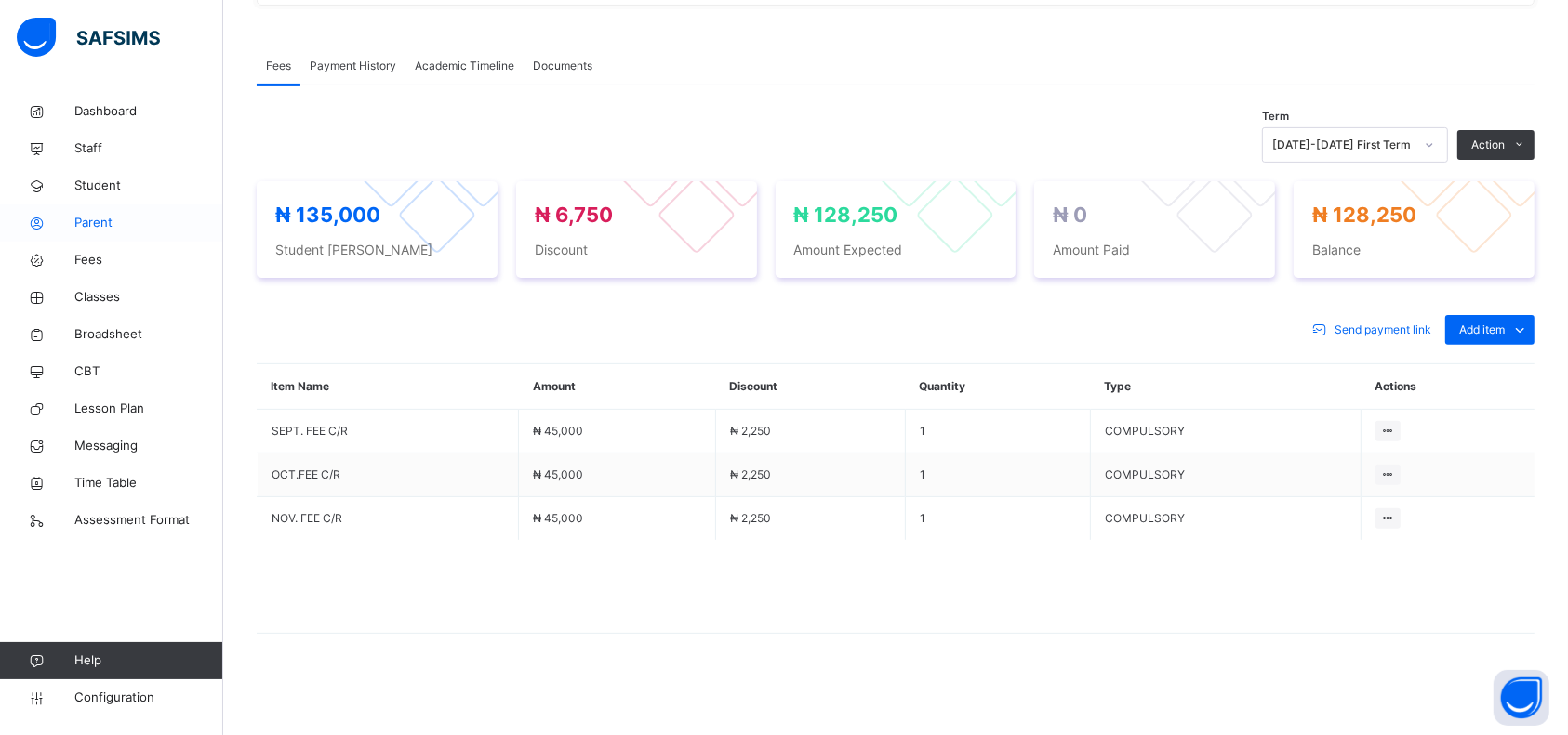
click at [93, 227] on span "Parent" at bounding box center [149, 222] width 149 height 18
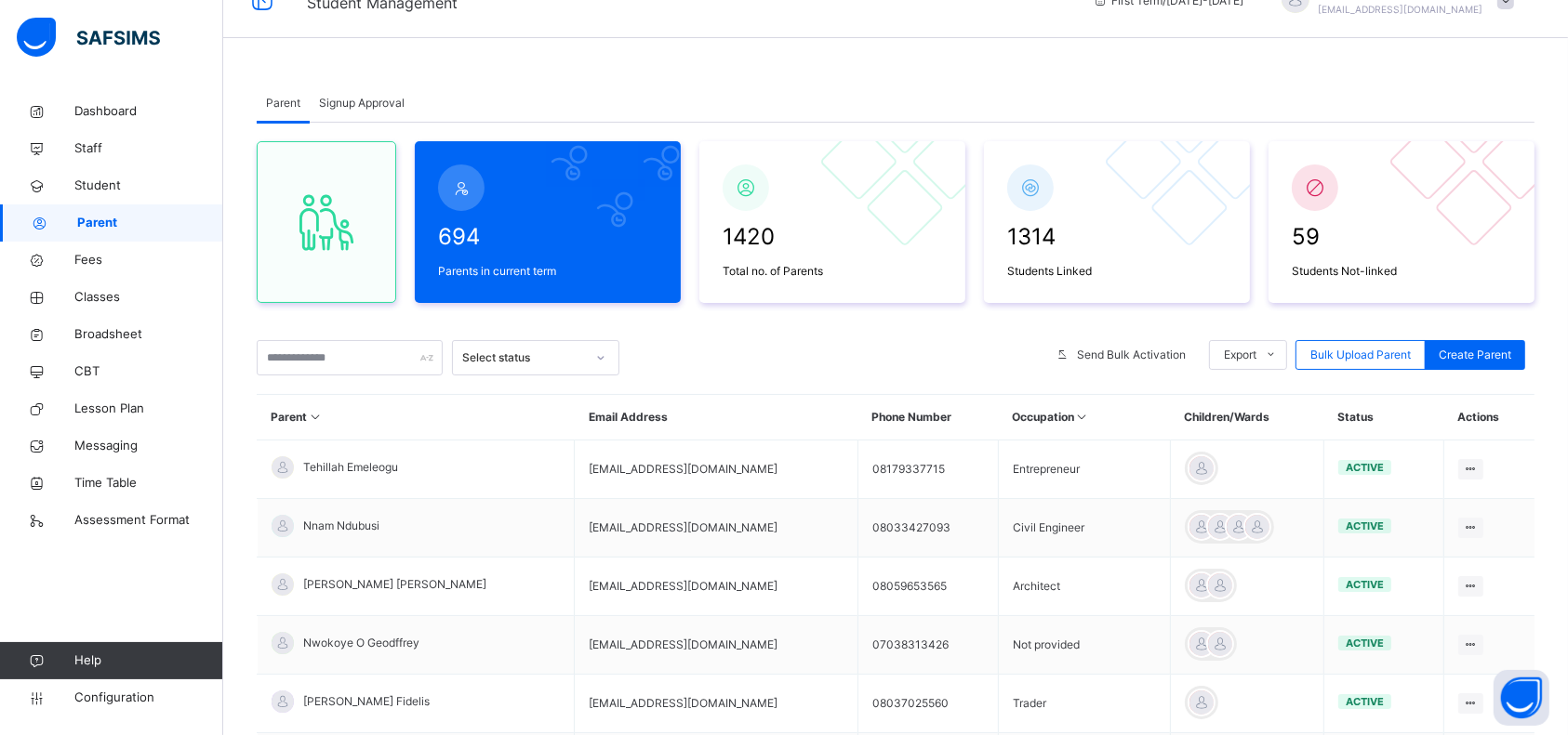
scroll to position [35, 0]
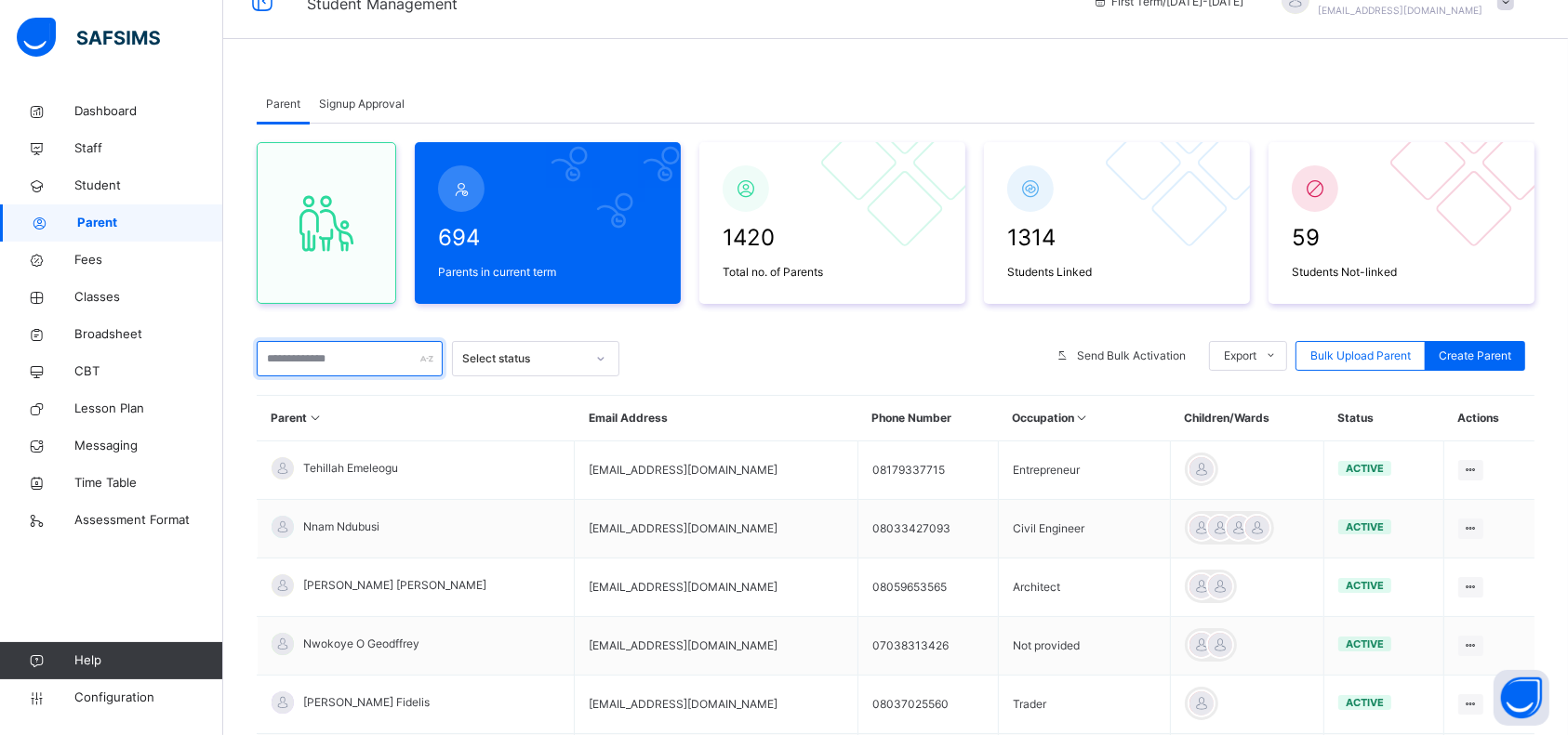
click at [338, 357] on input "text" at bounding box center [349, 358] width 186 height 35
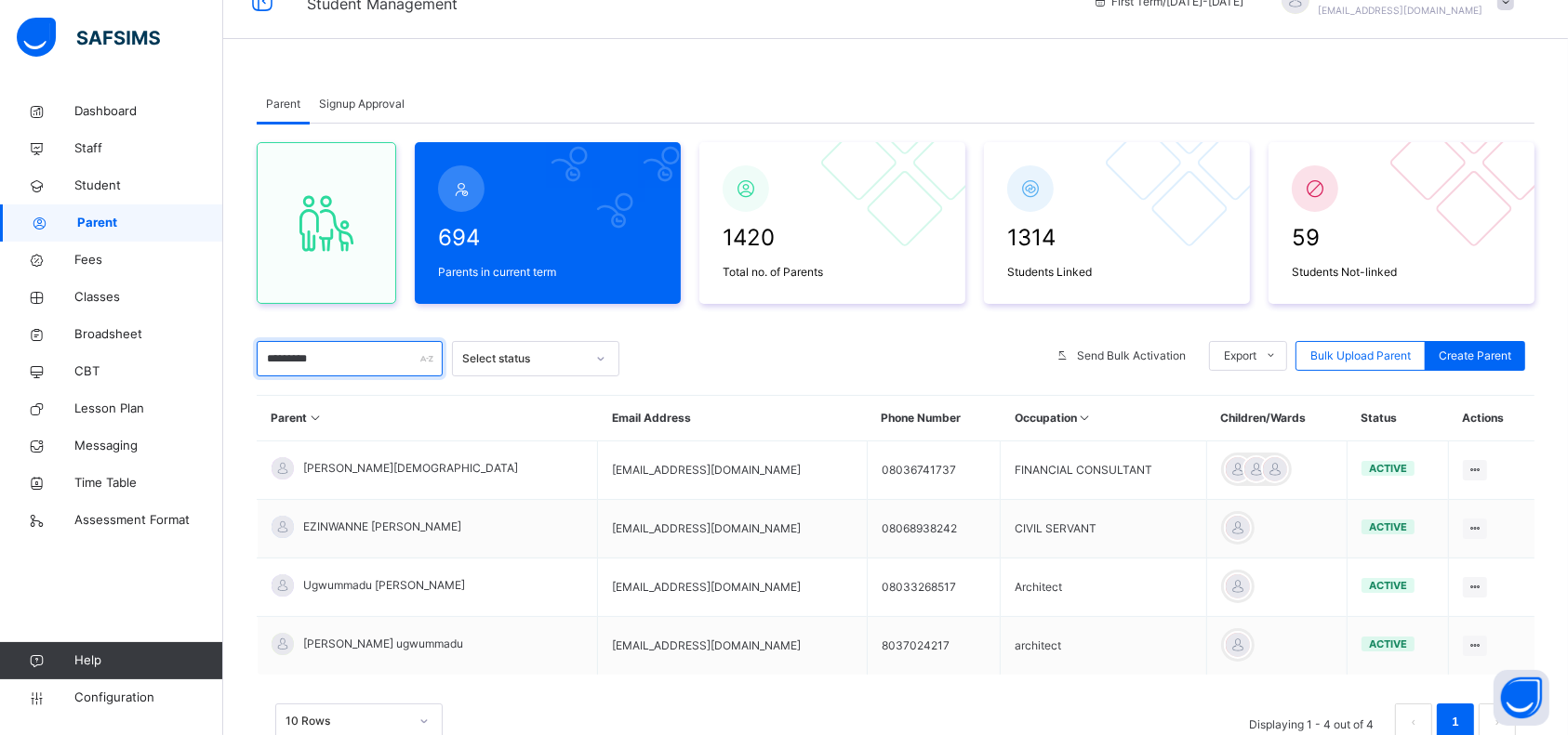
type input "*********"
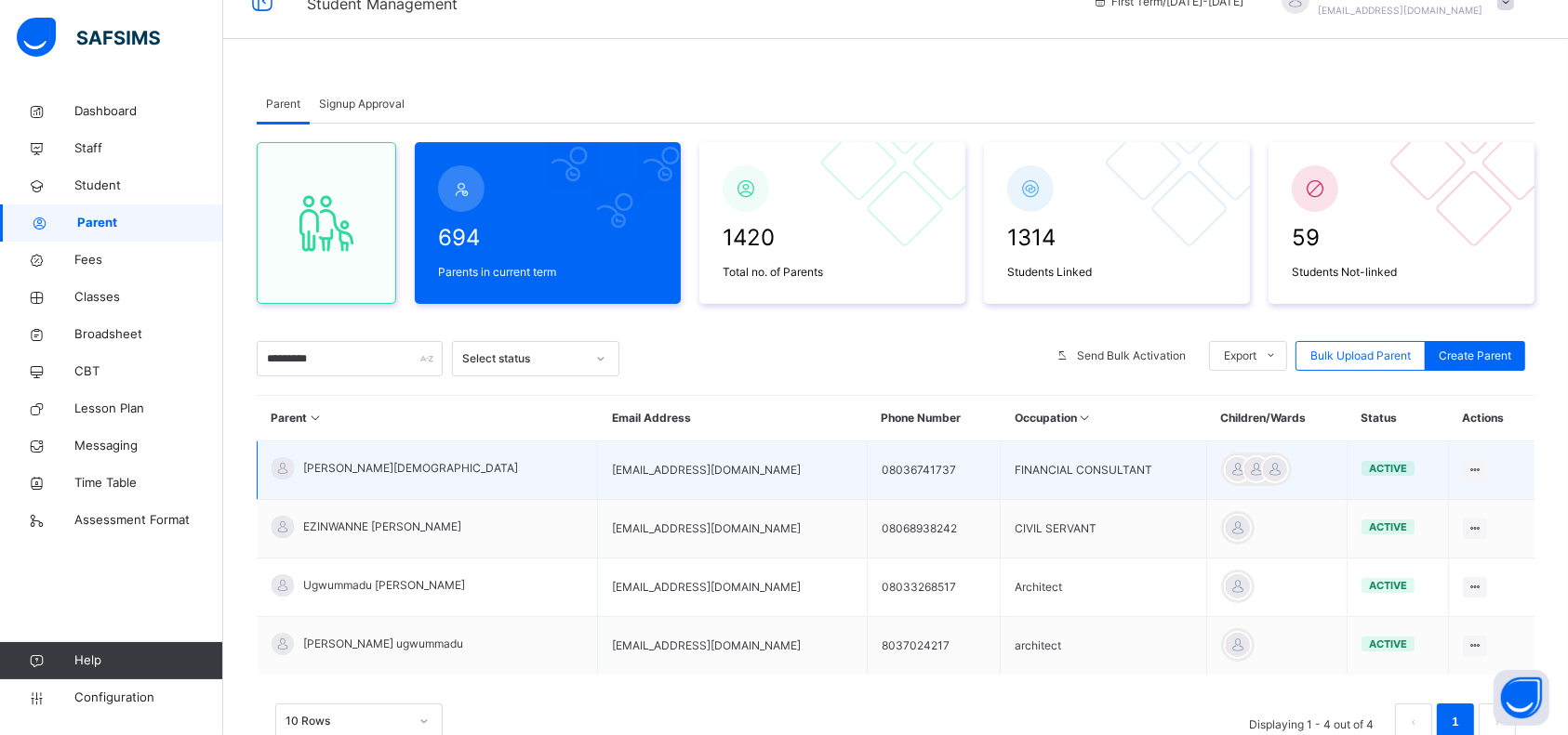
click at [1084, 479] on td "FINANCIAL CONSULTANT" at bounding box center [1104, 471] width 206 height 58
click at [343, 465] on span "[PERSON_NAME][DEMOGRAPHIC_DATA]" at bounding box center [410, 468] width 215 height 17
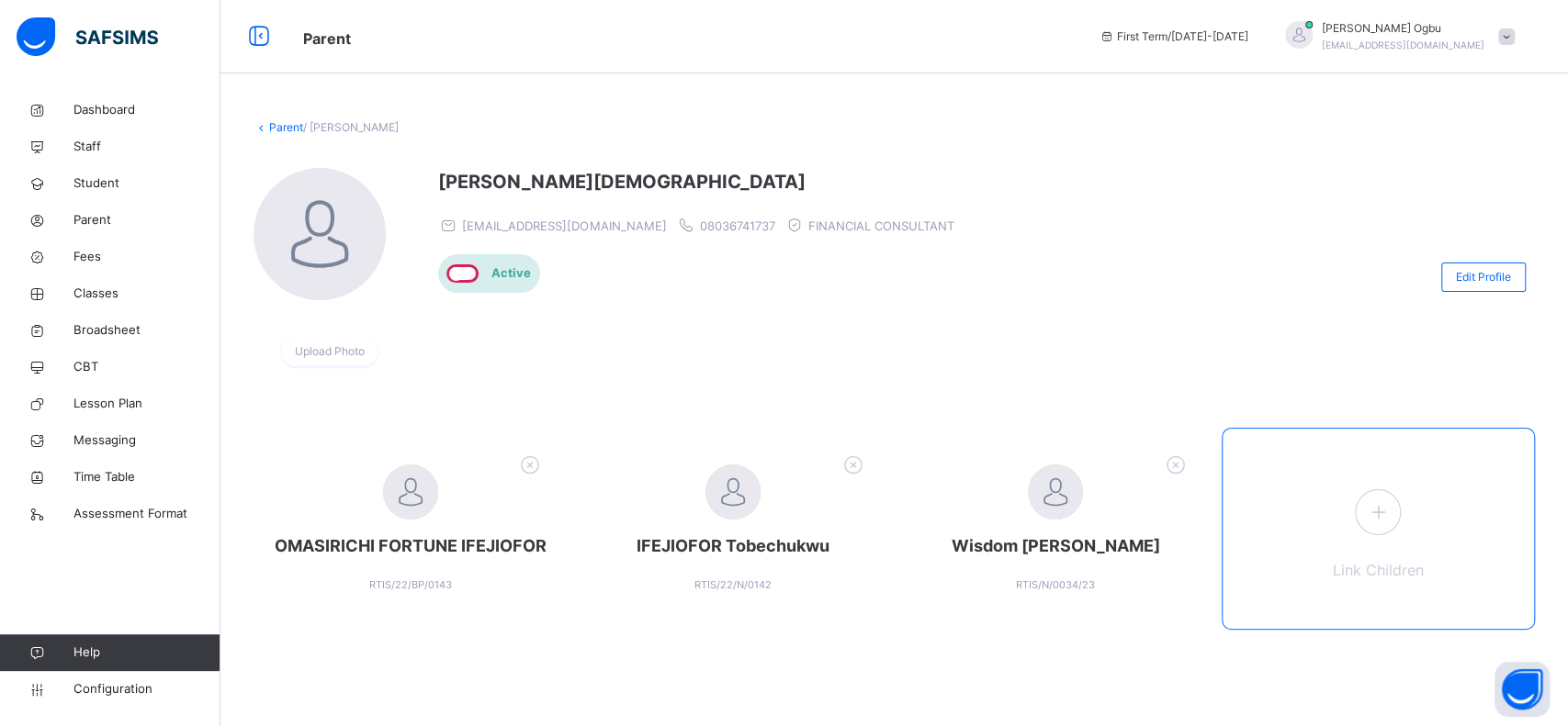
click at [1388, 517] on icon at bounding box center [1377, 511] width 33 height 35
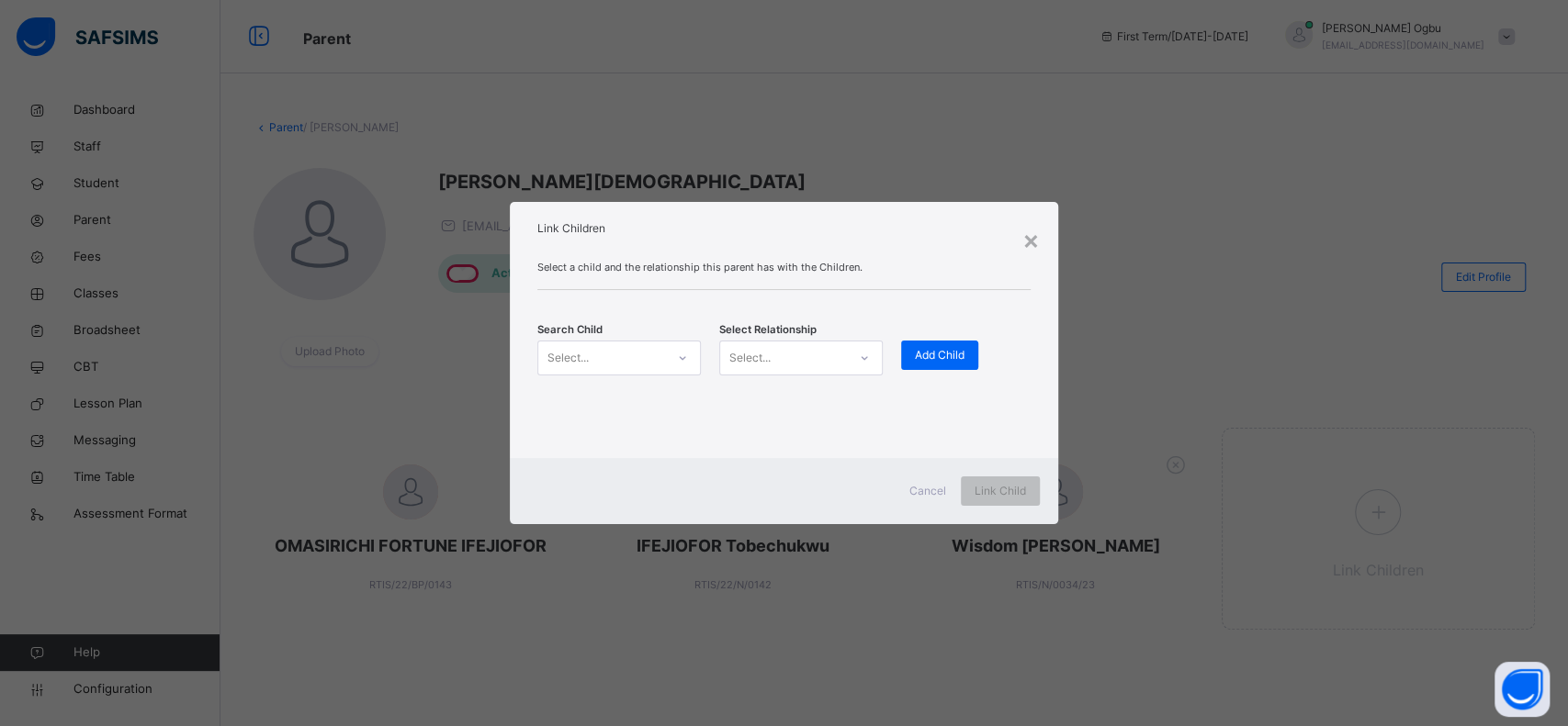
click at [599, 352] on div "Select..." at bounding box center [602, 358] width 127 height 29
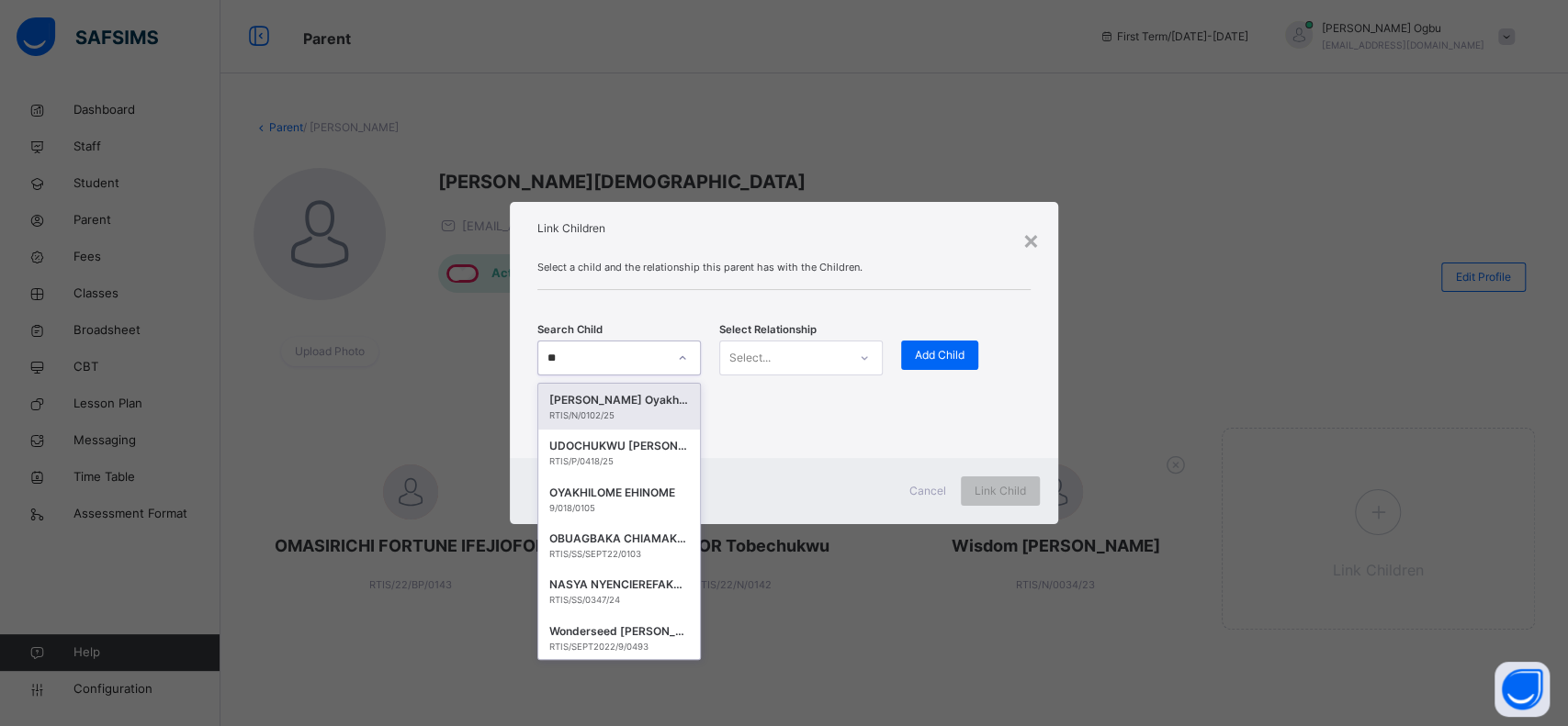
type input "*"
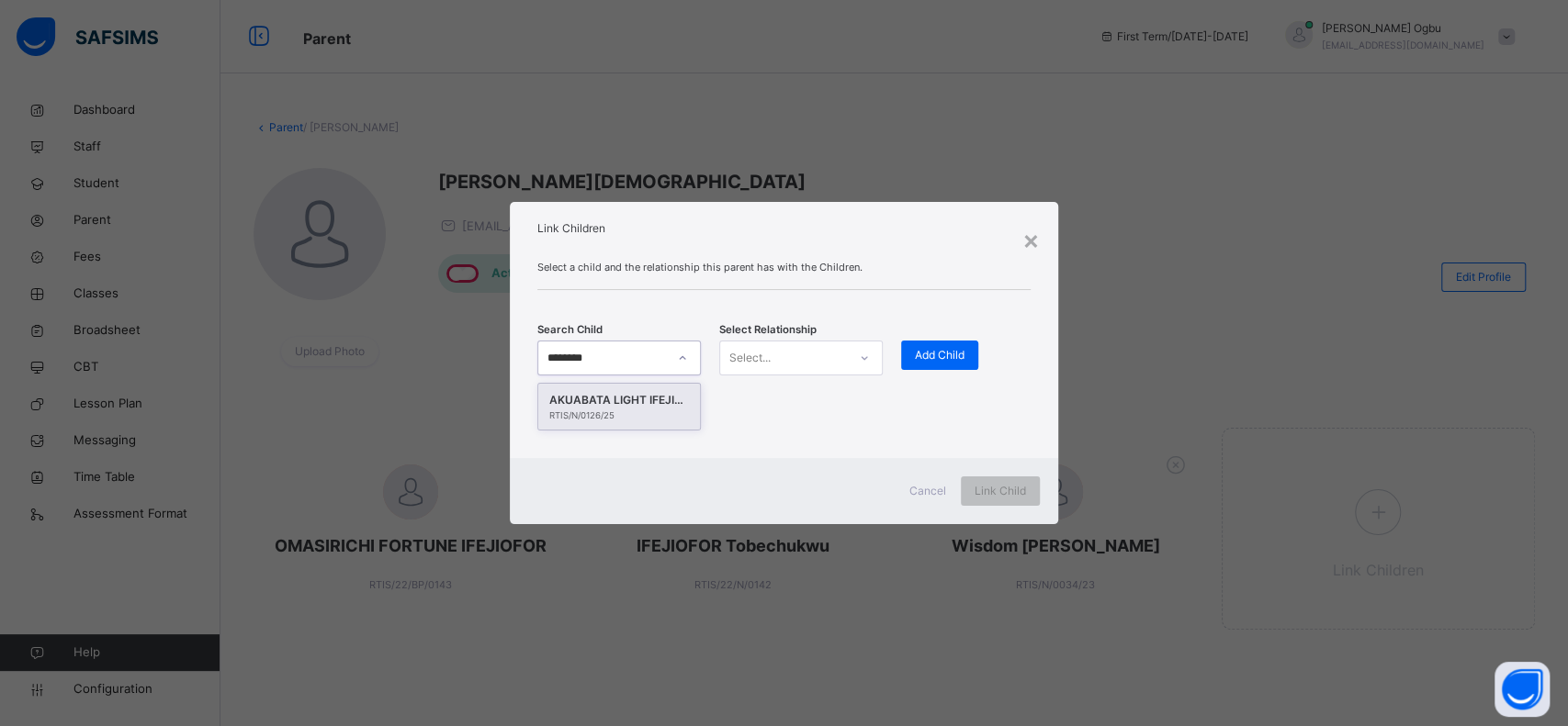
type input "*********"
click at [600, 406] on div "AKUABATA LIGHT IFEJIOFOR" at bounding box center [618, 400] width 139 height 18
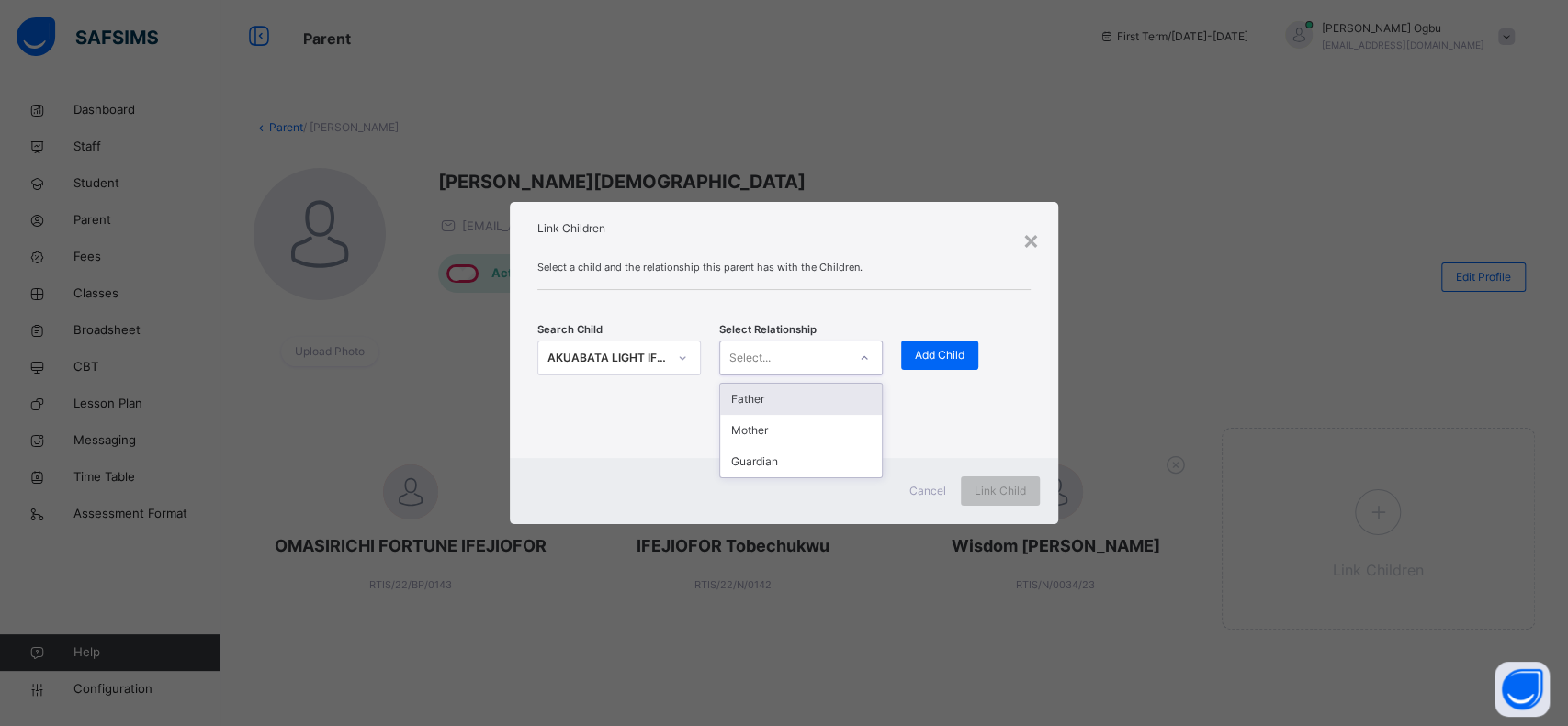
click at [749, 354] on div "Select..." at bounding box center [749, 358] width 41 height 35
click at [754, 399] on div "Father" at bounding box center [800, 399] width 161 height 32
click at [931, 356] on span "Add Child" at bounding box center [939, 355] width 50 height 16
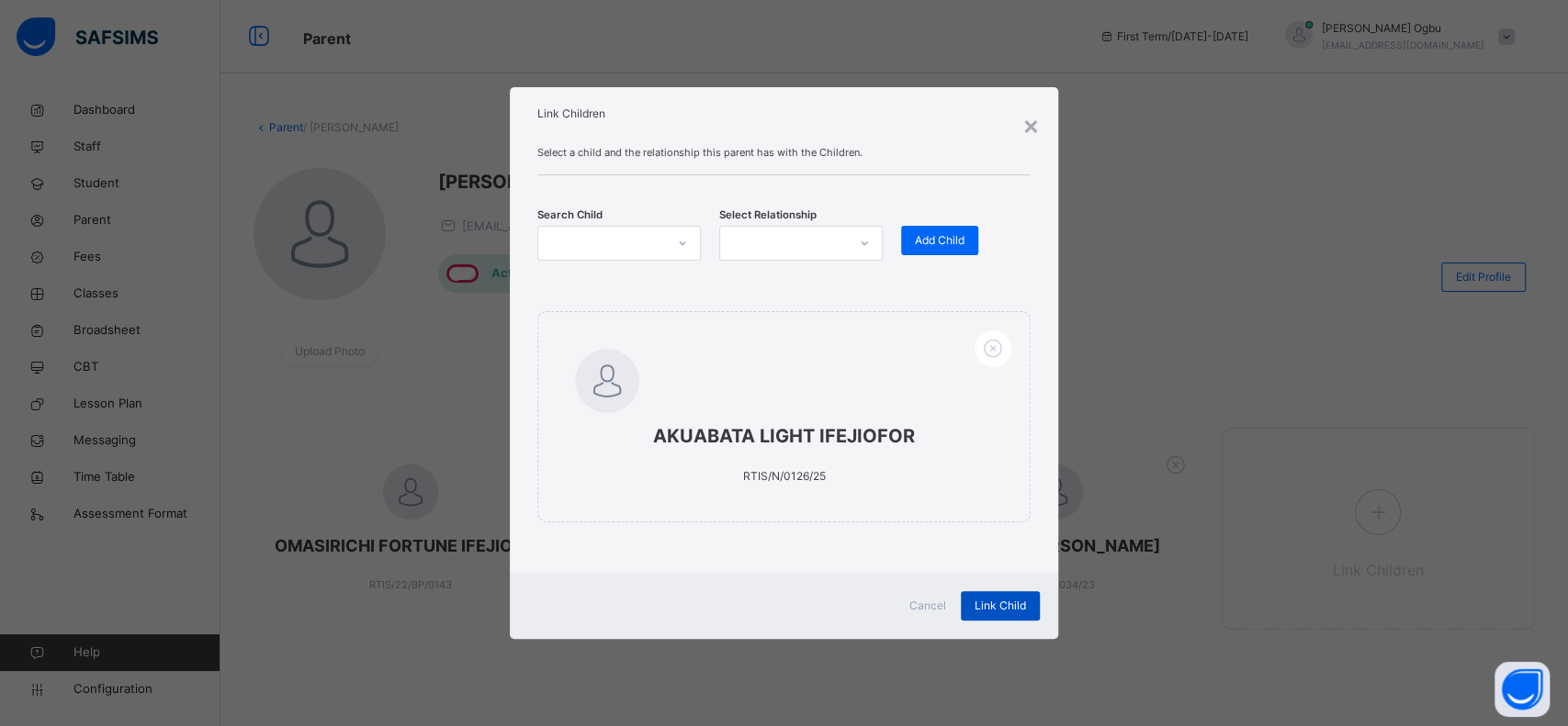
click at [998, 600] on span "Link Child" at bounding box center [1000, 605] width 52 height 16
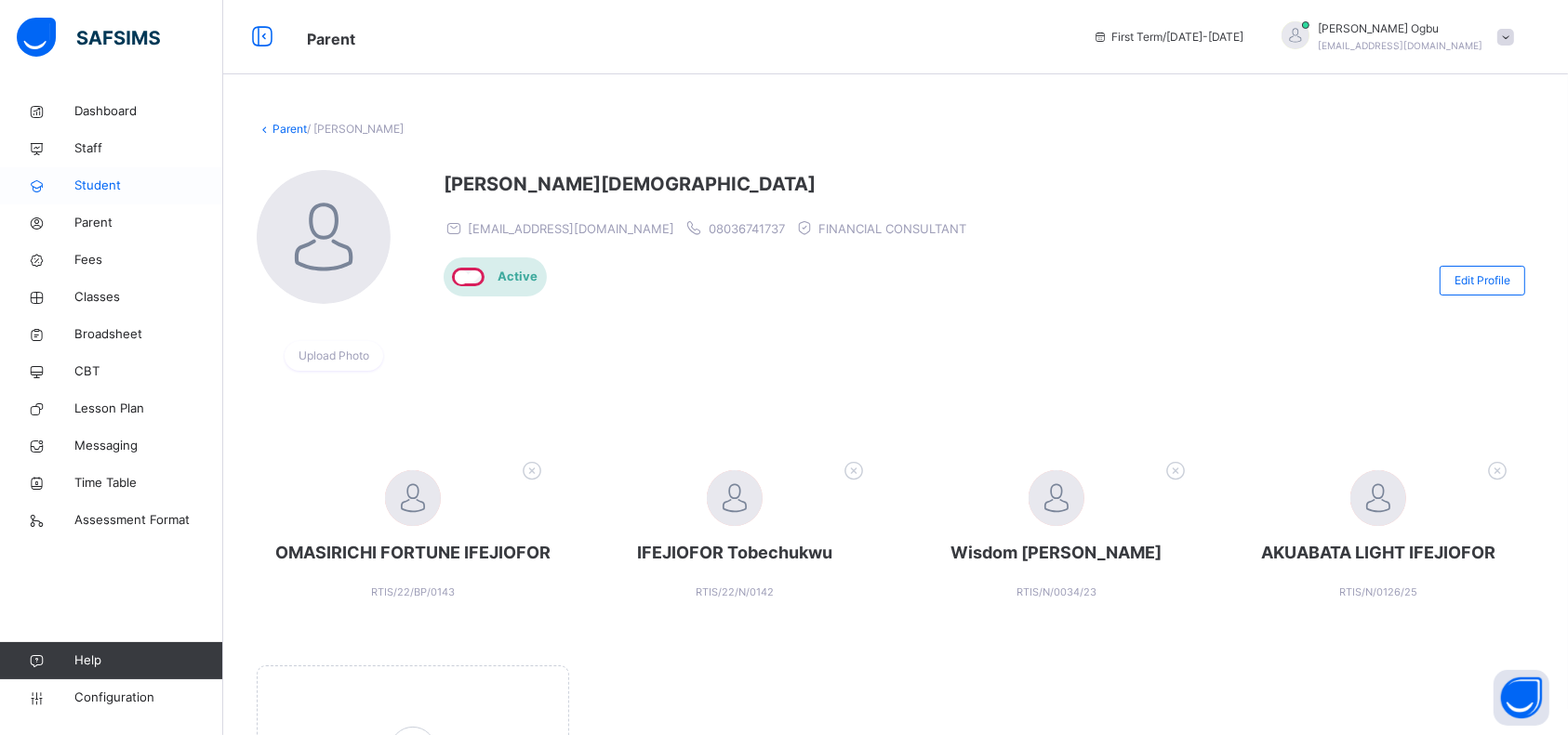
click at [75, 194] on span "Student" at bounding box center [149, 185] width 149 height 18
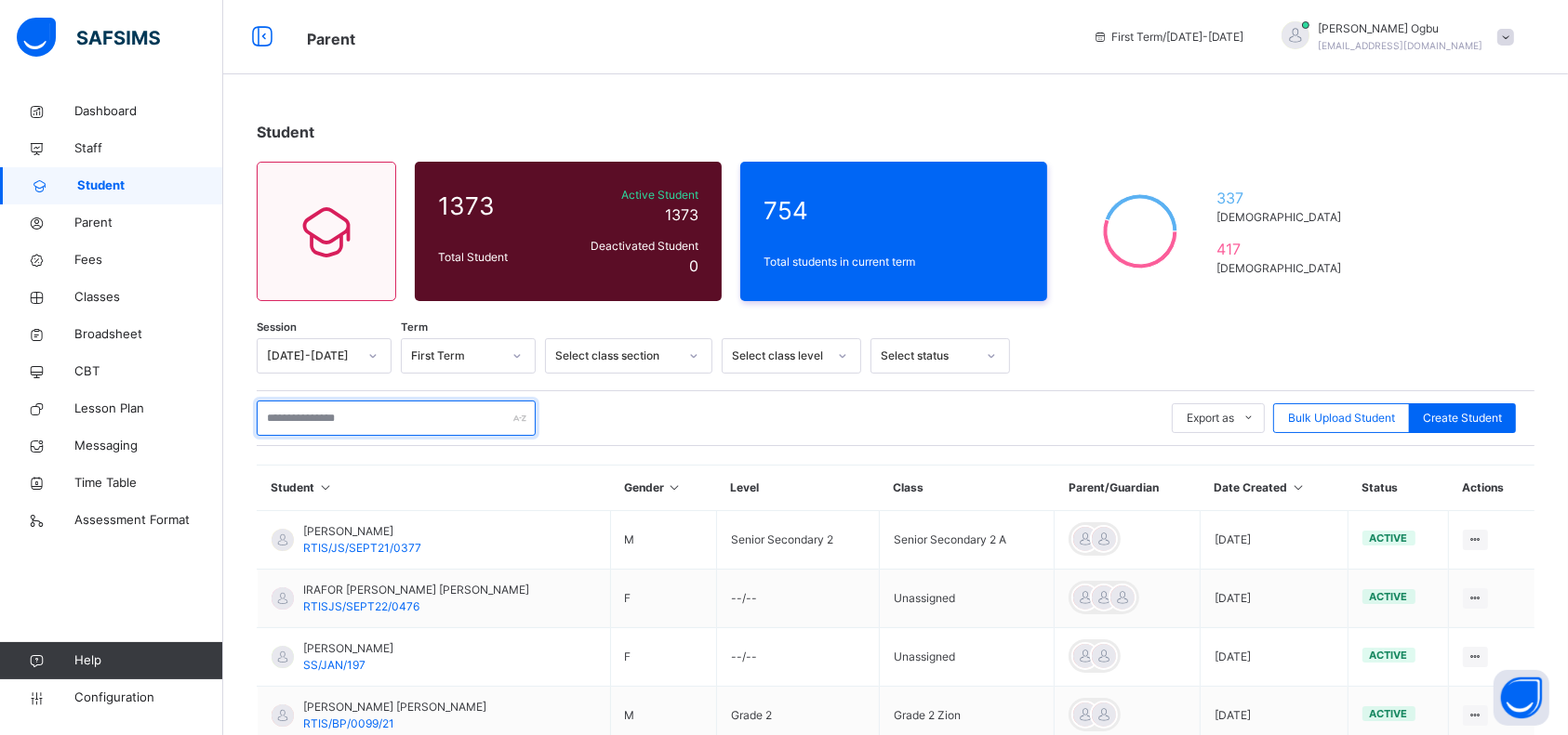
click at [368, 418] on input "text" at bounding box center [395, 418] width 279 height 35
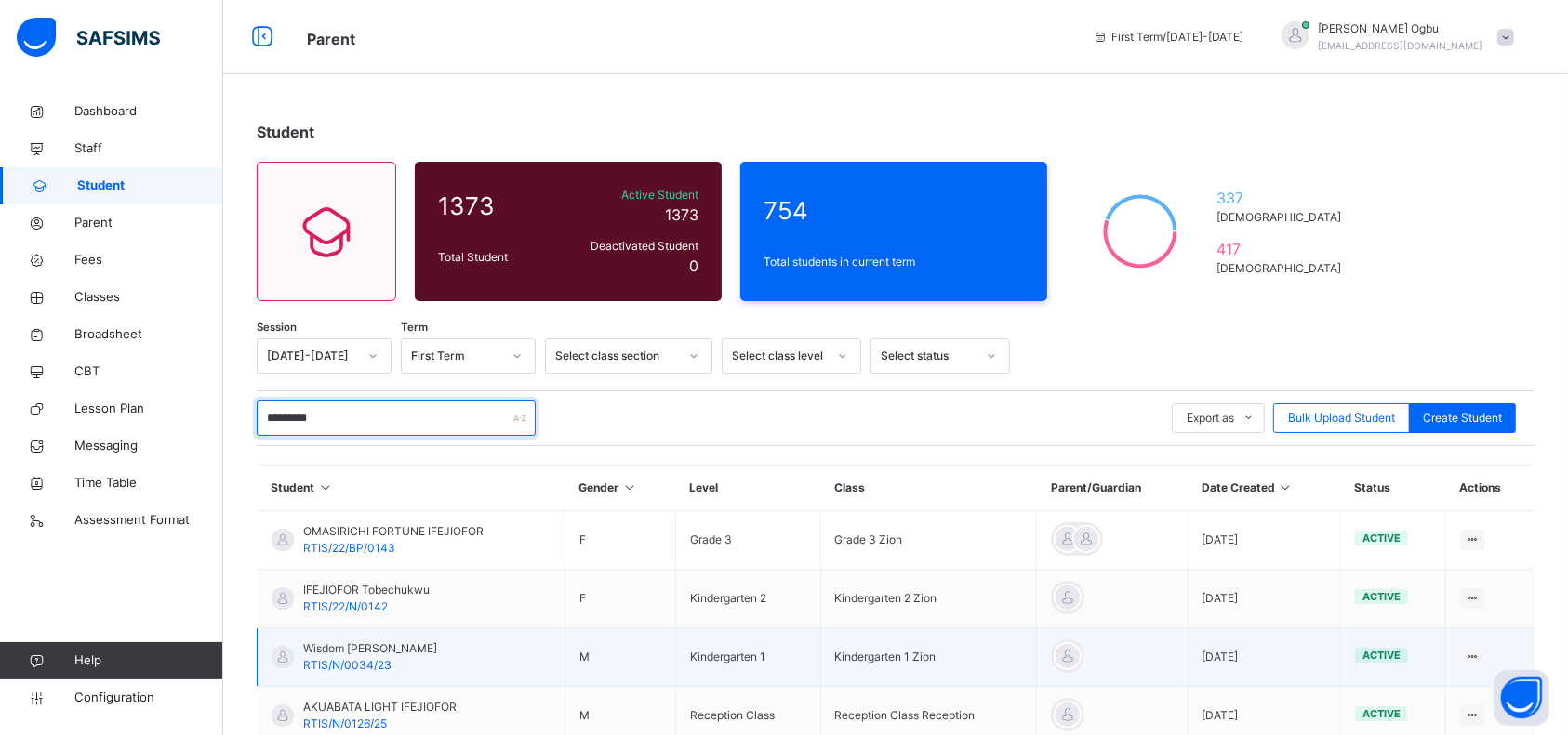
type input "*********"
click at [356, 664] on span "RTIS/N/0034/23" at bounding box center [347, 665] width 88 height 14
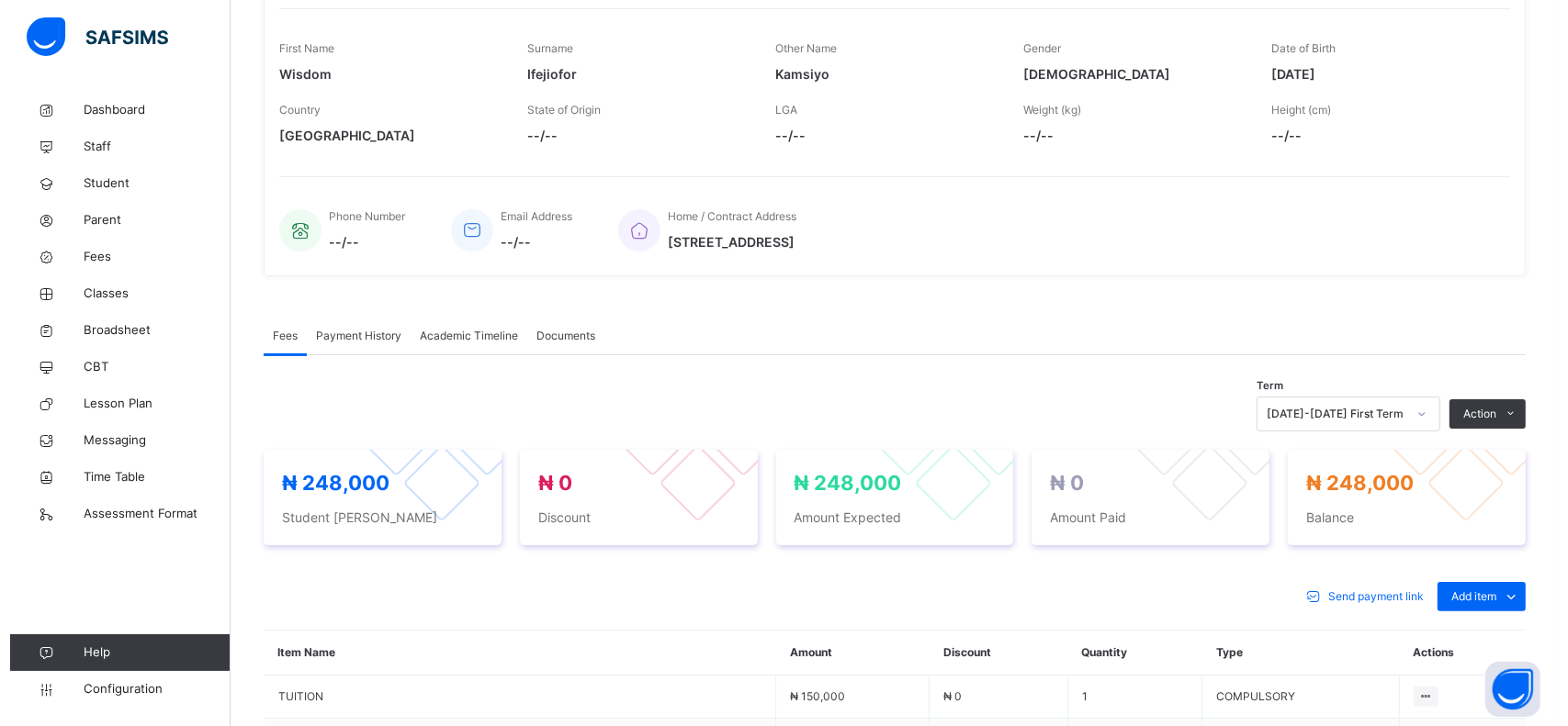
scroll to position [282, 0]
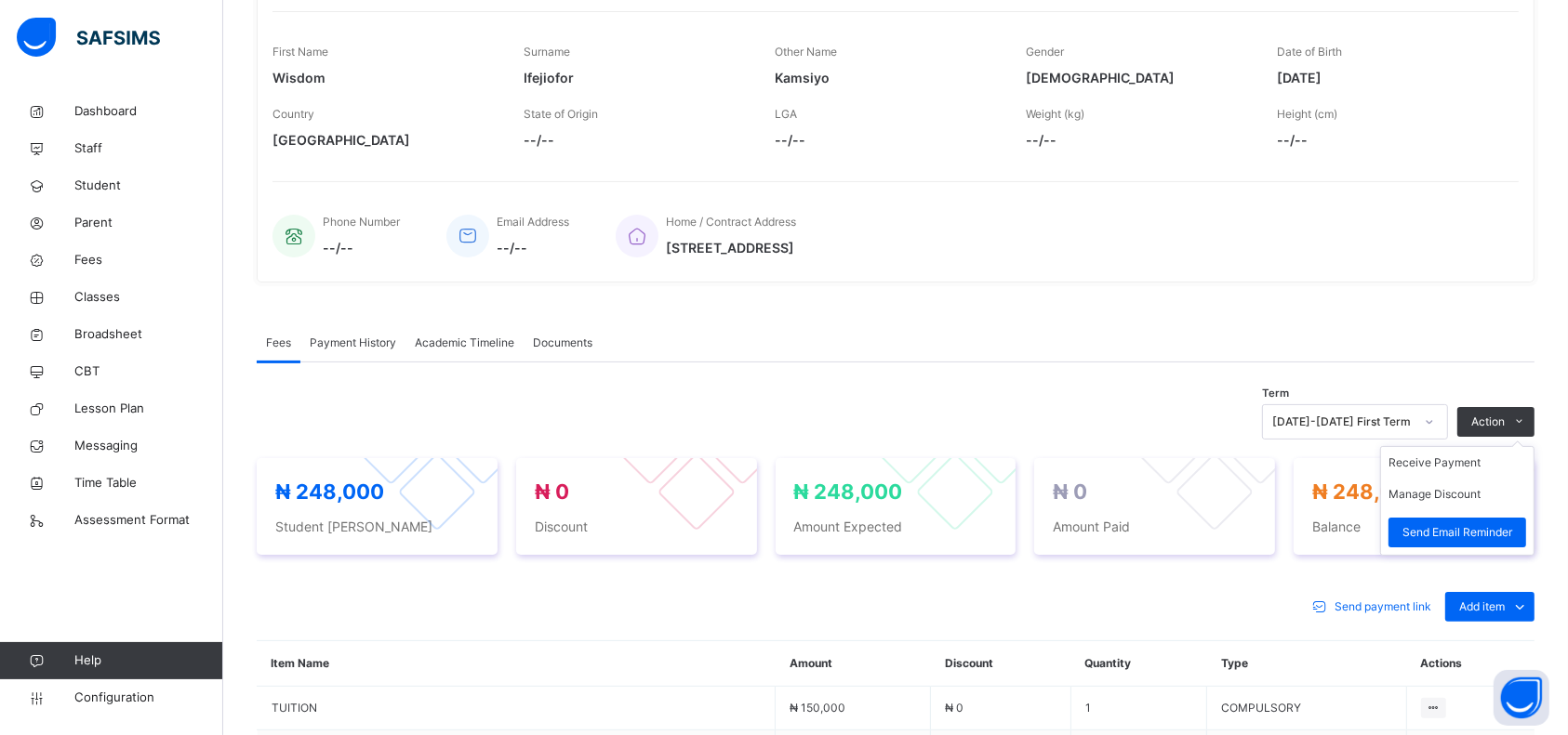
click at [1512, 446] on ul "Receive Payment Manage Discount Send Email Reminder" at bounding box center [1456, 500] width 154 height 110
click at [1442, 493] on button "Manage Discount" at bounding box center [1434, 494] width 92 height 17
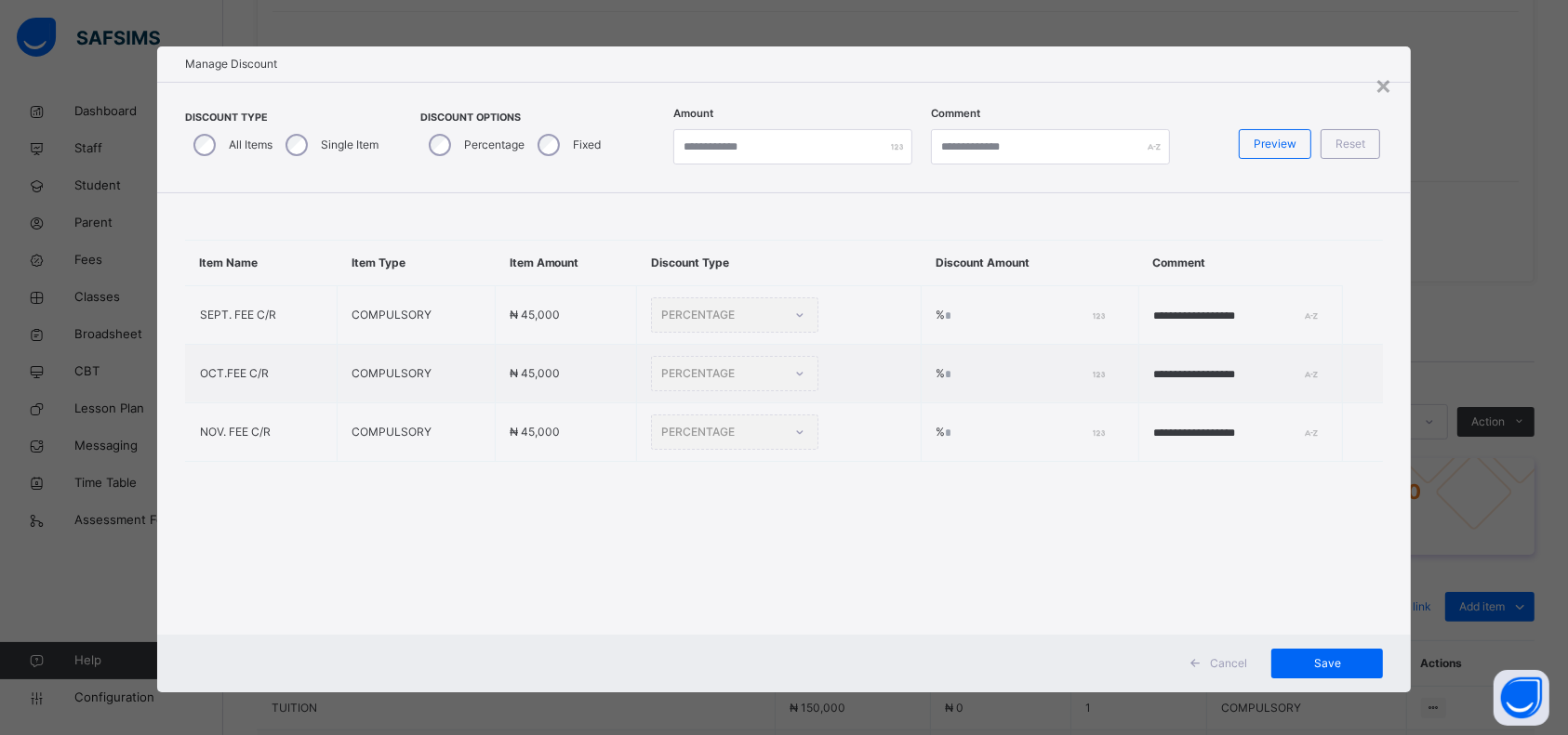
type input "*"
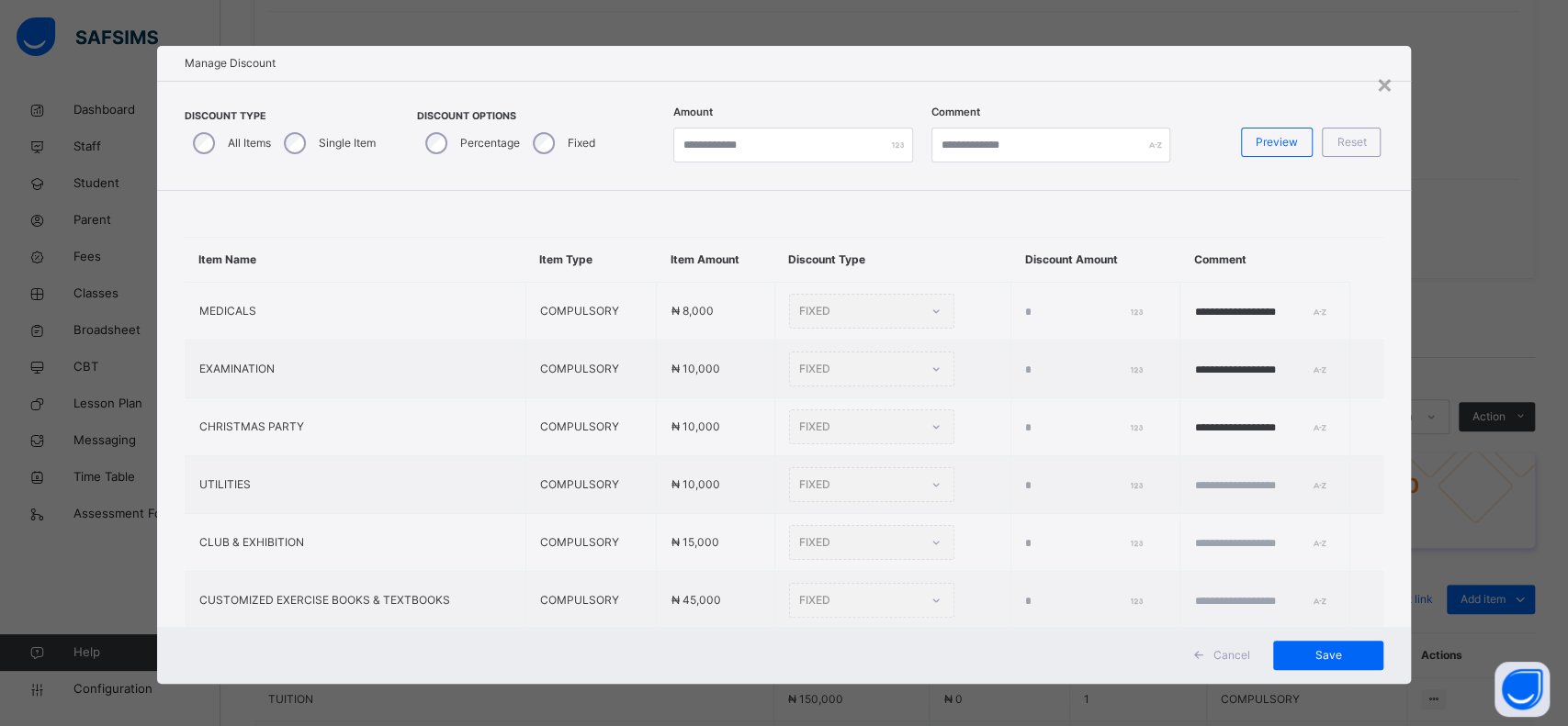
click at [322, 147] on label "Single Item" at bounding box center [346, 143] width 57 height 16
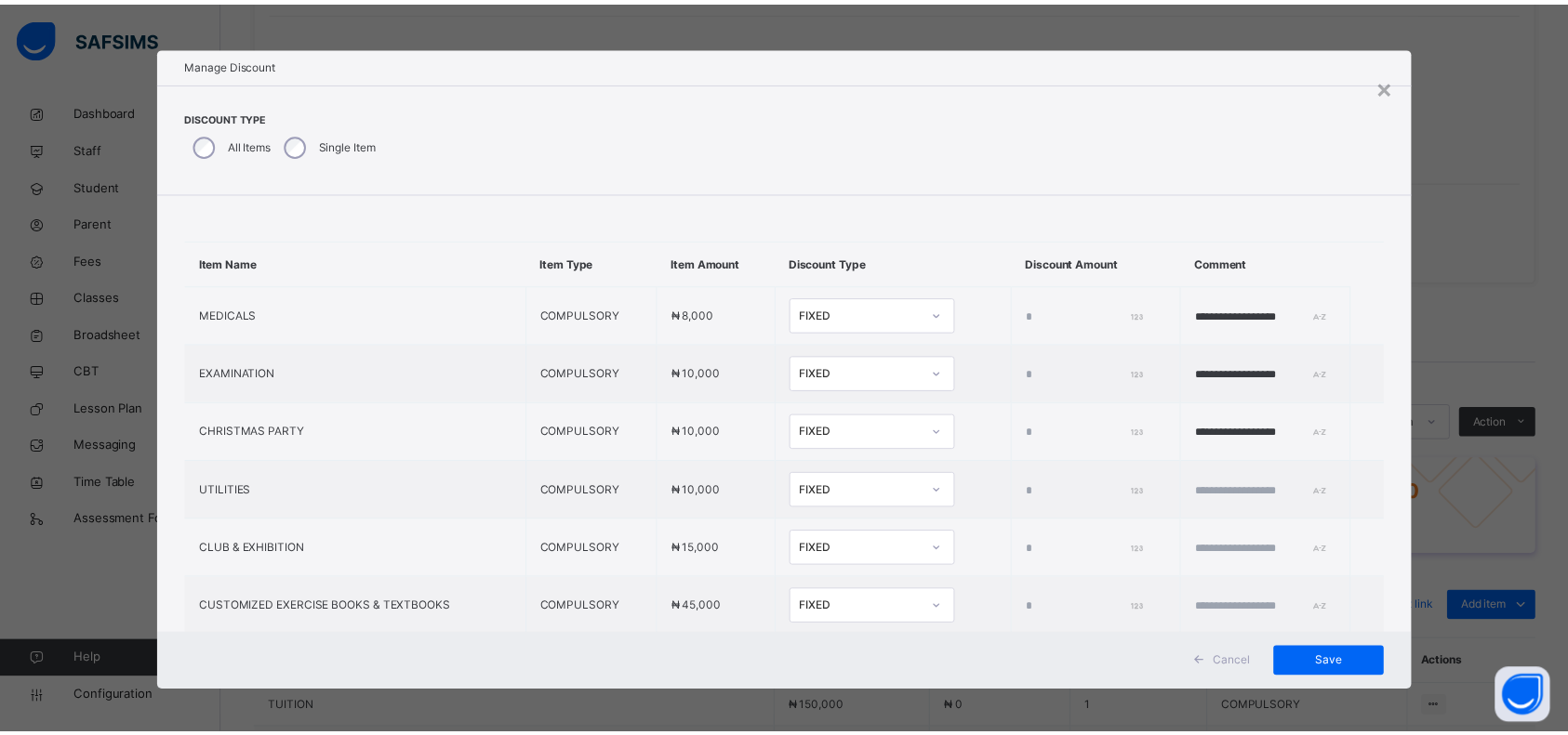
scroll to position [126, 0]
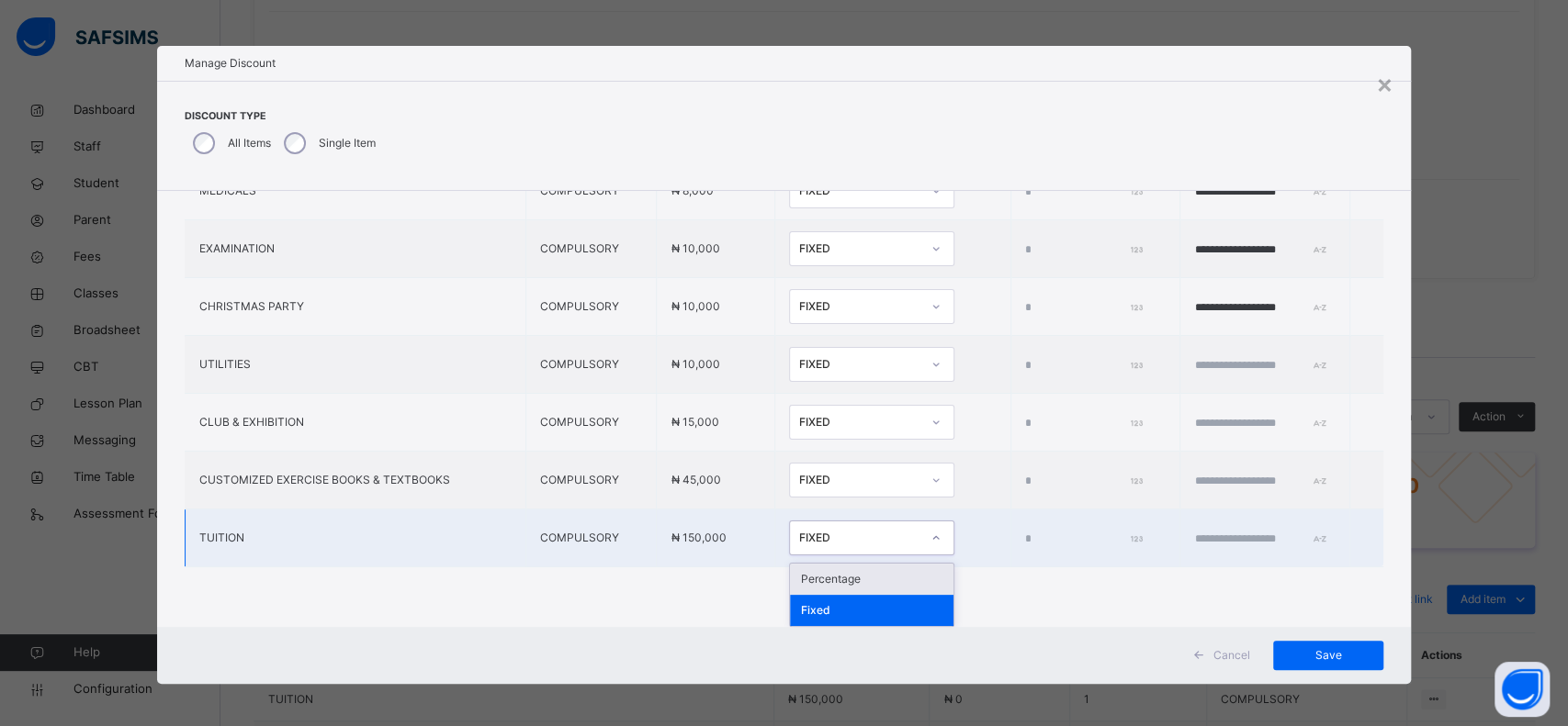
click at [920, 525] on div at bounding box center [936, 538] width 32 height 30
click at [805, 567] on div "Percentage" at bounding box center [871, 579] width 163 height 32
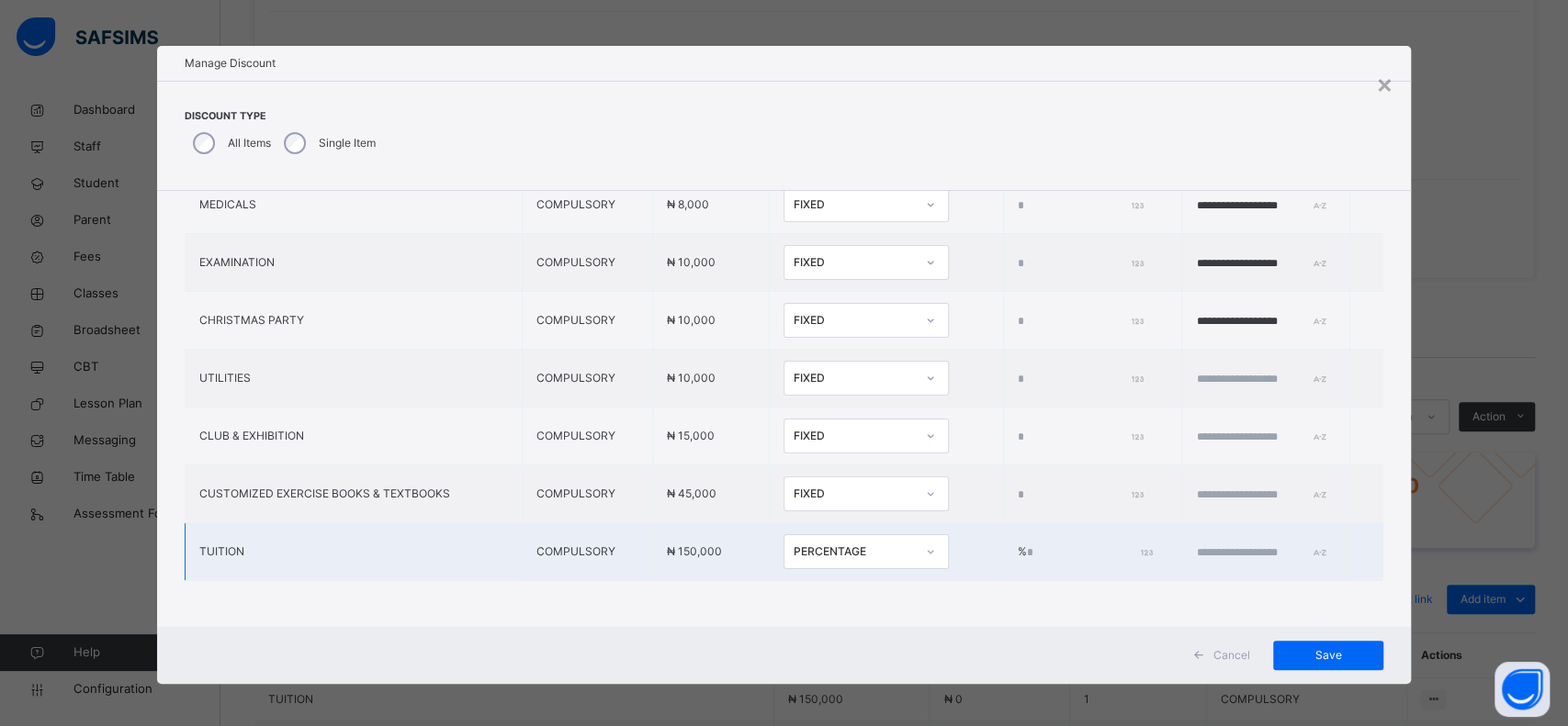
click at [1027, 545] on input "*" at bounding box center [1087, 552] width 122 height 16
type input "*"
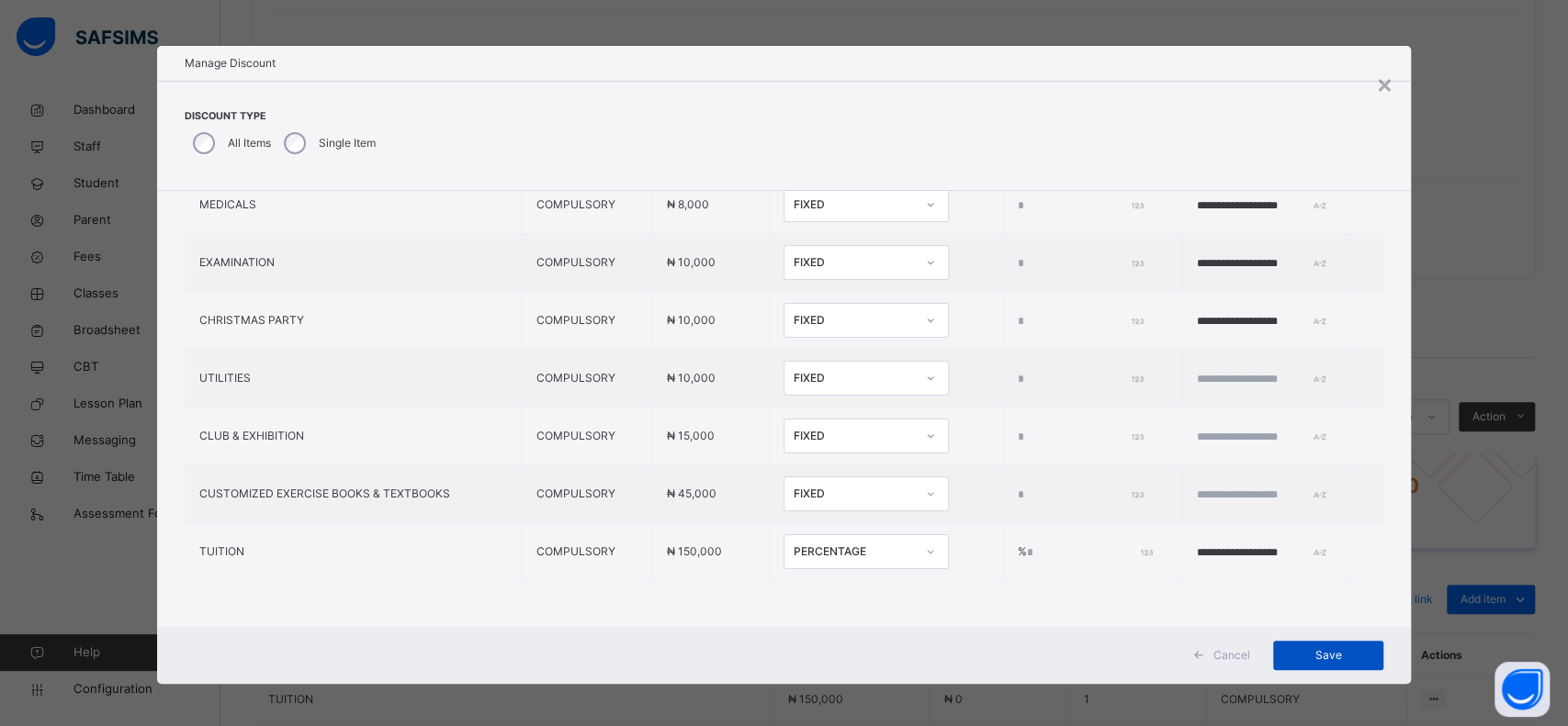
type input "**********"
click at [1301, 656] on span "Save" at bounding box center [1328, 655] width 83 height 16
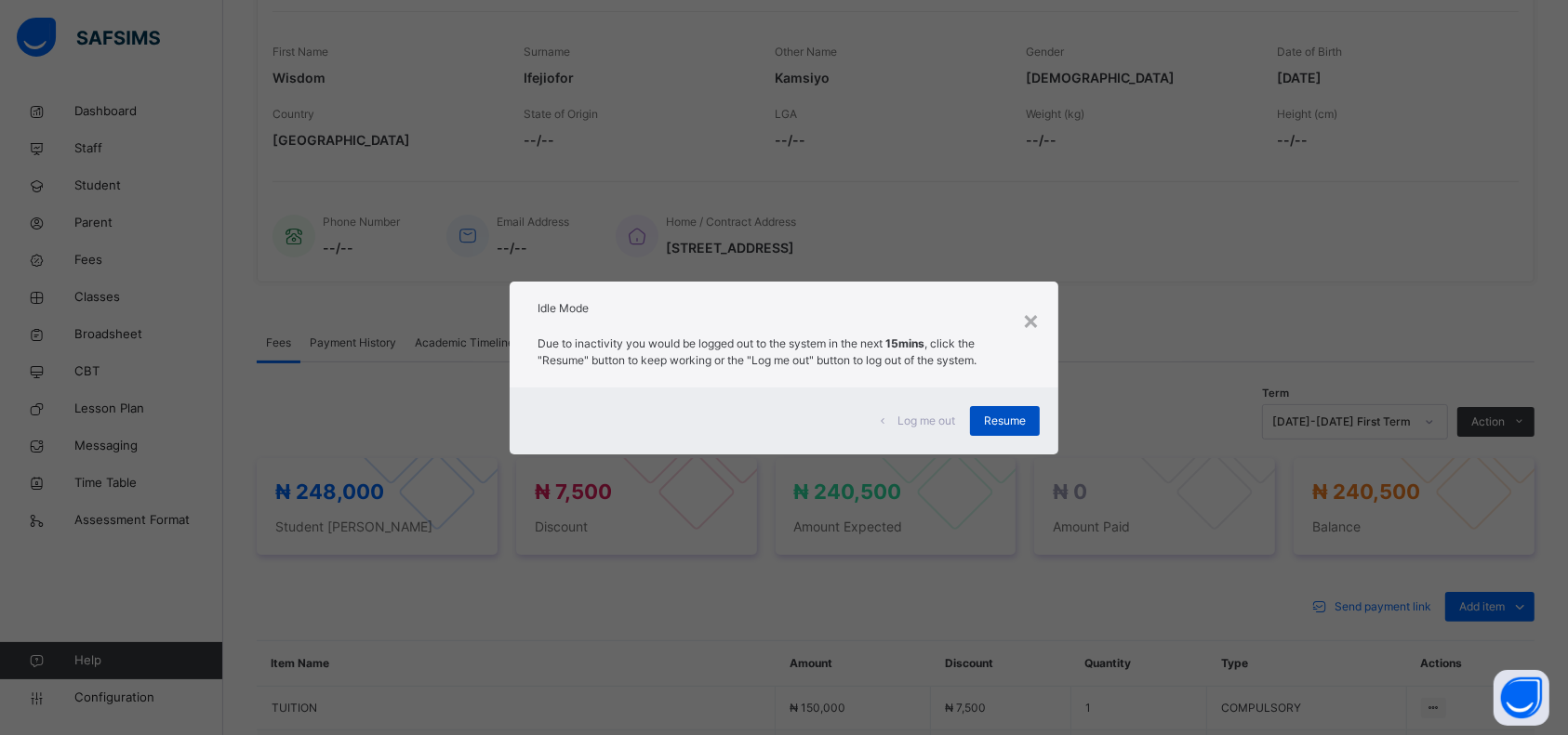
click at [1009, 420] on span "Resume" at bounding box center [1005, 420] width 42 height 17
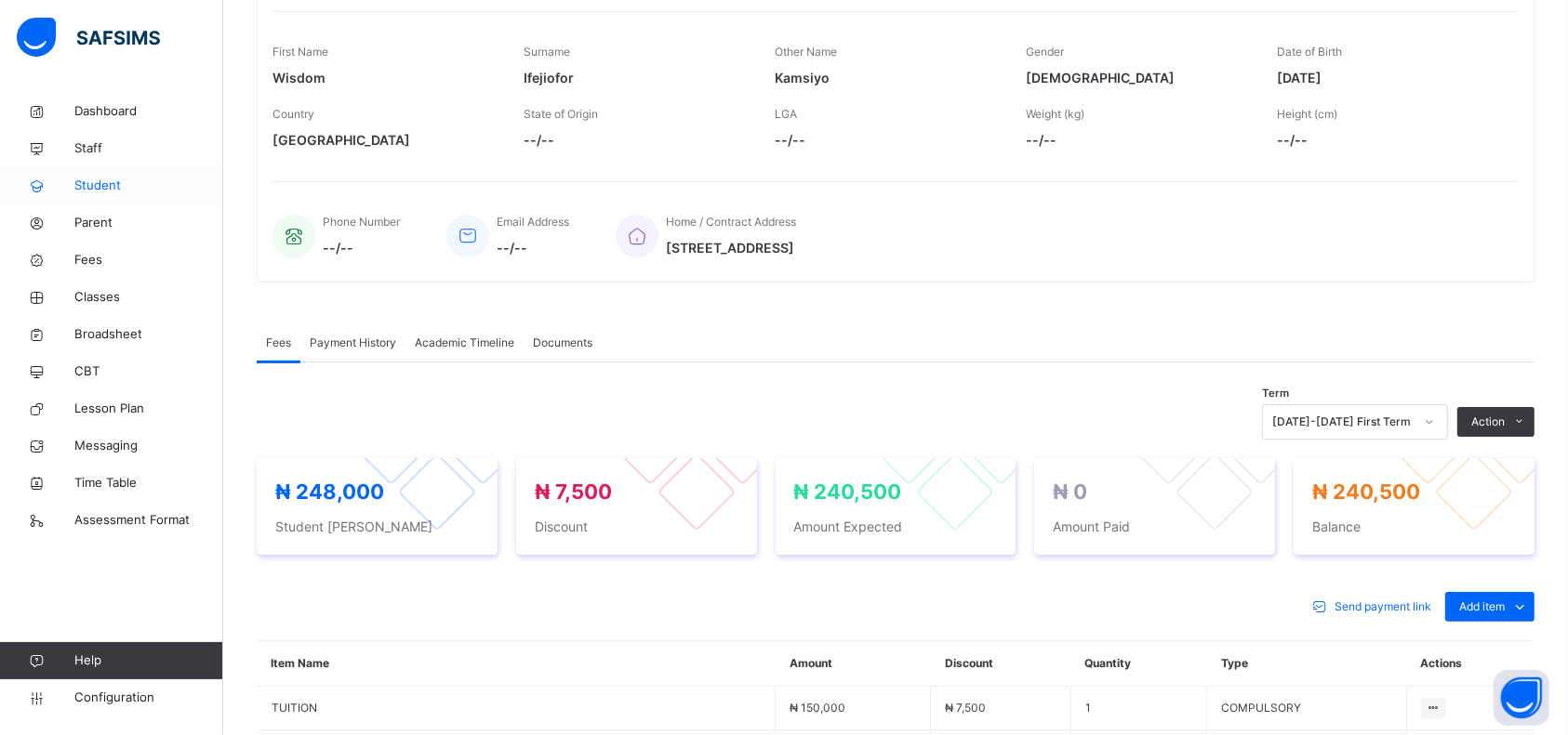
click at [107, 193] on span "Student" at bounding box center [149, 185] width 149 height 18
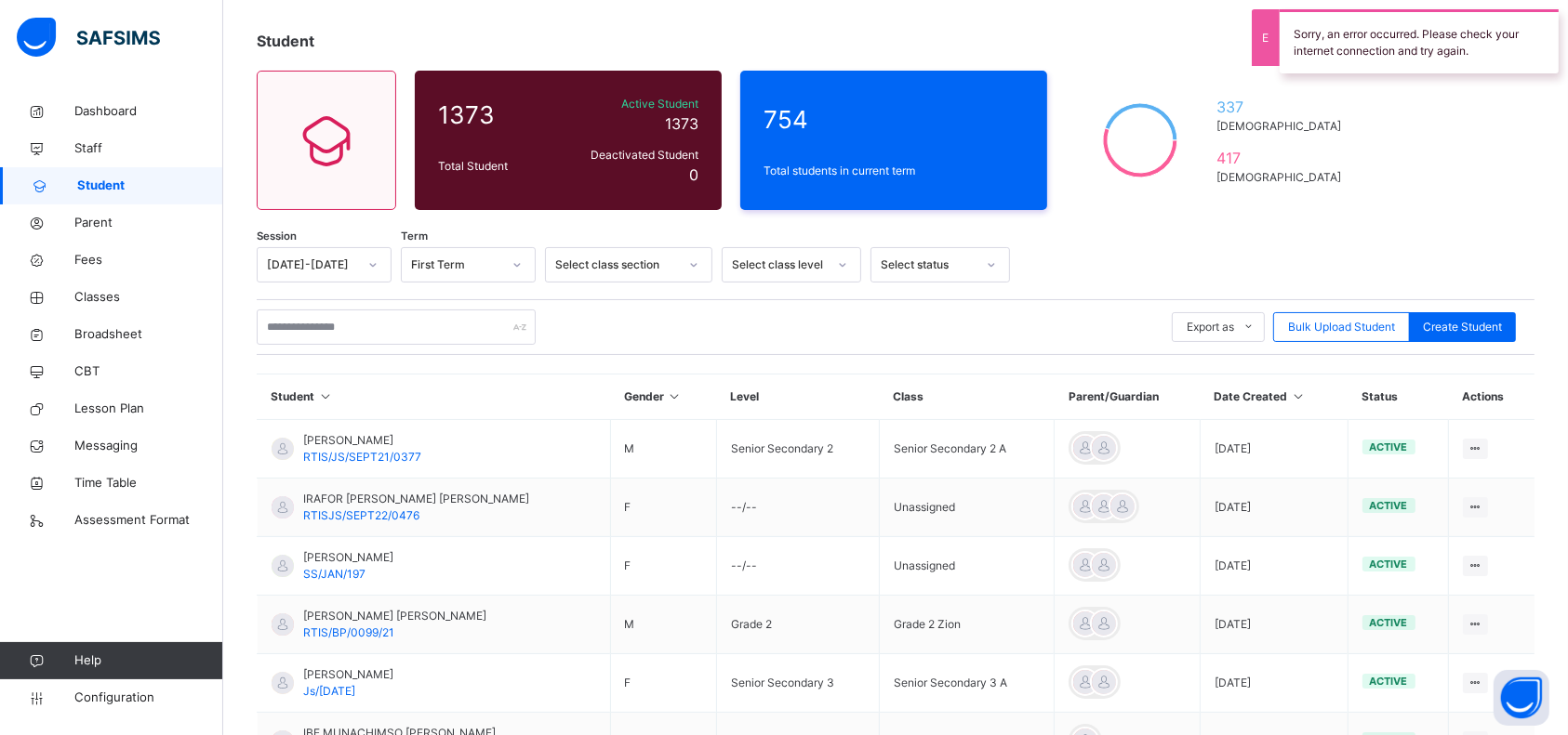
scroll to position [285, 0]
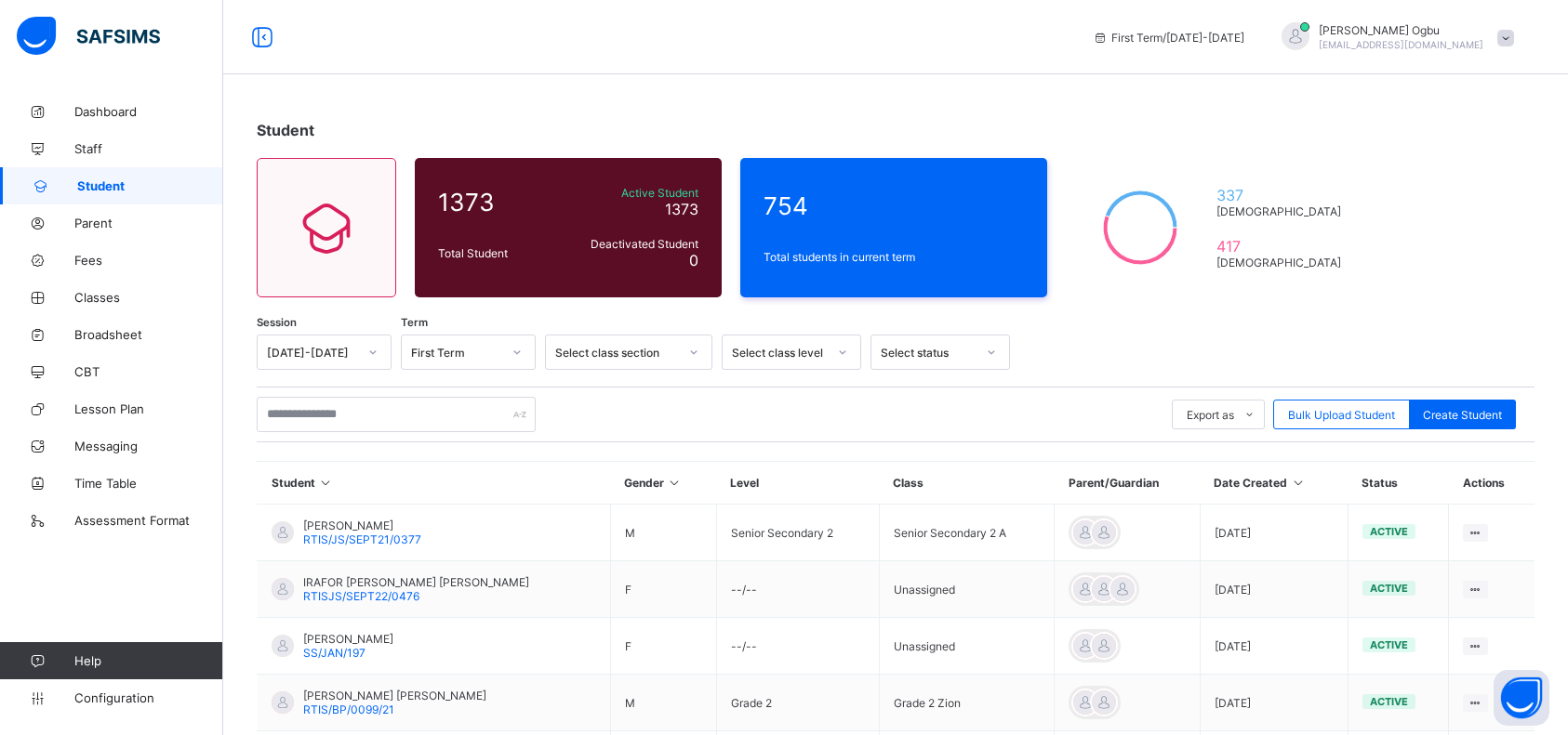
scroll to position [285, 0]
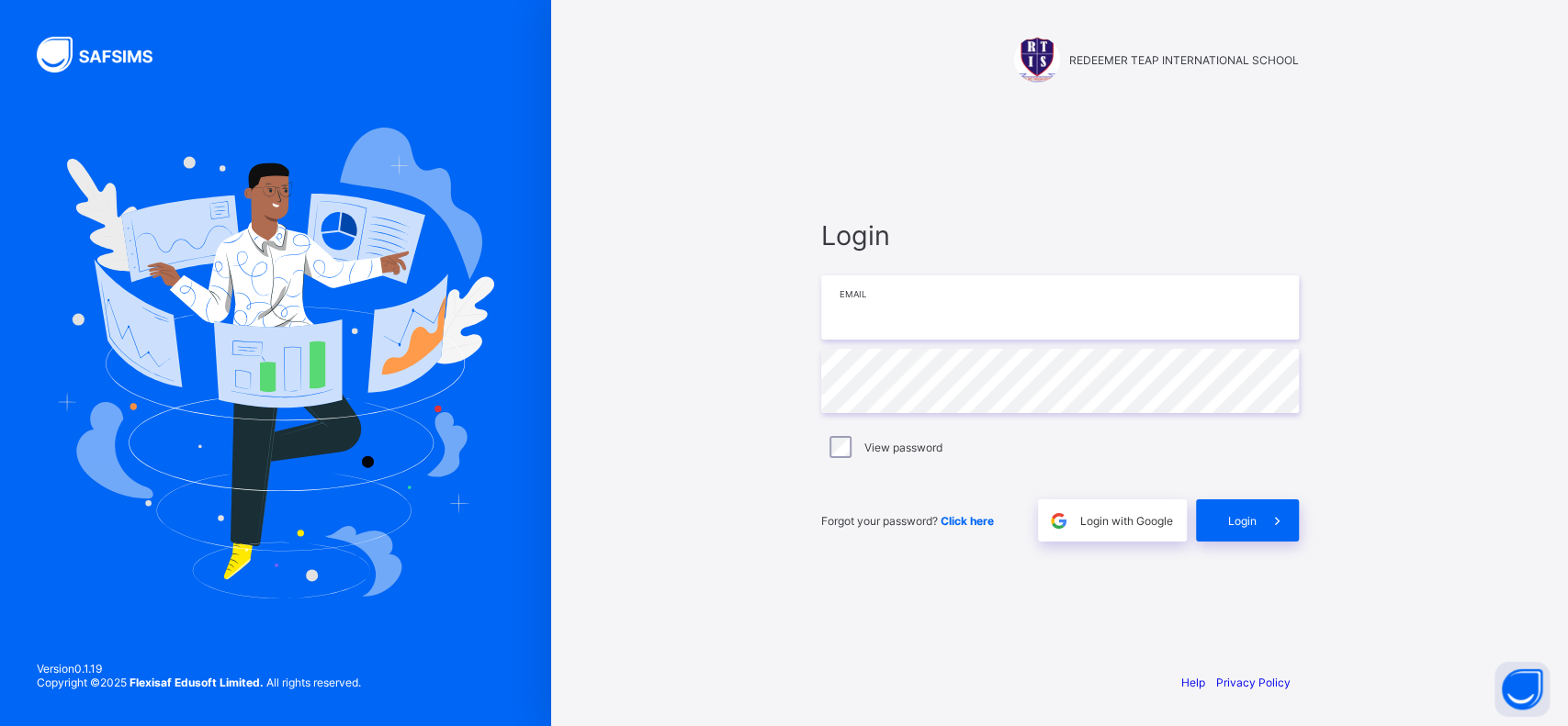
click at [904, 311] on input "email" at bounding box center [1060, 307] width 478 height 64
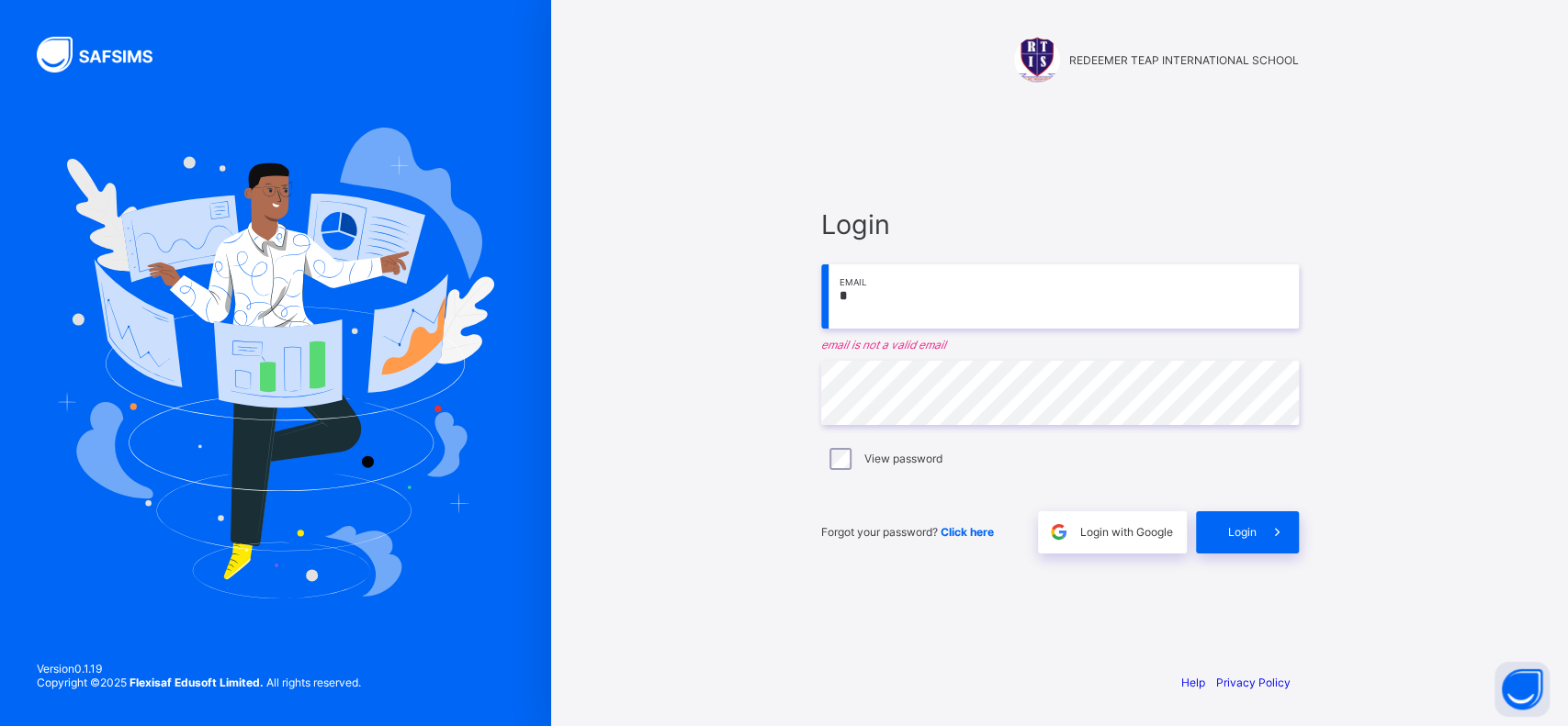
type input "**********"
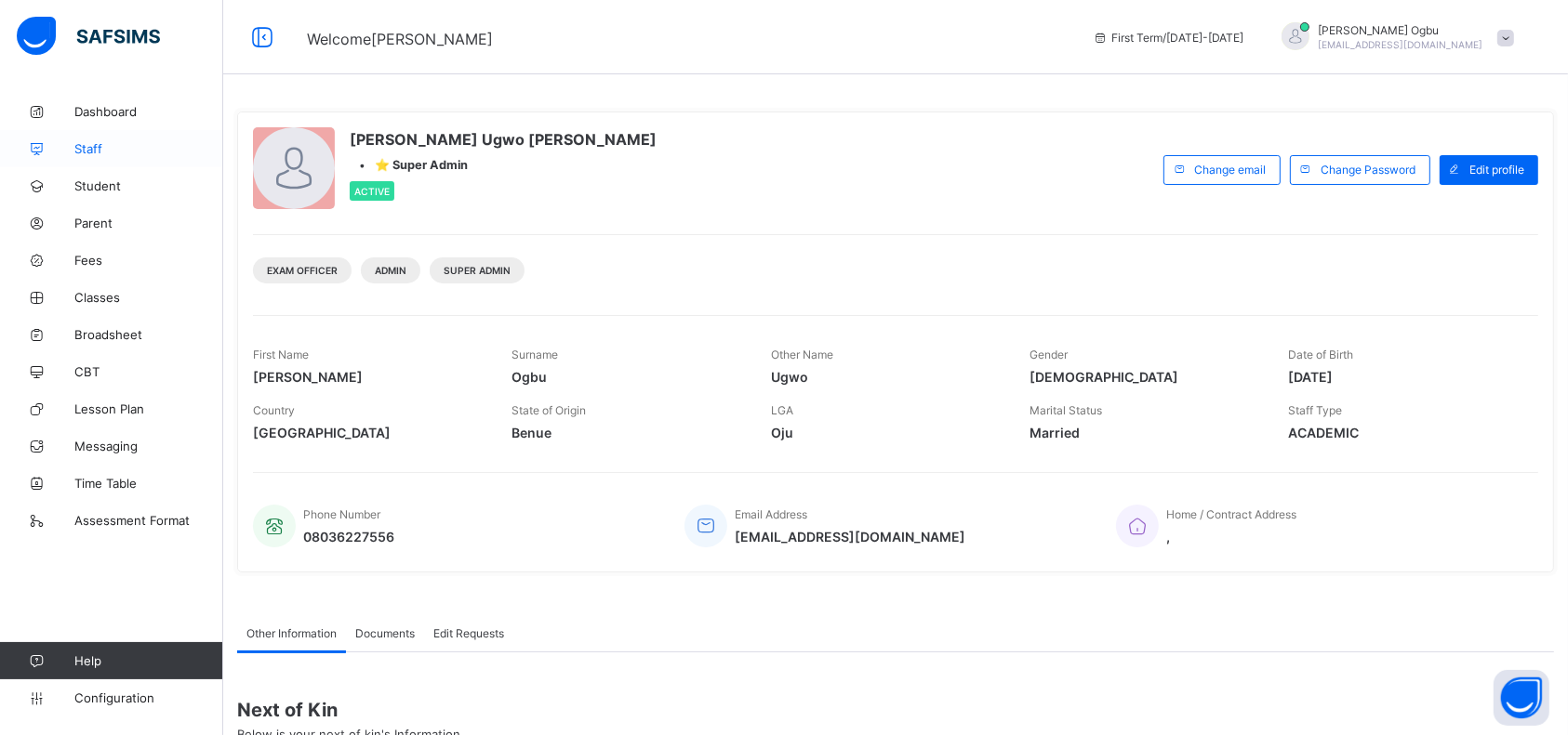
click at [77, 155] on span "Staff" at bounding box center [149, 148] width 149 height 15
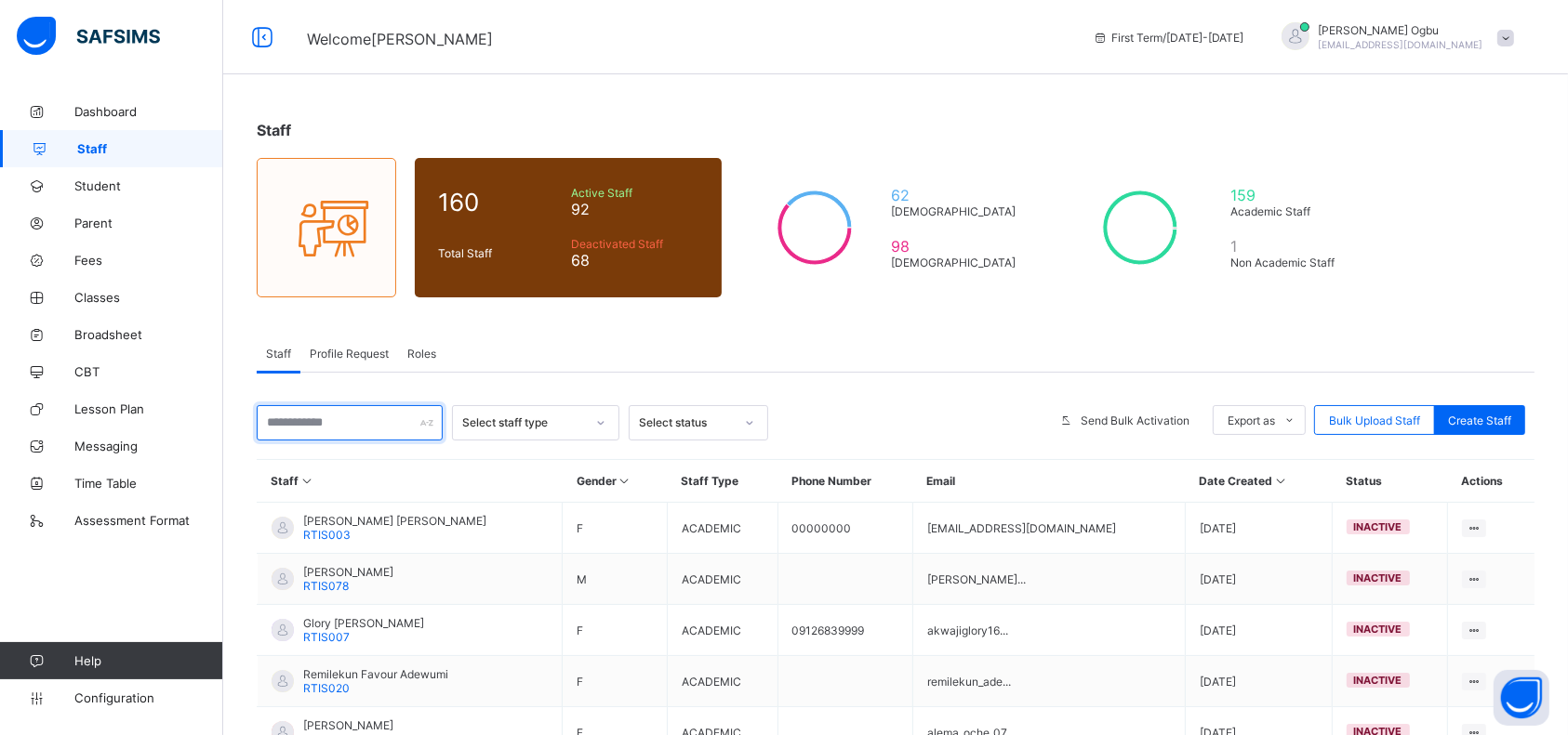
click at [279, 410] on input "text" at bounding box center [349, 422] width 186 height 35
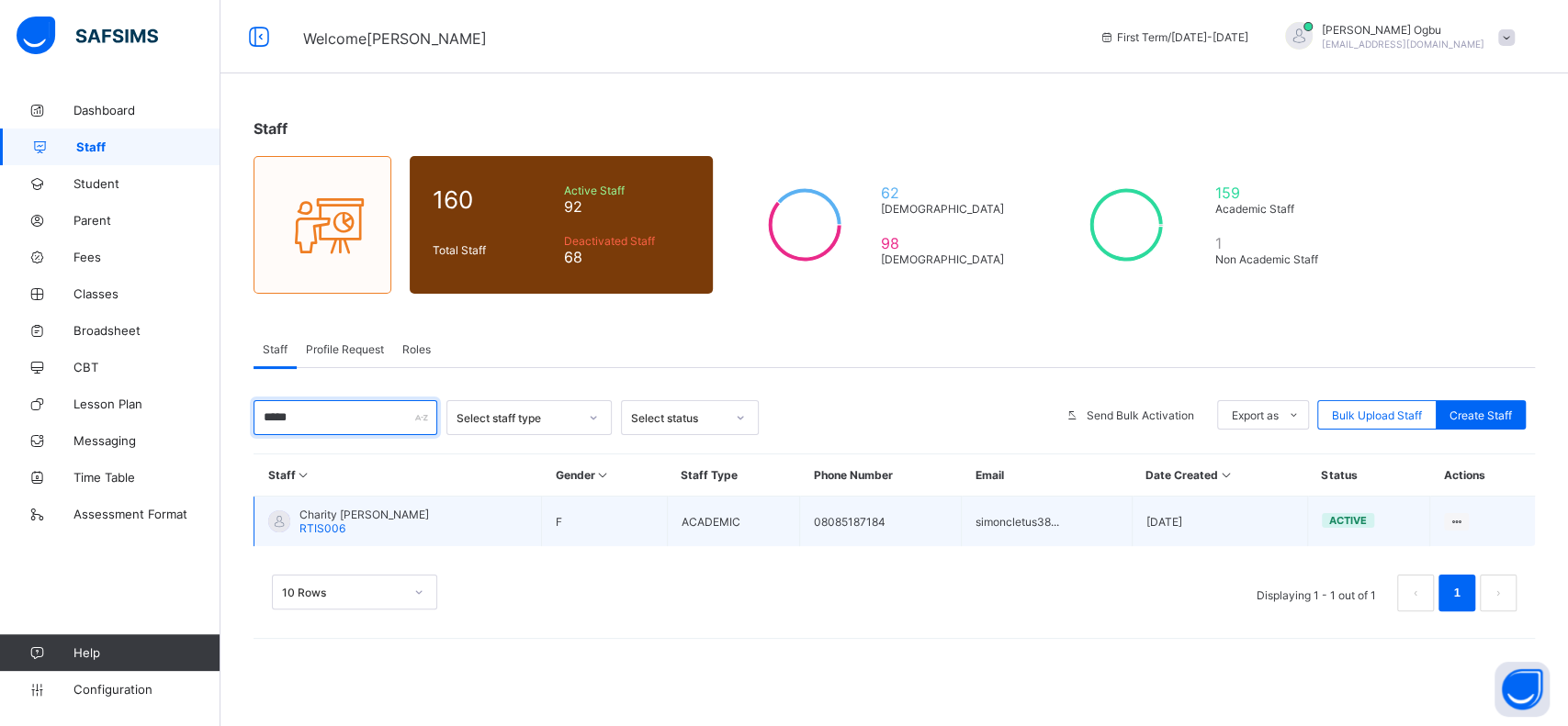
type input "*****"
click at [289, 526] on div "Charity Cletus RTIS006" at bounding box center [347, 521] width 160 height 28
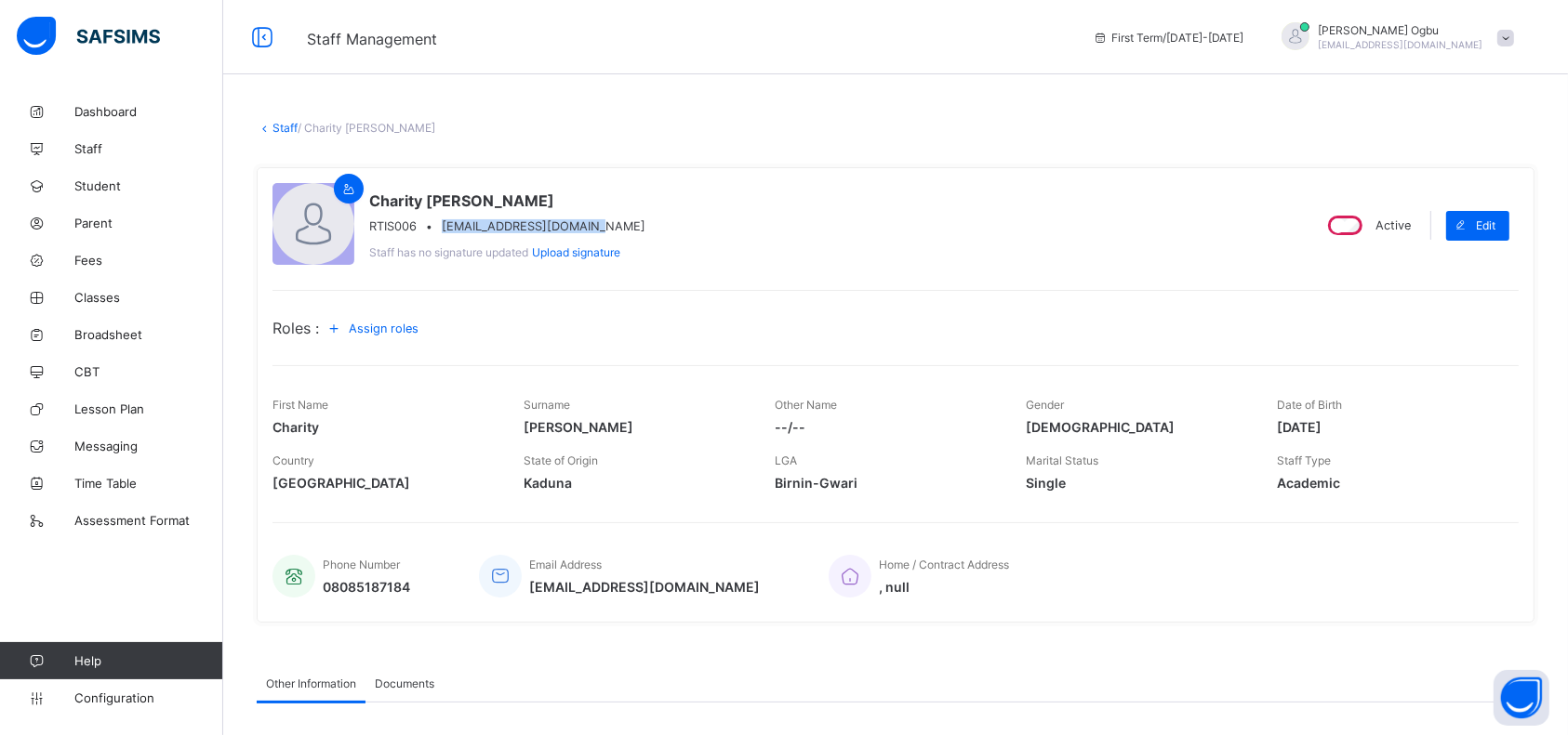
drag, startPoint x: 597, startPoint y: 220, endPoint x: 441, endPoint y: 227, distance: 156.2
click at [441, 227] on div "RTIS006 • simoncletus38@gmail.com" at bounding box center [507, 226] width 276 height 14
copy span "simoncletus38@gmail.com"
